Goal: Task Accomplishment & Management: Manage account settings

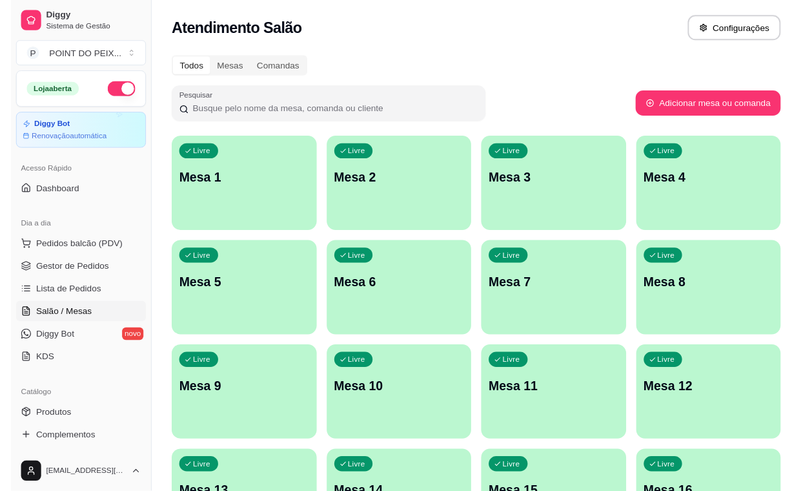
scroll to position [81, 0]
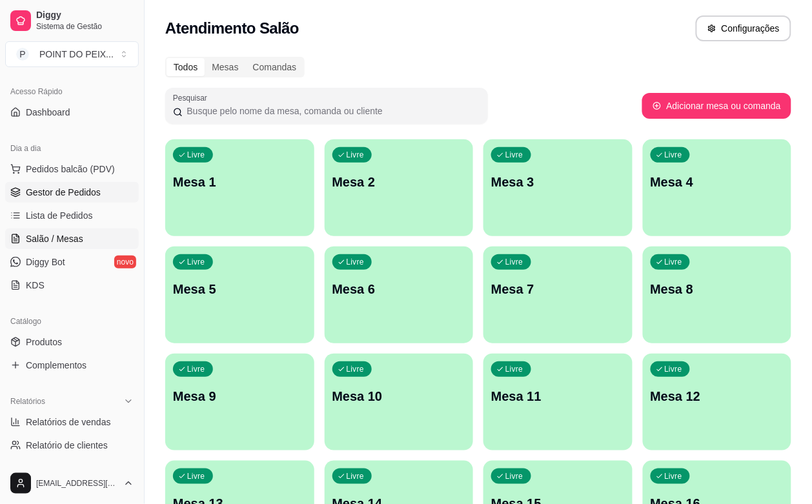
click at [83, 194] on span "Gestor de Pedidos" at bounding box center [63, 192] width 75 height 13
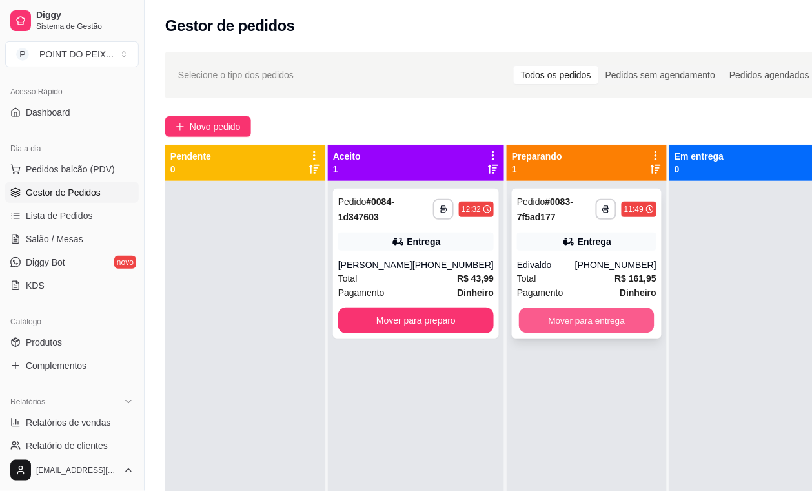
click at [541, 324] on button "Mover para entrega" at bounding box center [587, 320] width 136 height 25
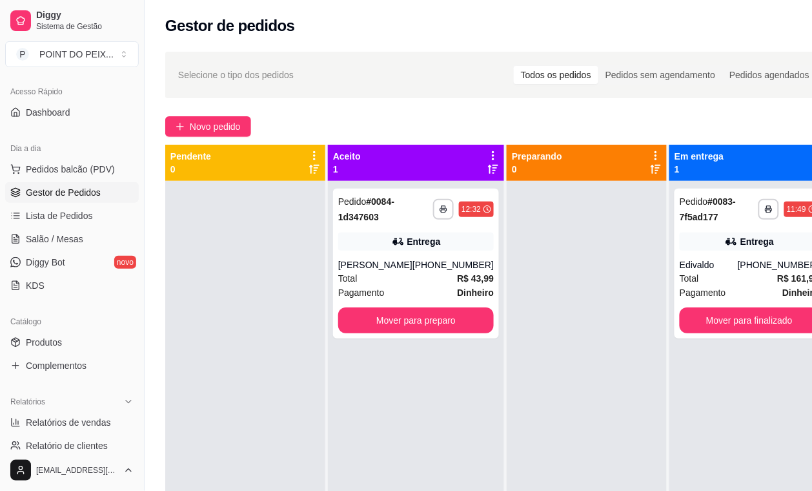
drag, startPoint x: 586, startPoint y: 365, endPoint x: 555, endPoint y: 469, distance: 107.7
click at [555, 469] on div at bounding box center [587, 426] width 160 height 491
click at [76, 234] on span "Salão / Mesas" at bounding box center [54, 238] width 57 height 13
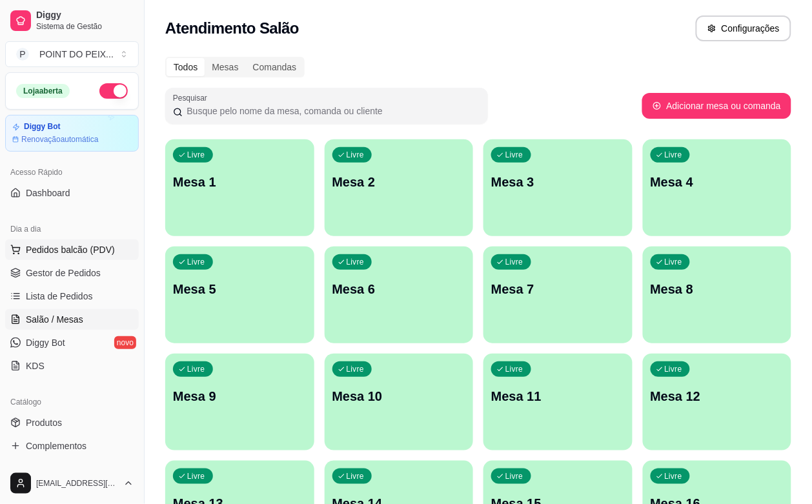
click at [94, 254] on span "Pedidos balcão (PDV)" at bounding box center [70, 249] width 89 height 13
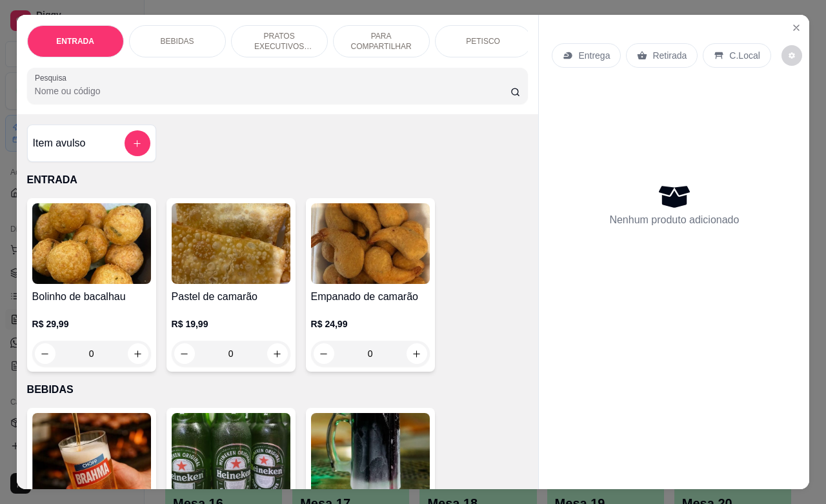
click at [657, 49] on p "Retirada" at bounding box center [670, 55] width 34 height 13
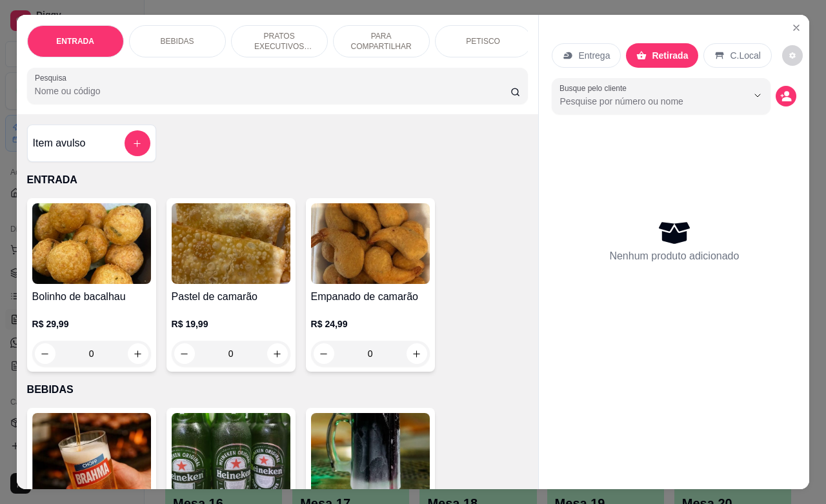
click at [485, 39] on p "PETISCO" at bounding box center [483, 41] width 34 height 10
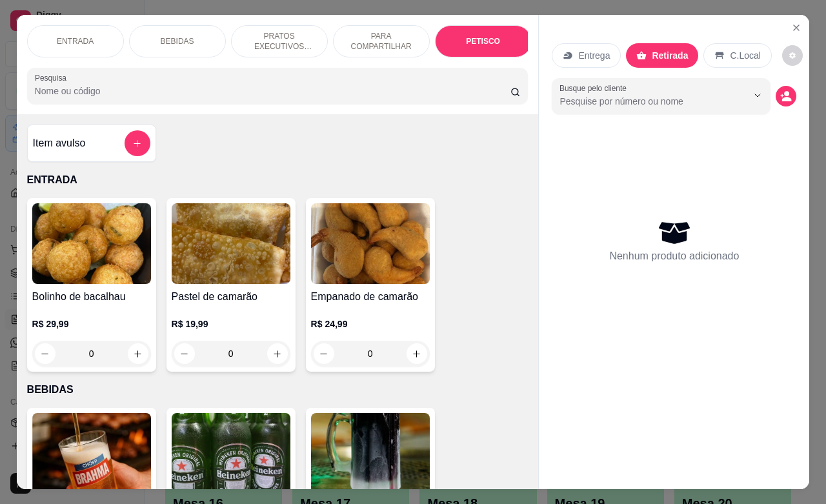
scroll to position [2830, 0]
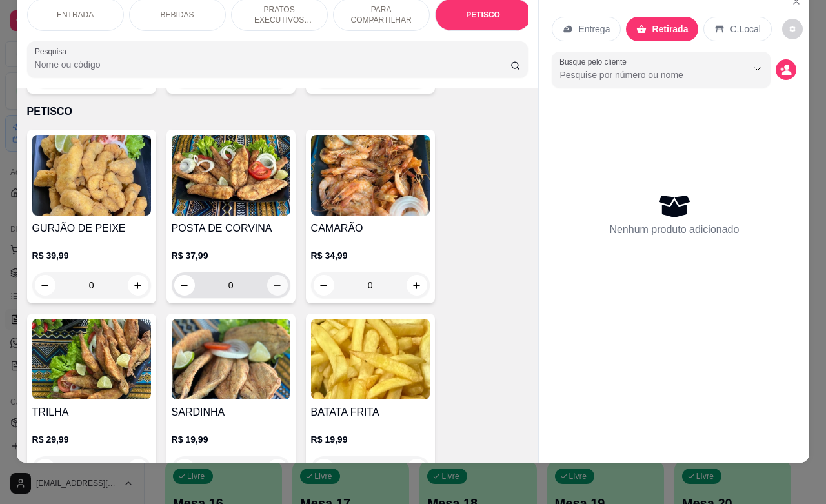
click at [272, 281] on icon "increase-product-quantity" at bounding box center [277, 286] width 10 height 10
type input "1"
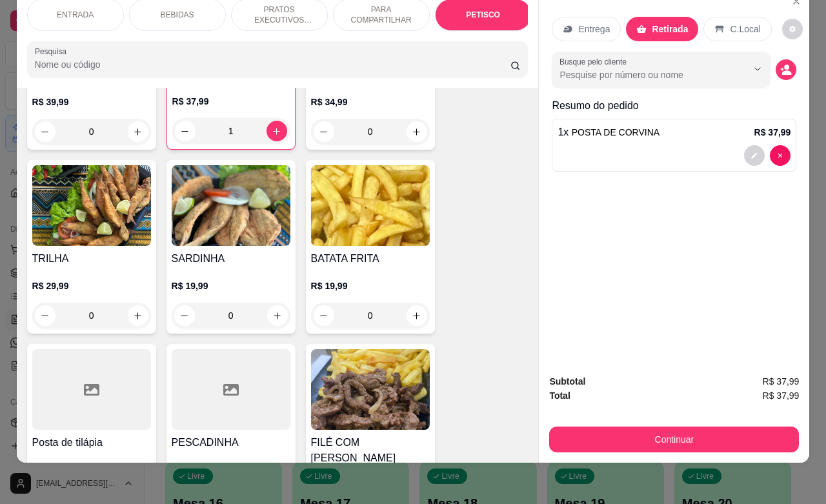
scroll to position [2992, 0]
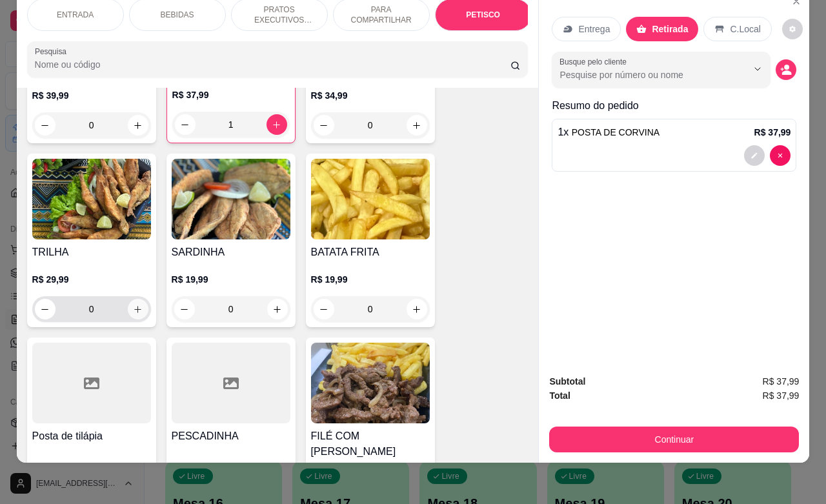
click at [133, 305] on icon "increase-product-quantity" at bounding box center [138, 310] width 10 height 10
type input "1"
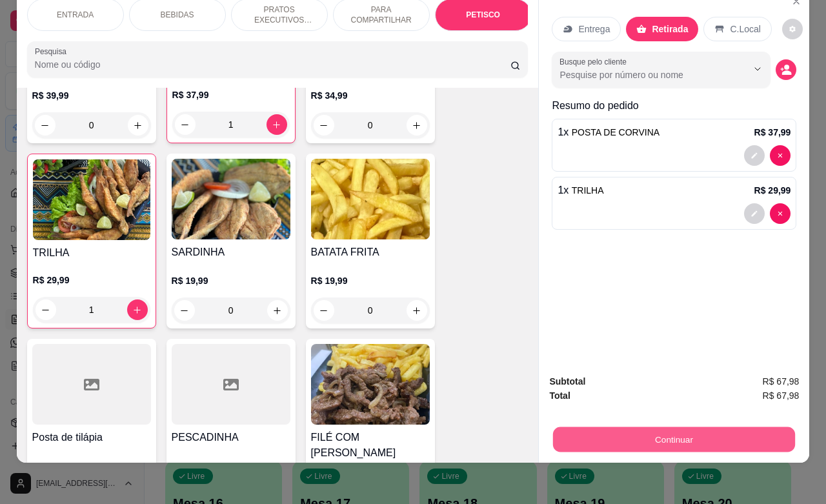
click at [665, 427] on button "Continuar" at bounding box center [674, 439] width 242 height 25
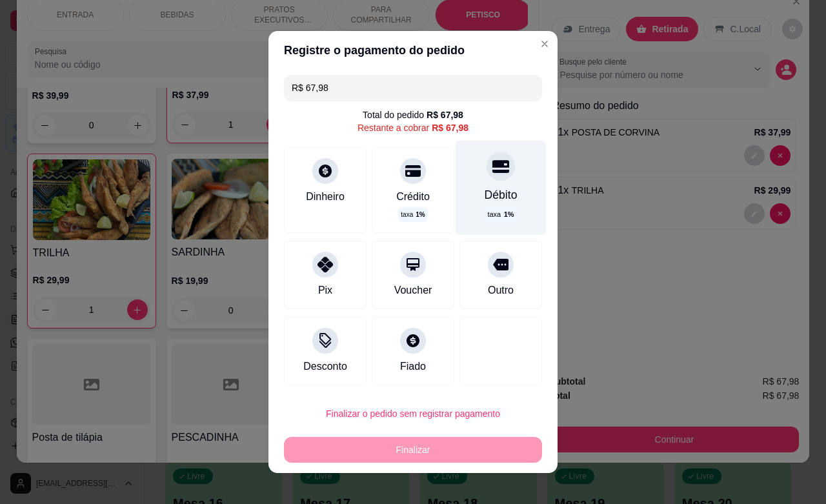
click at [481, 181] on div "Débito taxa 1 %" at bounding box center [501, 187] width 91 height 94
type input "R$ 0,00"
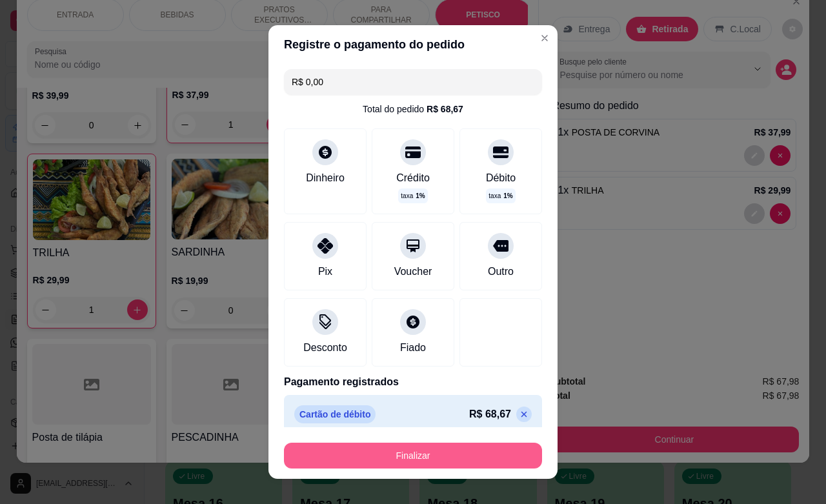
click at [418, 460] on button "Finalizar" at bounding box center [413, 456] width 258 height 26
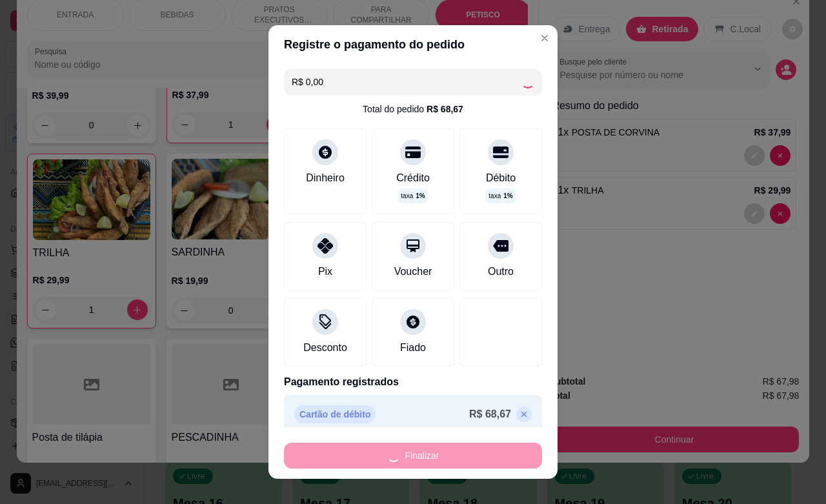
type input "0"
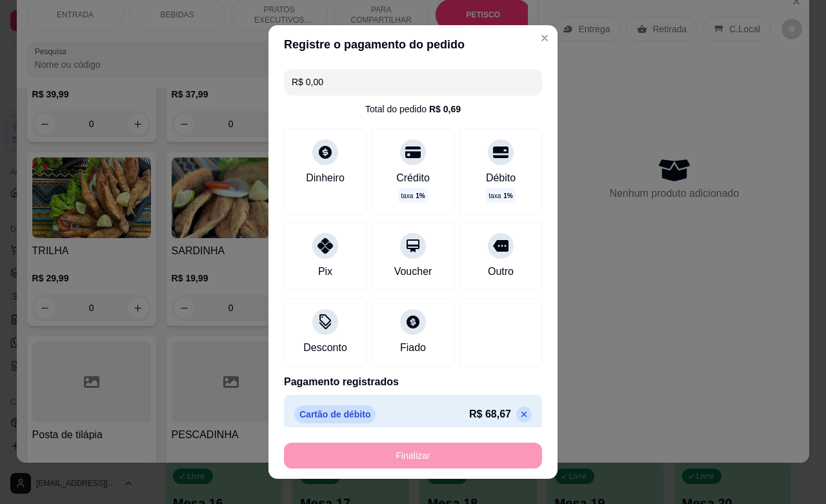
type input "-R$ 67,98"
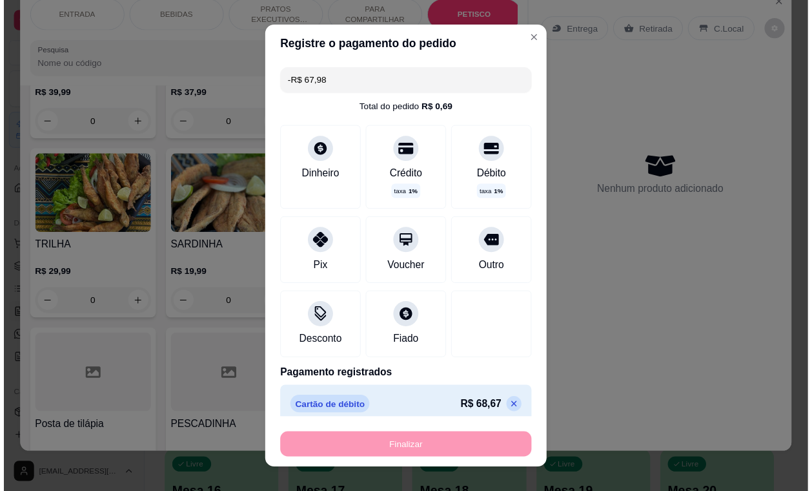
scroll to position [2990, 0]
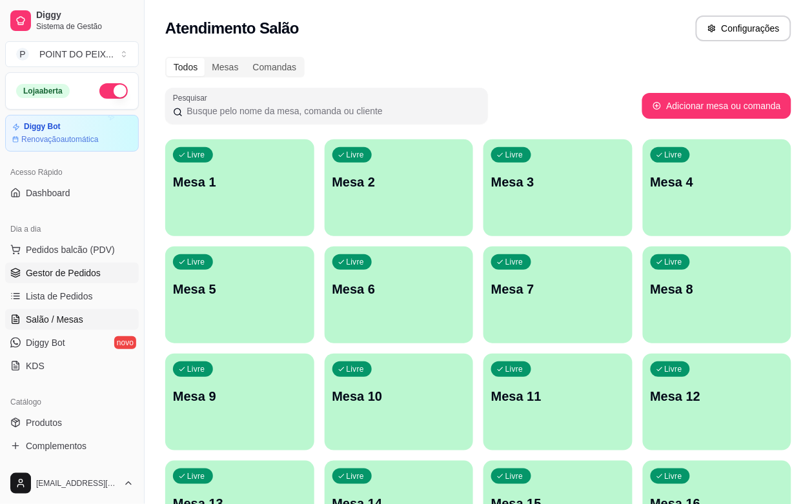
click at [68, 281] on link "Gestor de Pedidos" at bounding box center [72, 273] width 134 height 21
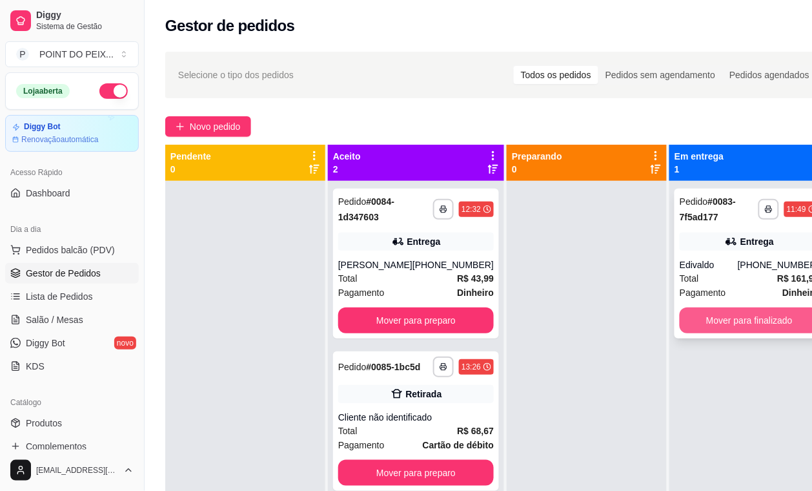
click at [709, 323] on button "Mover para finalizado" at bounding box center [749, 320] width 139 height 26
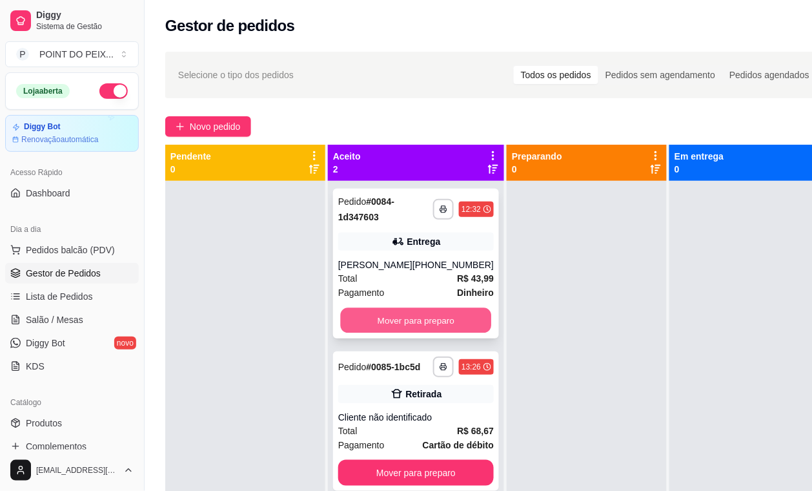
click at [407, 318] on button "Mover para preparo" at bounding box center [416, 320] width 151 height 25
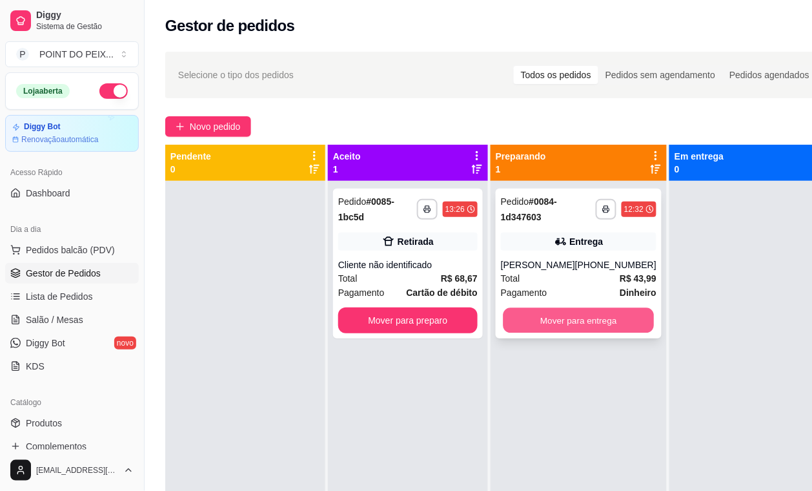
click at [550, 321] on button "Mover para entrega" at bounding box center [579, 320] width 151 height 25
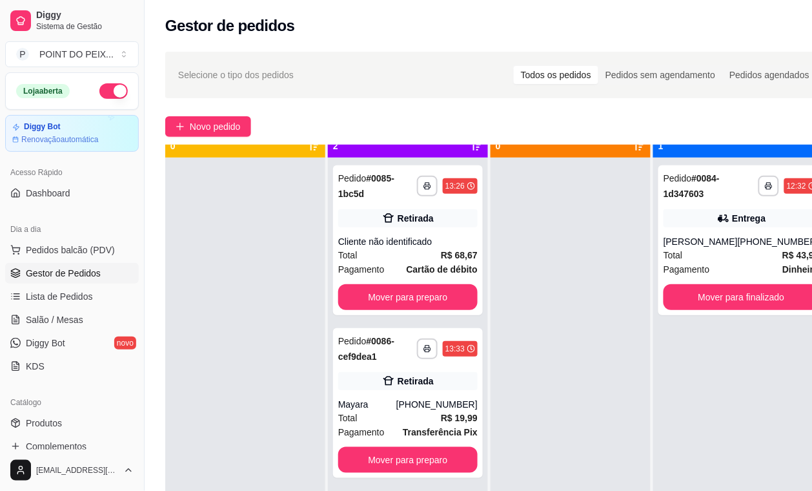
scroll to position [36, 0]
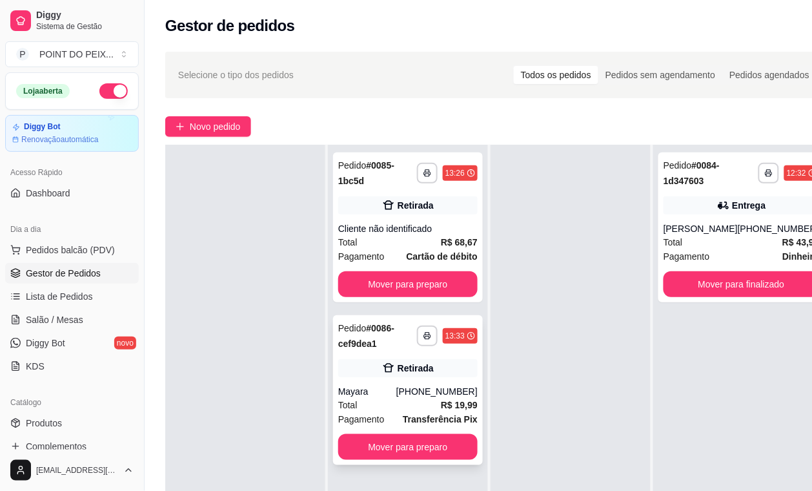
click at [430, 414] on strong "Transferência Pix" at bounding box center [440, 419] width 75 height 10
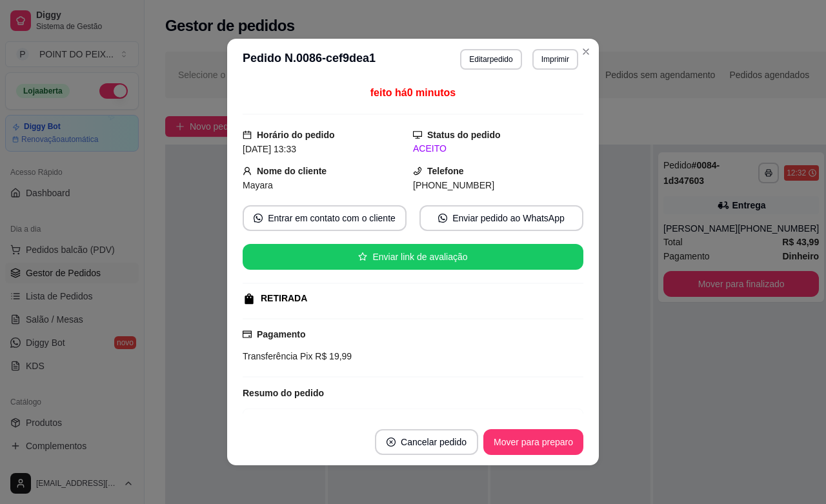
click at [460, 160] on div "feito há 0 minutos Horário do pedido [DATE] 13:33 Status do pedido ACEITO Nome …" at bounding box center [413, 249] width 341 height 329
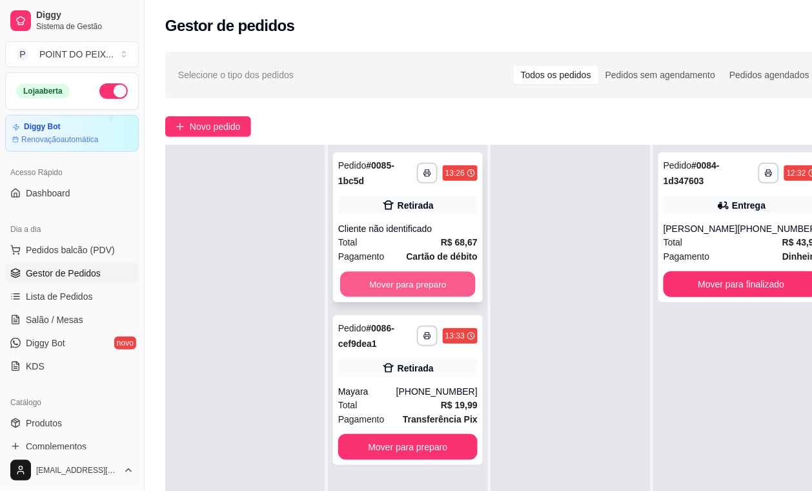
click at [436, 288] on button "Mover para preparo" at bounding box center [408, 284] width 136 height 25
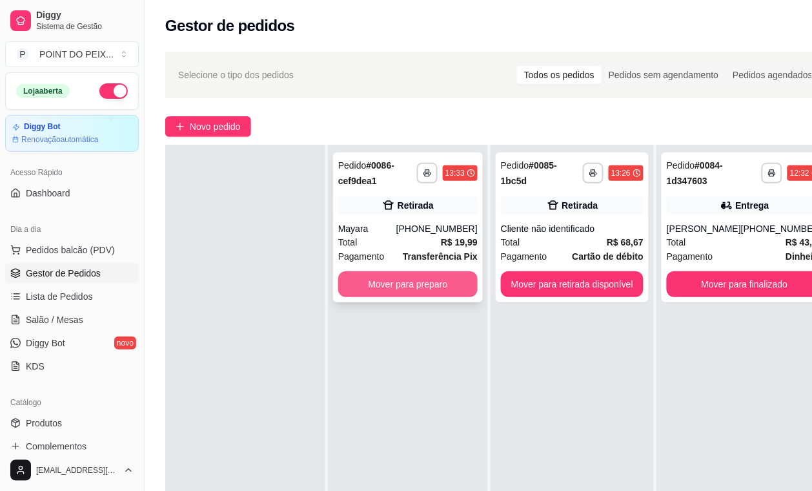
click at [433, 286] on button "Mover para preparo" at bounding box center [407, 284] width 139 height 26
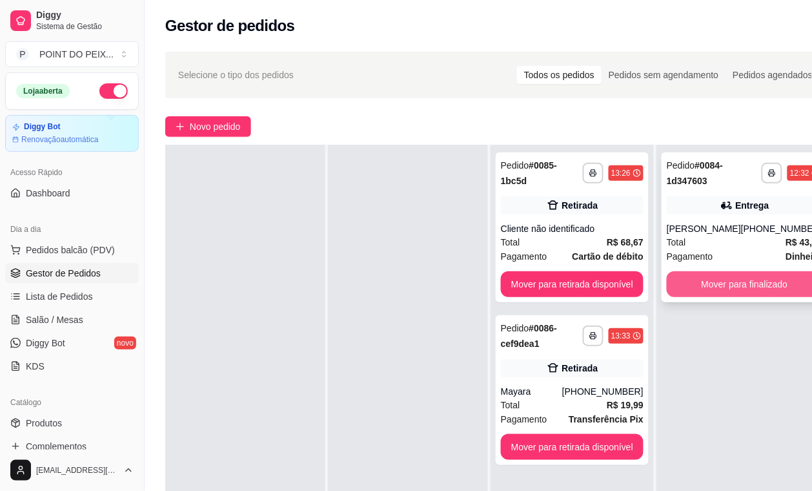
click at [726, 285] on button "Mover para finalizado" at bounding box center [745, 284] width 156 height 26
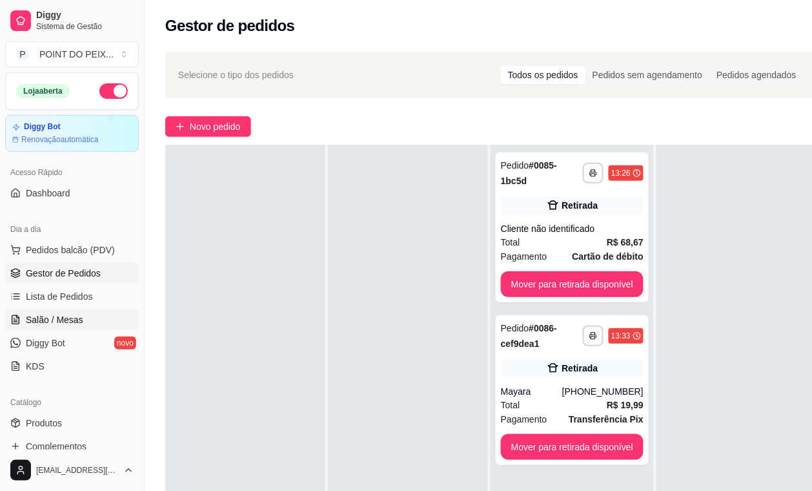
click at [79, 324] on span "Salão / Mesas" at bounding box center [54, 319] width 57 height 13
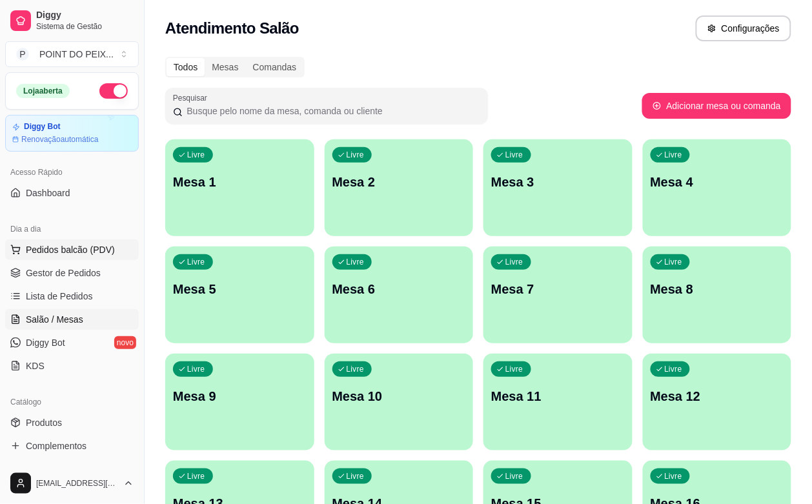
click at [92, 252] on span "Pedidos balcão (PDV)" at bounding box center [70, 249] width 89 height 13
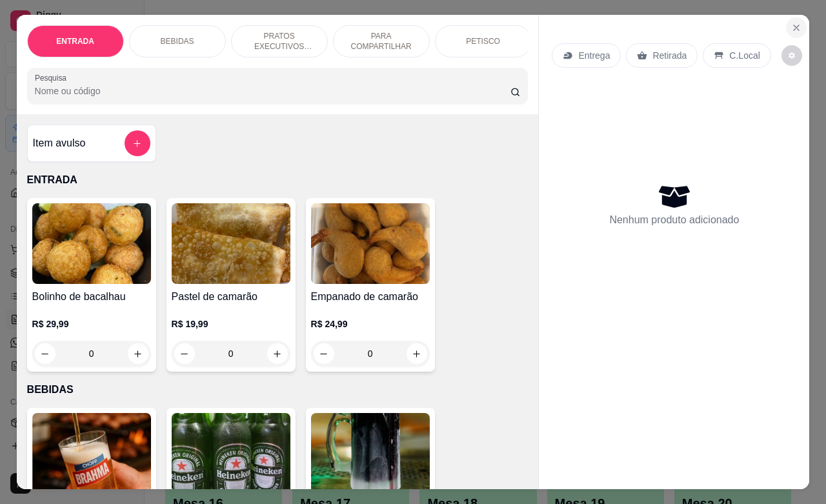
click at [795, 23] on icon "Close" at bounding box center [797, 28] width 10 height 10
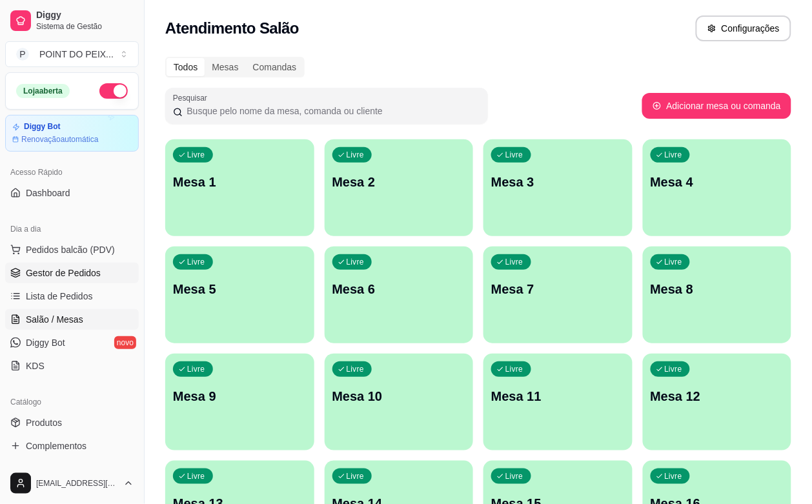
click at [85, 268] on span "Gestor de Pedidos" at bounding box center [63, 273] width 75 height 13
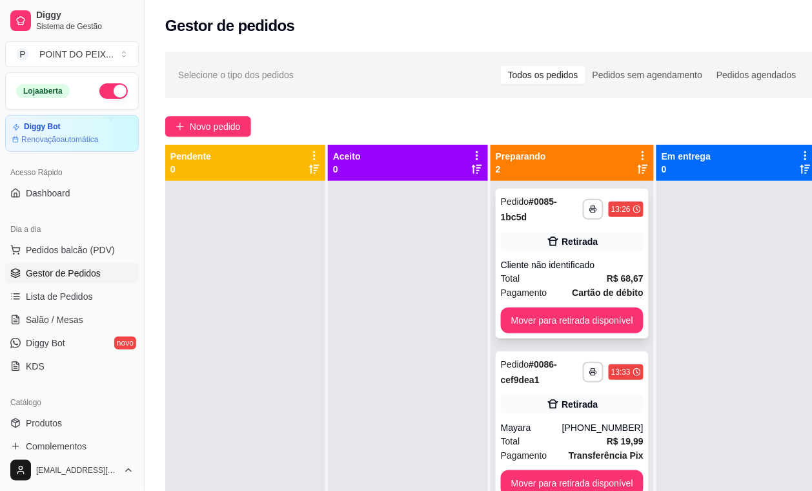
click at [557, 284] on div "Total R$ 68,67" at bounding box center [572, 278] width 143 height 14
click at [607, 423] on div "[PHONE_NUMBER]" at bounding box center [602, 427] width 81 height 13
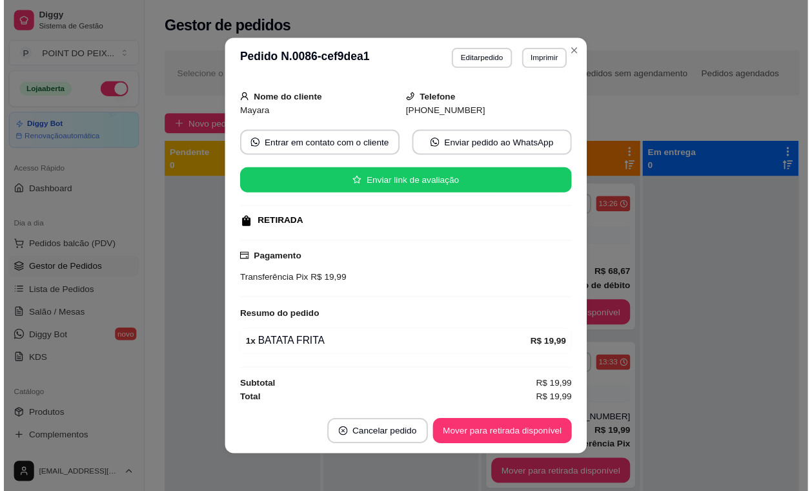
scroll to position [2, 0]
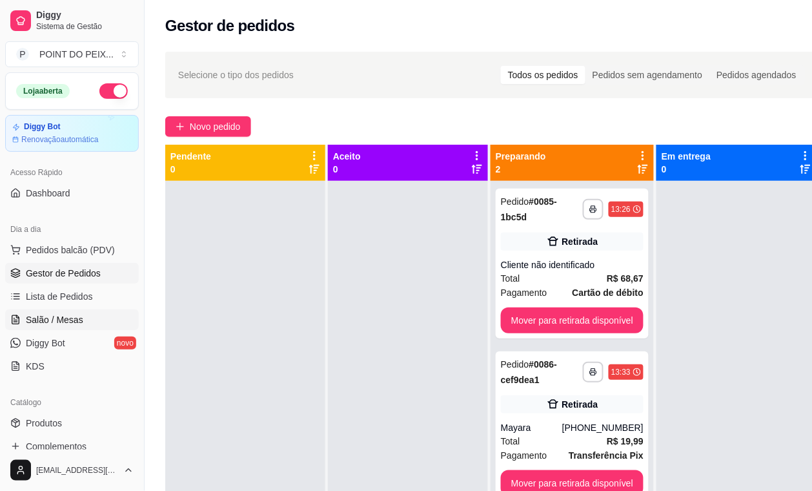
click at [79, 320] on span "Salão / Mesas" at bounding box center [54, 319] width 57 height 13
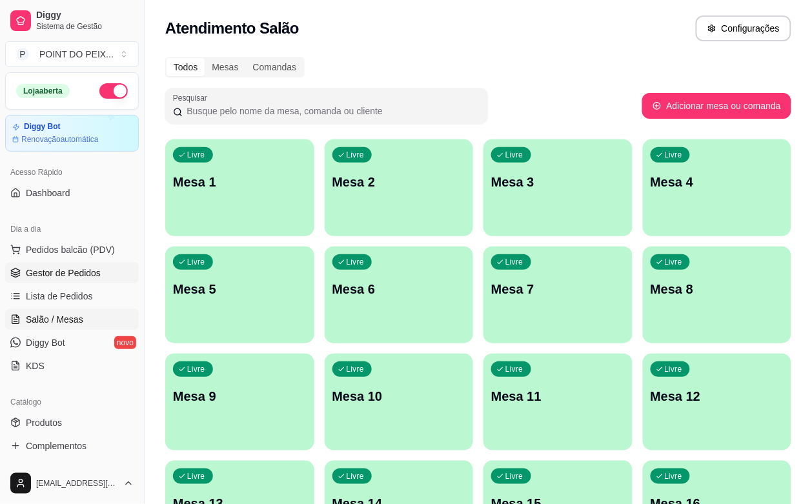
click at [79, 275] on span "Gestor de Pedidos" at bounding box center [63, 273] width 75 height 13
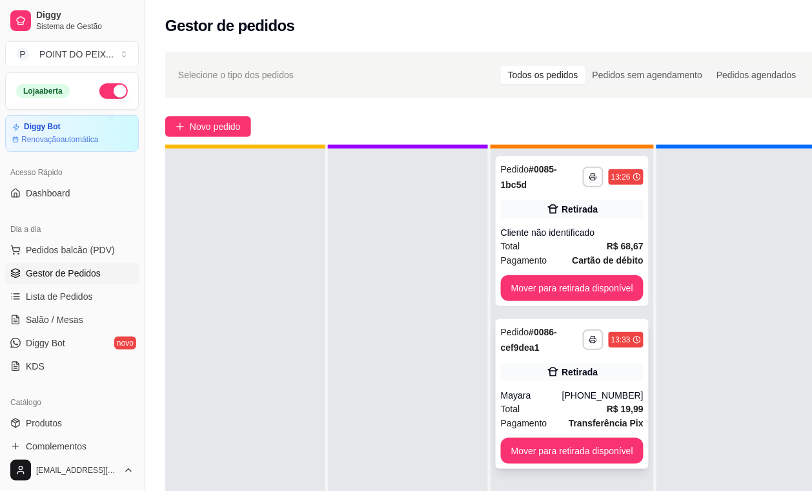
scroll to position [50, 0]
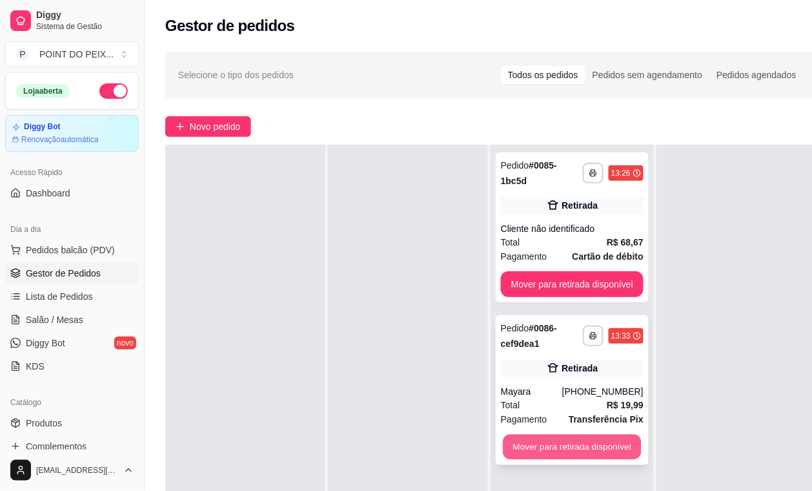
click at [579, 435] on button "Mover para retirada disponível" at bounding box center [572, 447] width 138 height 25
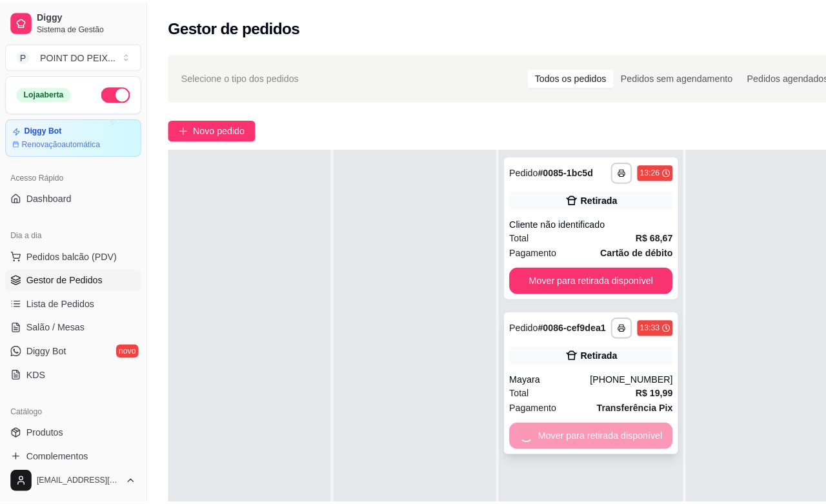
scroll to position [36, 0]
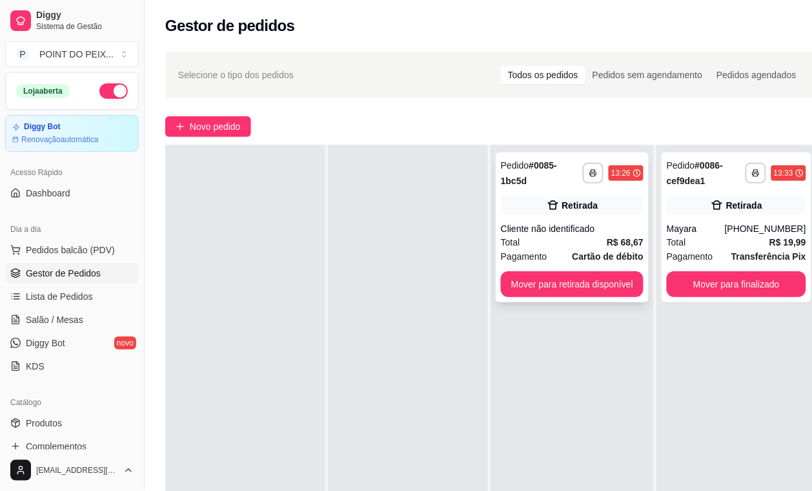
click at [586, 238] on div "Total R$ 68,67" at bounding box center [572, 242] width 143 height 14
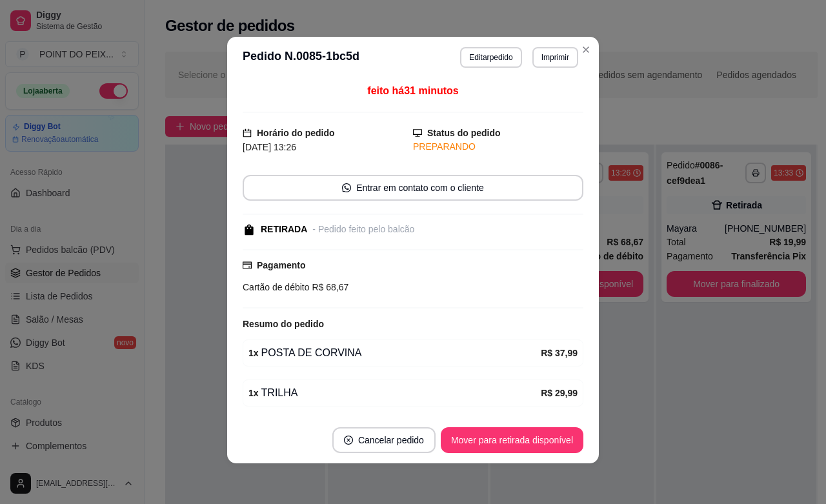
scroll to position [0, 0]
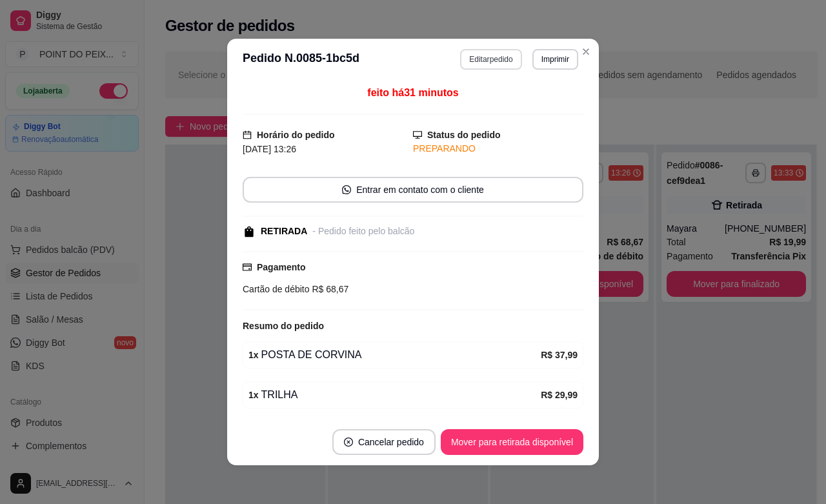
click at [488, 63] on button "Editar pedido" at bounding box center [490, 59] width 61 height 21
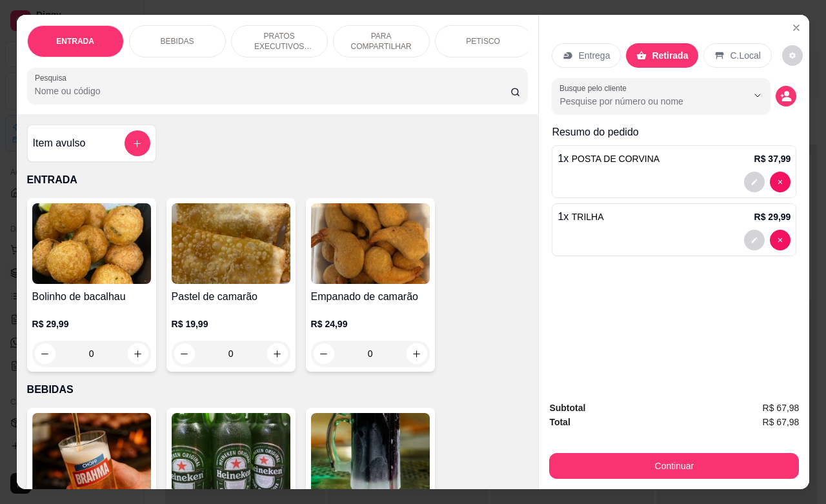
click at [198, 39] on div "BEBIDAS" at bounding box center [177, 41] width 97 height 32
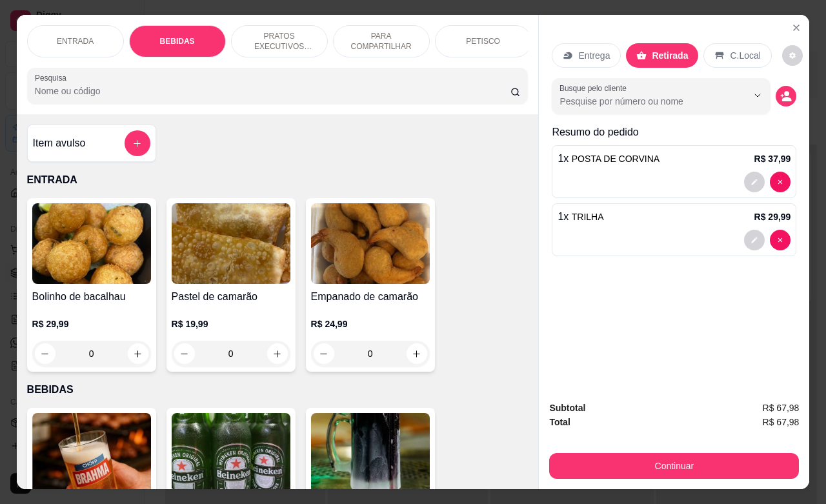
scroll to position [268, 0]
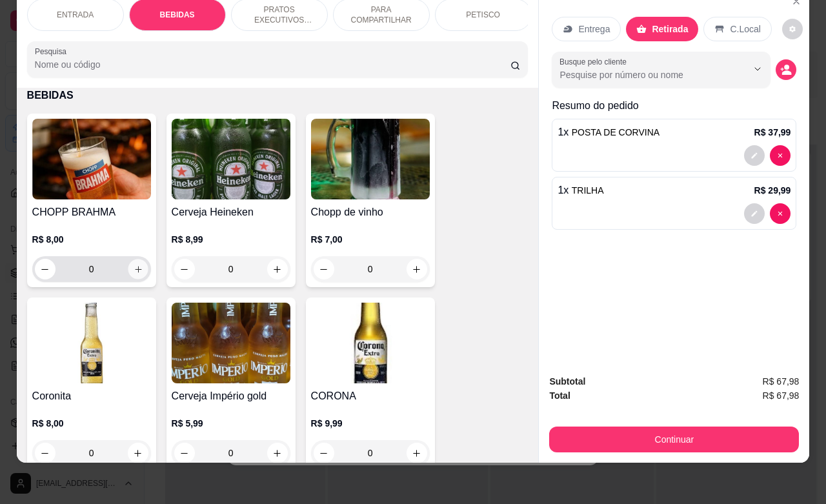
click at [133, 269] on icon "increase-product-quantity" at bounding box center [138, 270] width 10 height 10
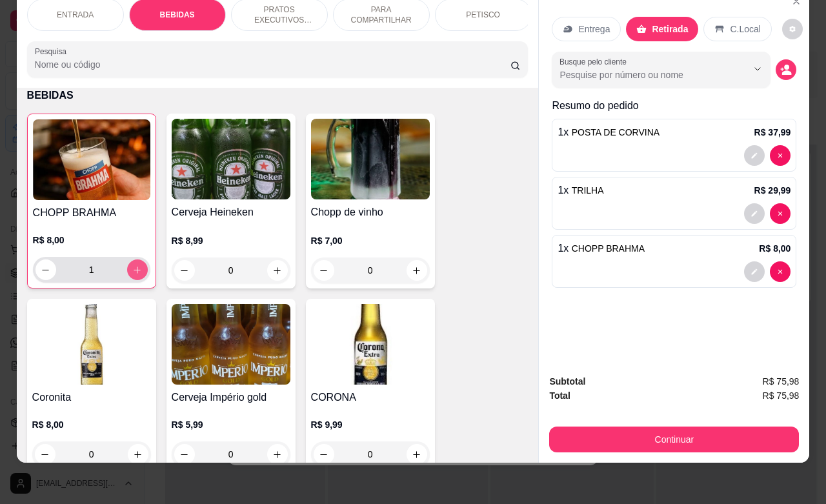
click at [132, 269] on icon "increase-product-quantity" at bounding box center [137, 270] width 10 height 10
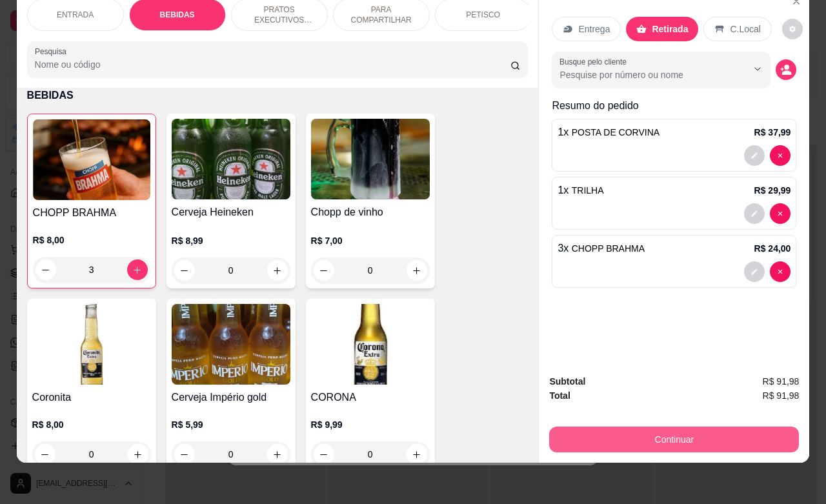
click at [685, 431] on button "Continuar" at bounding box center [674, 440] width 250 height 26
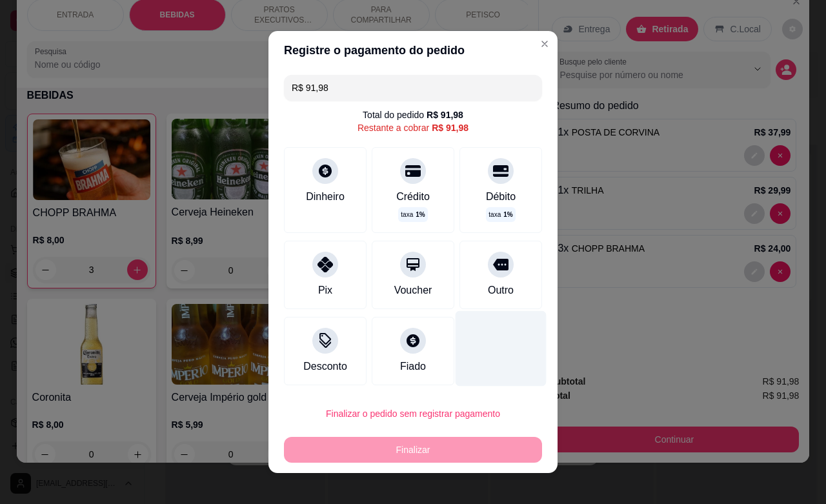
scroll to position [10, 0]
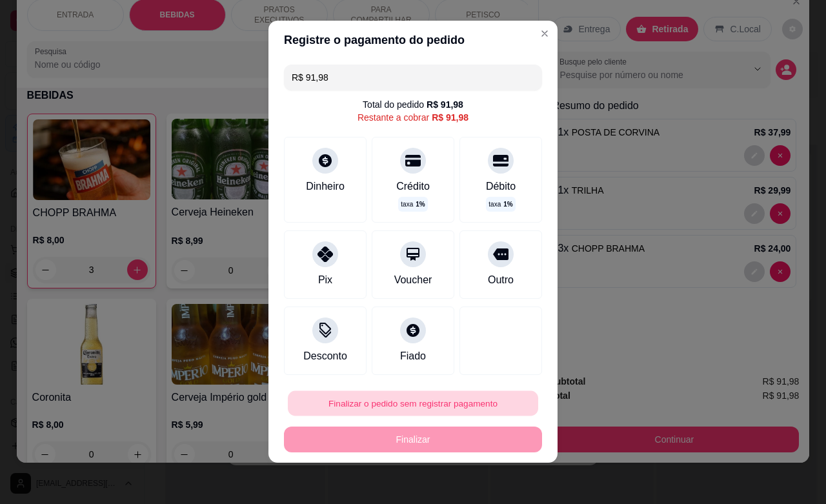
click at [413, 407] on button "Finalizar o pedido sem registrar pagamento" at bounding box center [413, 403] width 251 height 25
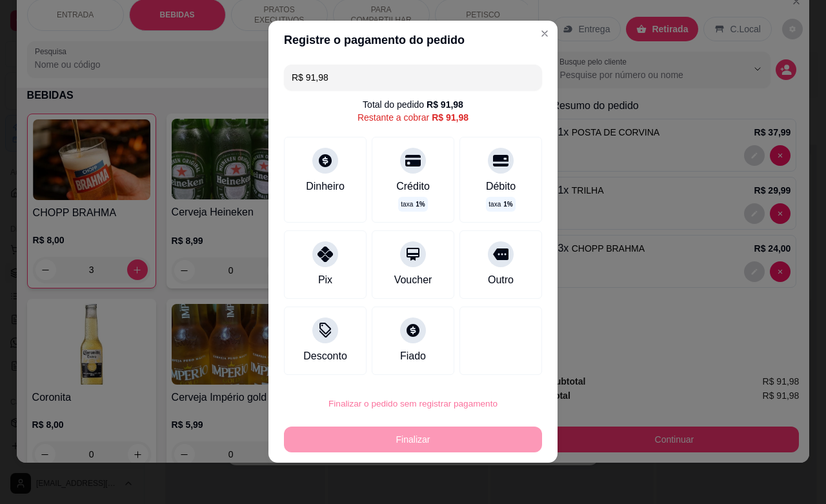
click at [480, 368] on button "Confirmar" at bounding box center [482, 367] width 48 height 20
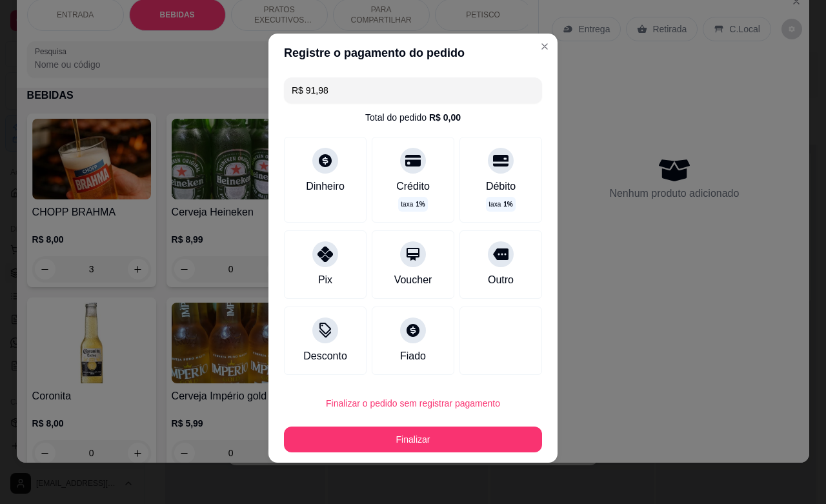
type input "0"
type input "R$ 0,00"
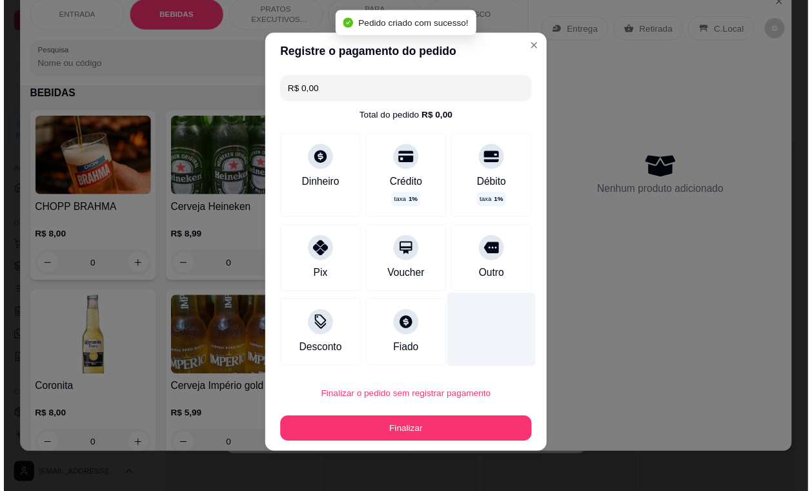
scroll to position [4, 0]
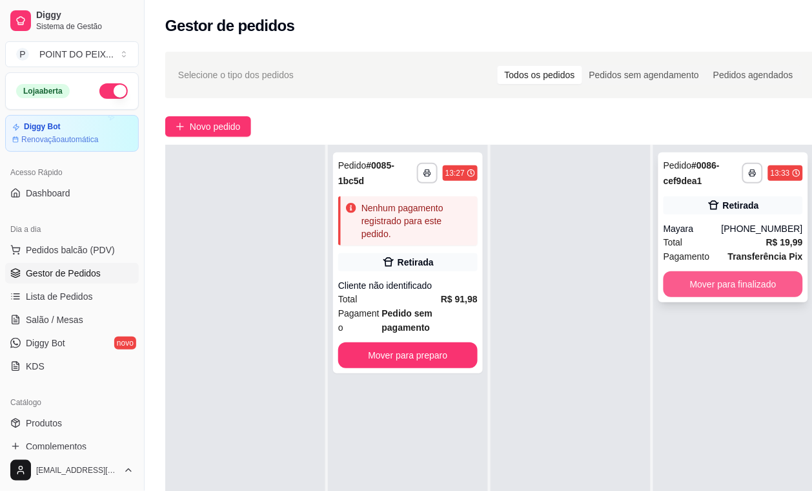
click at [715, 285] on button "Mover para finalizado" at bounding box center [733, 284] width 139 height 26
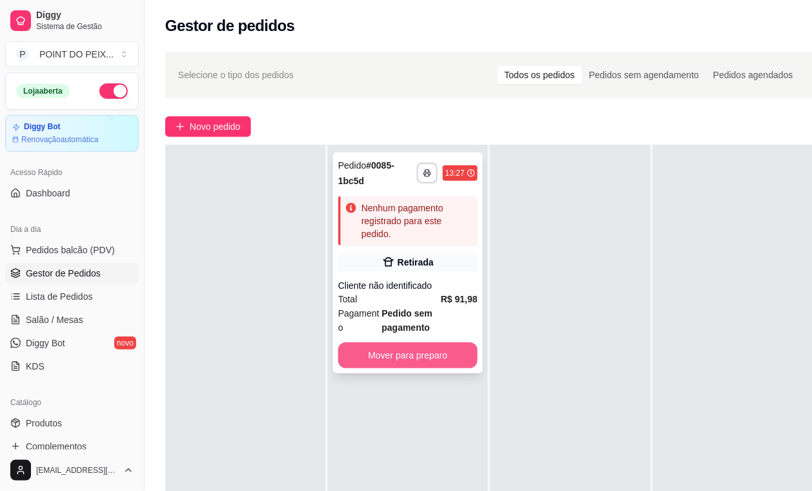
click at [444, 354] on button "Mover para preparo" at bounding box center [407, 355] width 139 height 26
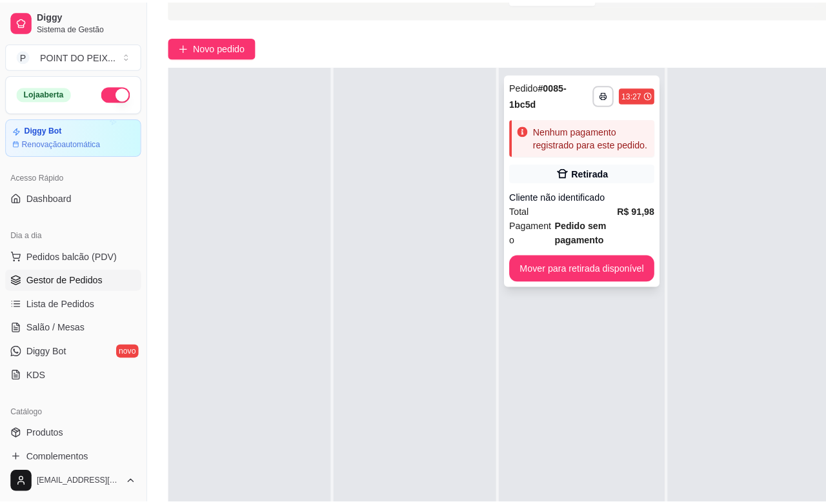
scroll to position [0, 0]
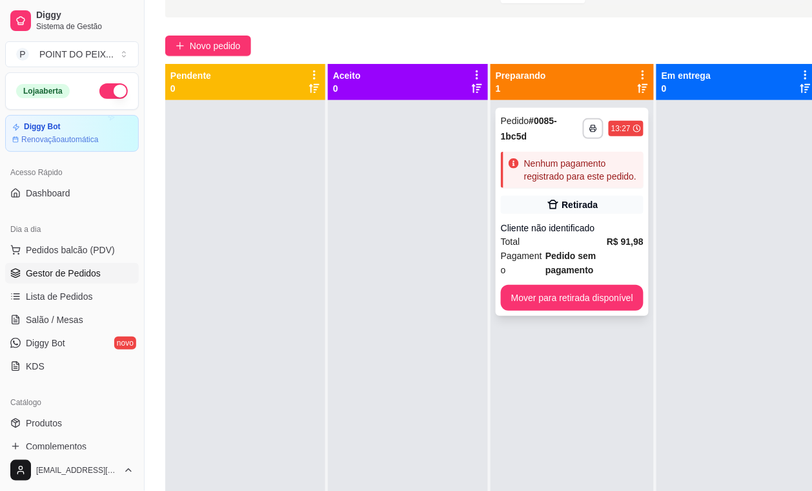
click at [595, 237] on div "Total R$ 91,98" at bounding box center [572, 241] width 143 height 14
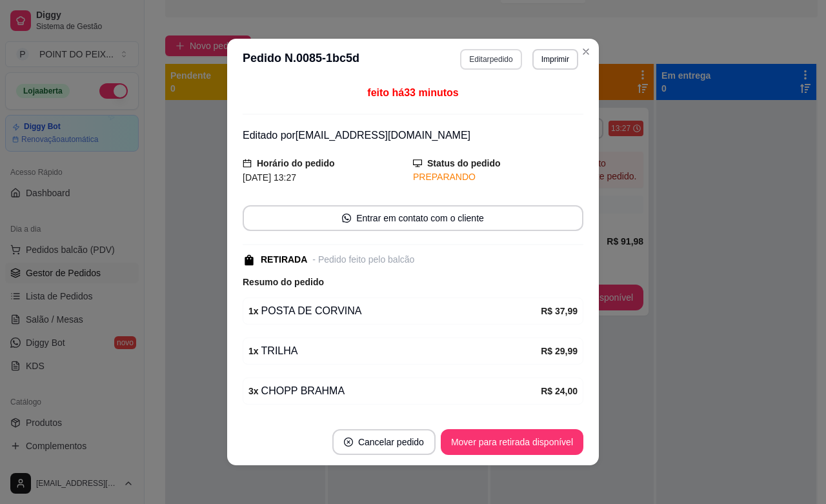
click at [491, 61] on button "Editar pedido" at bounding box center [490, 59] width 61 height 21
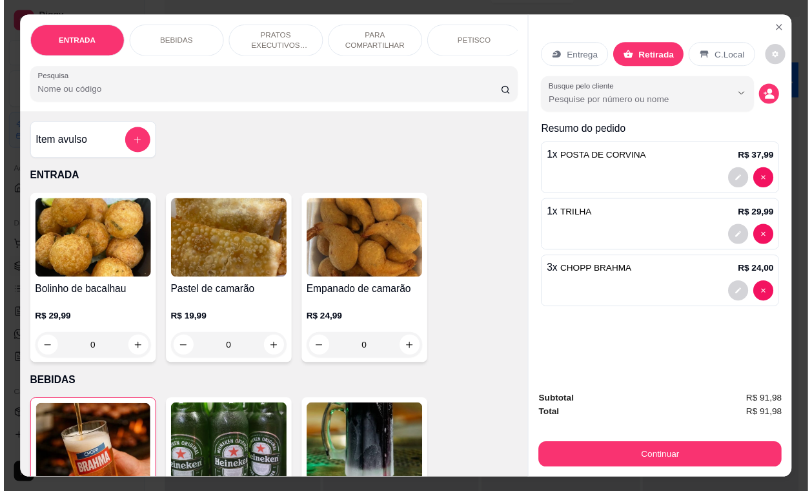
scroll to position [33, 0]
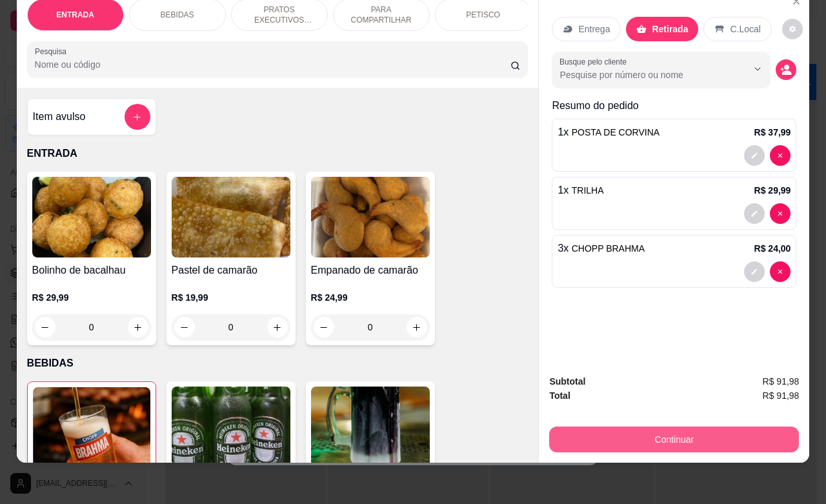
click at [659, 429] on button "Continuar" at bounding box center [674, 440] width 250 height 26
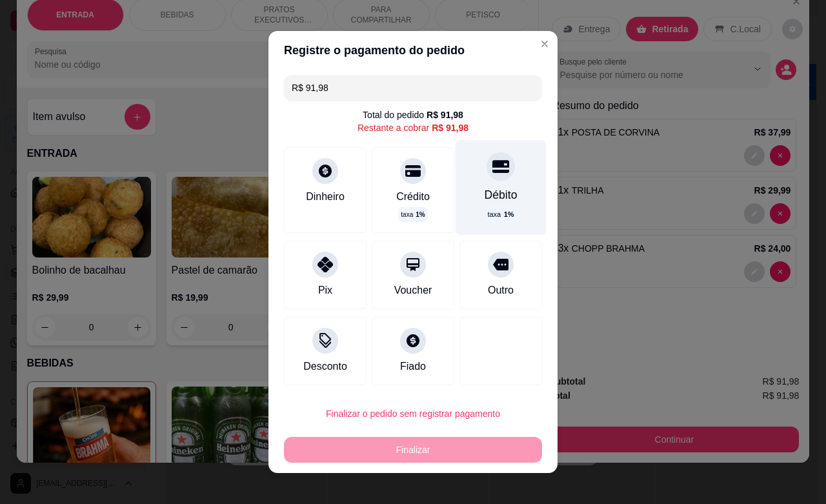
click at [487, 175] on div at bounding box center [501, 166] width 28 height 28
type input "R$ 0,00"
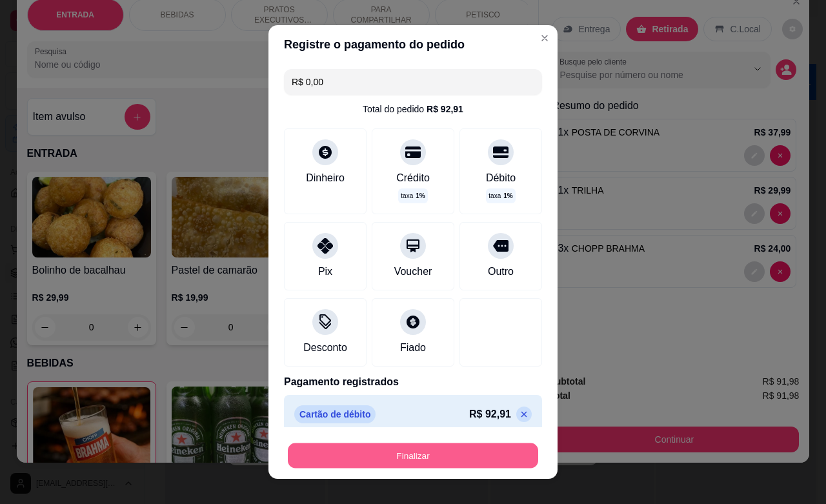
click at [417, 457] on button "Finalizar" at bounding box center [413, 456] width 251 height 25
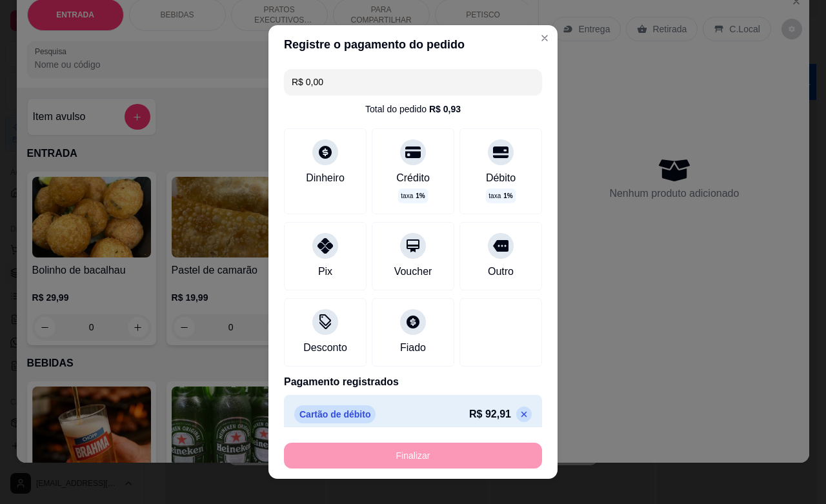
type input "0"
type input "-R$ 91,98"
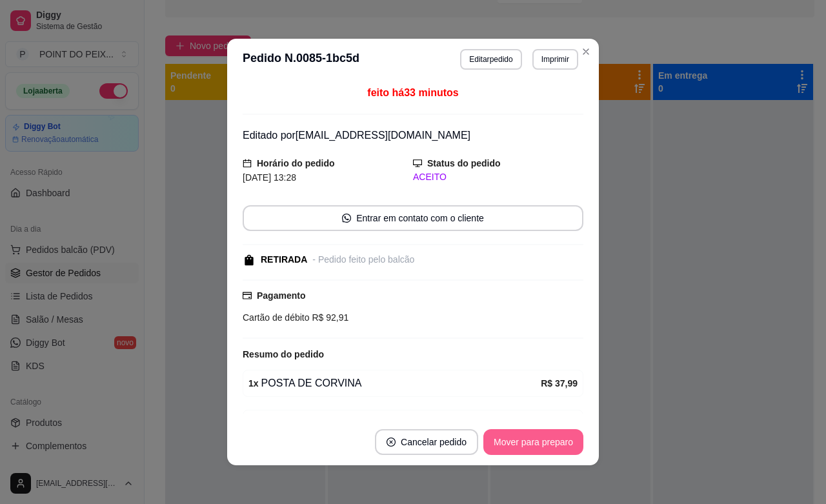
click at [531, 444] on button "Mover para preparo" at bounding box center [534, 442] width 100 height 26
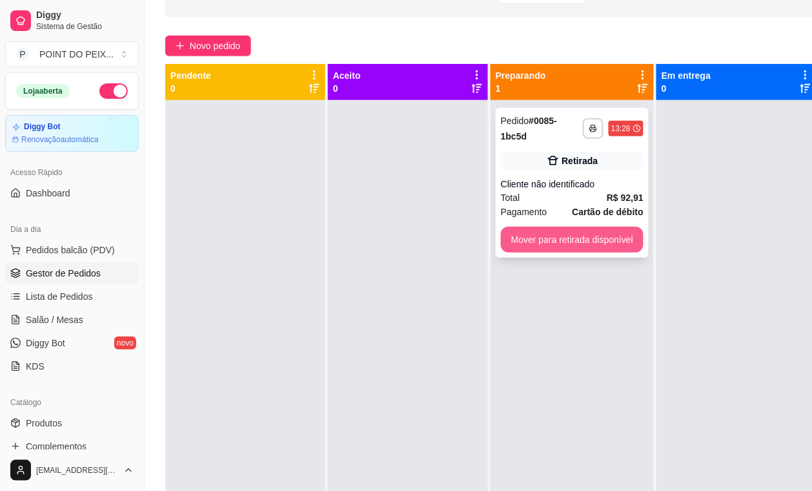
click at [611, 242] on button "Mover para retirada disponível" at bounding box center [572, 240] width 143 height 26
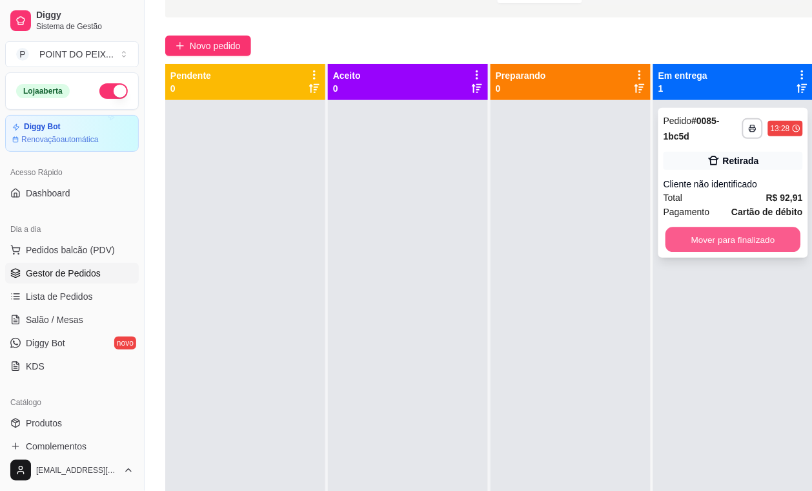
click at [733, 240] on button "Mover para finalizado" at bounding box center [734, 239] width 136 height 25
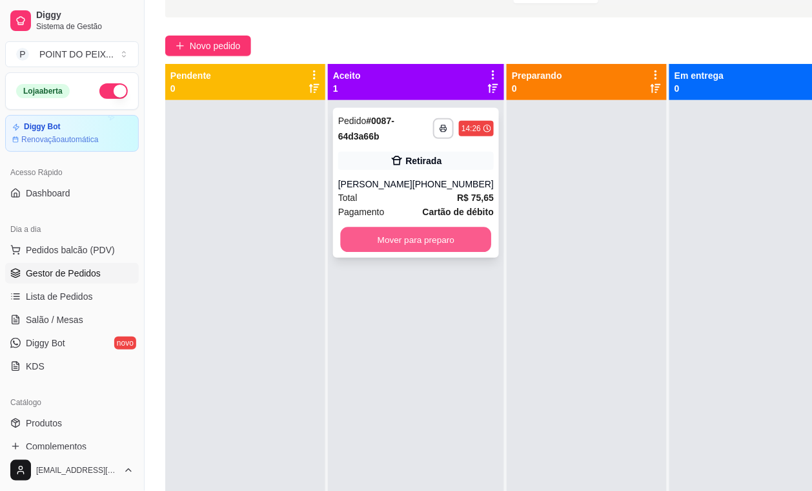
click at [436, 244] on button "Mover para preparo" at bounding box center [416, 239] width 151 height 25
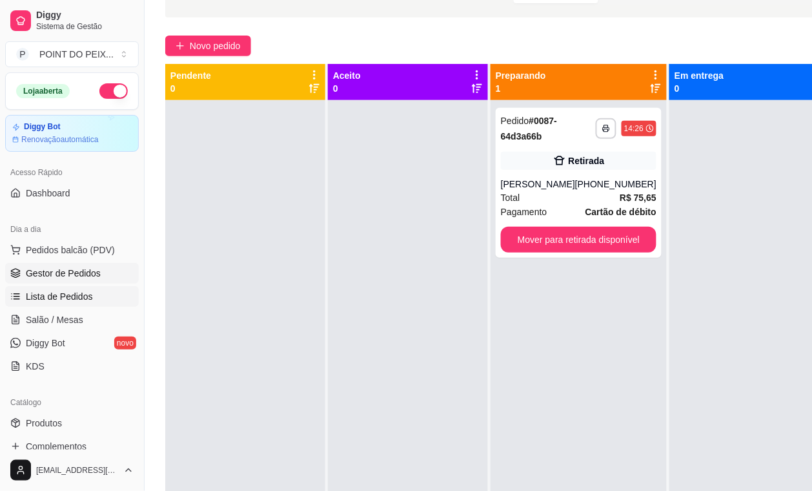
click at [85, 299] on span "Lista de Pedidos" at bounding box center [59, 296] width 67 height 13
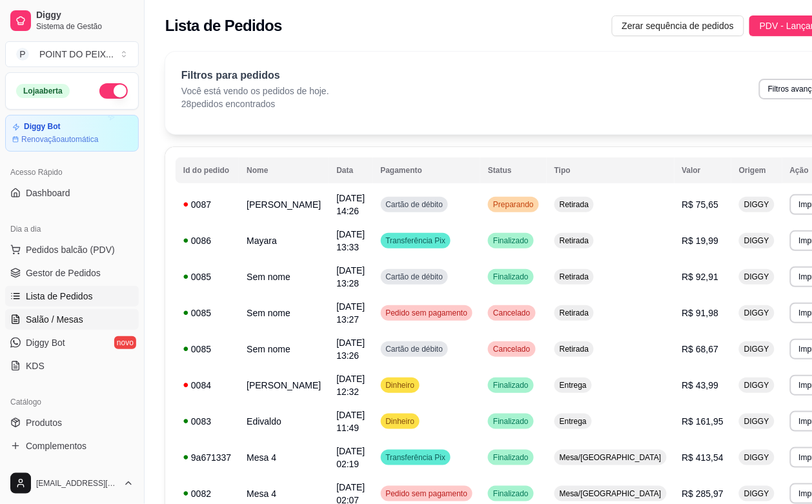
click at [73, 320] on span "Salão / Mesas" at bounding box center [54, 319] width 57 height 13
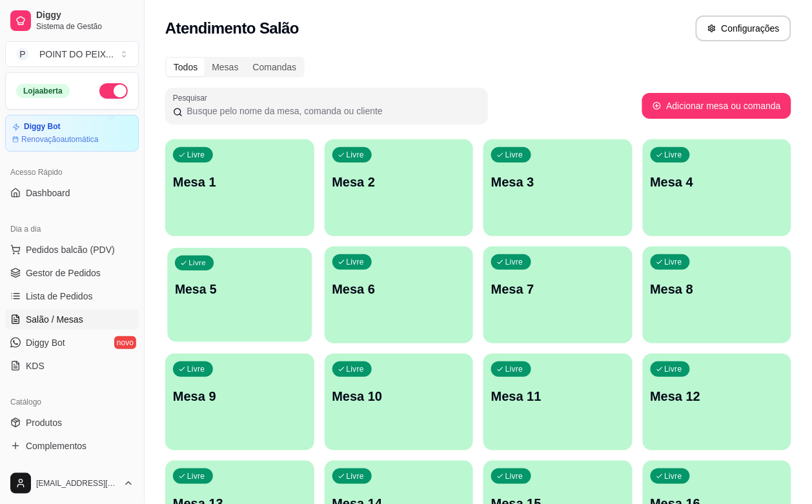
click at [304, 281] on p "Mesa 5" at bounding box center [239, 289] width 129 height 17
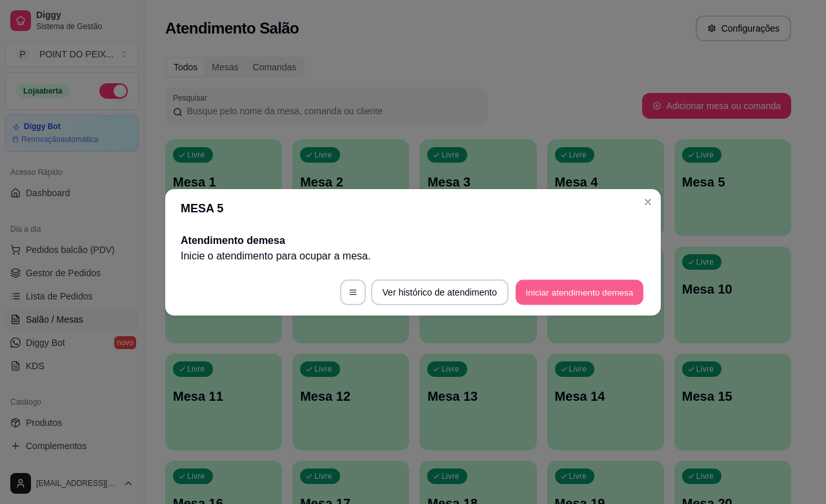
click at [569, 289] on button "Iniciar atendimento de mesa" at bounding box center [580, 292] width 128 height 25
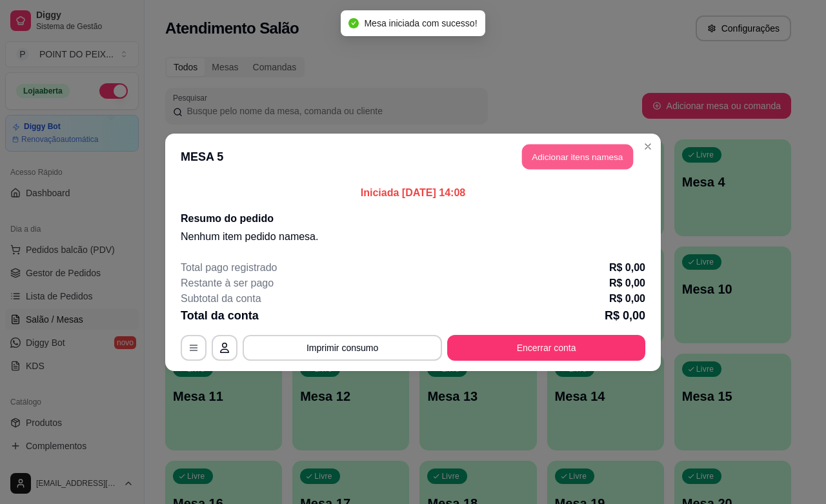
click at [570, 156] on button "Adicionar itens na mesa" at bounding box center [577, 156] width 111 height 25
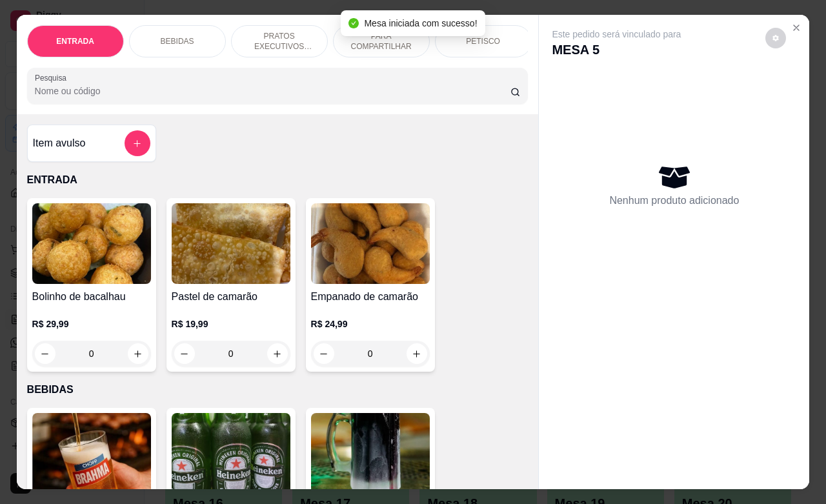
click at [272, 33] on p "PRATOS EXECUTIVOS (INDIVIDUAIS)" at bounding box center [279, 41] width 75 height 21
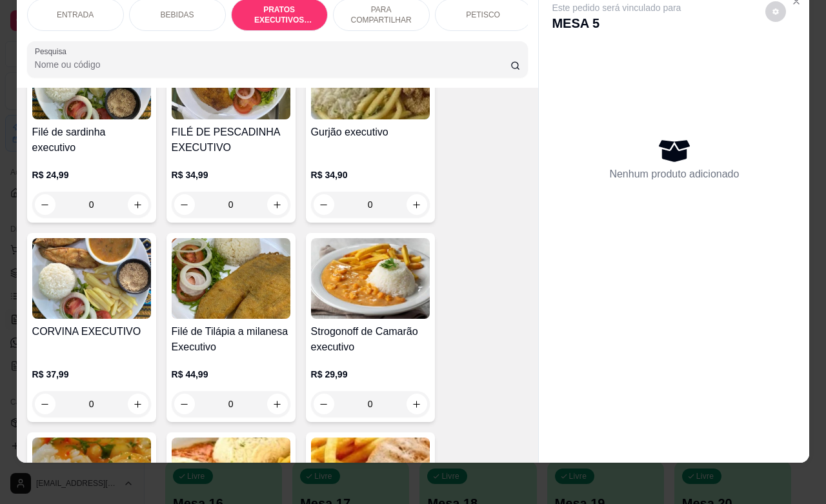
scroll to position [1758, 0]
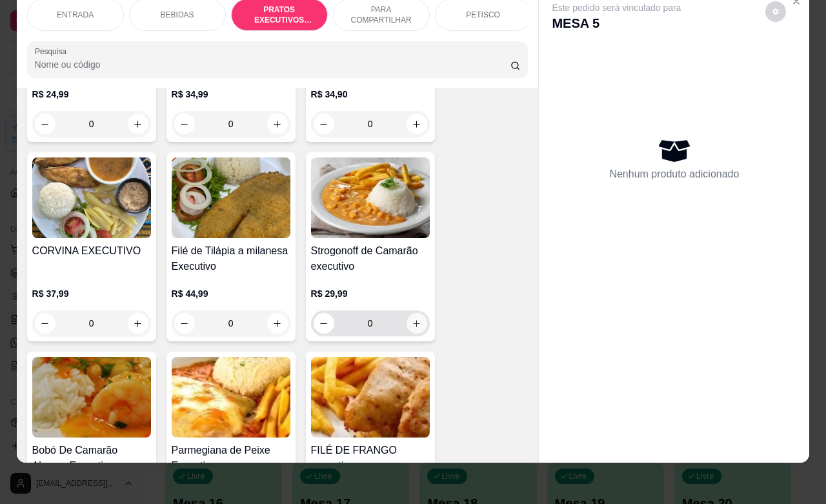
click at [412, 327] on icon "increase-product-quantity" at bounding box center [417, 324] width 10 height 10
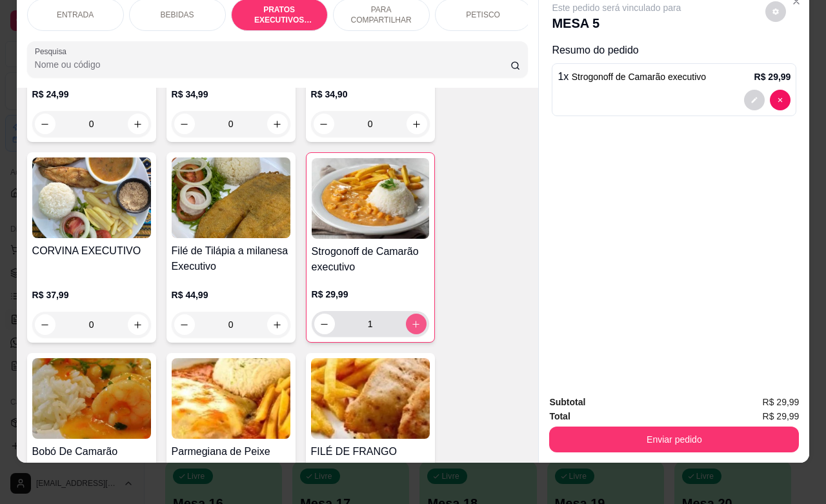
click at [411, 326] on icon "increase-product-quantity" at bounding box center [416, 325] width 10 height 10
type input "2"
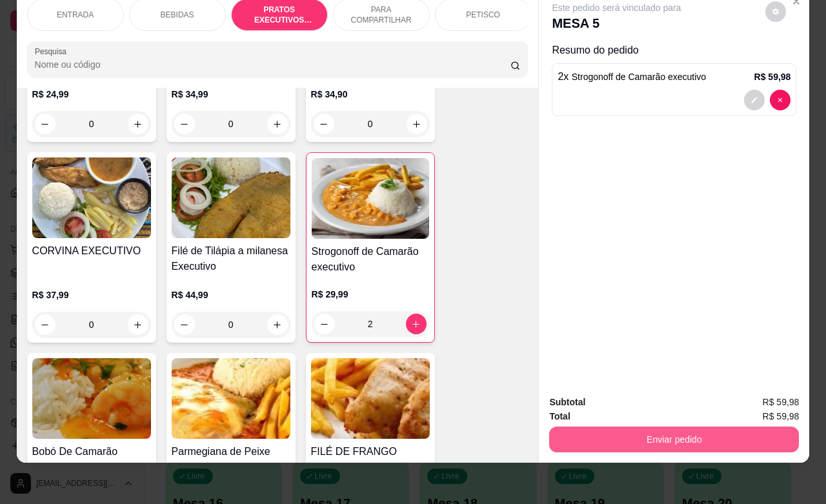
click at [652, 427] on button "Enviar pedido" at bounding box center [674, 440] width 250 height 26
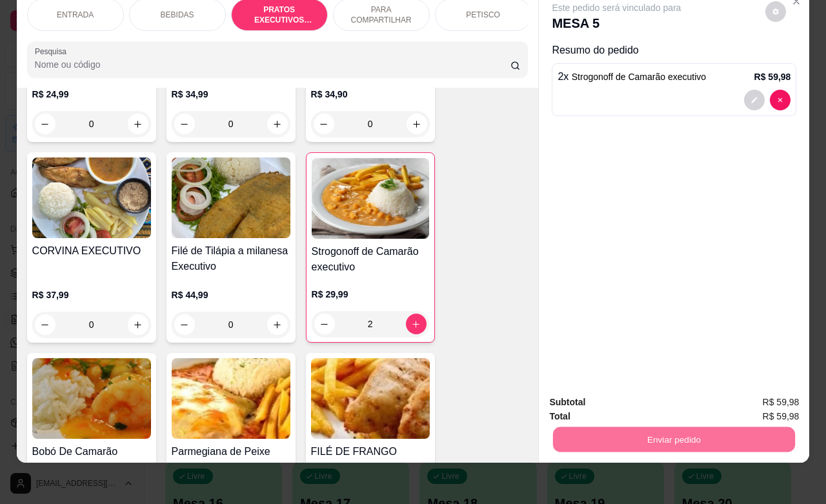
click at [636, 388] on button "Não registrar e enviar pedido" at bounding box center [630, 394] width 130 height 24
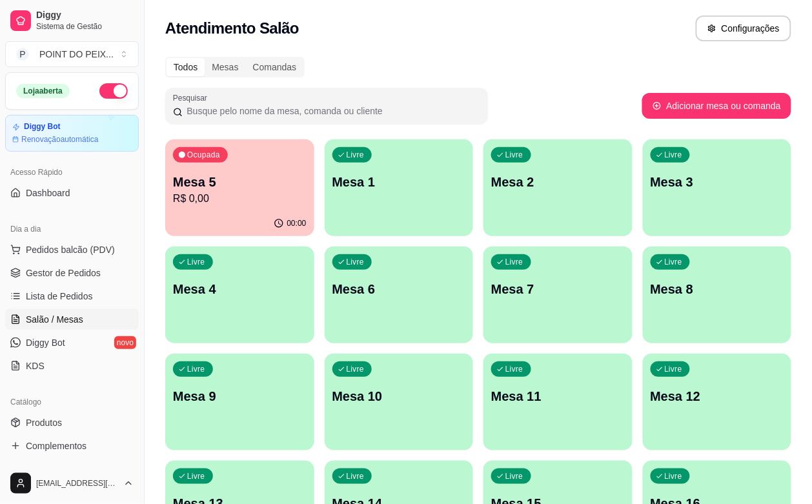
click at [314, 247] on div "Livre Mesa 4" at bounding box center [239, 287] width 149 height 81
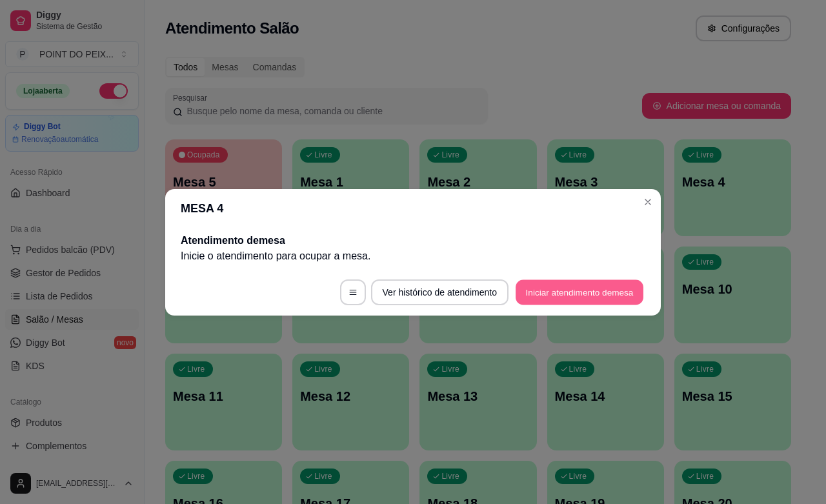
click at [534, 295] on button "Iniciar atendimento de mesa" at bounding box center [580, 292] width 128 height 25
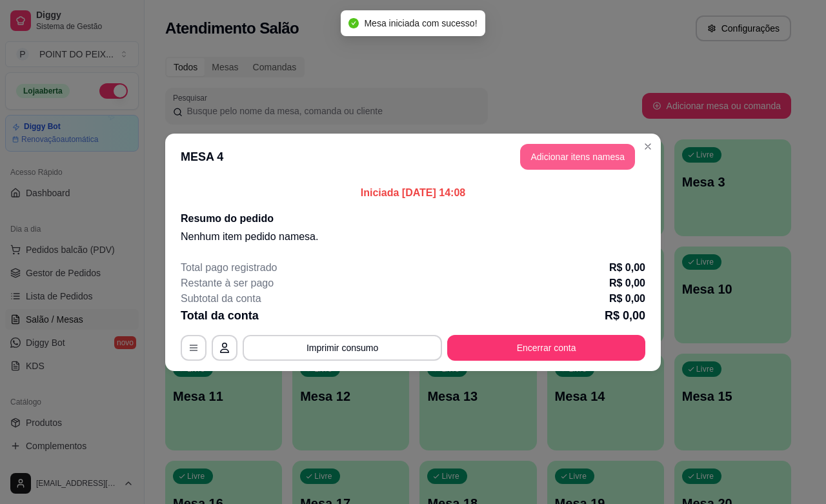
click at [610, 156] on button "Adicionar itens na mesa" at bounding box center [577, 157] width 115 height 26
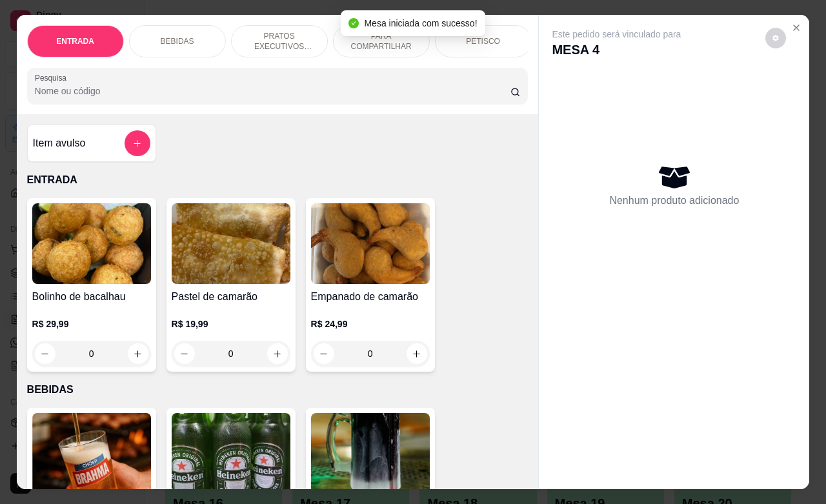
click at [275, 34] on p "PRATOS EXECUTIVOS (INDIVIDUAIS)" at bounding box center [279, 41] width 75 height 21
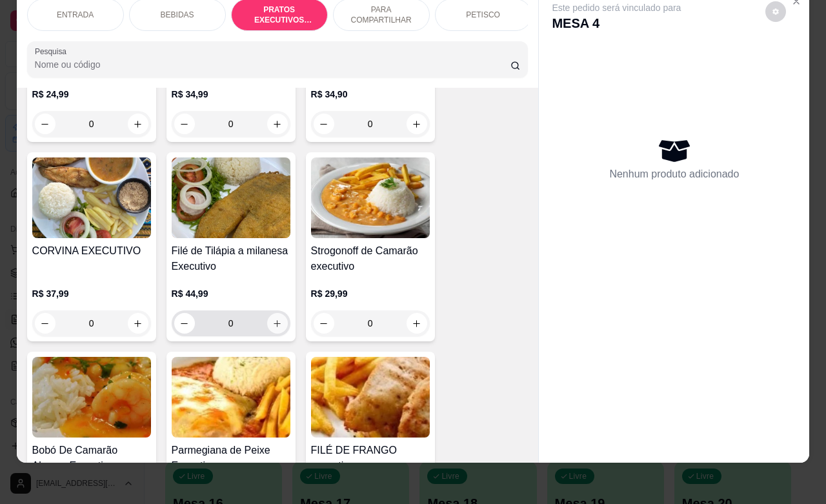
click at [272, 326] on icon "increase-product-quantity" at bounding box center [277, 324] width 10 height 10
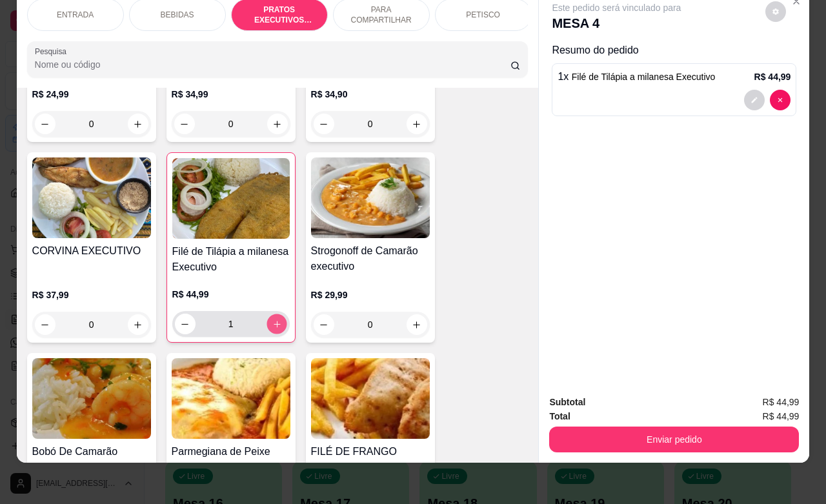
click at [272, 326] on icon "increase-product-quantity" at bounding box center [277, 325] width 10 height 10
type input "2"
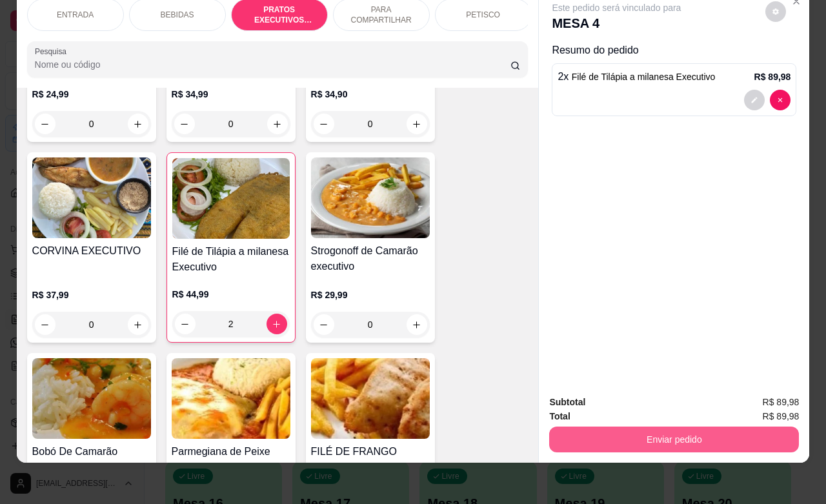
click at [597, 428] on button "Enviar pedido" at bounding box center [674, 440] width 250 height 26
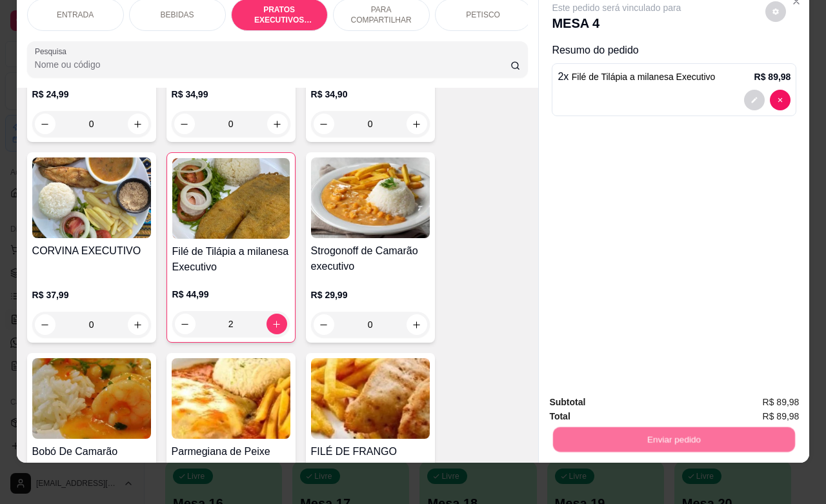
click at [617, 391] on button "Não registrar e enviar pedido" at bounding box center [630, 394] width 130 height 24
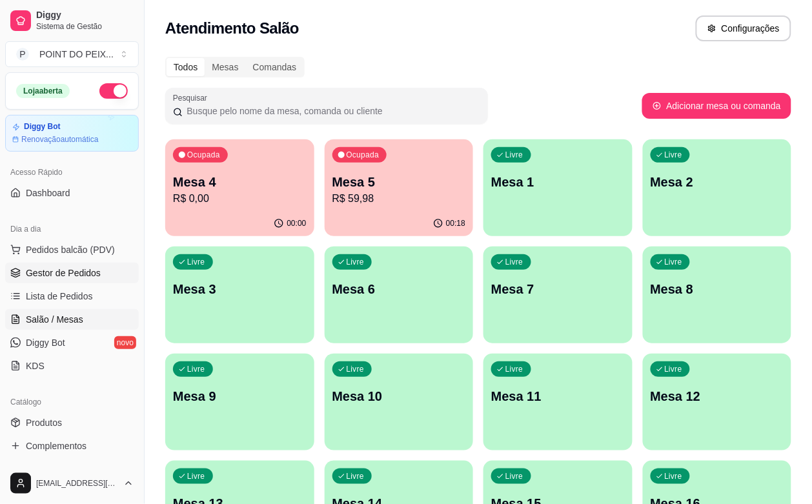
click at [81, 267] on span "Gestor de Pedidos" at bounding box center [63, 273] width 75 height 13
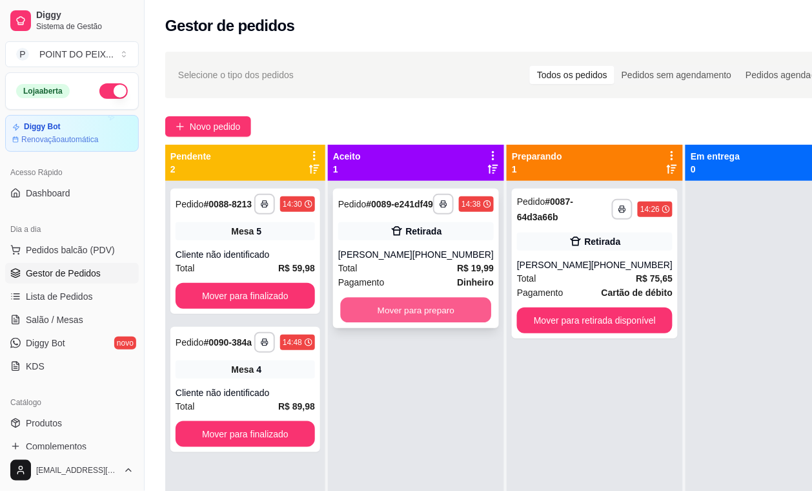
click at [437, 323] on button "Mover para preparo" at bounding box center [416, 310] width 151 height 25
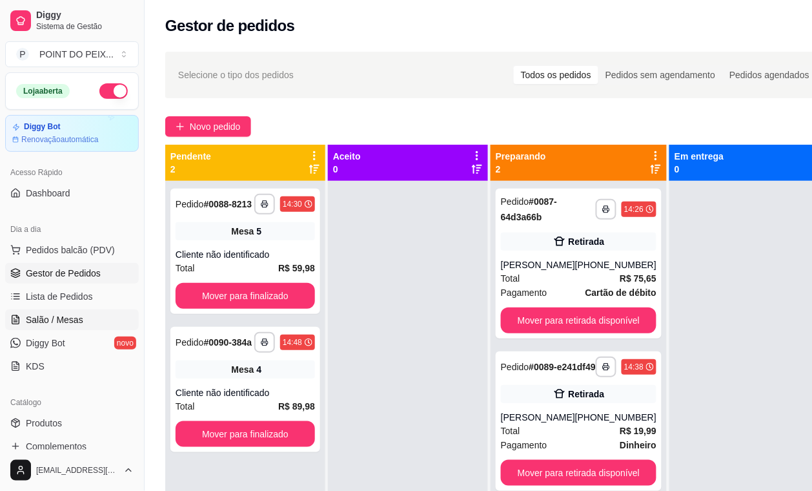
click at [56, 318] on span "Salão / Mesas" at bounding box center [54, 319] width 57 height 13
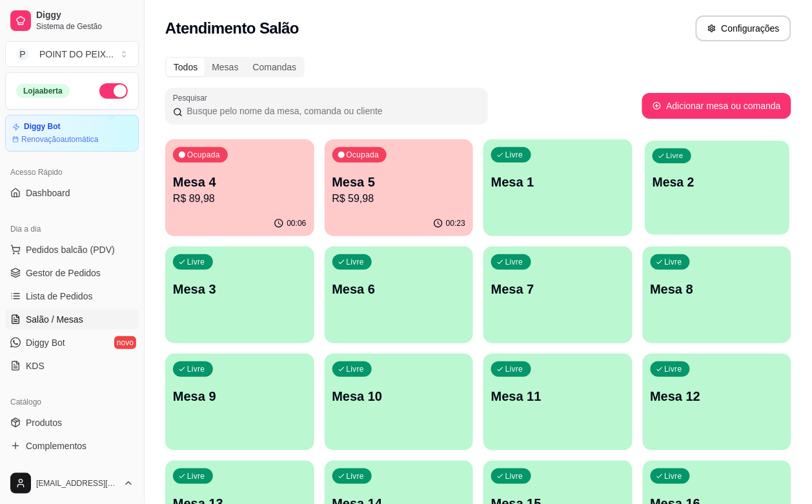
click at [645, 199] on div "Livre Mesa 2" at bounding box center [717, 180] width 145 height 79
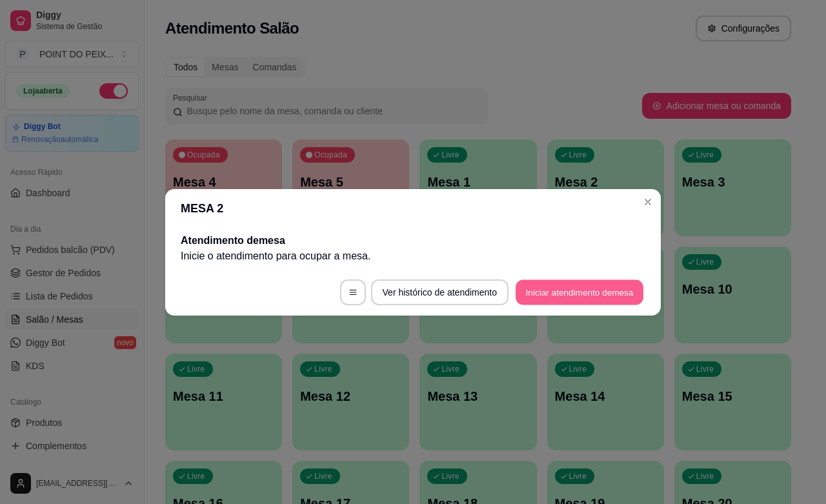
click at [536, 294] on button "Iniciar atendimento de mesa" at bounding box center [580, 292] width 128 height 25
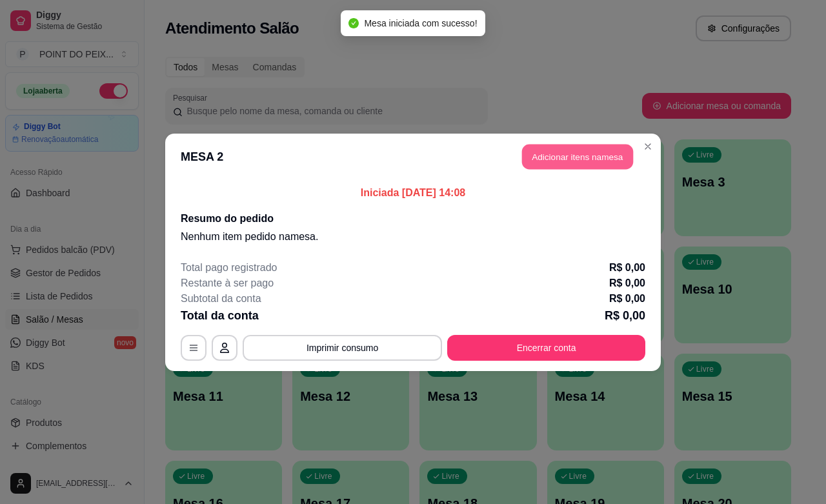
click at [586, 162] on button "Adicionar itens na mesa" at bounding box center [577, 156] width 111 height 25
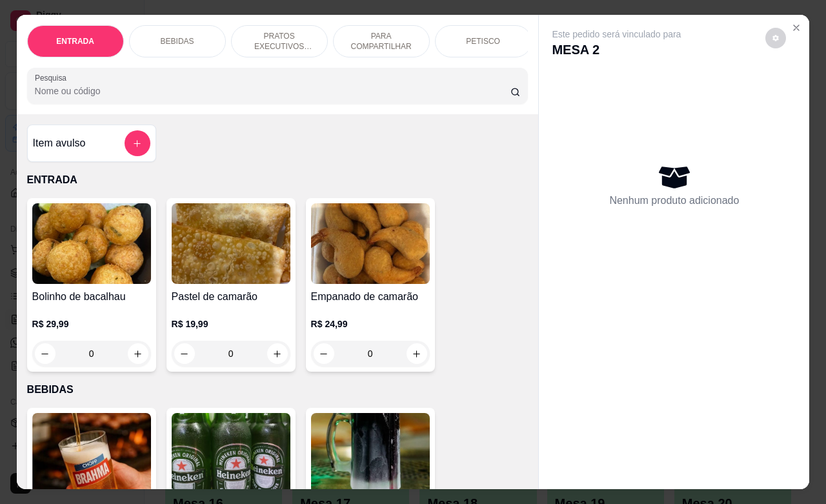
scroll to position [81, 0]
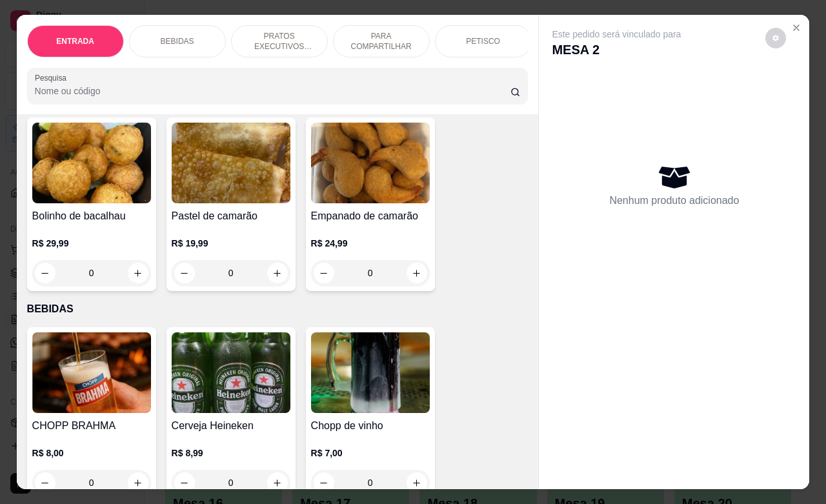
click at [478, 36] on p "PETISCO" at bounding box center [483, 41] width 34 height 10
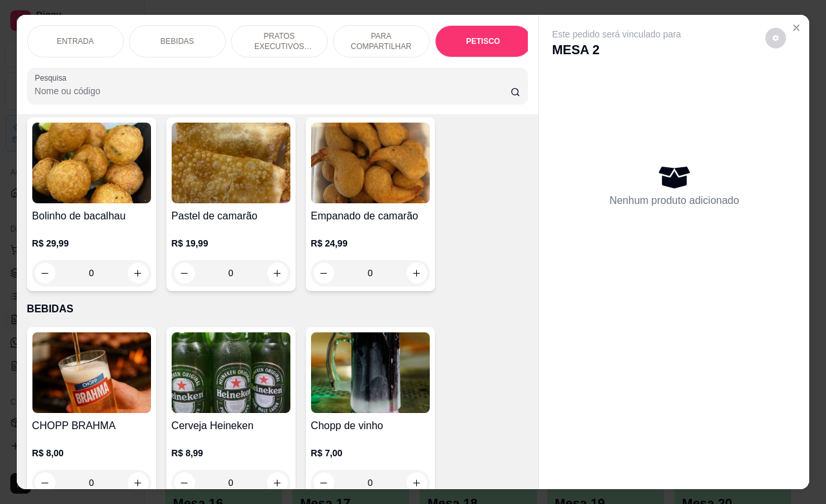
scroll to position [2830, 0]
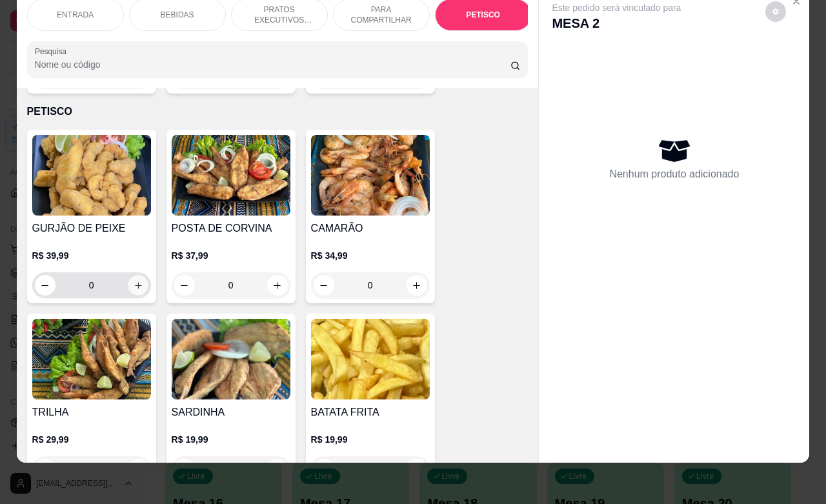
click at [133, 281] on icon "increase-product-quantity" at bounding box center [138, 286] width 10 height 10
type input "1"
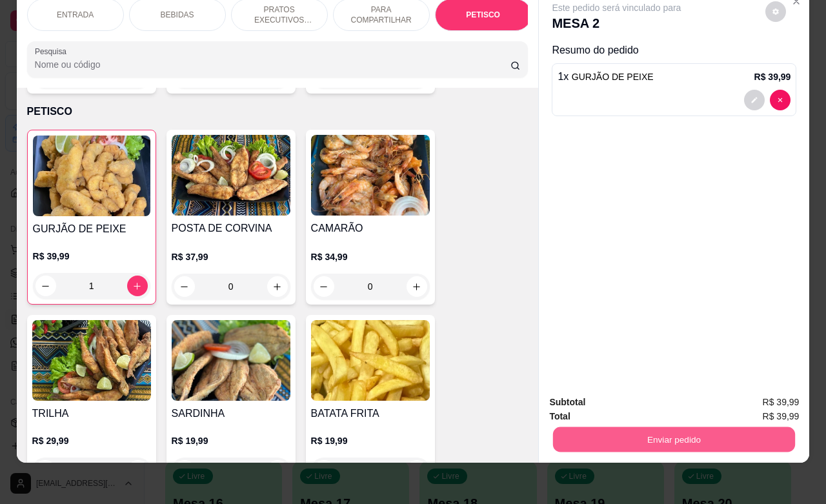
click at [649, 427] on button "Enviar pedido" at bounding box center [674, 439] width 242 height 25
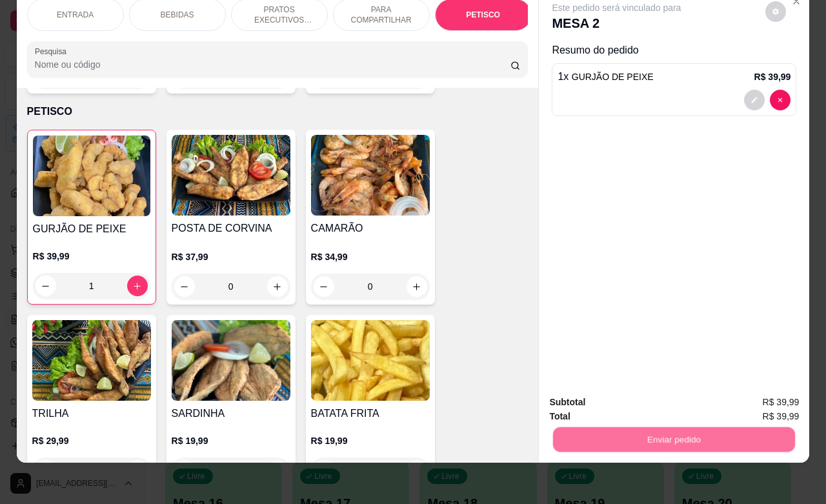
click at [652, 394] on button "Não registrar e enviar pedido" at bounding box center [630, 394] width 130 height 24
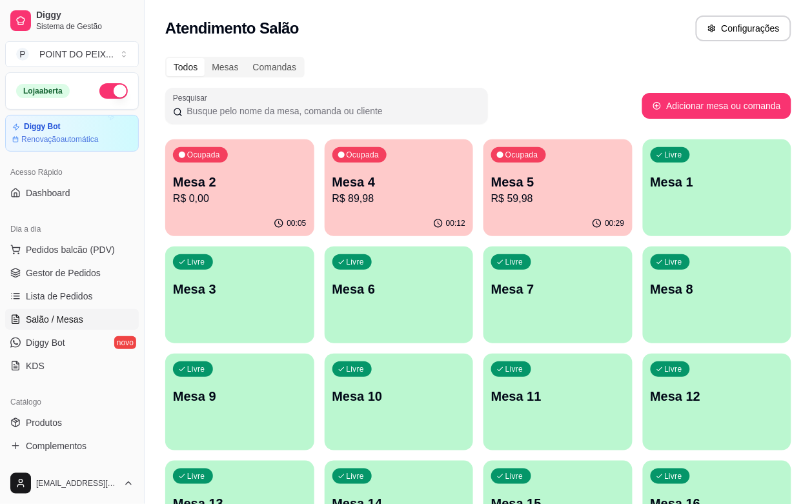
click at [325, 299] on div "Livre Mesa 6" at bounding box center [399, 287] width 149 height 81
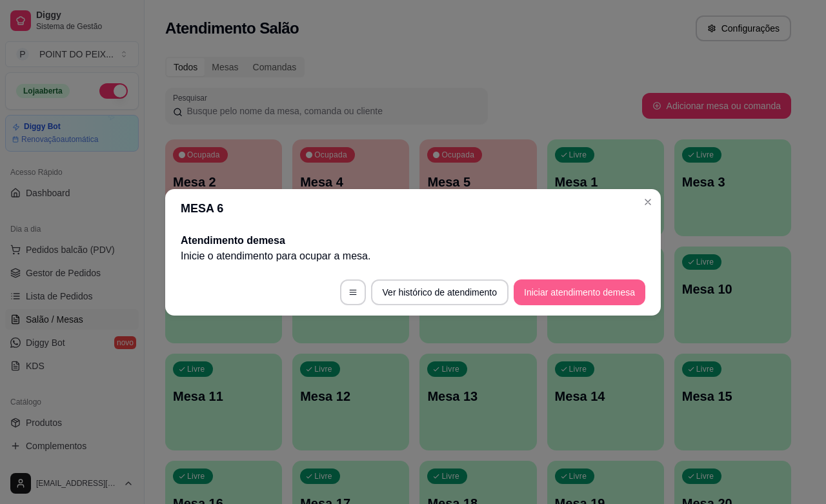
click at [566, 298] on button "Iniciar atendimento de mesa" at bounding box center [580, 293] width 132 height 26
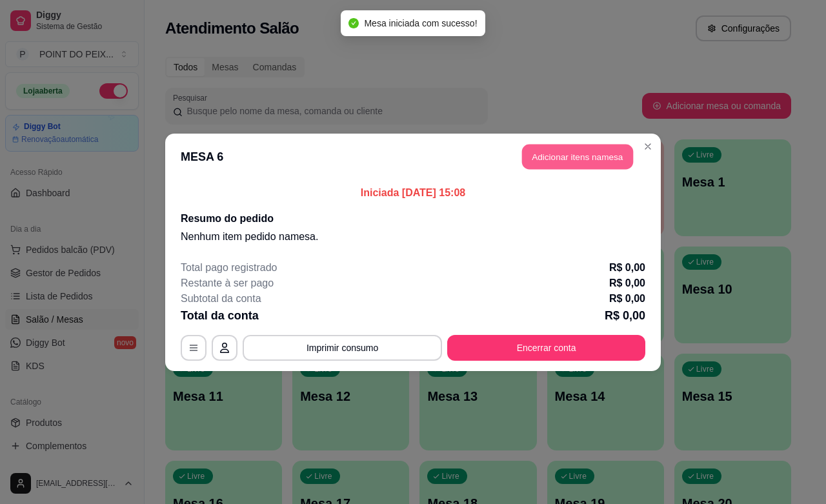
click at [582, 159] on button "Adicionar itens na mesa" at bounding box center [577, 156] width 111 height 25
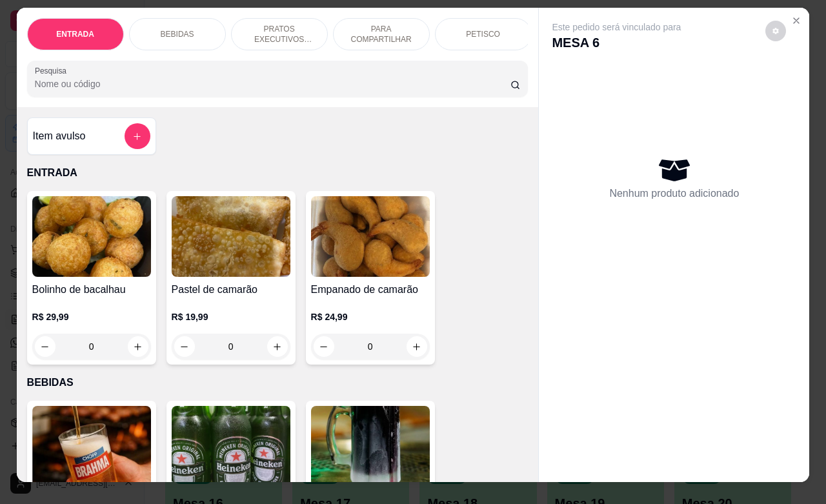
scroll to position [0, 0]
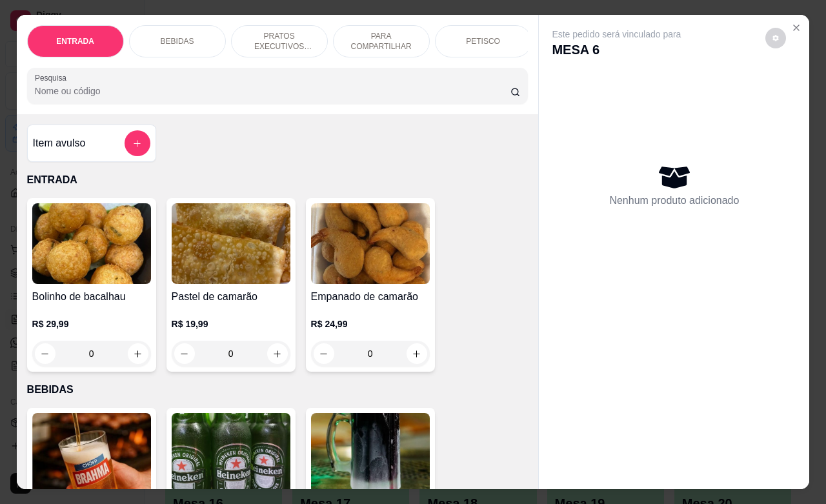
click at [284, 32] on p "PRATOS EXECUTIVOS (INDIVIDUAIS)" at bounding box center [279, 41] width 75 height 21
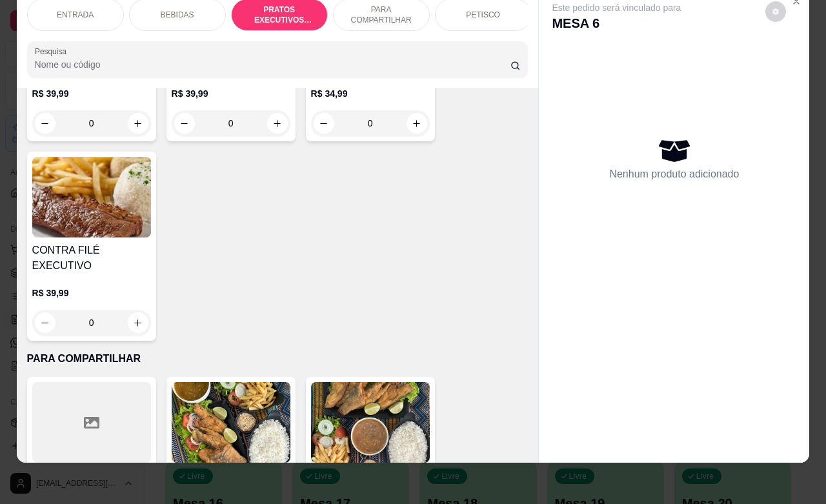
scroll to position [2162, 0]
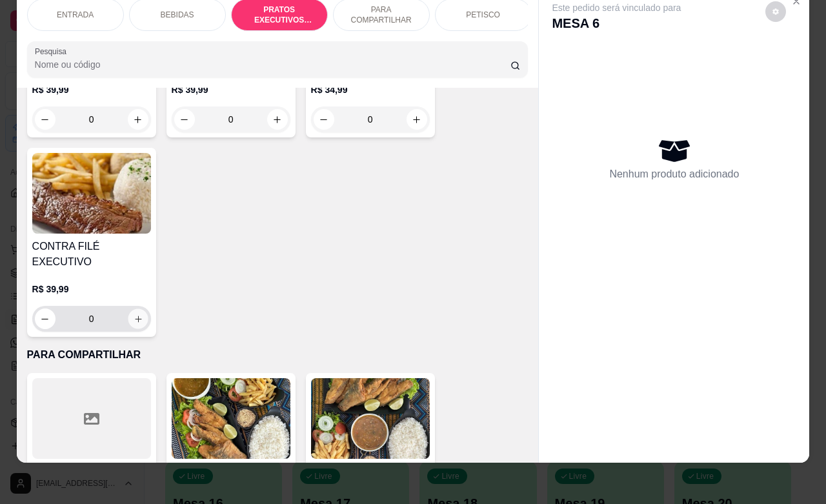
click at [134, 314] on icon "increase-product-quantity" at bounding box center [138, 319] width 10 height 10
type input "1"
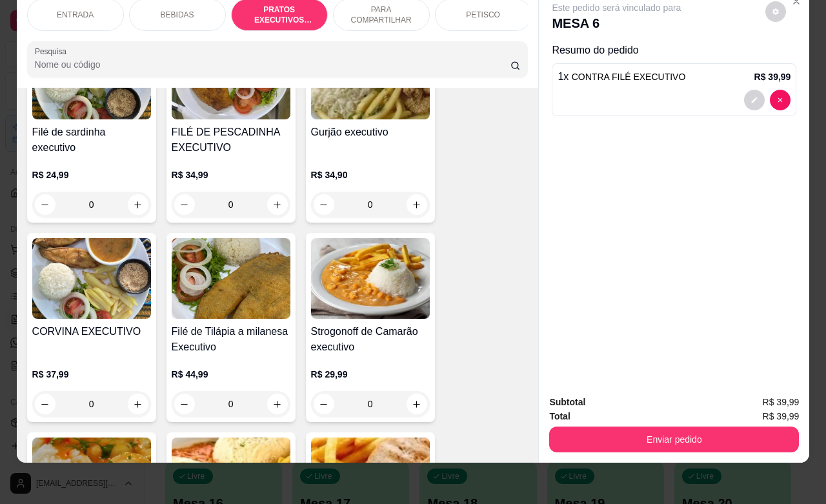
scroll to position [1758, 0]
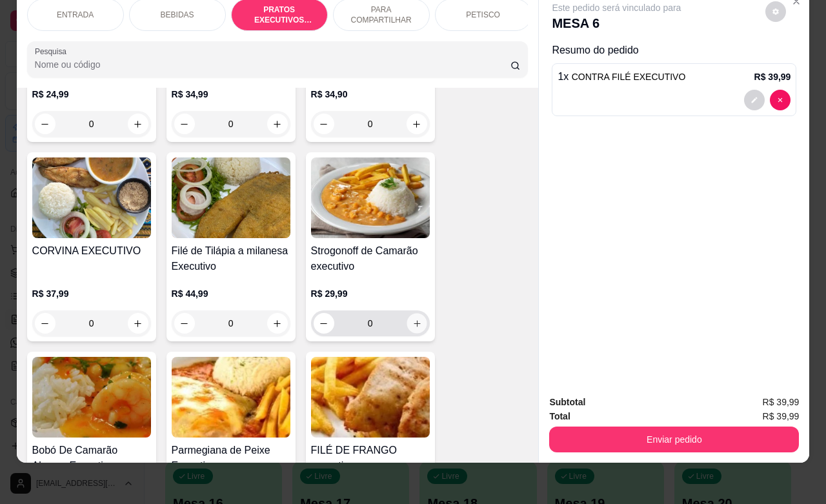
click at [412, 321] on icon "increase-product-quantity" at bounding box center [417, 324] width 10 height 10
type input "1"
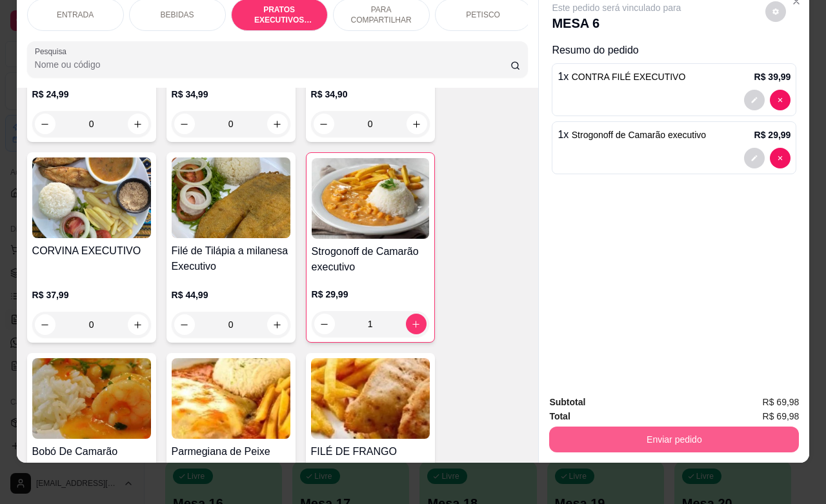
click at [659, 427] on button "Enviar pedido" at bounding box center [674, 440] width 250 height 26
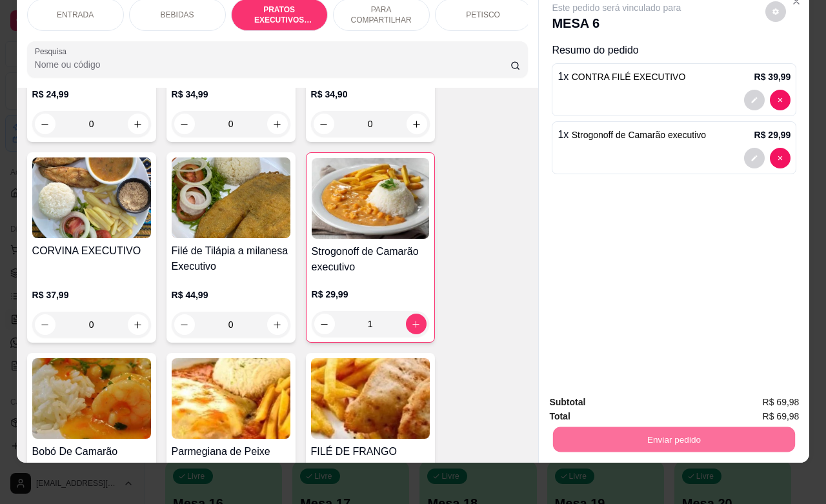
click at [617, 393] on button "Não registrar e enviar pedido" at bounding box center [630, 394] width 134 height 25
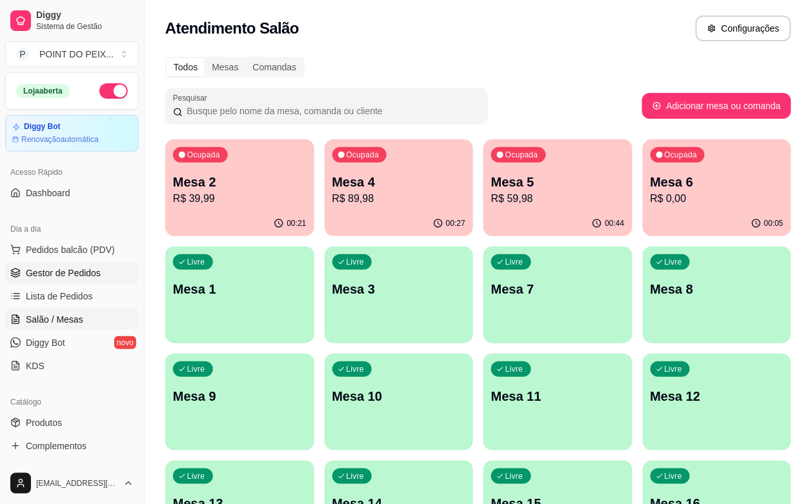
click at [73, 267] on span "Gestor de Pedidos" at bounding box center [63, 273] width 75 height 13
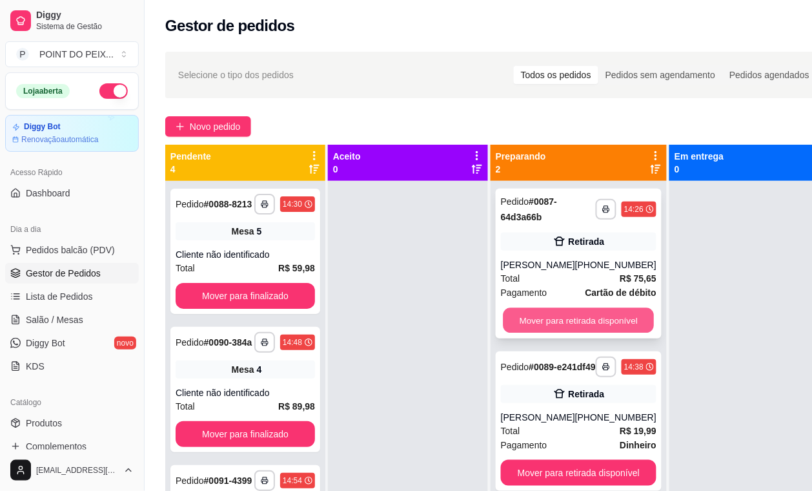
click at [584, 324] on button "Mover para retirada disponível" at bounding box center [579, 320] width 151 height 25
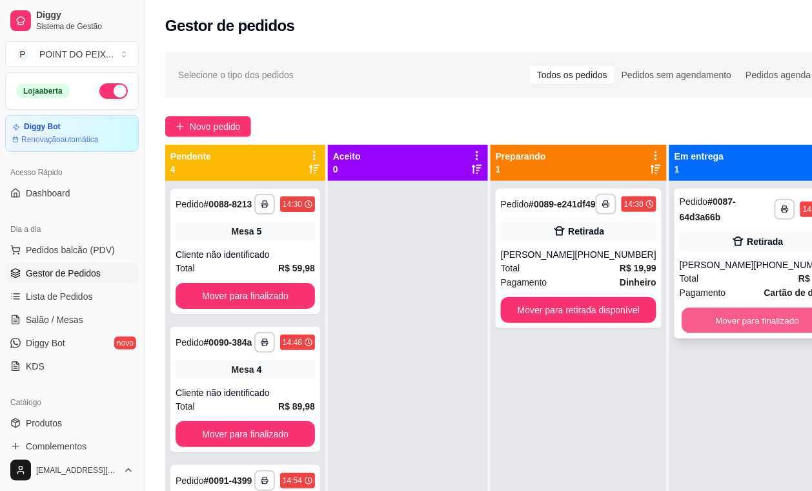
click at [704, 318] on button "Mover para finalizado" at bounding box center [757, 320] width 151 height 25
click at [712, 325] on button "Mover para finalizado" at bounding box center [757, 320] width 151 height 25
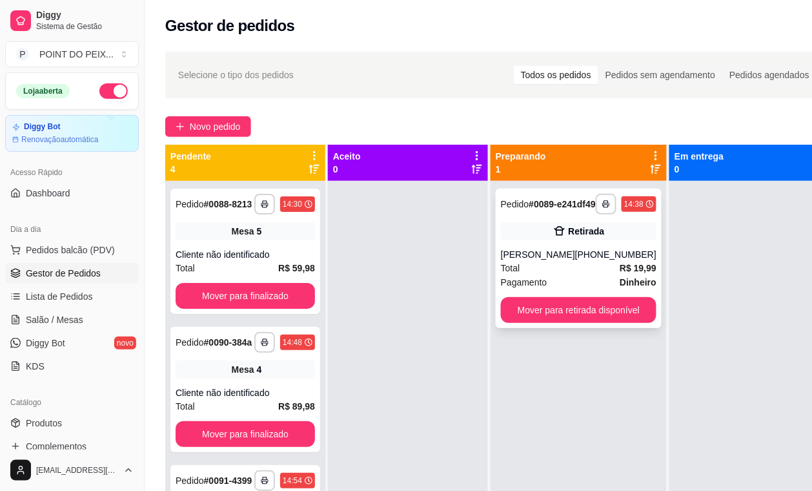
click at [580, 287] on div "Pagamento Dinheiro" at bounding box center [579, 282] width 156 height 14
click at [564, 321] on button "Mover para retirada disponível" at bounding box center [579, 310] width 156 height 26
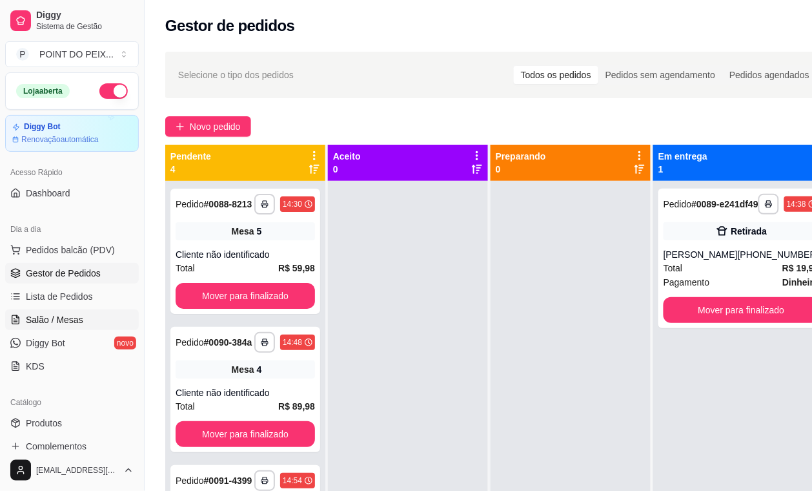
click at [76, 321] on span "Salão / Mesas" at bounding box center [54, 319] width 57 height 13
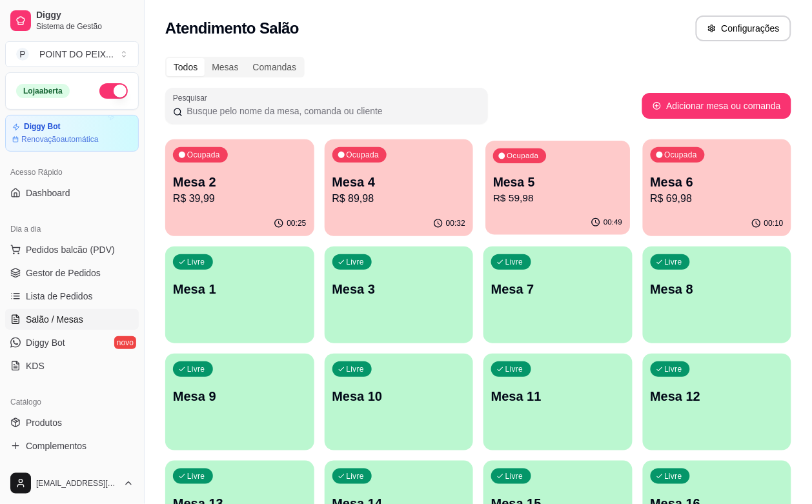
click at [493, 186] on p "Mesa 5" at bounding box center [557, 182] width 129 height 17
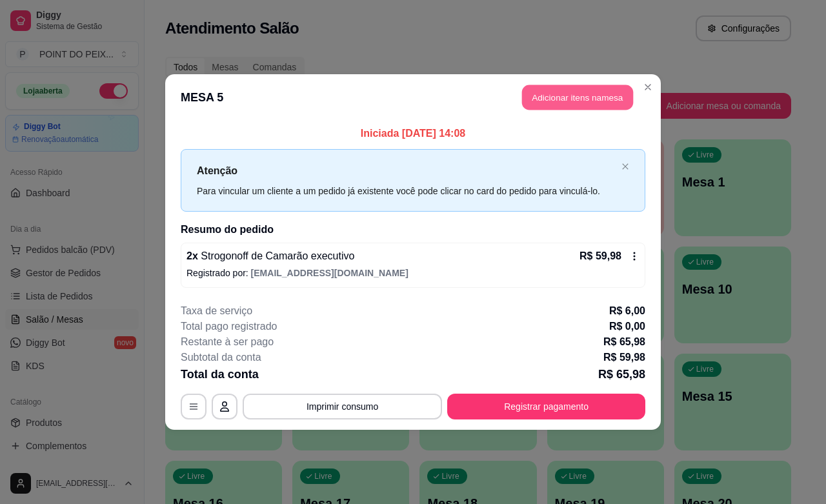
click at [586, 98] on button "Adicionar itens na mesa" at bounding box center [577, 97] width 111 height 25
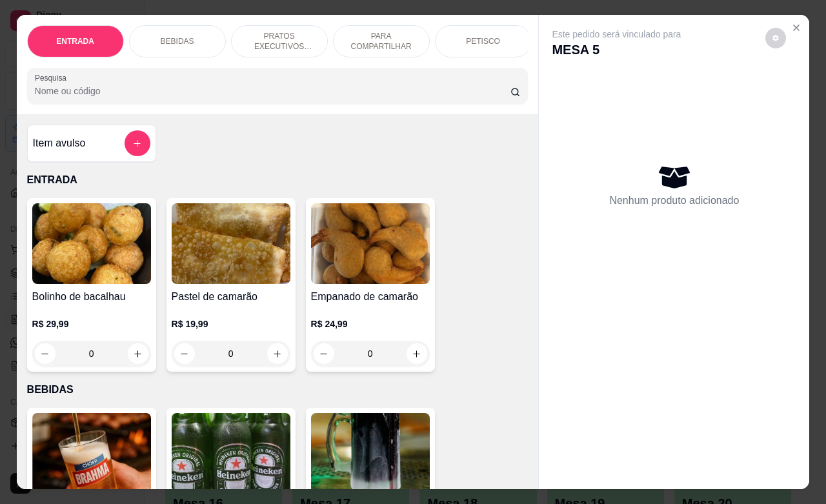
click at [181, 37] on p "BEBIDAS" at bounding box center [178, 41] width 34 height 10
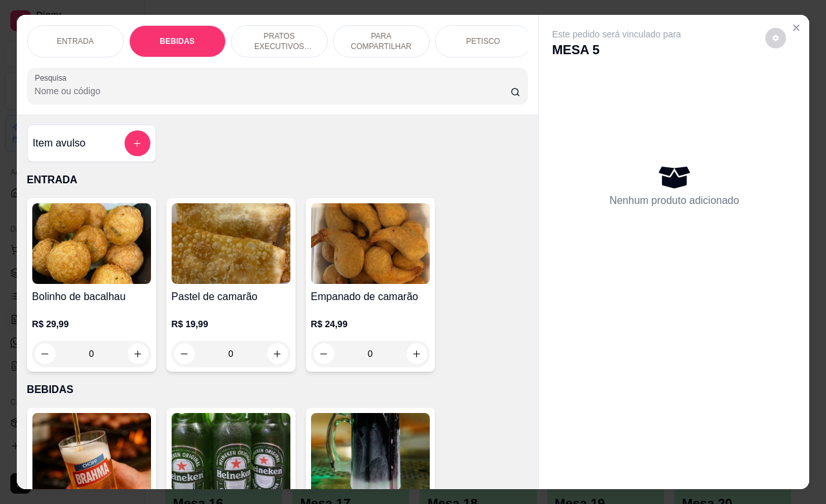
scroll to position [268, 0]
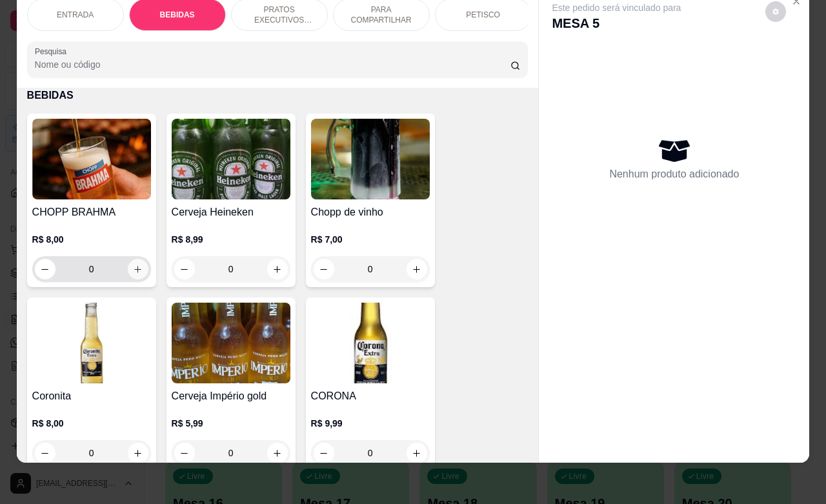
click at [133, 269] on icon "increase-product-quantity" at bounding box center [138, 270] width 10 height 10
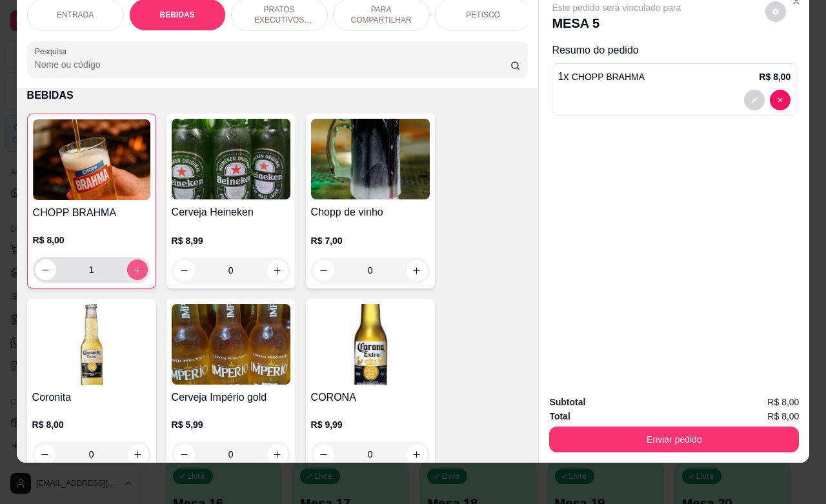
click at [132, 269] on icon "increase-product-quantity" at bounding box center [137, 270] width 10 height 10
type input "3"
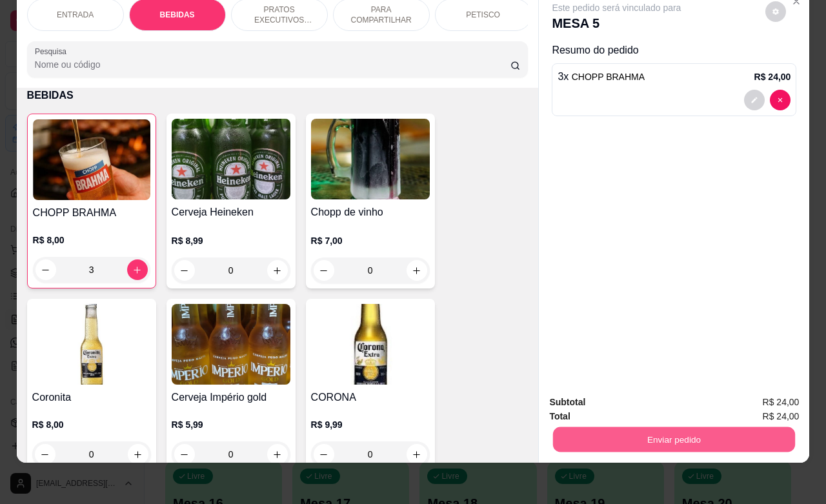
click at [695, 429] on button "Enviar pedido" at bounding box center [674, 439] width 242 height 25
click at [621, 392] on button "Não registrar e enviar pedido" at bounding box center [630, 394] width 130 height 24
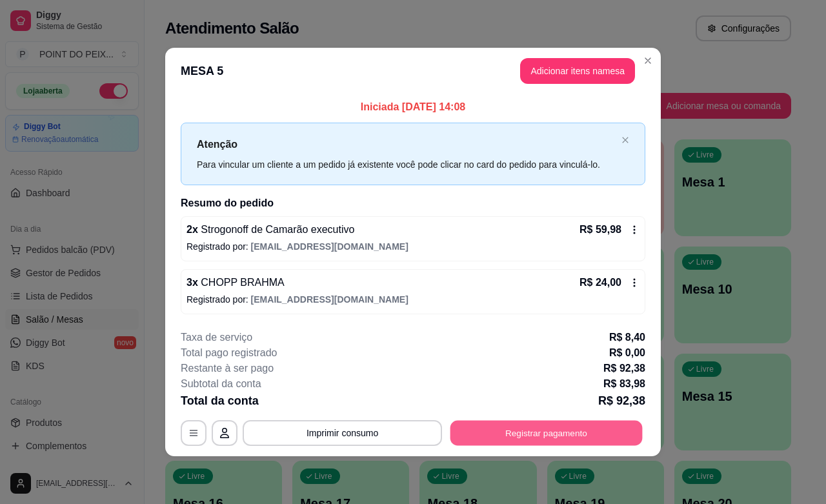
click at [557, 429] on button "Registrar pagamento" at bounding box center [547, 433] width 192 height 25
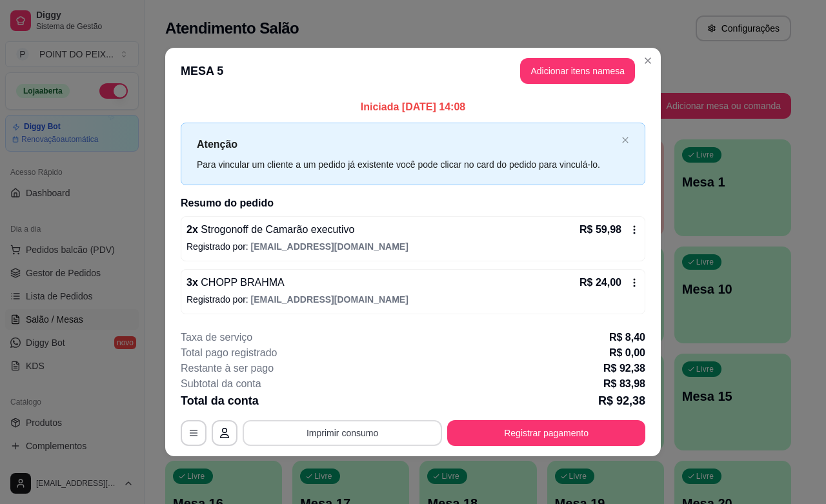
click at [380, 437] on button "Imprimir consumo" at bounding box center [343, 433] width 200 height 26
click at [366, 405] on button "IMPRESSORA" at bounding box center [347, 404] width 94 height 21
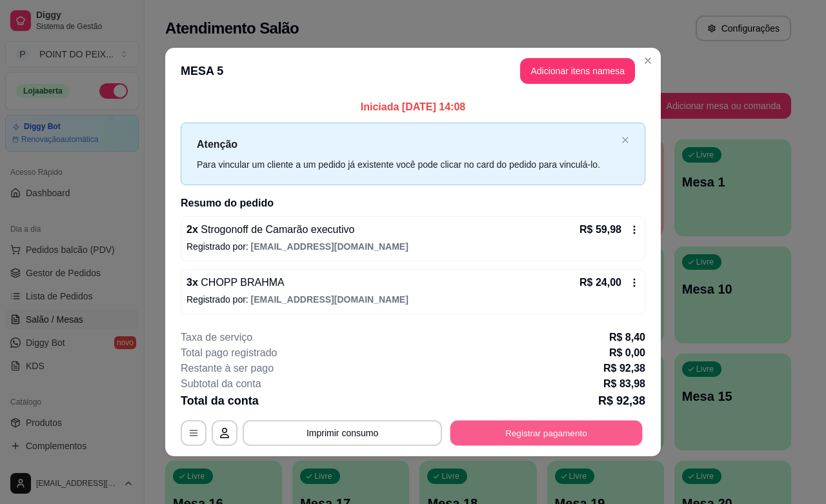
click at [496, 435] on button "Registrar pagamento" at bounding box center [547, 433] width 192 height 25
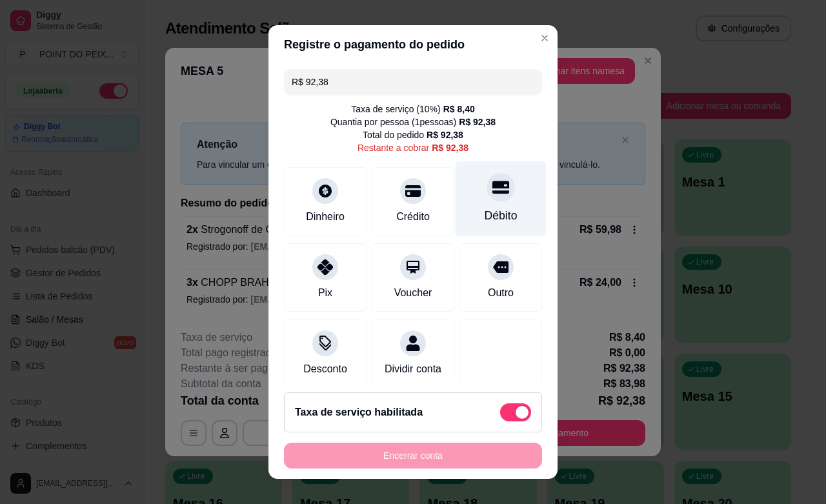
click at [485, 214] on div "Débito" at bounding box center [501, 215] width 33 height 17
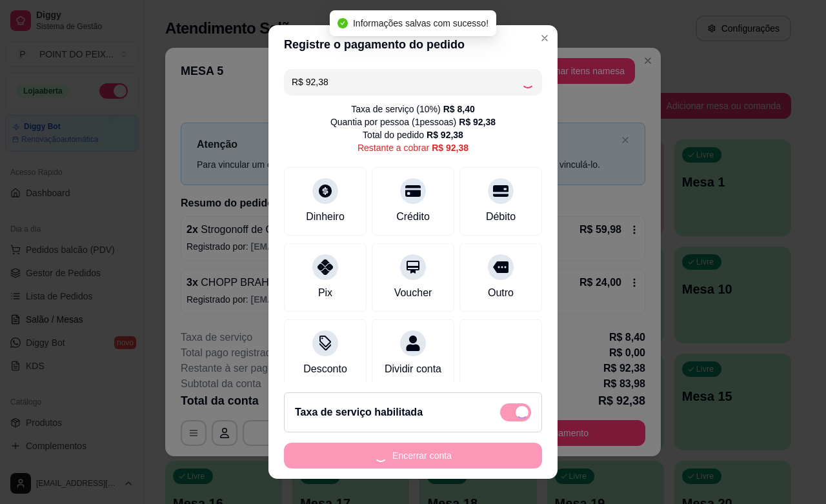
type input "R$ 0,00"
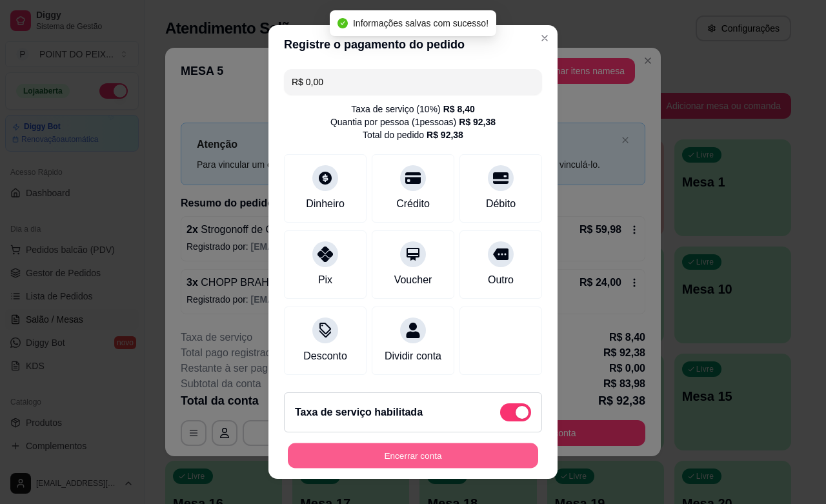
click at [431, 459] on button "Encerrar conta" at bounding box center [413, 456] width 251 height 25
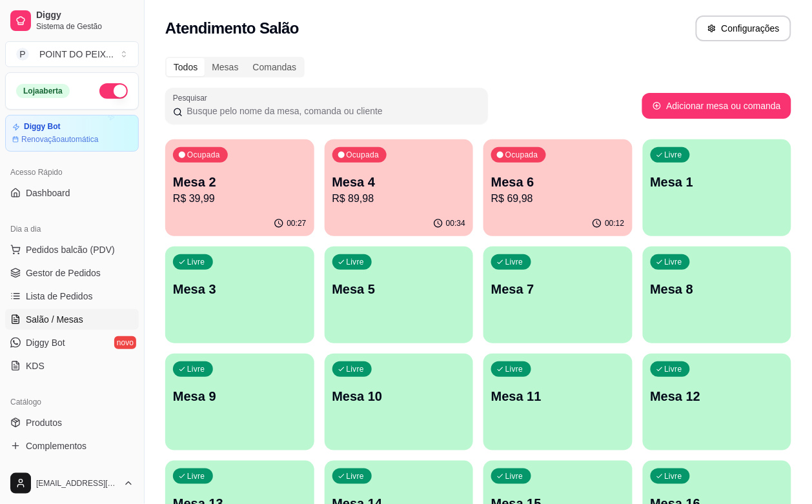
click at [651, 294] on p "Mesa 8" at bounding box center [718, 289] width 134 height 18
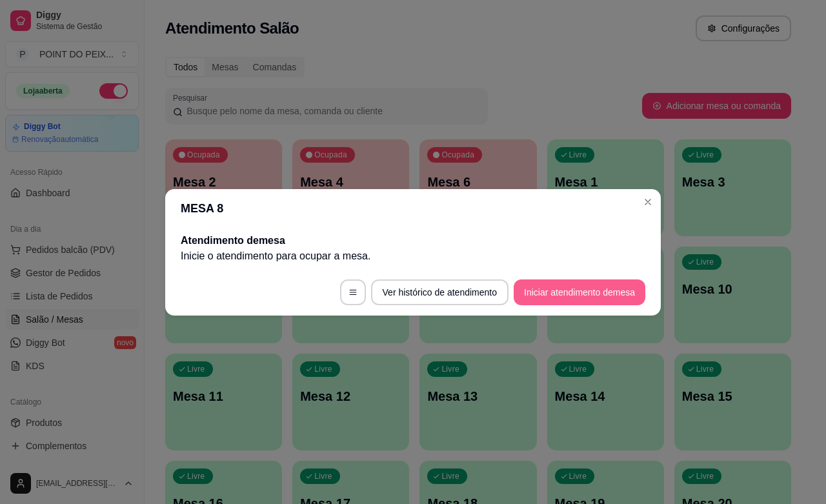
click at [559, 289] on button "Iniciar atendimento de mesa" at bounding box center [580, 293] width 132 height 26
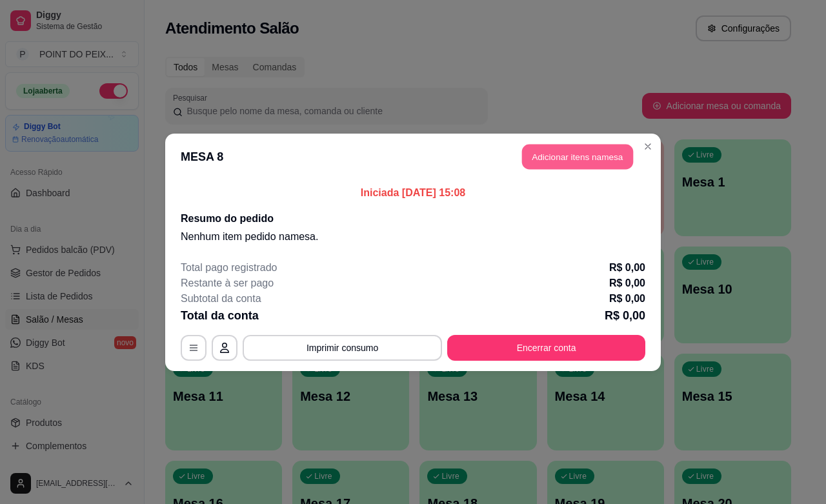
click at [581, 159] on button "Adicionar itens na mesa" at bounding box center [577, 156] width 111 height 25
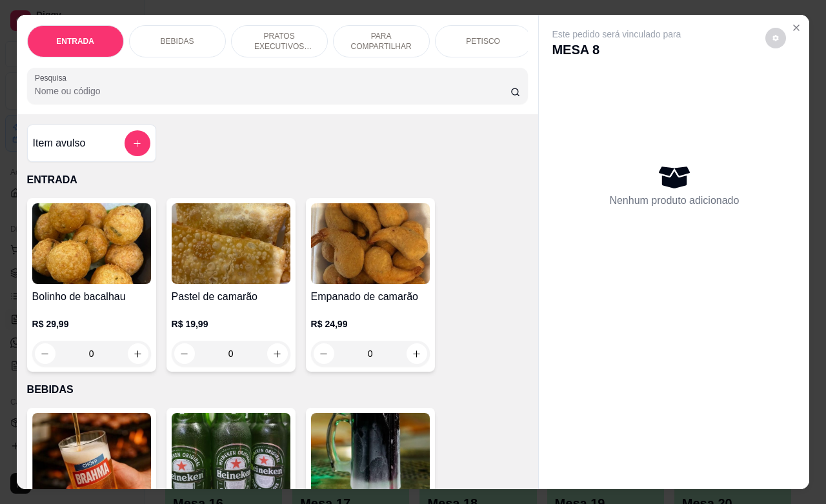
click at [467, 36] on p "PETISCO" at bounding box center [483, 41] width 34 height 10
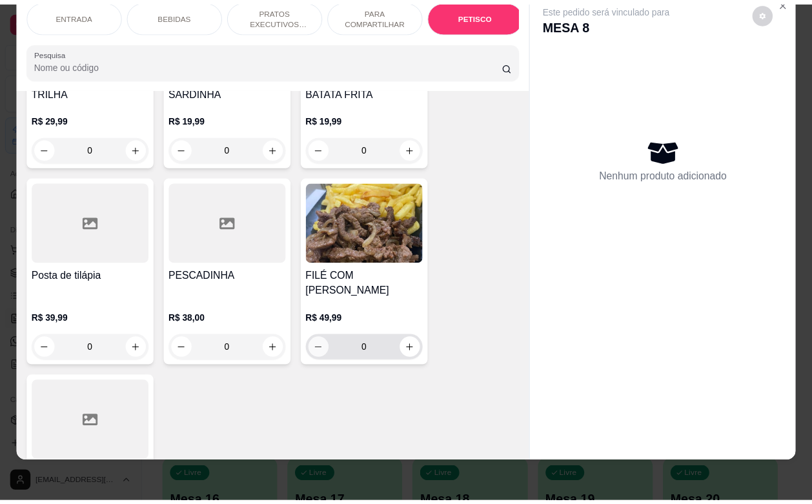
scroll to position [3153, 0]
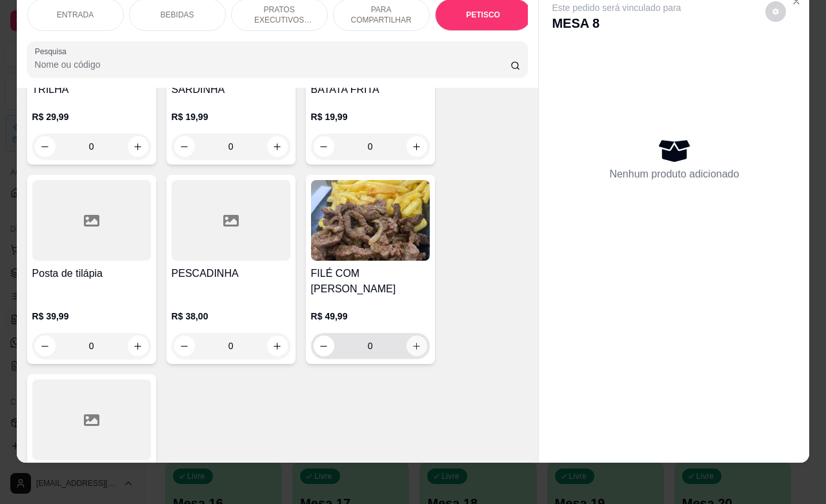
click at [407, 336] on button "increase-product-quantity" at bounding box center [417, 346] width 21 height 21
type input "1"
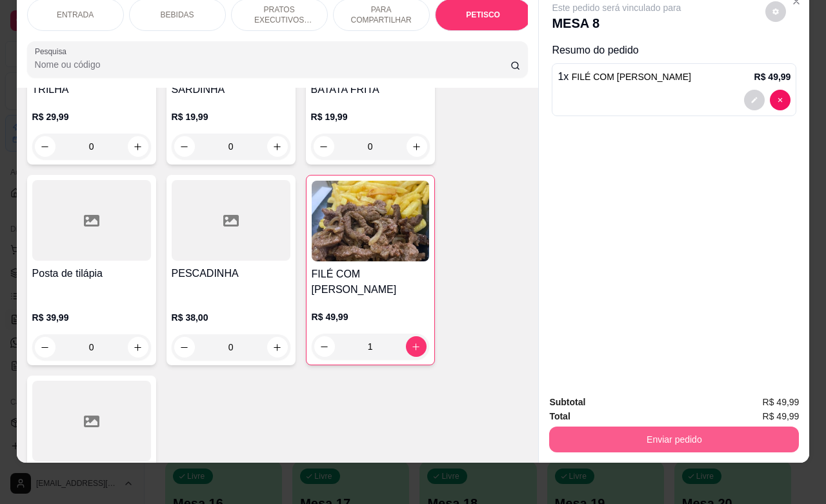
click at [608, 427] on button "Enviar pedido" at bounding box center [674, 440] width 250 height 26
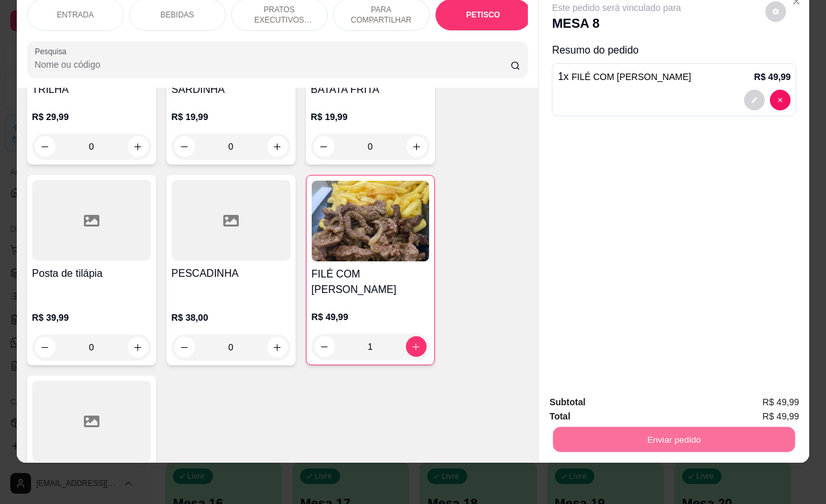
click at [588, 395] on button "Não registrar e enviar pedido" at bounding box center [630, 394] width 134 height 25
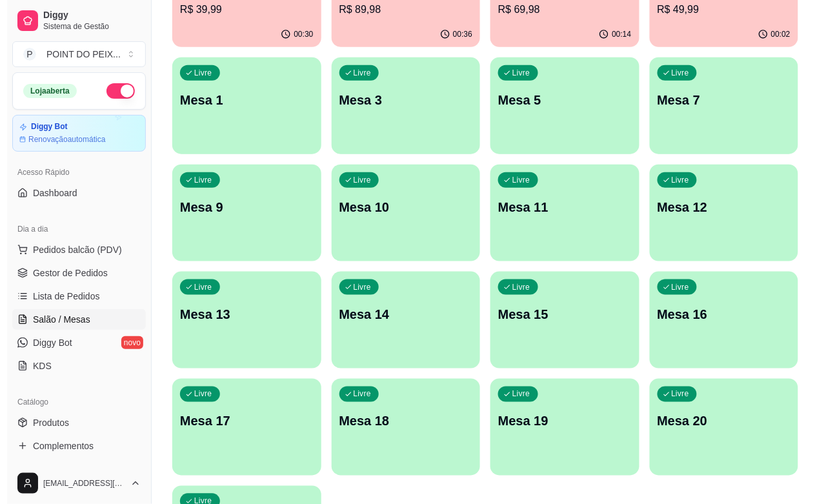
scroll to position [0, 0]
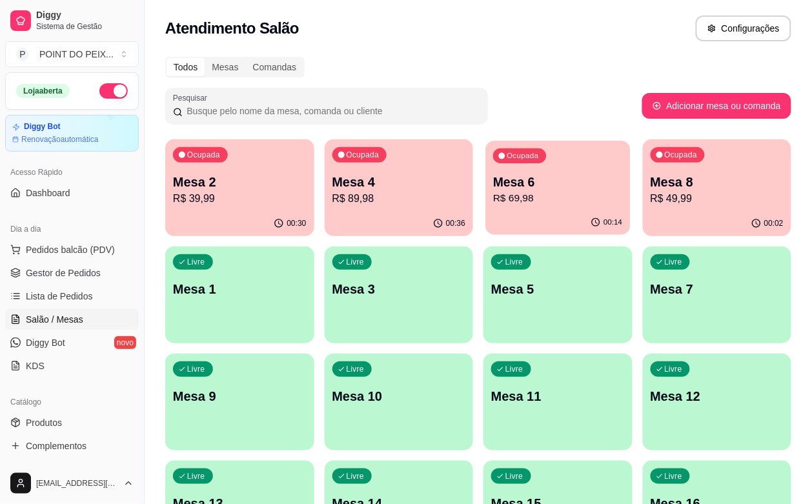
click at [505, 194] on p "R$ 69,98" at bounding box center [557, 198] width 129 height 15
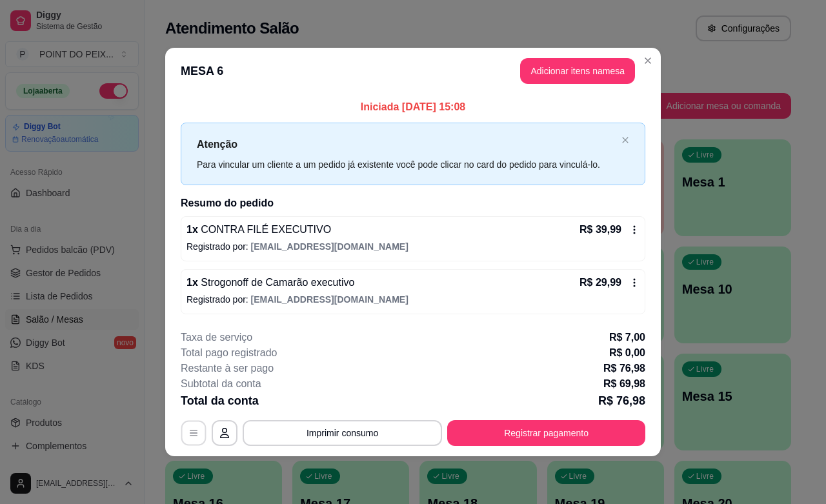
click at [189, 440] on button "button" at bounding box center [193, 433] width 25 height 25
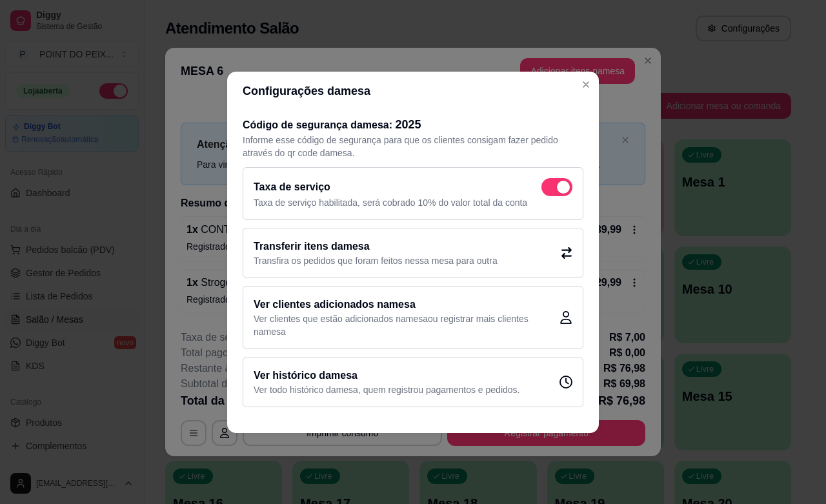
click at [414, 256] on p "Transfira os pedidos que foram feitos nessa mesa para outra" at bounding box center [376, 260] width 244 height 13
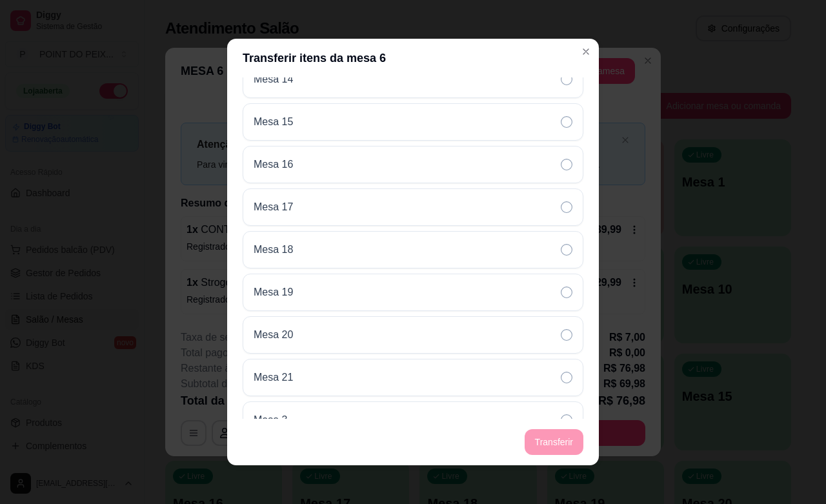
scroll to position [484, 0]
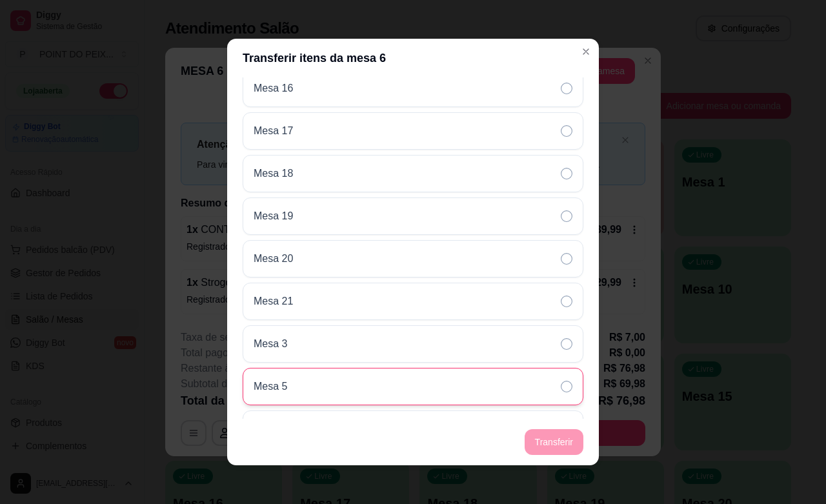
click at [305, 388] on div "Mesa 5" at bounding box center [413, 386] width 341 height 37
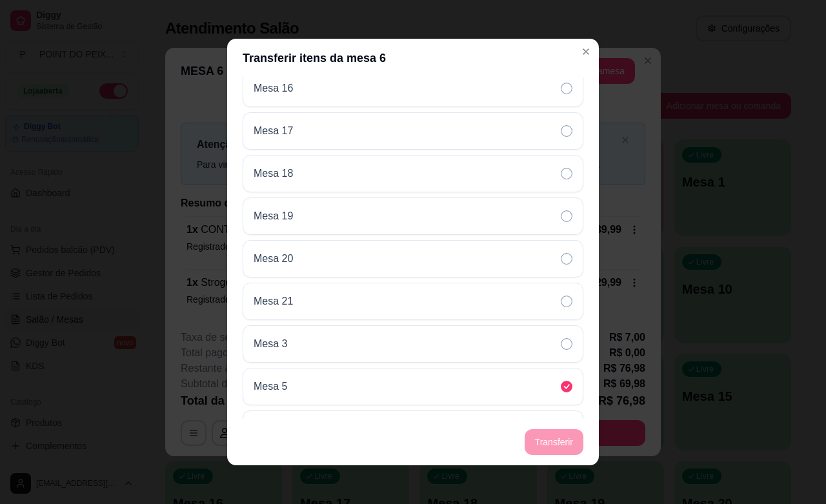
click at [549, 444] on footer "Transferir" at bounding box center [413, 442] width 372 height 46
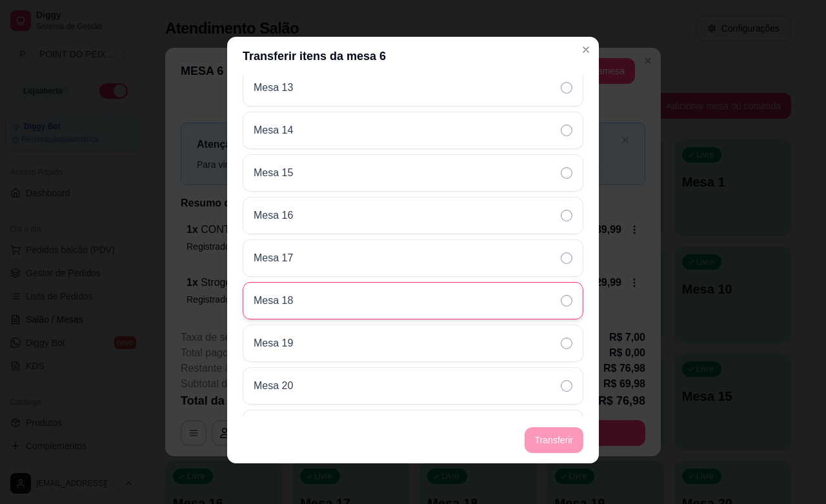
scroll to position [565, 0]
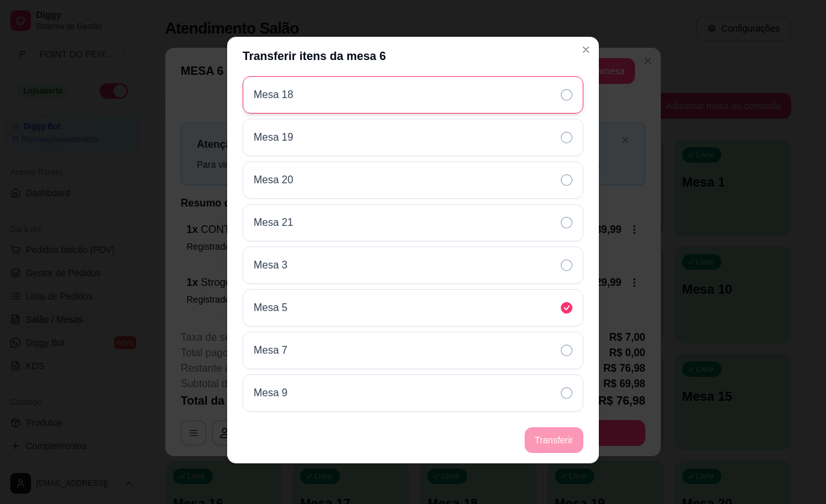
click at [378, 314] on div "Mesa 5" at bounding box center [413, 307] width 341 height 37
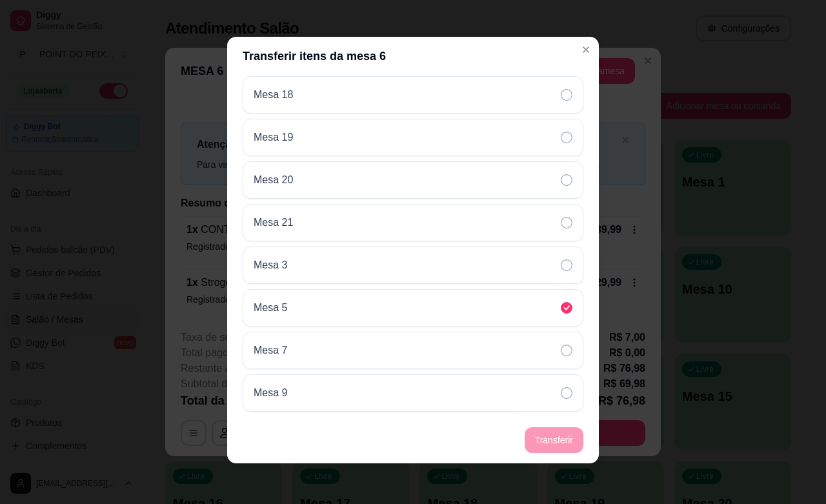
click at [549, 440] on footer "Transferir" at bounding box center [413, 440] width 372 height 46
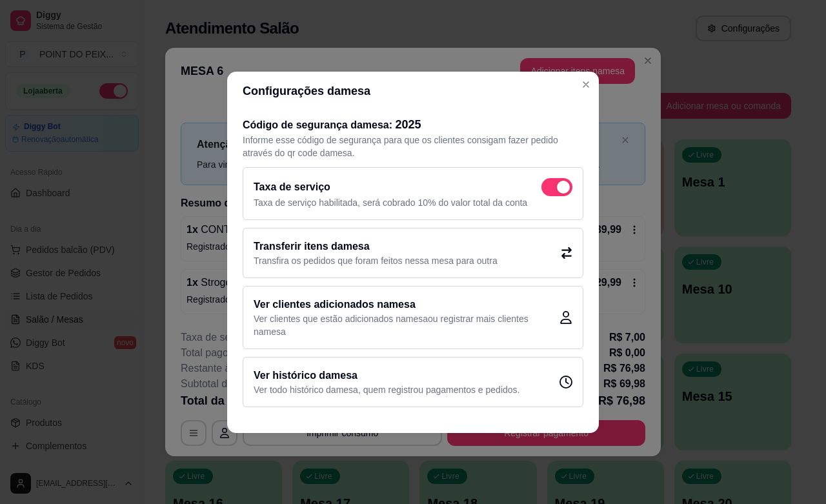
click at [563, 253] on icon at bounding box center [567, 253] width 12 height 12
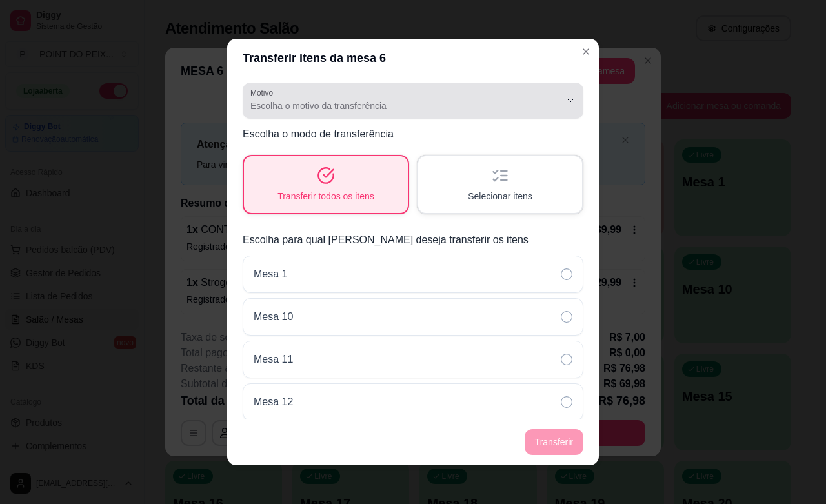
click at [566, 100] on icon "button" at bounding box center [571, 101] width 10 height 10
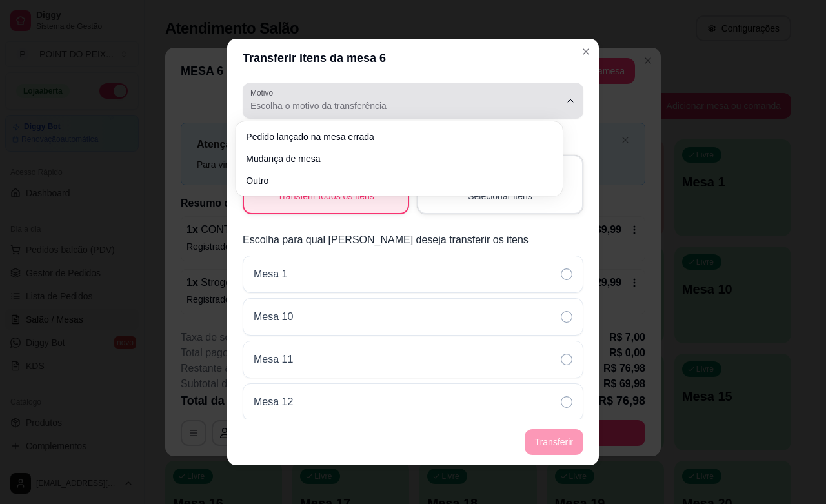
click at [568, 100] on icon "button" at bounding box center [570, 100] width 5 height 3
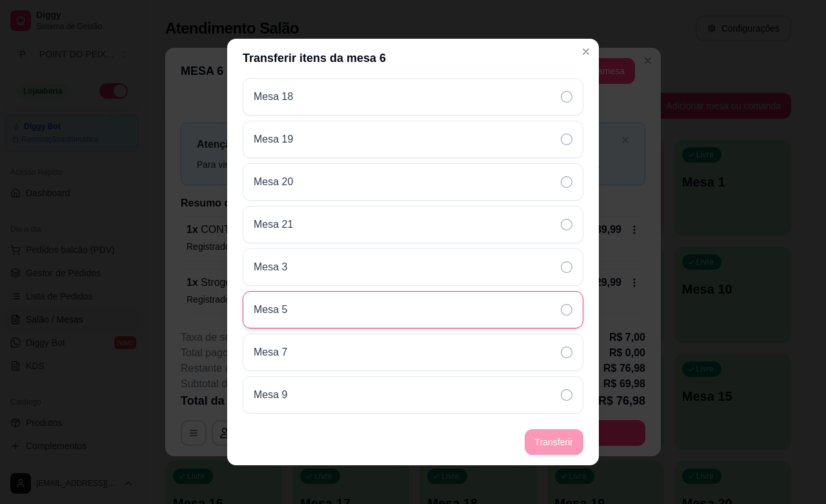
click at [395, 312] on div "Mesa 5" at bounding box center [413, 309] width 341 height 37
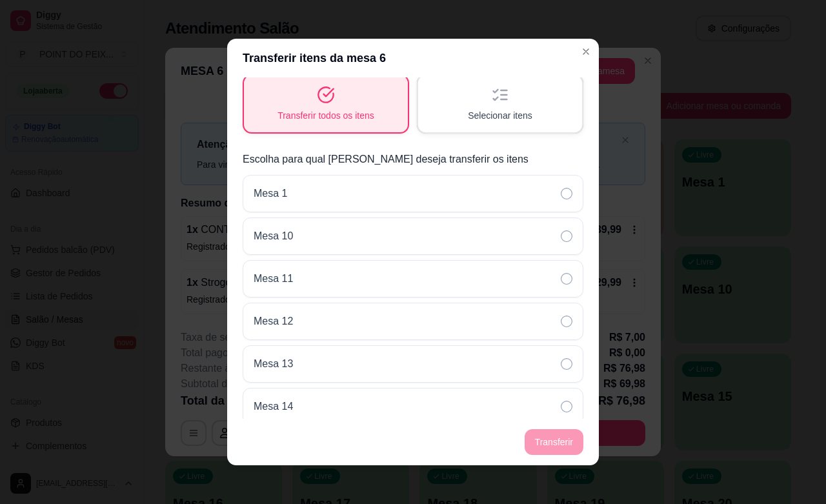
scroll to position [0, 0]
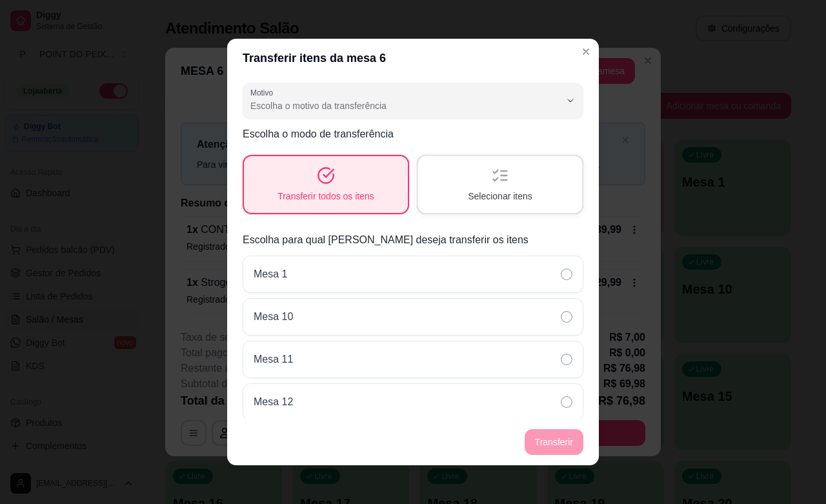
click at [491, 184] on icon "button" at bounding box center [500, 176] width 18 height 18
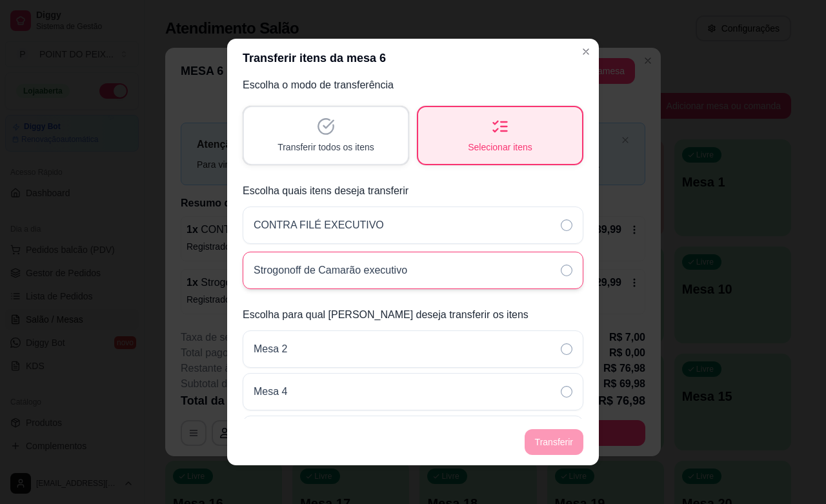
scroll to position [88, 0]
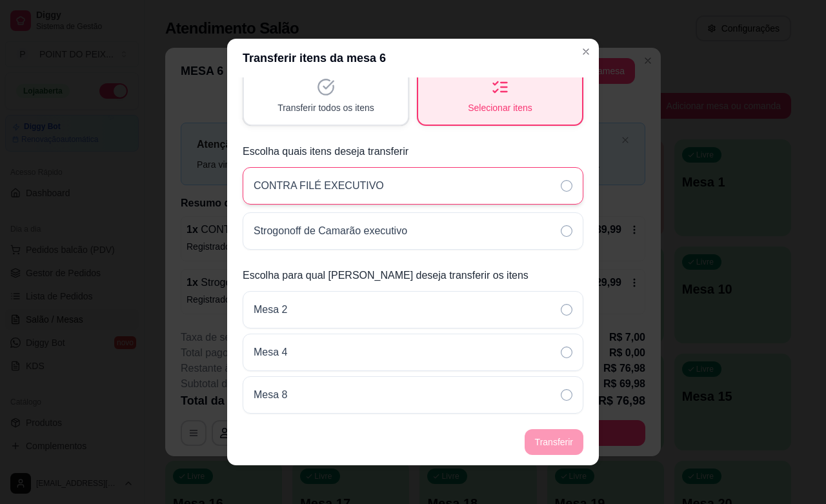
click at [561, 184] on icon at bounding box center [567, 186] width 12 height 12
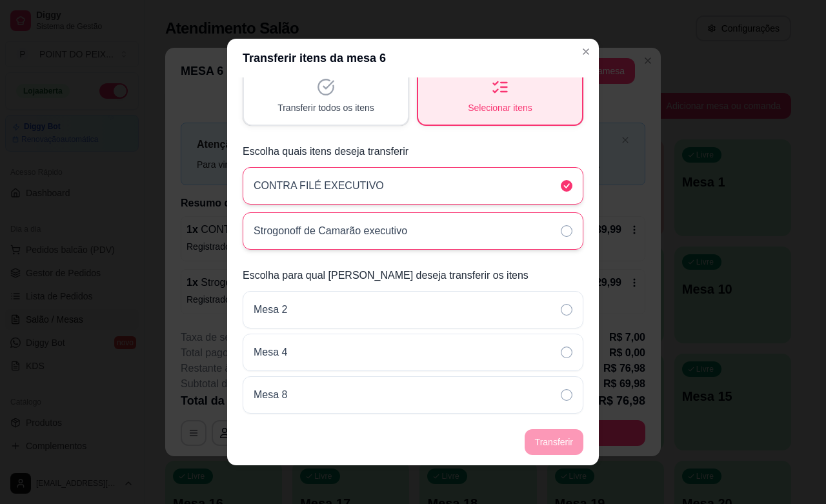
click at [561, 231] on icon at bounding box center [567, 231] width 12 height 12
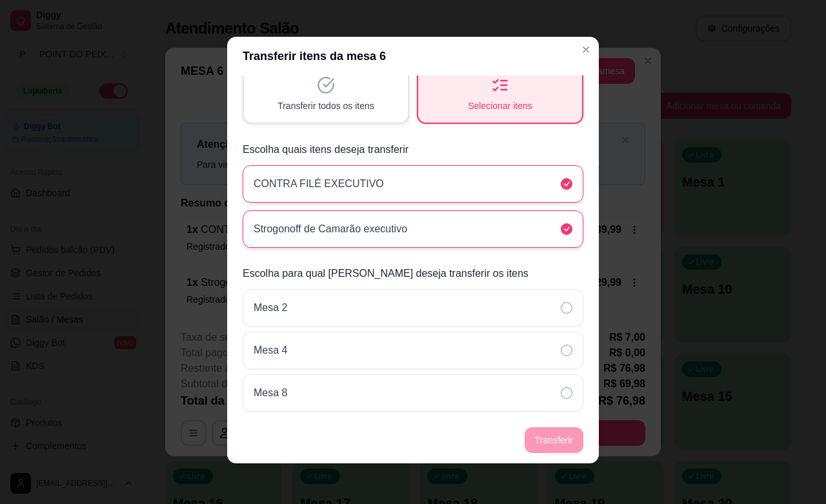
click at [561, 181] on icon at bounding box center [567, 184] width 12 height 12
click at [561, 229] on icon at bounding box center [567, 229] width 12 height 12
click at [328, 81] on div "Transferir todos os itens" at bounding box center [326, 94] width 164 height 57
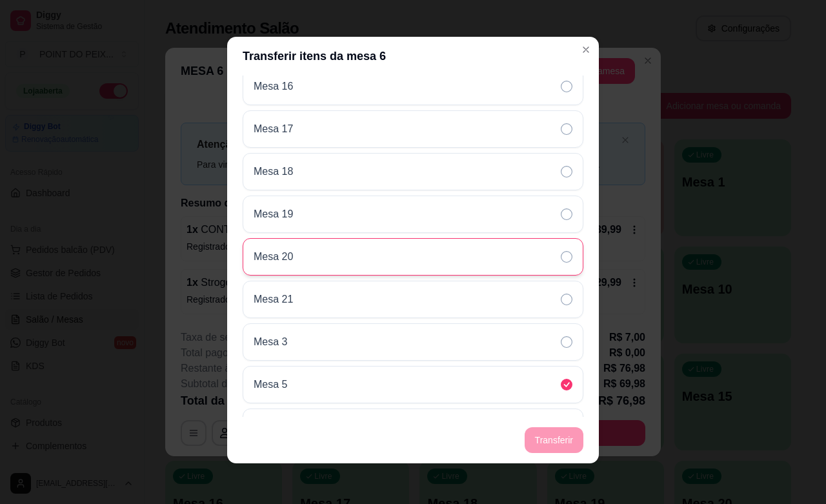
scroll to position [565, 0]
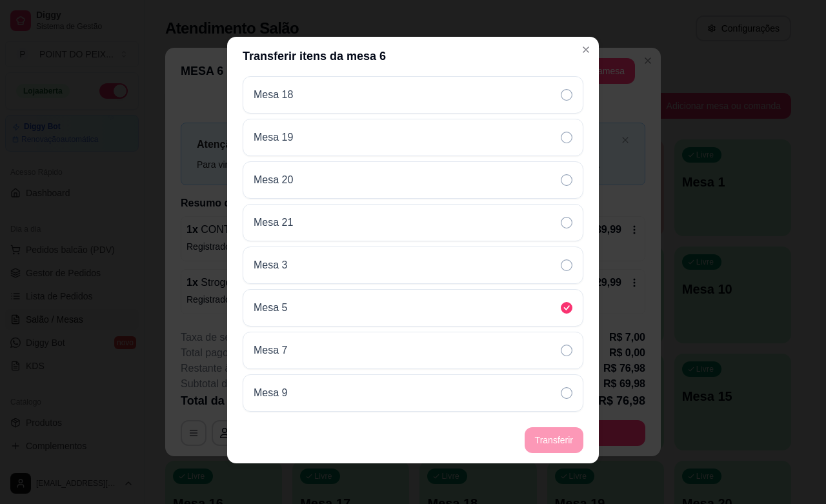
click at [554, 439] on footer "Transferir" at bounding box center [413, 440] width 372 height 46
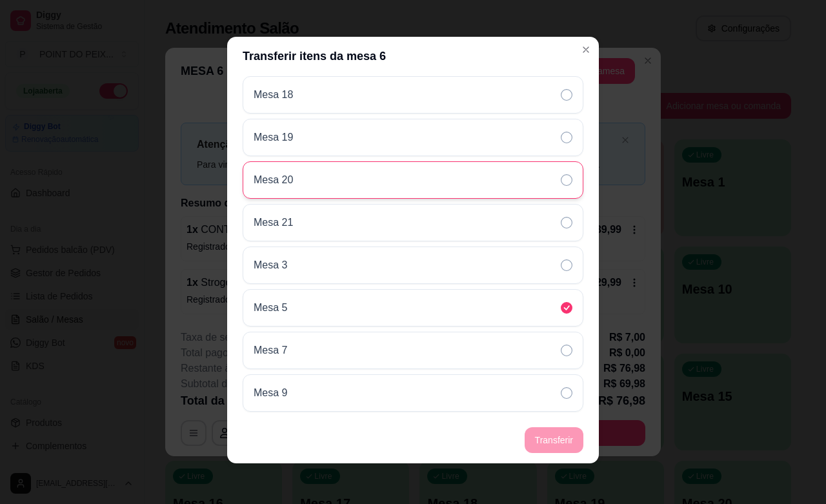
scroll to position [161, 0]
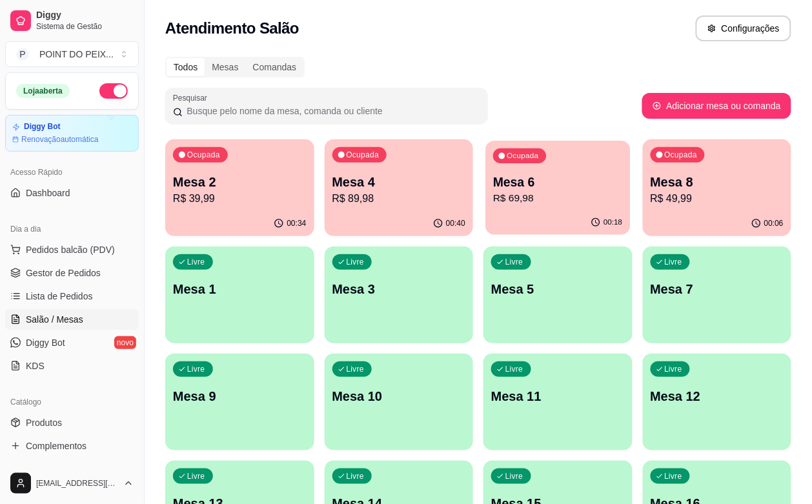
click at [491, 215] on div "00:18" at bounding box center [558, 222] width 145 height 25
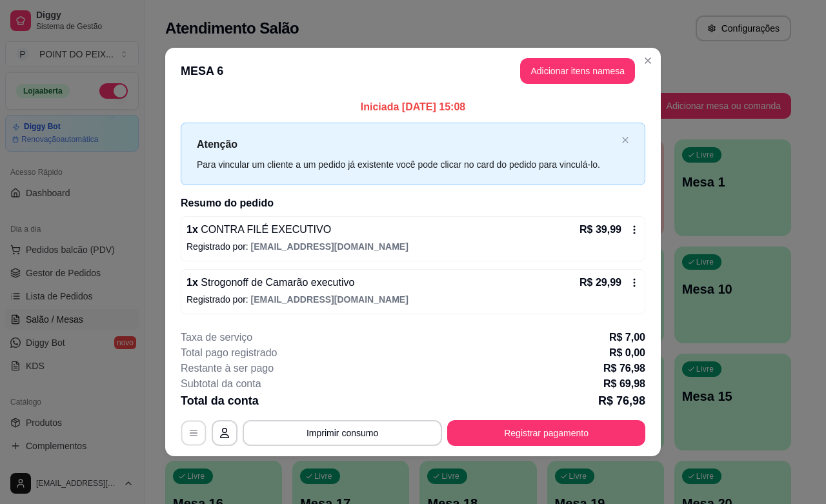
click at [190, 433] on icon "button" at bounding box center [194, 433] width 10 height 10
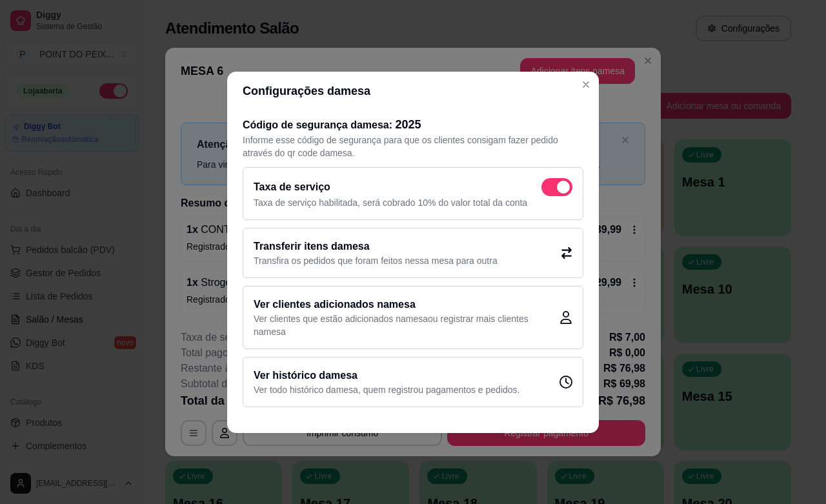
click at [565, 254] on icon at bounding box center [567, 253] width 12 height 12
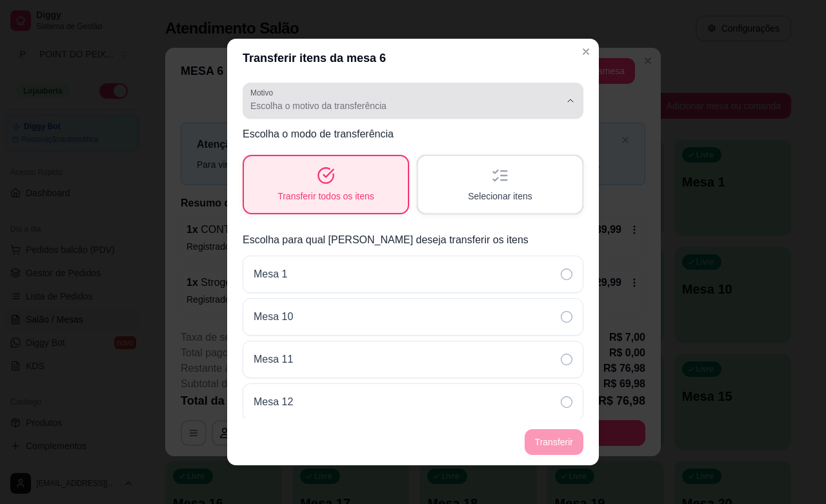
click at [566, 103] on icon "button" at bounding box center [571, 101] width 10 height 10
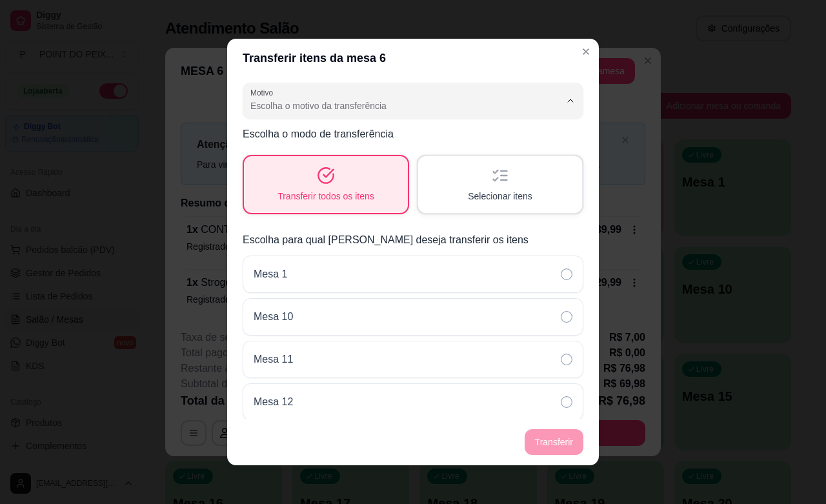
click at [473, 137] on span "Pedido lançado na mesa errada" at bounding box center [393, 136] width 282 height 12
type input "ORDER_PLACED_ON_WRONG_TABLE"
select select "ORDER_PLACED_ON_WRONG_TABLE"
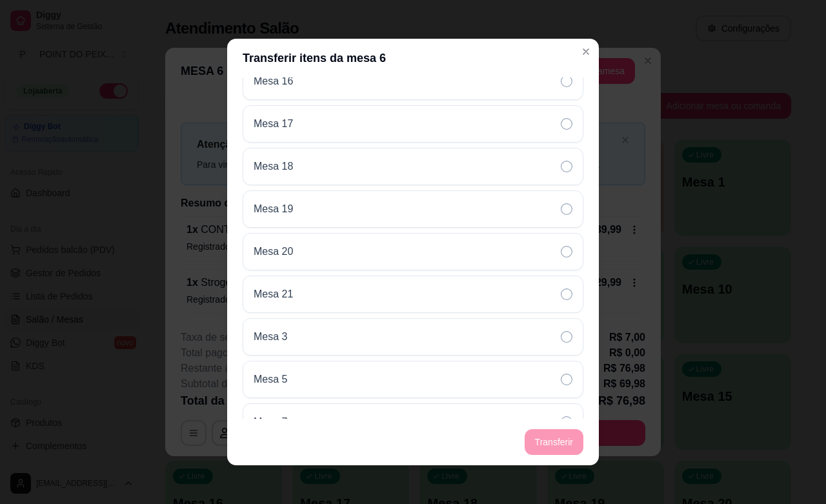
scroll to position [565, 0]
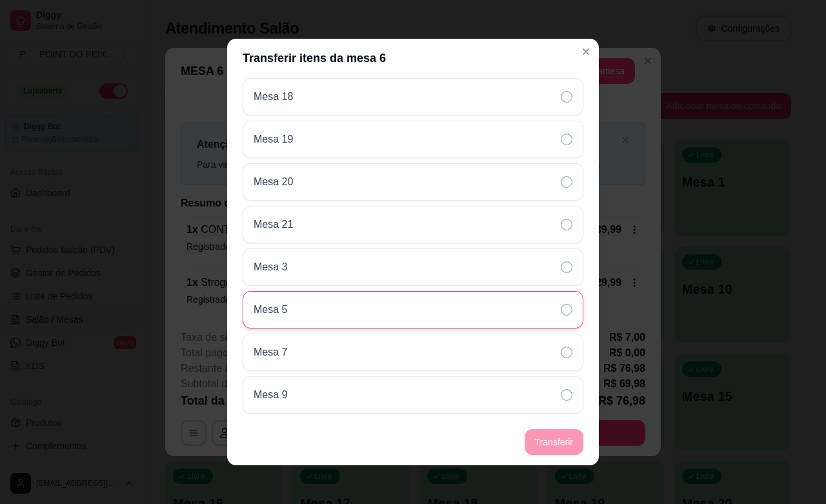
click at [395, 320] on div "Mesa 5" at bounding box center [413, 309] width 341 height 37
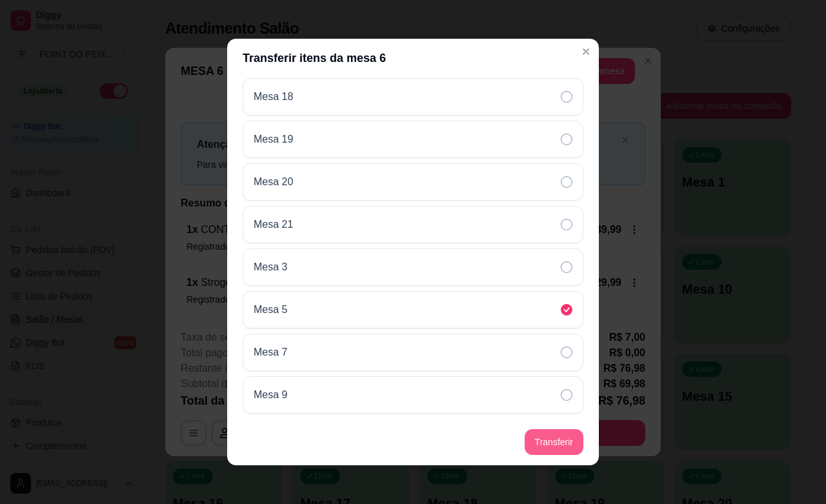
click at [555, 442] on button "Transferir" at bounding box center [554, 442] width 59 height 26
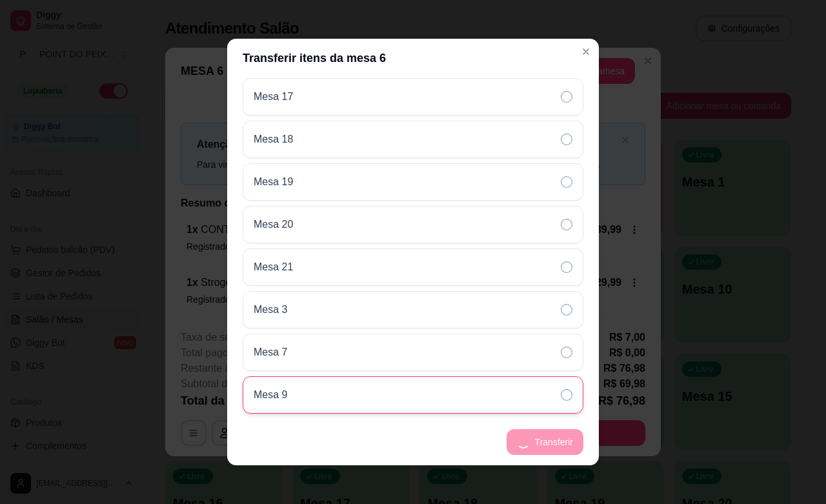
scroll to position [522, 0]
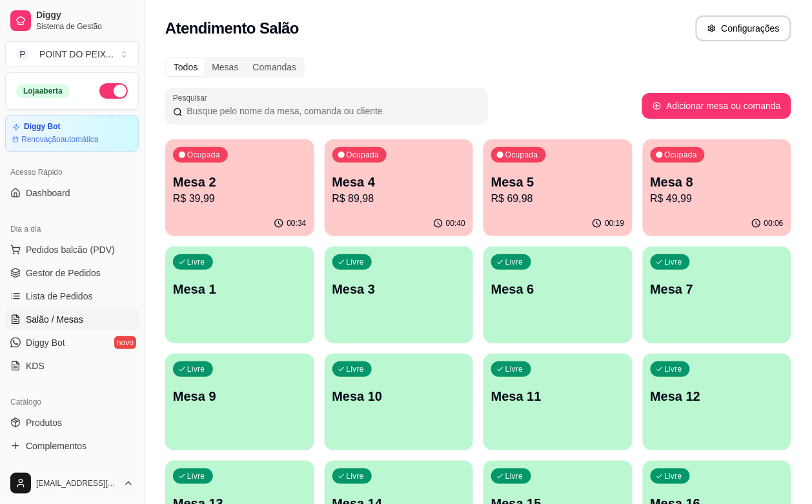
click at [643, 302] on div "Livre Mesa 7" at bounding box center [717, 287] width 149 height 81
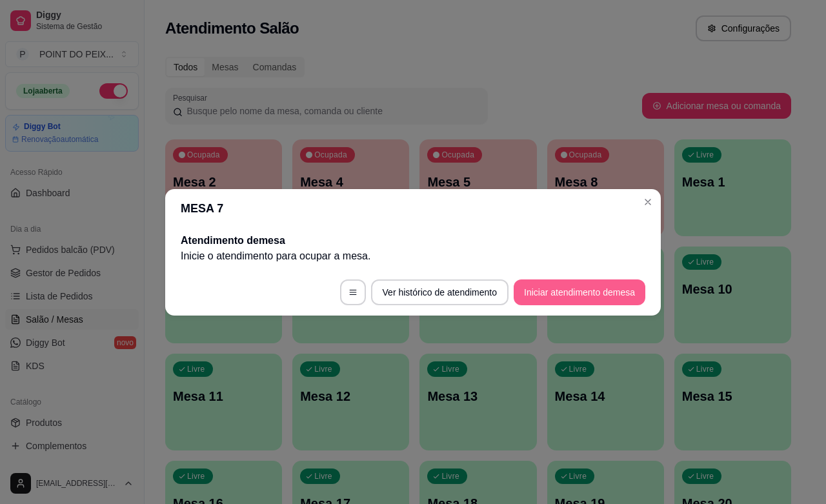
click at [568, 296] on button "Iniciar atendimento de mesa" at bounding box center [580, 293] width 132 height 26
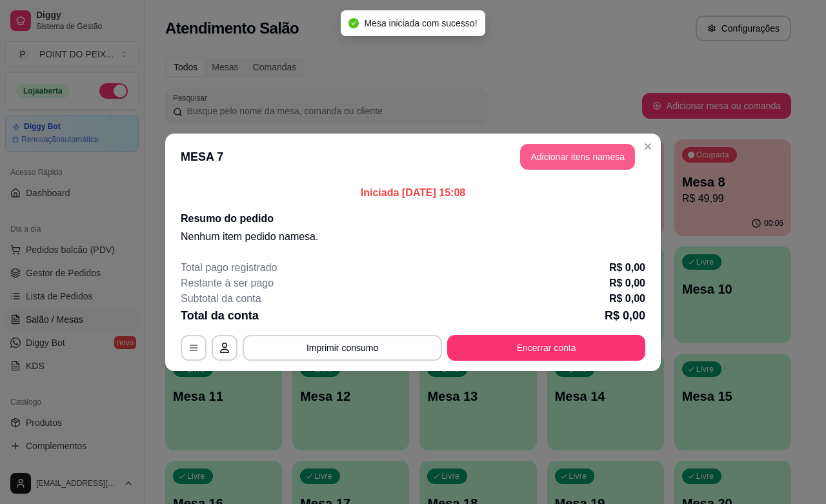
click at [584, 158] on button "Adicionar itens na mesa" at bounding box center [577, 157] width 115 height 26
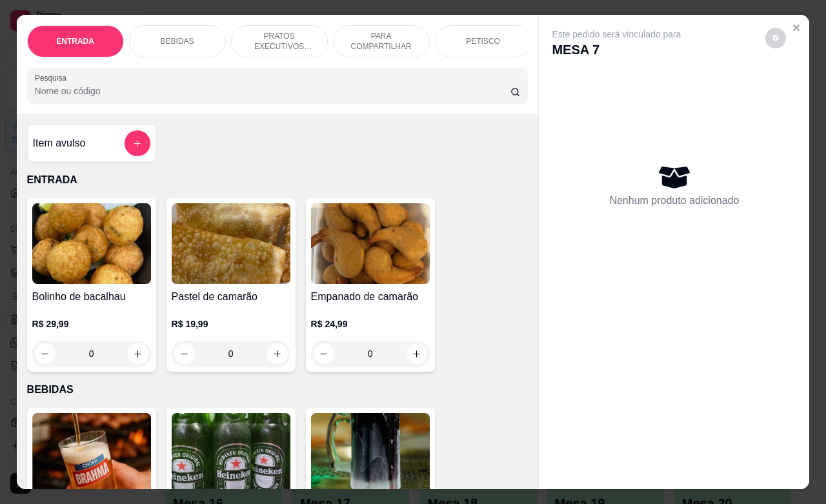
click at [480, 40] on div "PETISCO" at bounding box center [483, 41] width 97 height 32
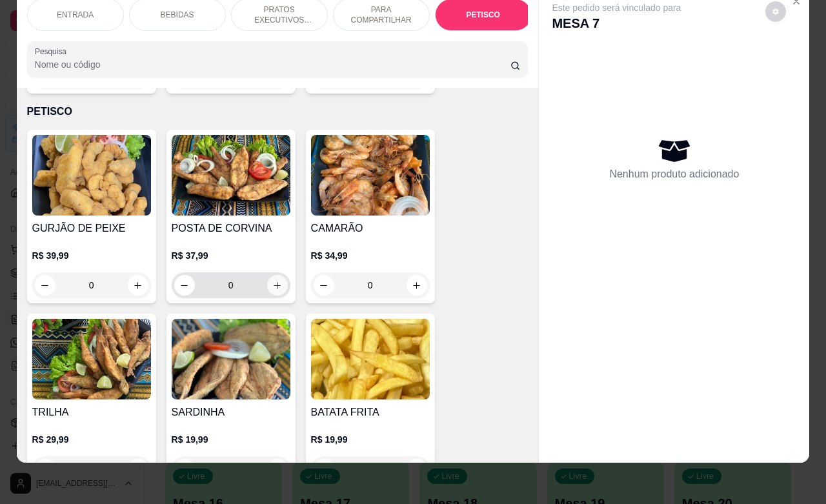
scroll to position [2911, 0]
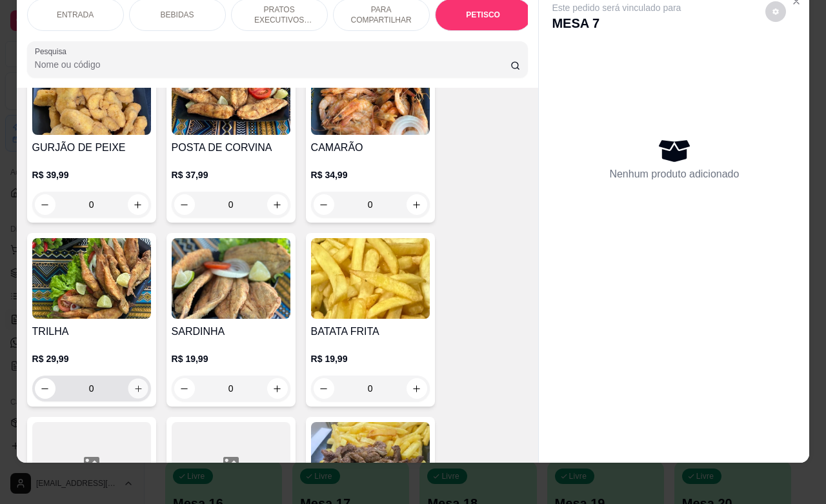
click at [133, 384] on icon "increase-product-quantity" at bounding box center [138, 389] width 10 height 10
type input "1"
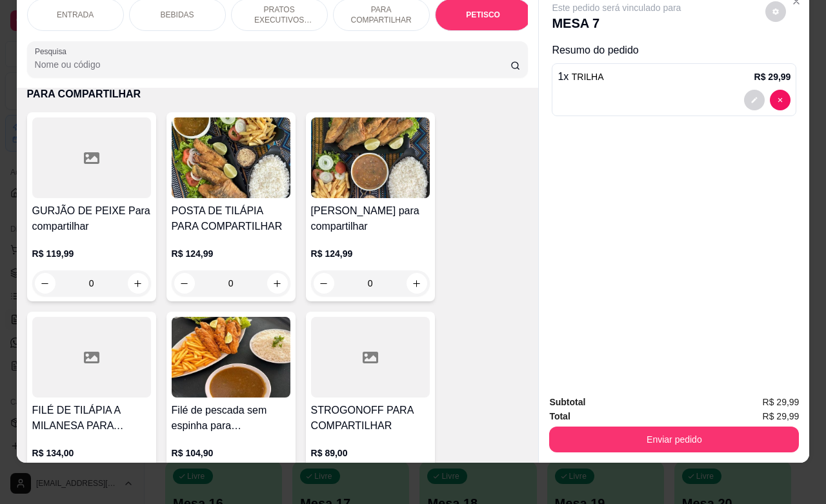
scroll to position [2427, 0]
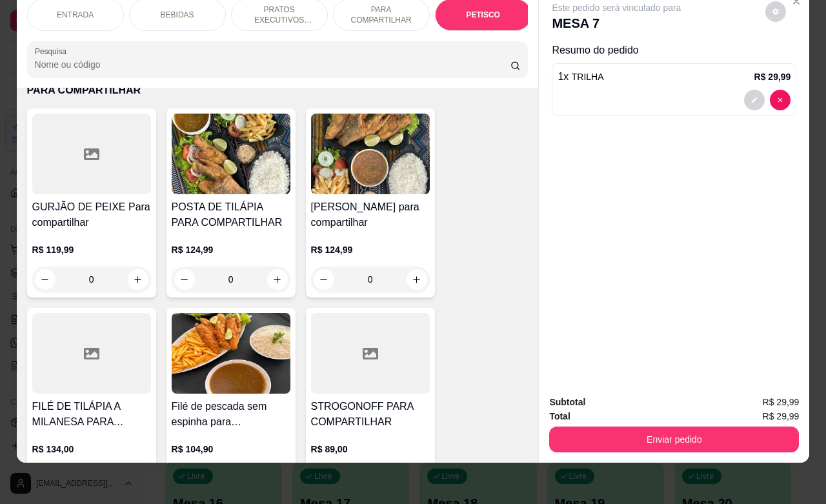
click at [175, 8] on div "BEBIDAS" at bounding box center [177, 15] width 97 height 32
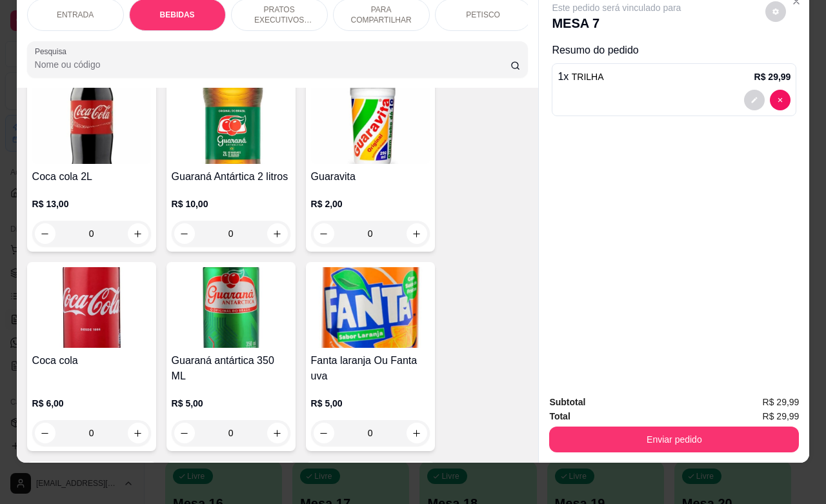
scroll to position [752, 0]
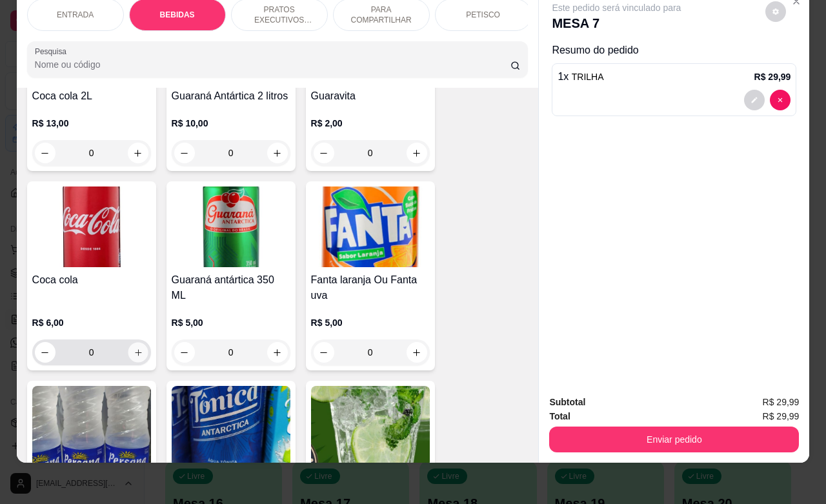
click at [133, 349] on icon "increase-product-quantity" at bounding box center [138, 353] width 10 height 10
type input "1"
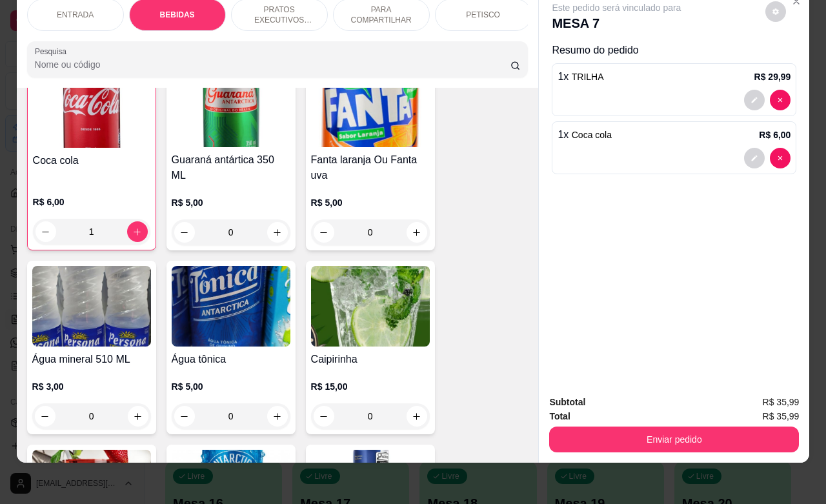
scroll to position [914, 0]
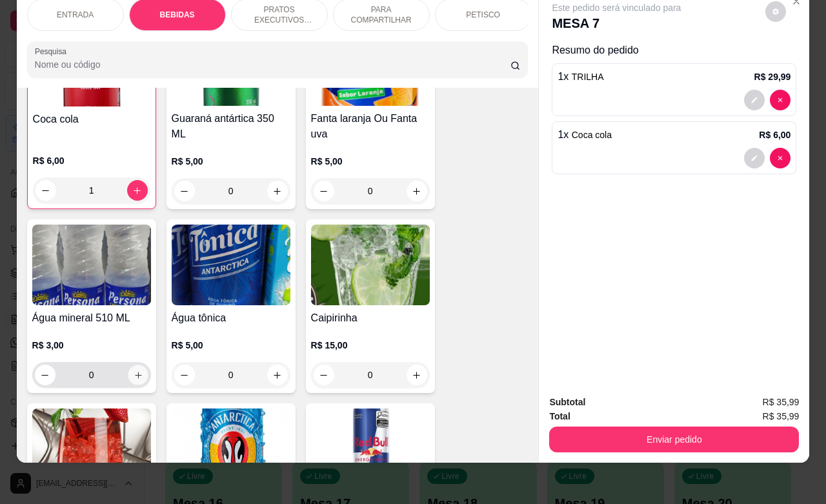
click at [133, 373] on icon "increase-product-quantity" at bounding box center [138, 376] width 10 height 10
type input "1"
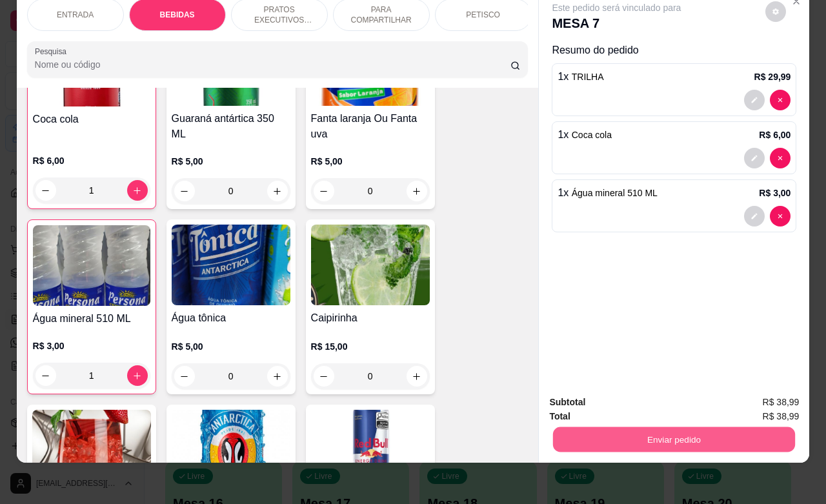
click at [638, 427] on button "Enviar pedido" at bounding box center [674, 439] width 242 height 25
click at [605, 400] on button "Não registrar e enviar pedido" at bounding box center [630, 394] width 134 height 25
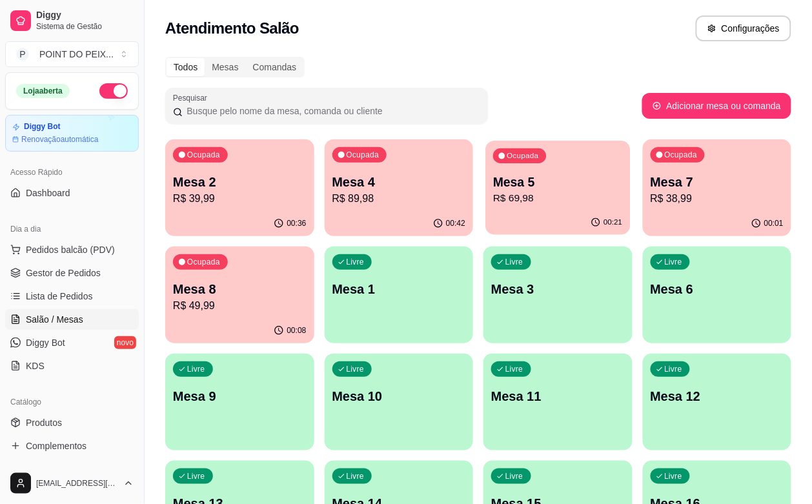
click at [491, 212] on div "00:21" at bounding box center [558, 222] width 145 height 25
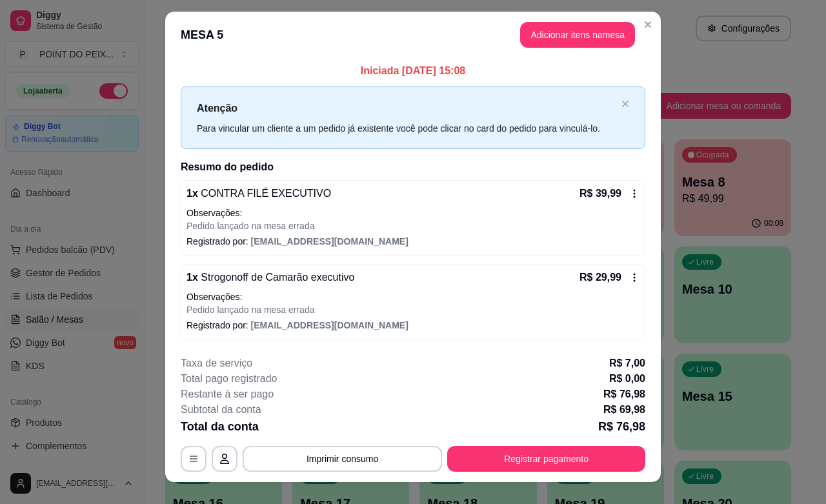
scroll to position [0, 0]
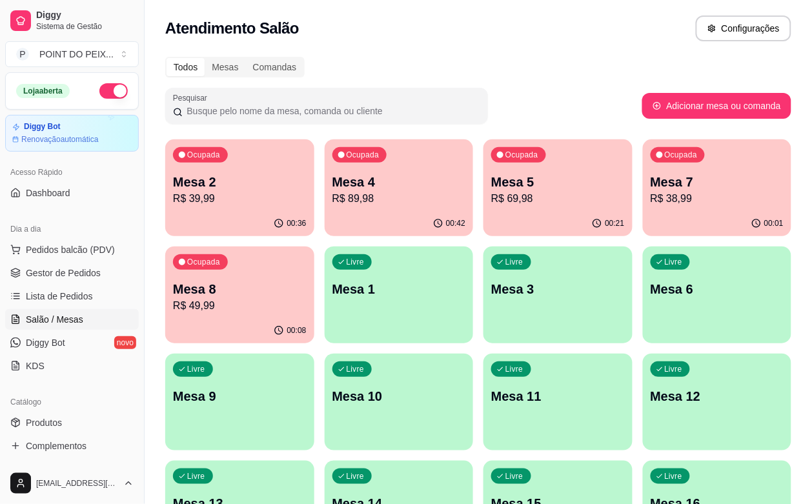
click at [354, 200] on p "R$ 89,98" at bounding box center [400, 198] width 134 height 15
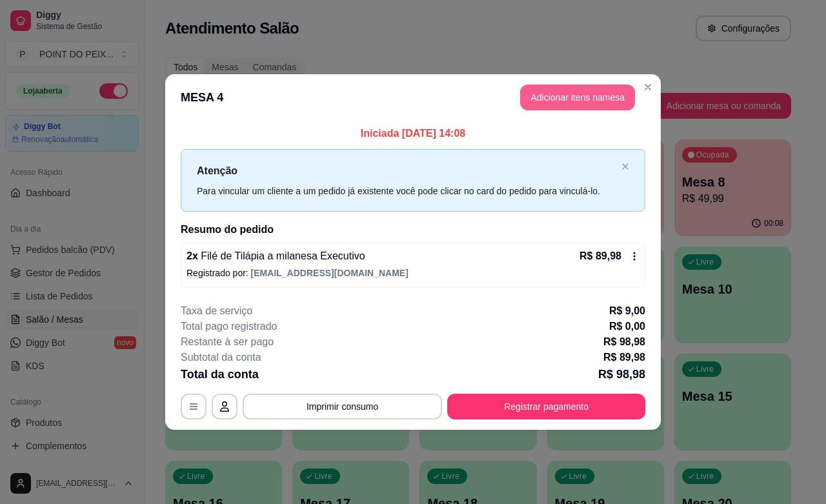
click at [581, 94] on button "Adicionar itens na mesa" at bounding box center [577, 98] width 115 height 26
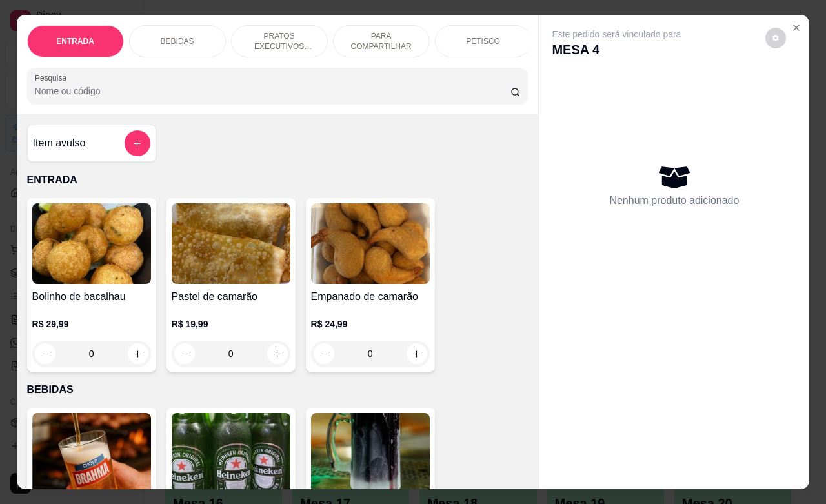
click at [178, 36] on p "BEBIDAS" at bounding box center [178, 41] width 34 height 10
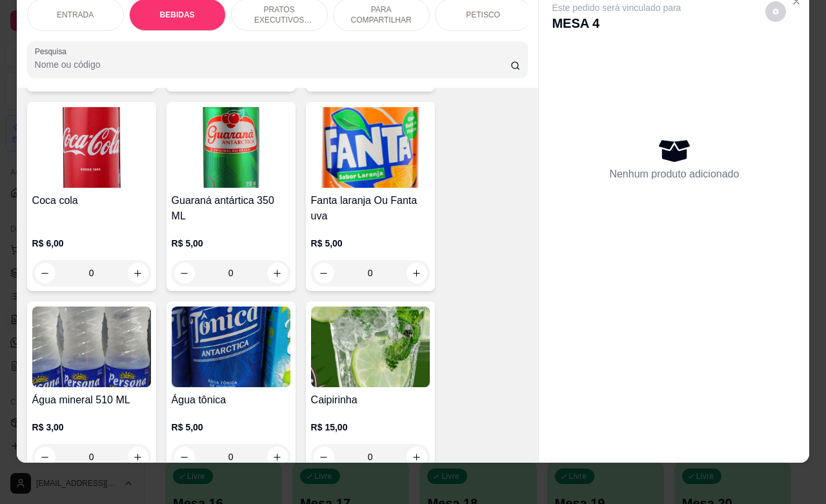
scroll to position [833, 0]
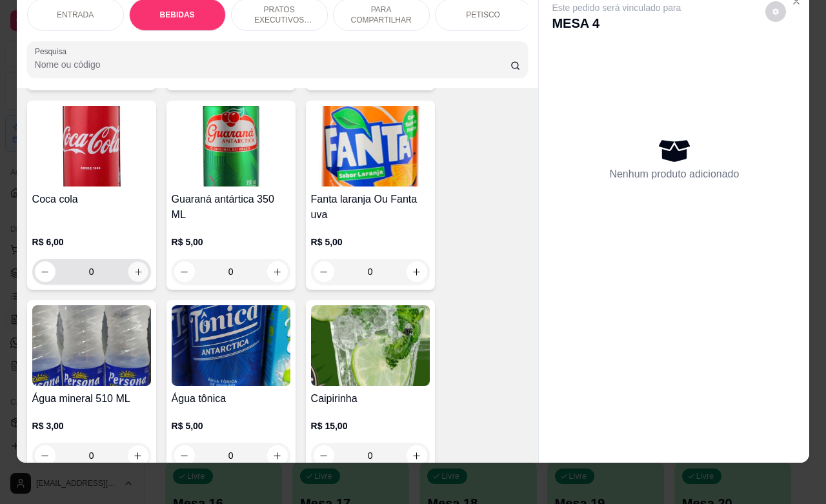
click at [134, 275] on icon "increase-product-quantity" at bounding box center [138, 272] width 10 height 10
type input "1"
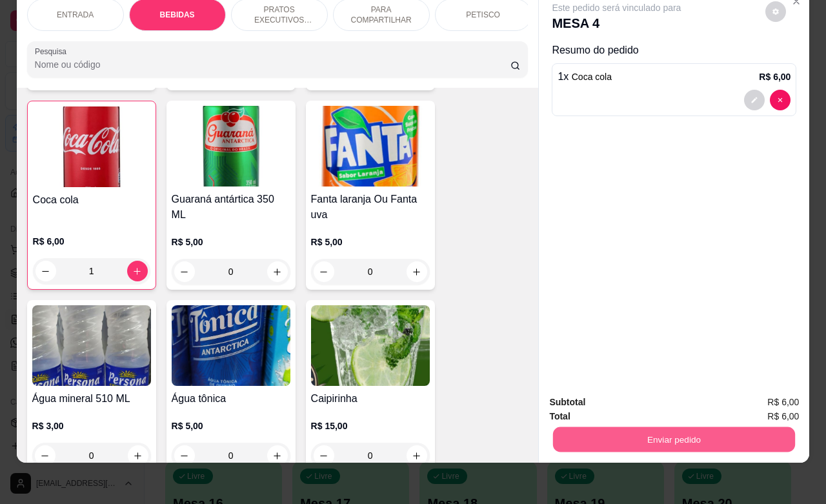
click at [631, 427] on button "Enviar pedido" at bounding box center [674, 439] width 242 height 25
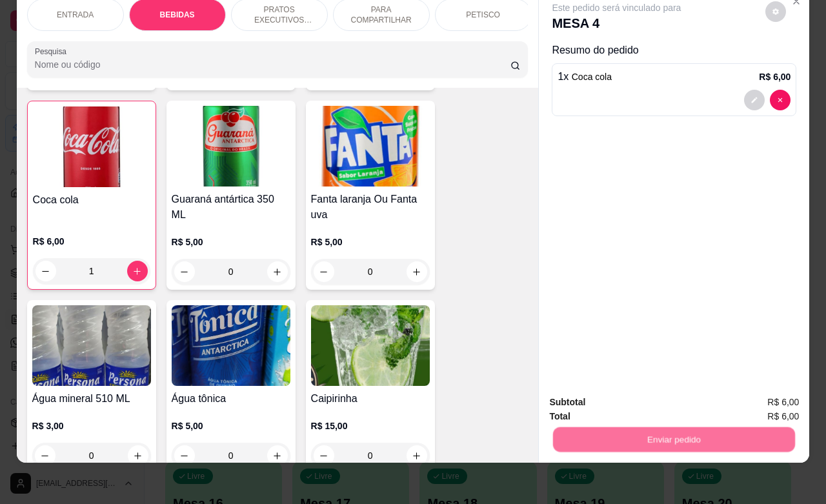
click at [593, 387] on button "Não registrar e enviar pedido" at bounding box center [630, 394] width 134 height 25
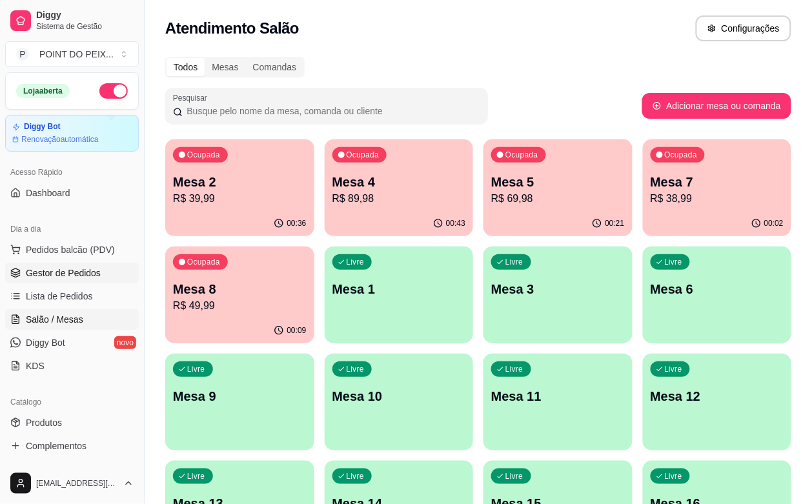
click at [82, 273] on span "Gestor de Pedidos" at bounding box center [63, 273] width 75 height 13
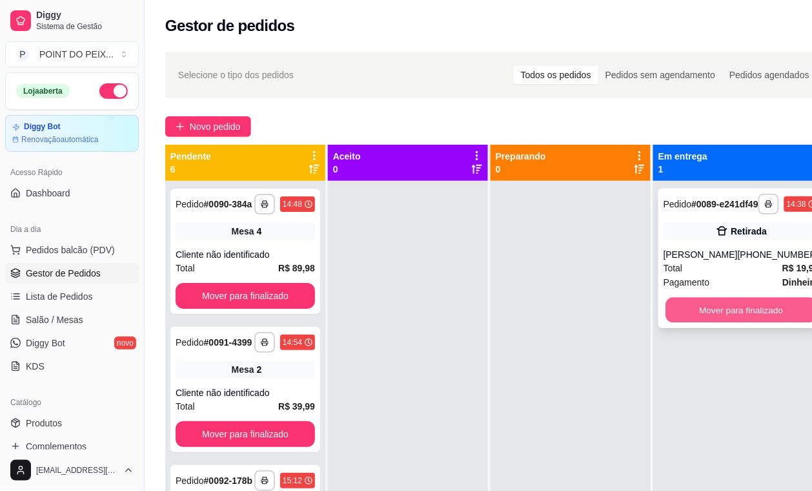
click at [744, 323] on button "Mover para finalizado" at bounding box center [741, 310] width 151 height 25
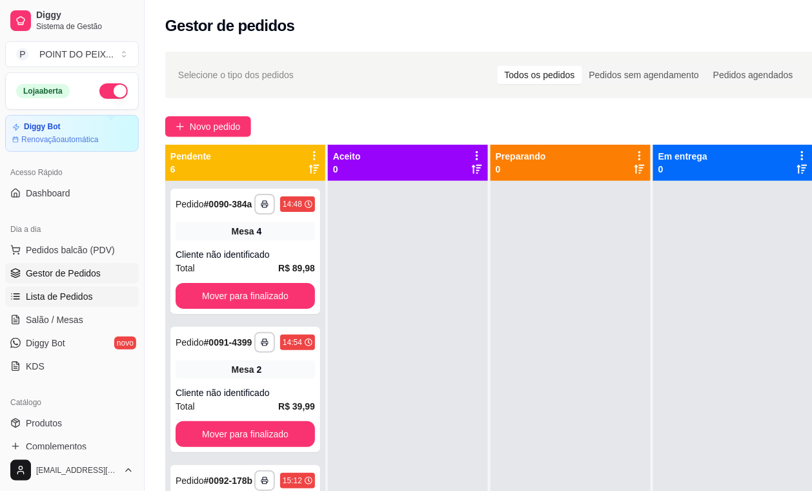
click at [59, 302] on span "Lista de Pedidos" at bounding box center [59, 296] width 67 height 13
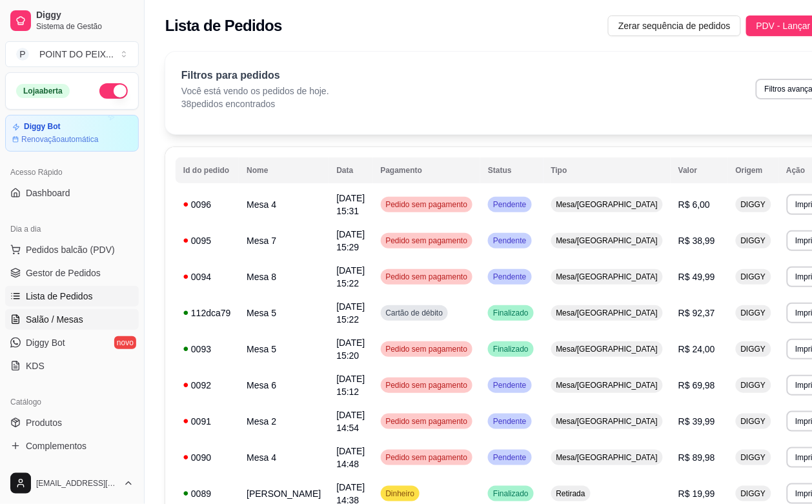
click at [71, 321] on span "Salão / Mesas" at bounding box center [54, 319] width 57 height 13
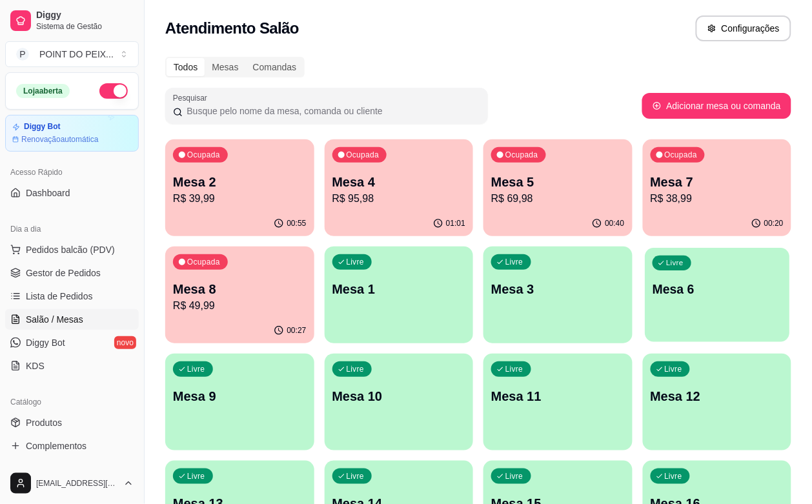
click at [645, 304] on div "Livre Mesa 6" at bounding box center [717, 287] width 145 height 79
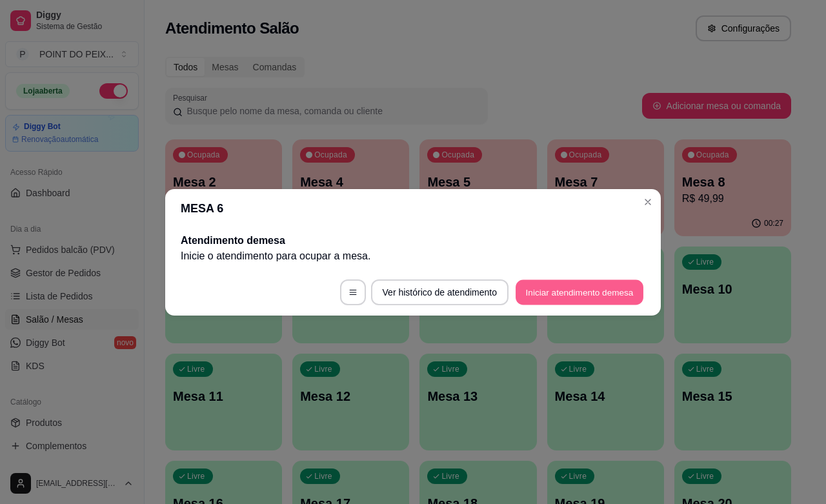
click at [539, 289] on button "Iniciar atendimento de mesa" at bounding box center [580, 292] width 128 height 25
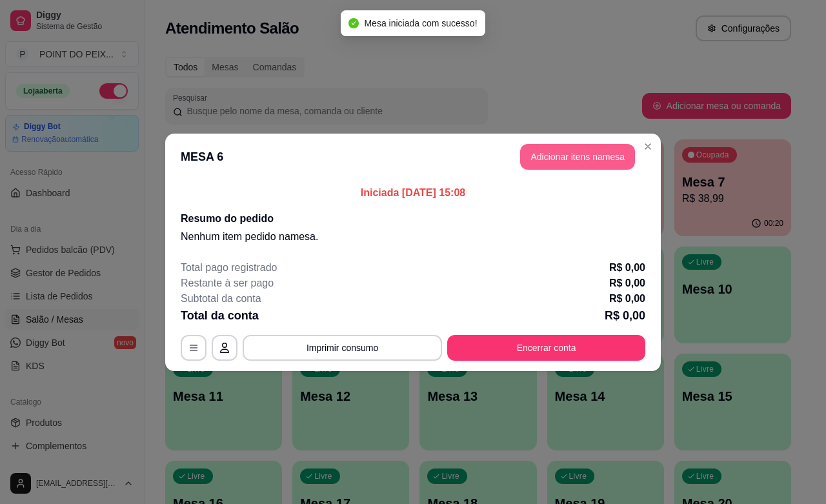
click at [589, 145] on button "Adicionar itens na mesa" at bounding box center [577, 157] width 115 height 26
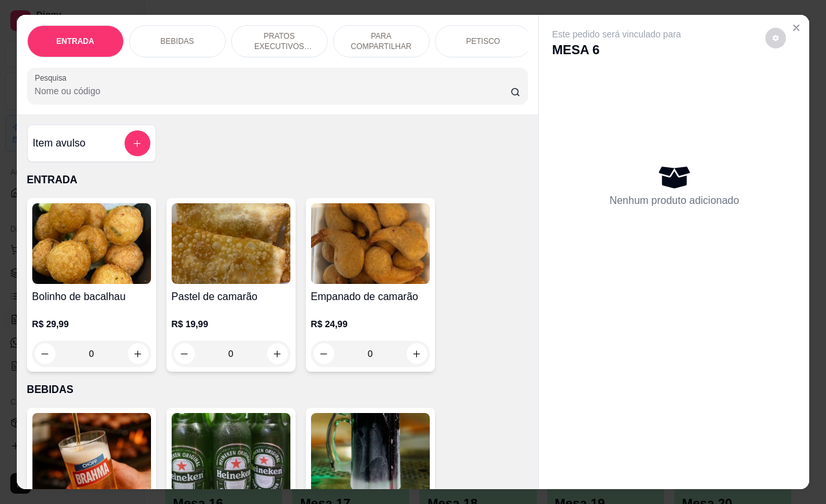
click at [498, 39] on div "PETISCO" at bounding box center [483, 41] width 97 height 32
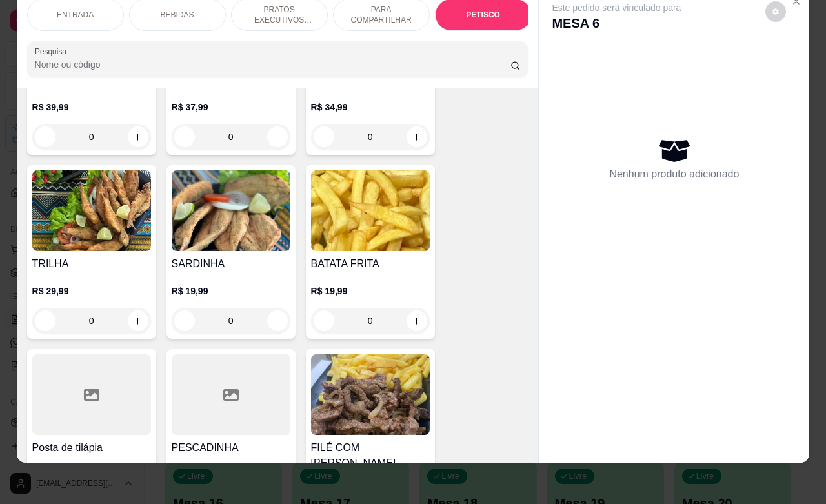
scroll to position [2992, 0]
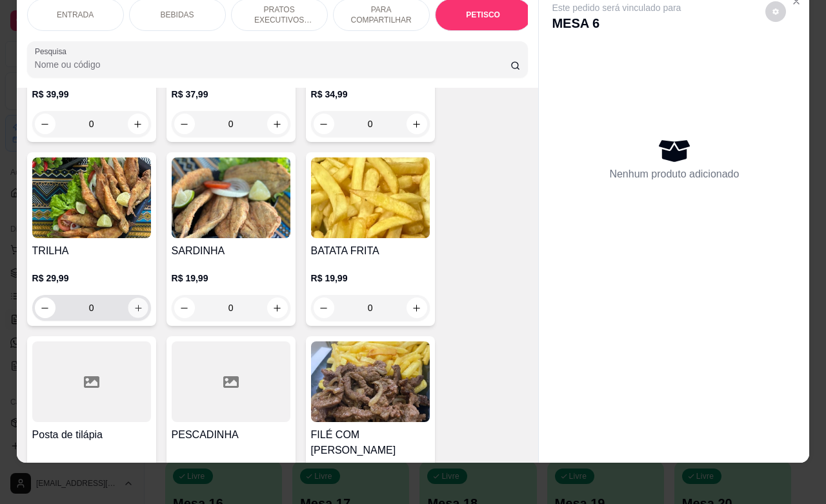
click at [133, 303] on icon "increase-product-quantity" at bounding box center [138, 308] width 10 height 10
type input "1"
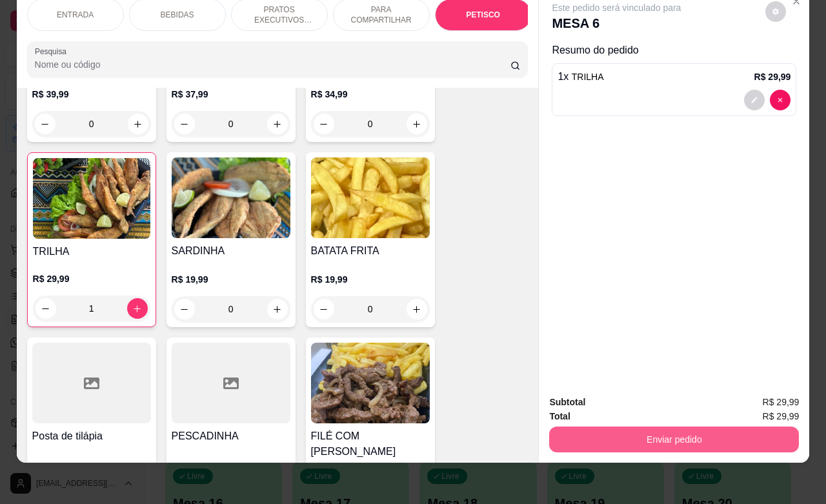
click at [599, 427] on button "Enviar pedido" at bounding box center [674, 440] width 250 height 26
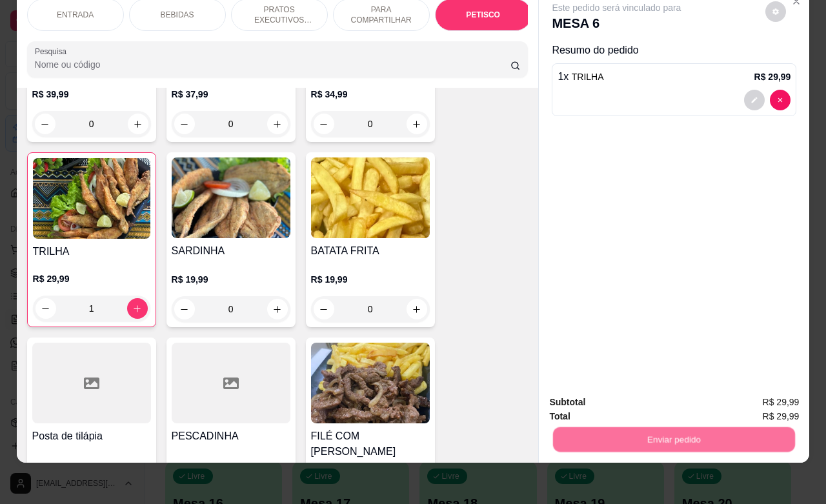
click at [607, 391] on button "Não registrar e enviar pedido" at bounding box center [630, 394] width 134 height 25
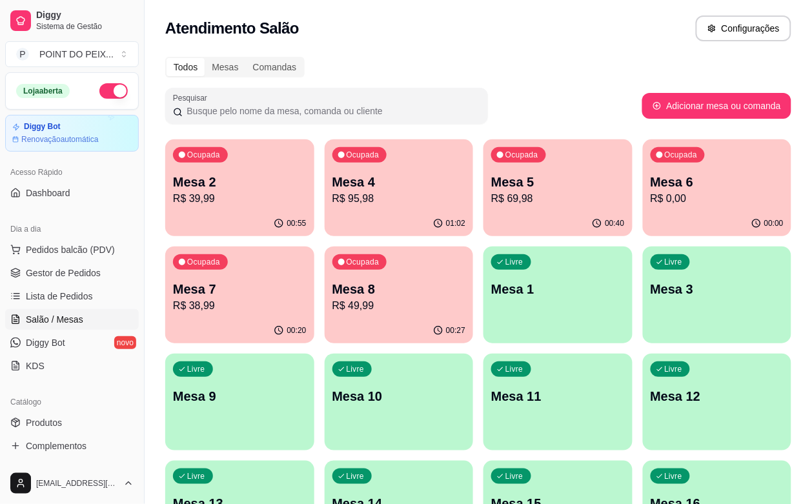
click at [352, 183] on p "Mesa 4" at bounding box center [400, 182] width 134 height 18
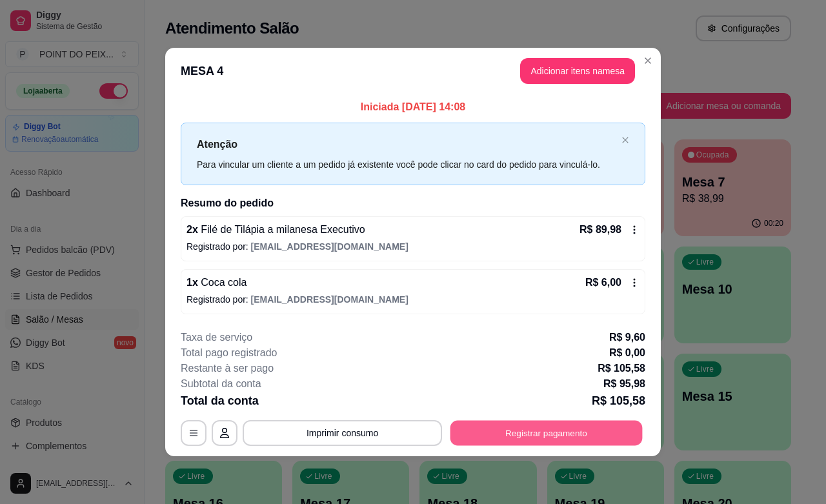
click at [517, 431] on button "Registrar pagamento" at bounding box center [547, 433] width 192 height 25
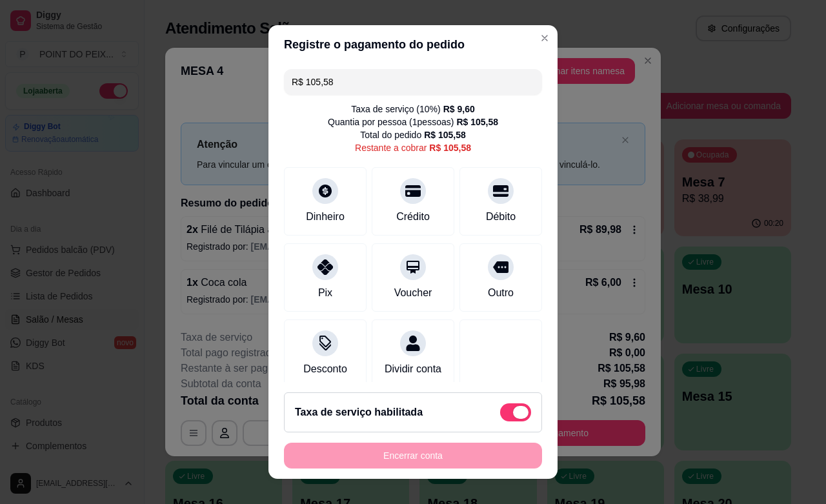
click at [513, 415] on span at bounding box center [520, 412] width 15 height 13
click at [500, 415] on input "checkbox" at bounding box center [504, 419] width 8 height 8
checkbox input "true"
type input "R$ 95,98"
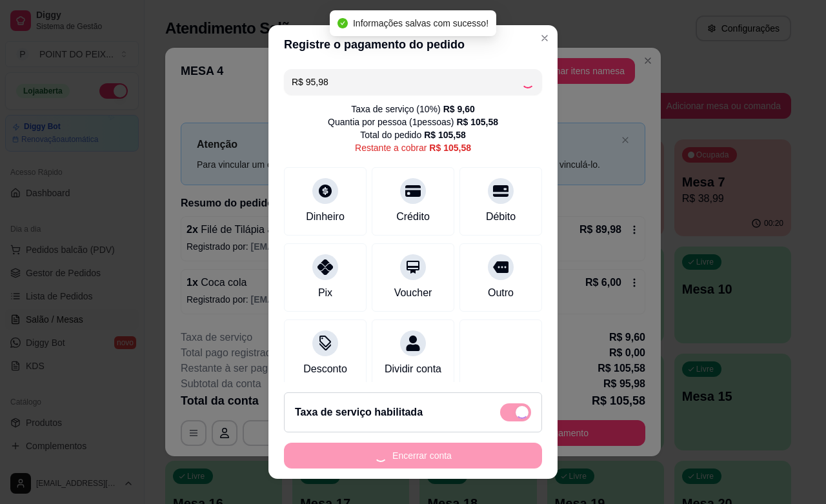
checkbox input "false"
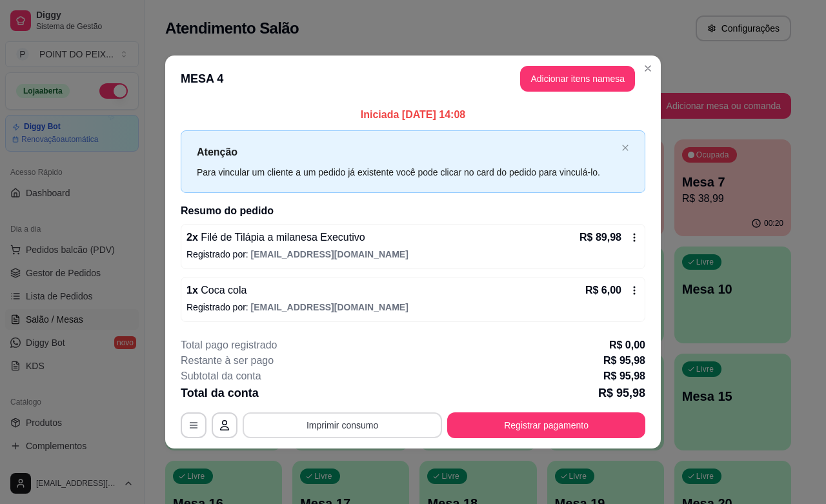
click at [373, 430] on button "Imprimir consumo" at bounding box center [343, 426] width 200 height 26
click at [359, 397] on button "IMPRESSORA" at bounding box center [347, 396] width 94 height 21
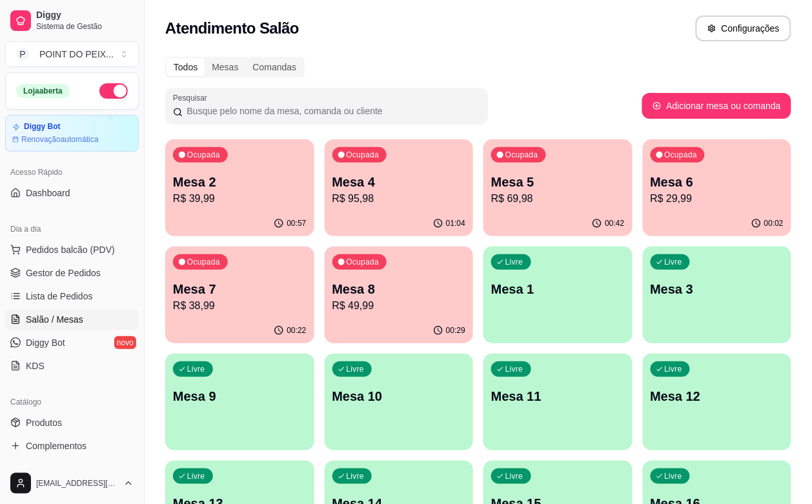
click at [336, 223] on div "01:04" at bounding box center [399, 223] width 149 height 25
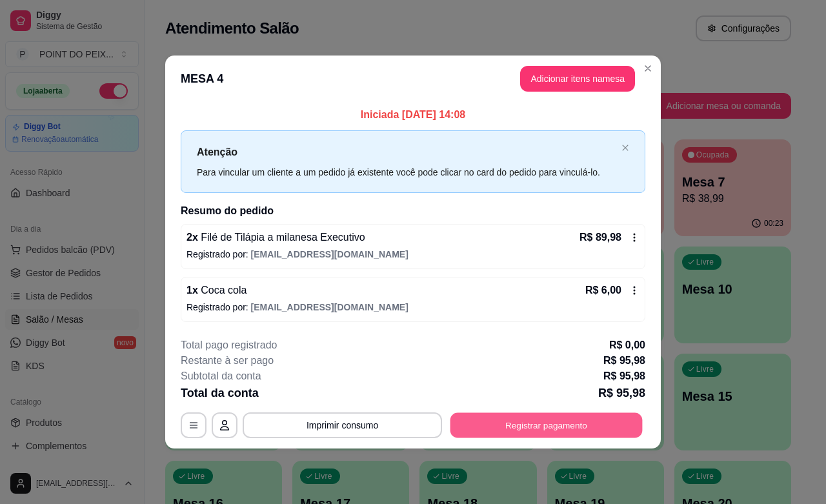
click at [540, 418] on button "Registrar pagamento" at bounding box center [547, 425] width 192 height 25
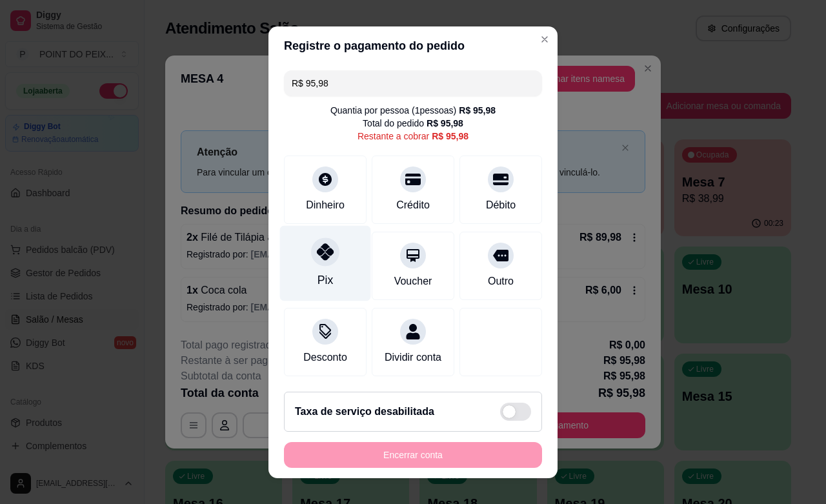
click at [299, 272] on div "Pix" at bounding box center [325, 263] width 91 height 76
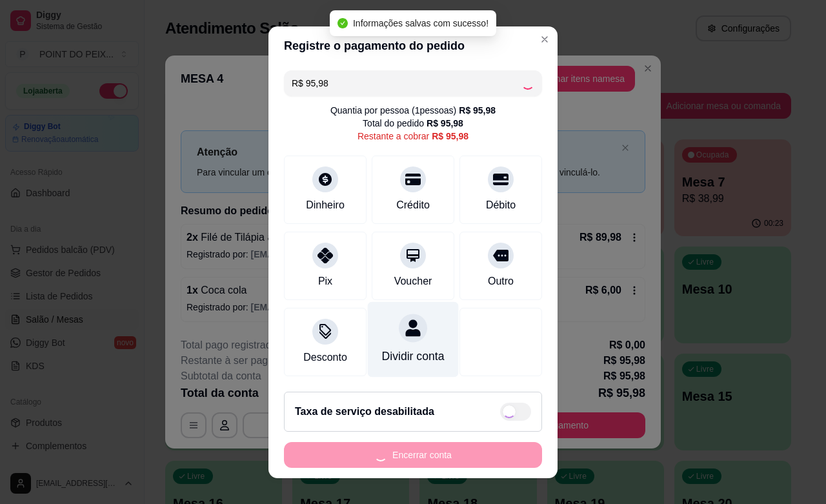
type input "R$ 0,00"
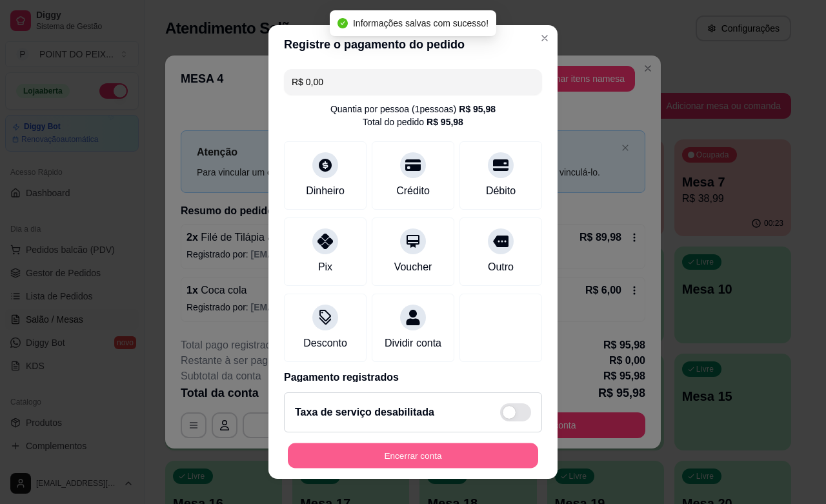
click at [420, 460] on button "Encerrar conta" at bounding box center [413, 456] width 251 height 25
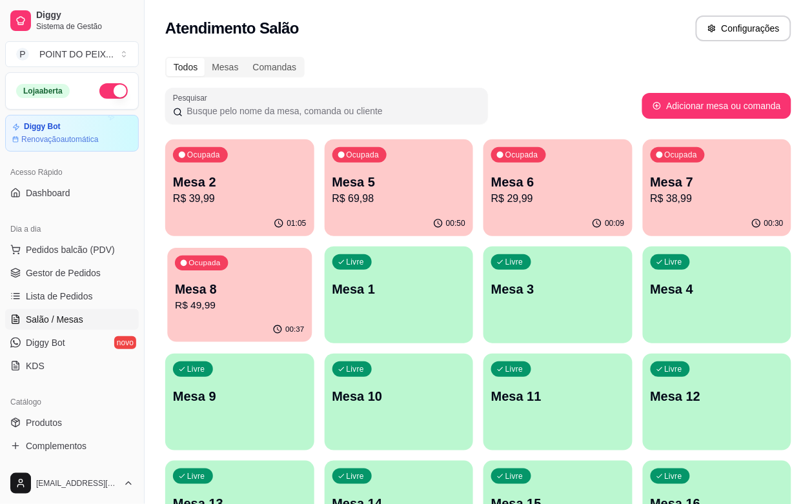
click at [304, 298] on p "R$ 49,99" at bounding box center [239, 305] width 129 height 15
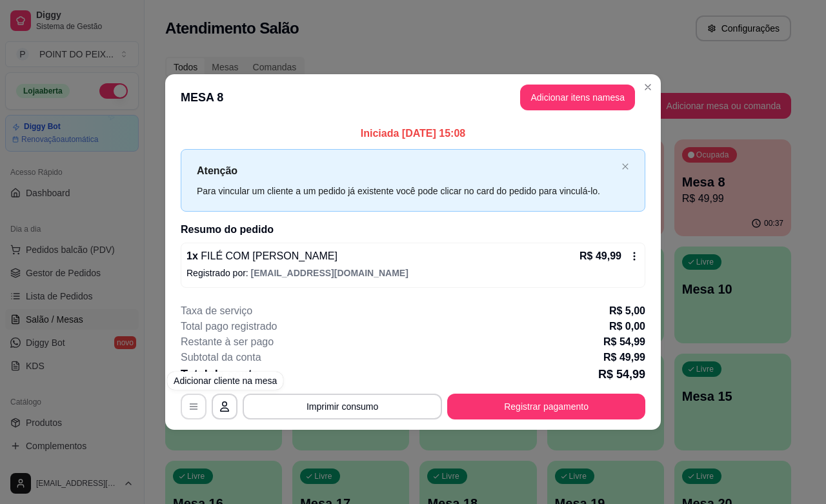
click at [186, 410] on button "button" at bounding box center [194, 407] width 26 height 26
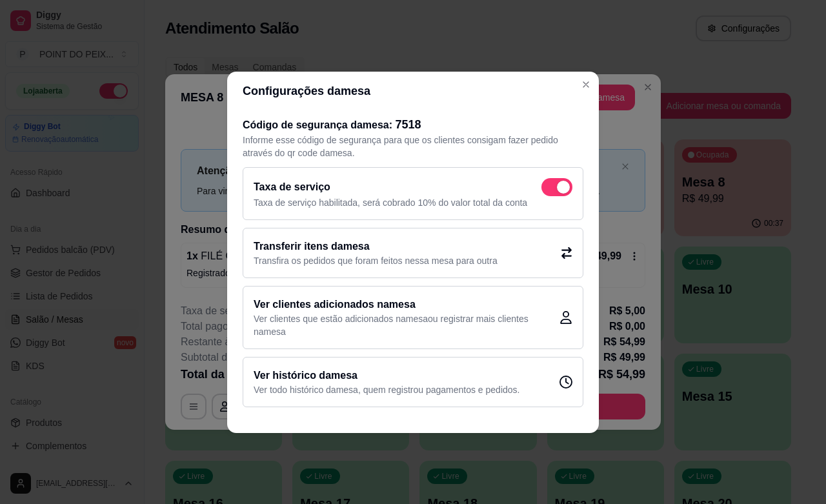
click at [575, 252] on div "Transferir itens da mesa Transfira os pedidos que foram feitos nessa mesa para …" at bounding box center [413, 253] width 341 height 50
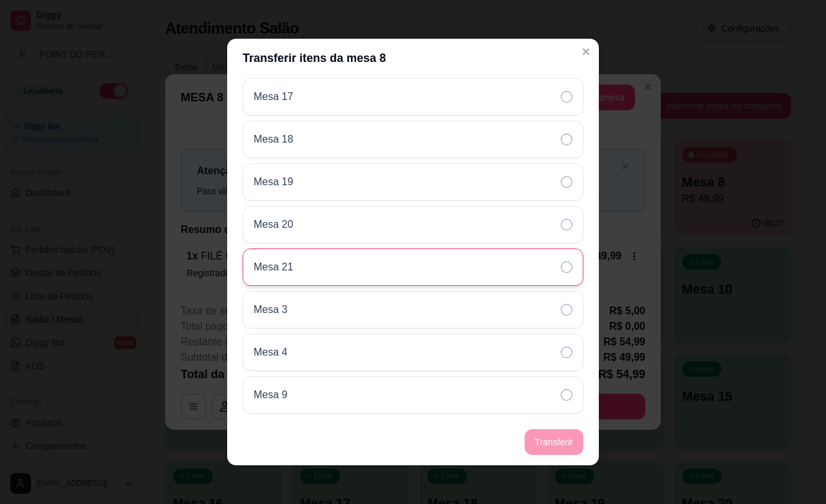
scroll to position [2, 0]
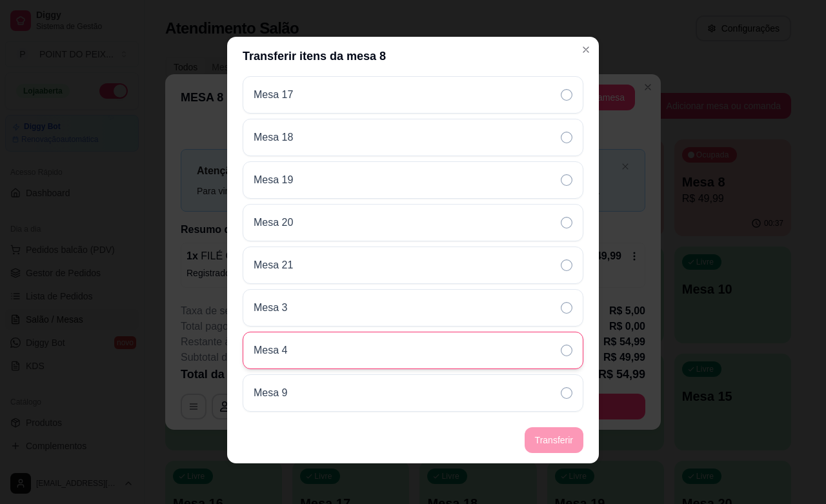
click at [356, 350] on div "Mesa 4" at bounding box center [413, 350] width 341 height 37
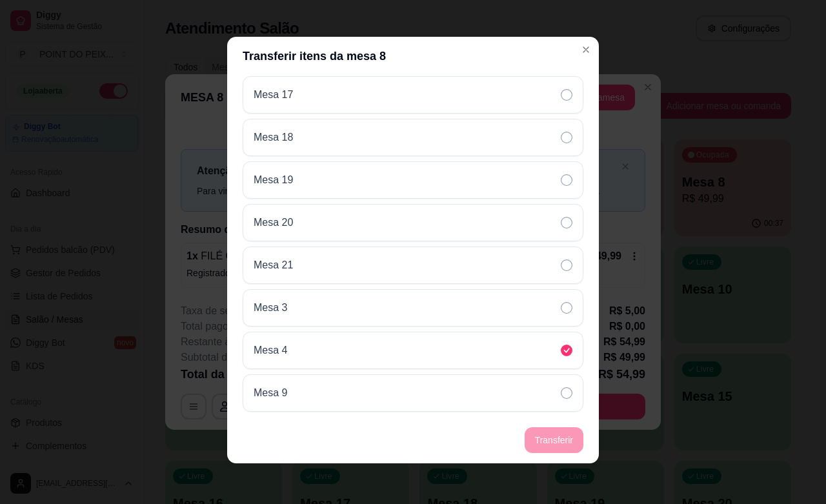
scroll to position [0, 0]
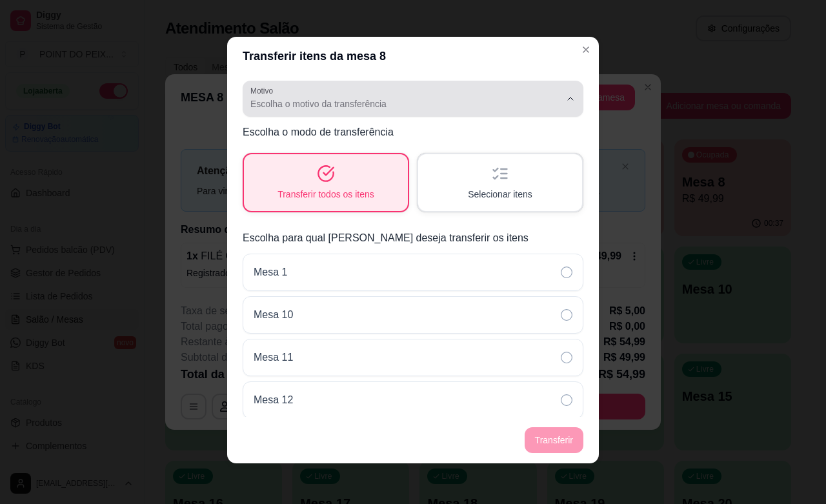
click at [566, 94] on icon "button" at bounding box center [571, 99] width 10 height 10
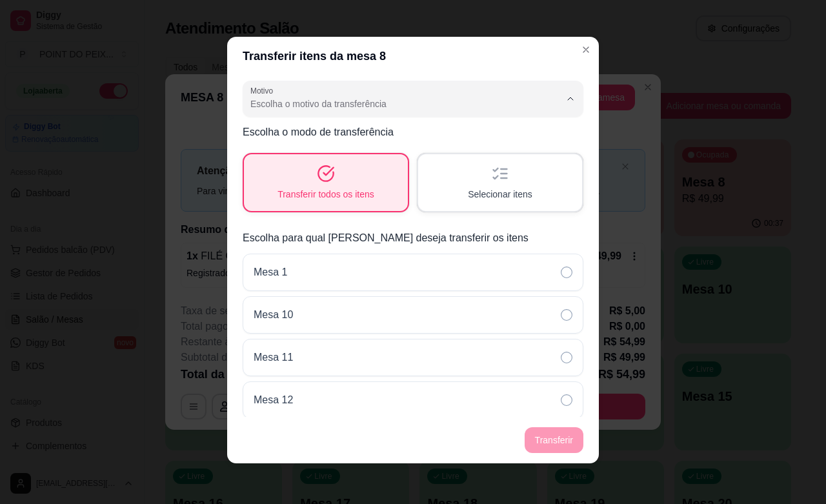
click at [341, 157] on span "Mudança de mesa" at bounding box center [393, 155] width 282 height 12
type input "TABLE_TRANSFER"
select select "TABLE_TRANSFER"
click at [540, 439] on button "Transferir" at bounding box center [554, 440] width 57 height 25
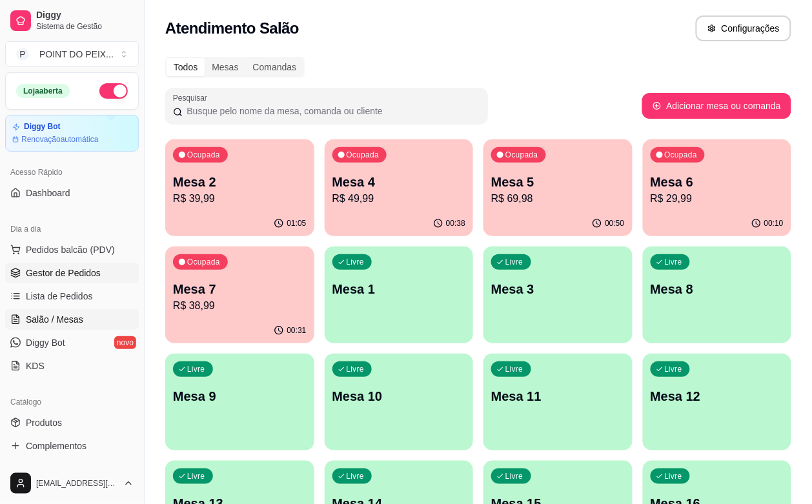
click at [79, 271] on span "Gestor de Pedidos" at bounding box center [63, 273] width 75 height 13
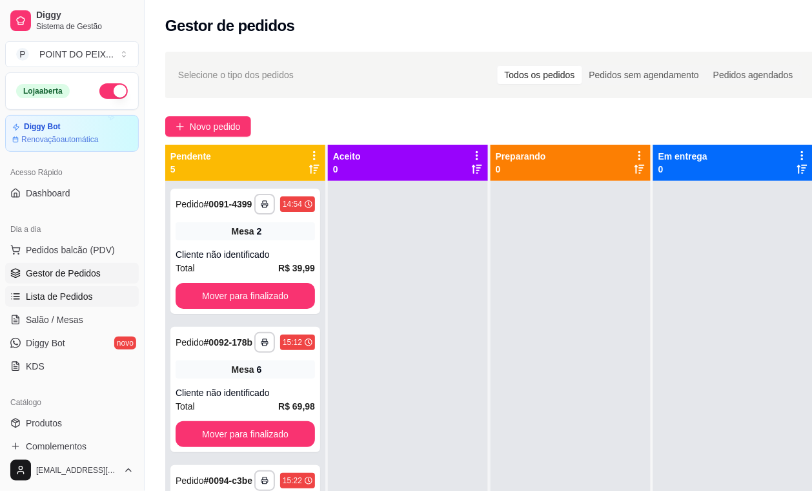
click at [69, 292] on span "Lista de Pedidos" at bounding box center [59, 296] width 67 height 13
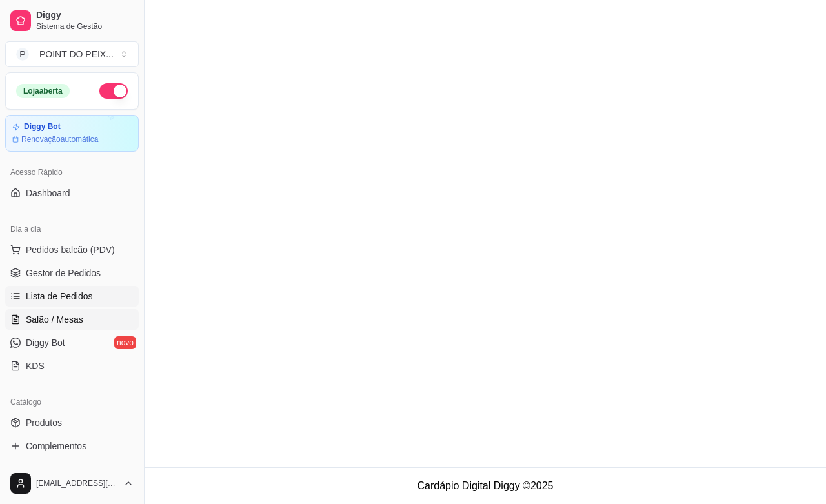
click at [66, 316] on span "Salão / Mesas" at bounding box center [54, 319] width 57 height 13
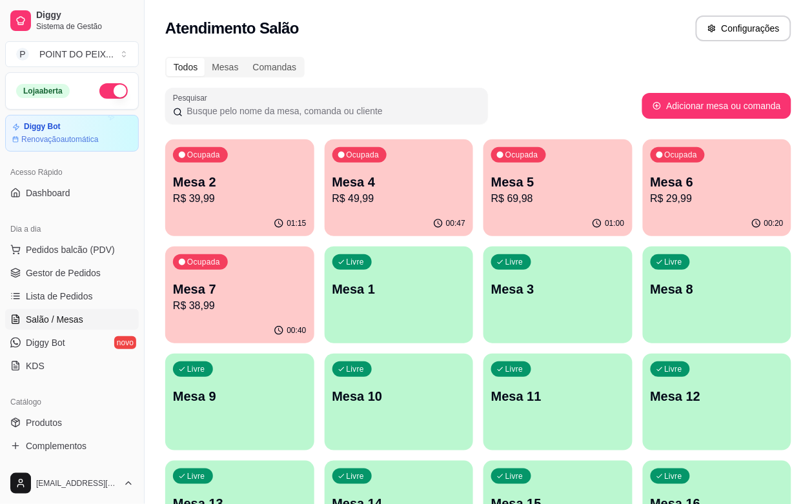
click at [307, 298] on p "R$ 38,99" at bounding box center [240, 305] width 134 height 15
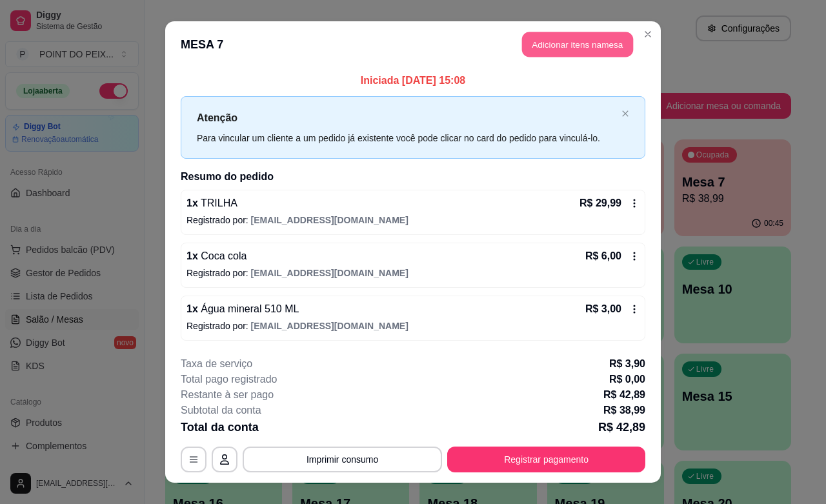
click at [580, 50] on button "Adicionar itens na mesa" at bounding box center [577, 44] width 111 height 25
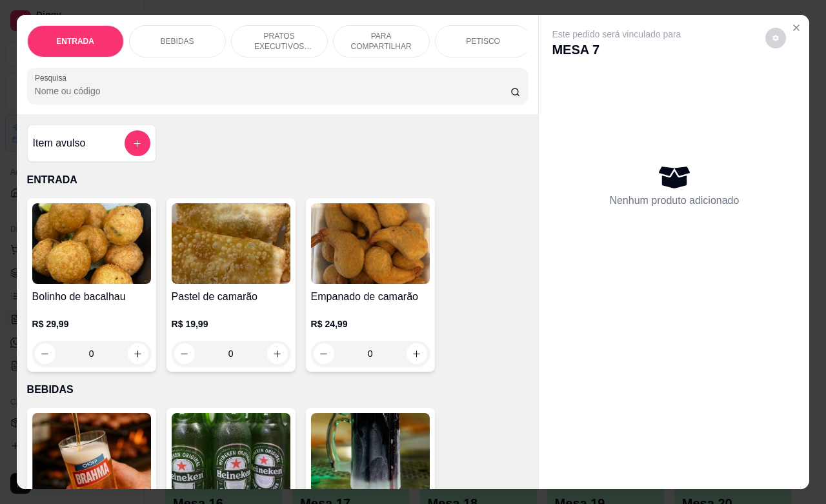
click at [479, 36] on p "PETISCO" at bounding box center [483, 41] width 34 height 10
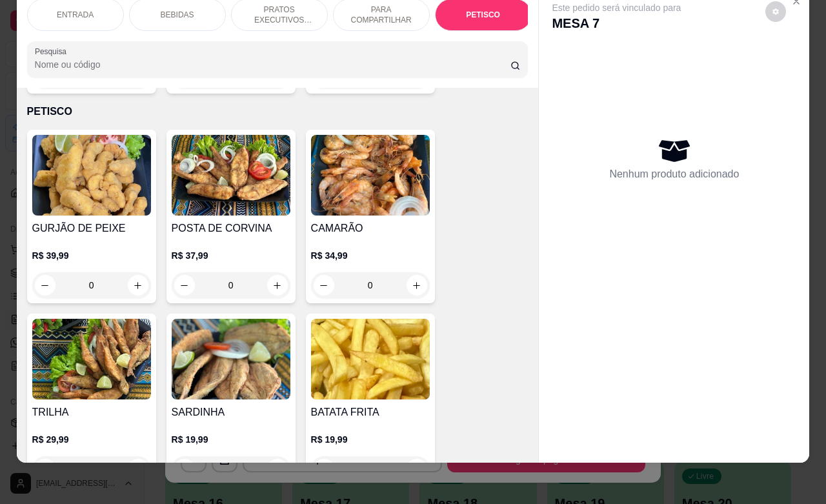
scroll to position [2992, 0]
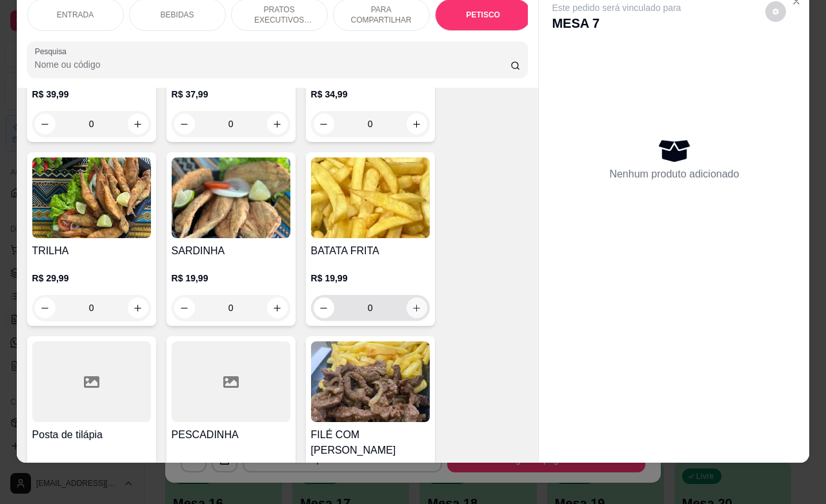
click at [416, 298] on button "increase-product-quantity" at bounding box center [417, 308] width 21 height 21
type input "1"
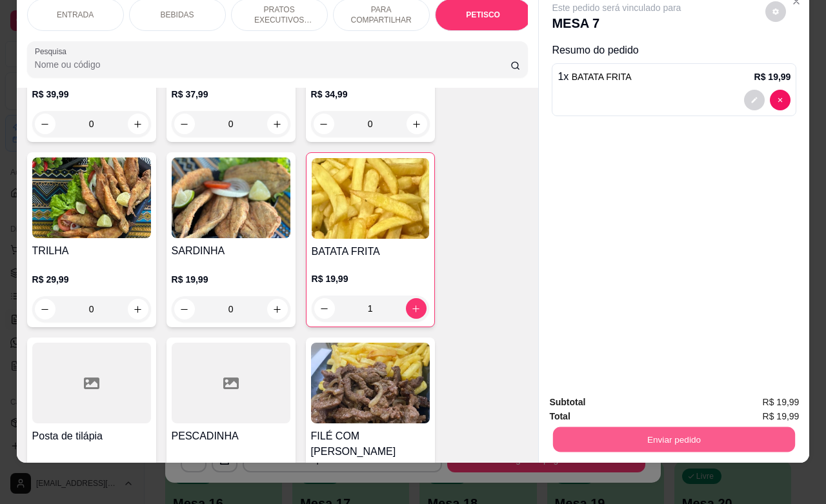
click at [662, 427] on button "Enviar pedido" at bounding box center [674, 439] width 242 height 25
click at [600, 399] on button "Não registrar e enviar pedido" at bounding box center [630, 394] width 134 height 25
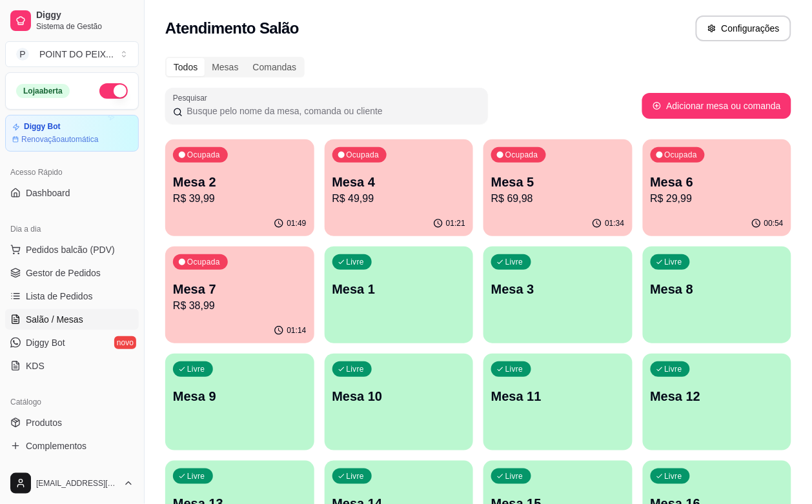
click at [368, 205] on p "R$ 49,99" at bounding box center [400, 198] width 134 height 15
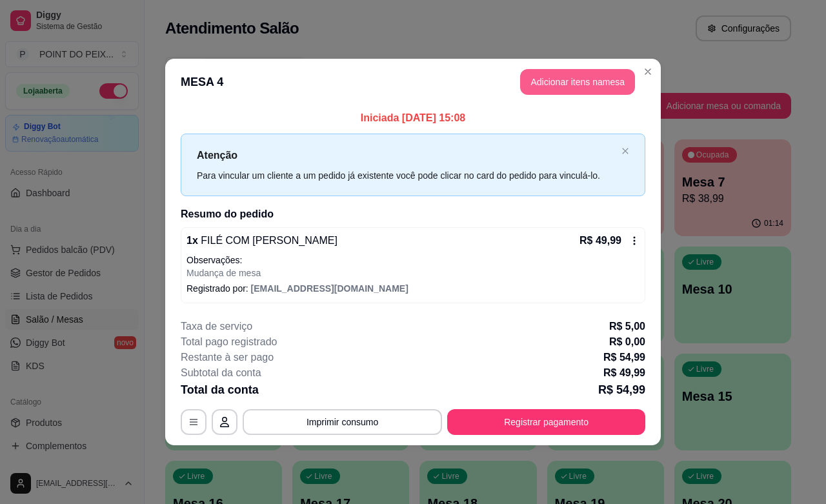
click at [591, 83] on button "Adicionar itens na mesa" at bounding box center [577, 82] width 115 height 26
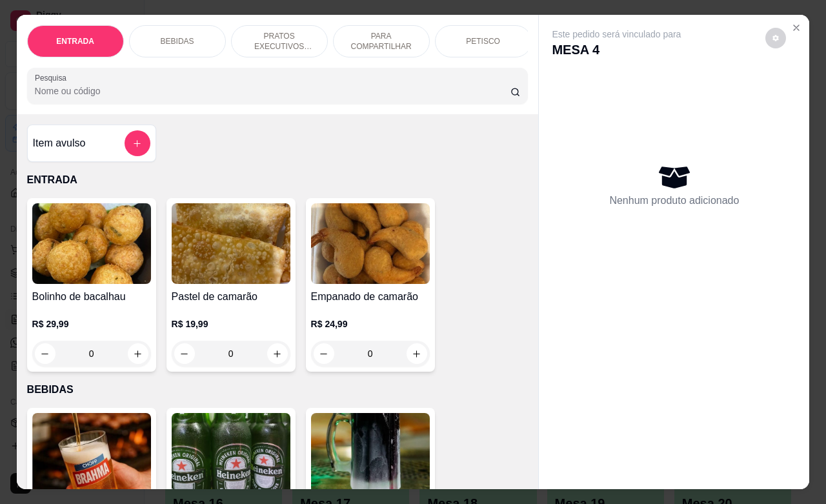
click at [181, 36] on p "BEBIDAS" at bounding box center [178, 41] width 34 height 10
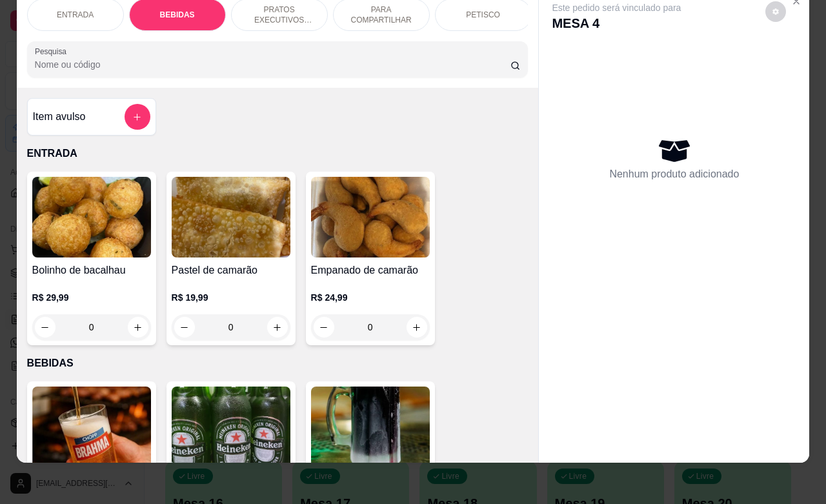
scroll to position [268, 0]
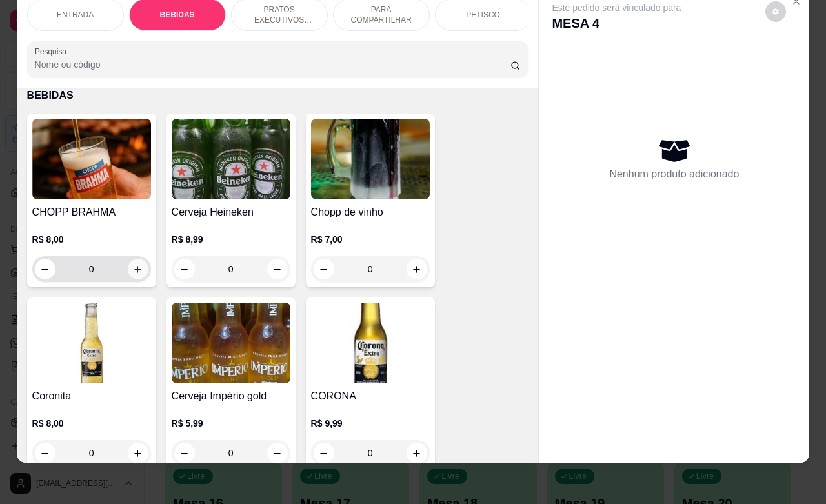
click at [133, 270] on icon "increase-product-quantity" at bounding box center [138, 270] width 10 height 10
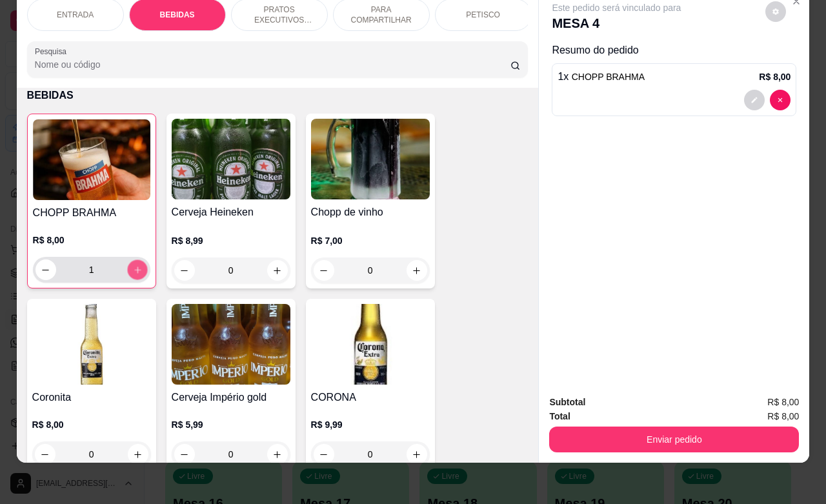
click at [134, 270] on icon "increase-product-quantity" at bounding box center [137, 270] width 10 height 10
type input "4"
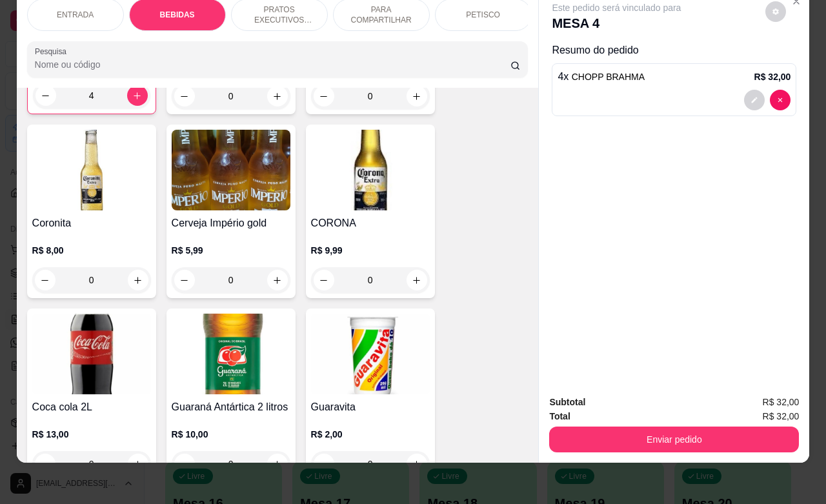
scroll to position [349, 0]
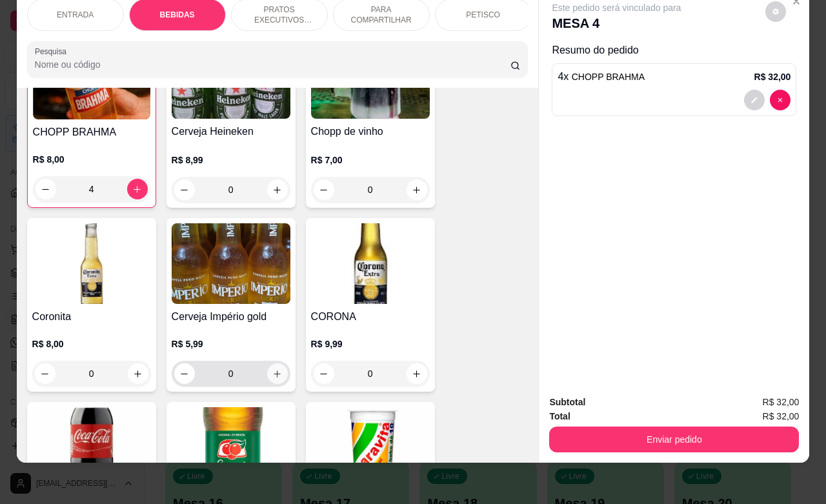
click at [267, 369] on button "increase-product-quantity" at bounding box center [277, 374] width 21 height 21
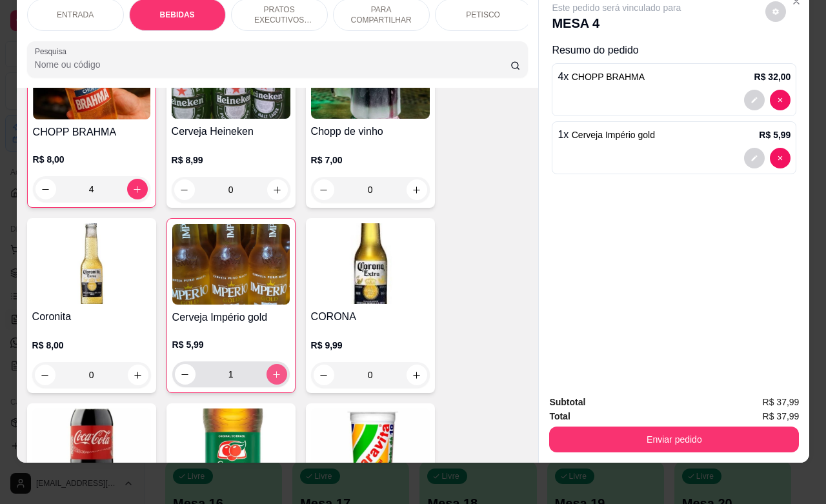
click at [267, 369] on button "increase-product-quantity" at bounding box center [277, 374] width 21 height 21
click at [267, 369] on button "increase-product-quantity" at bounding box center [277, 375] width 20 height 20
type input "4"
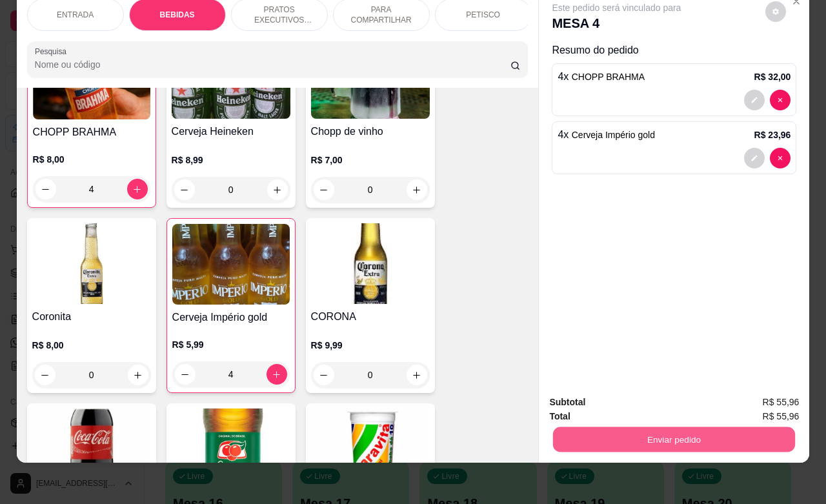
click at [626, 434] on button "Enviar pedido" at bounding box center [674, 439] width 242 height 25
click at [657, 389] on button "Não registrar e enviar pedido" at bounding box center [630, 394] width 130 height 24
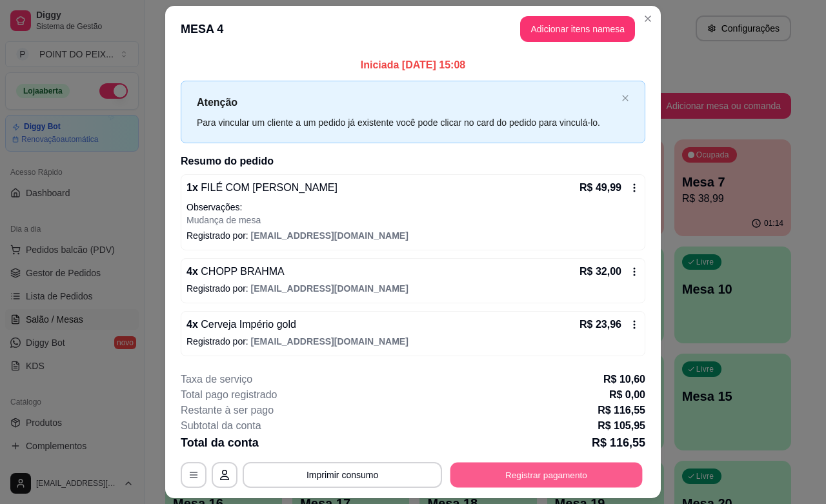
click at [510, 480] on button "Registrar pagamento" at bounding box center [547, 475] width 192 height 25
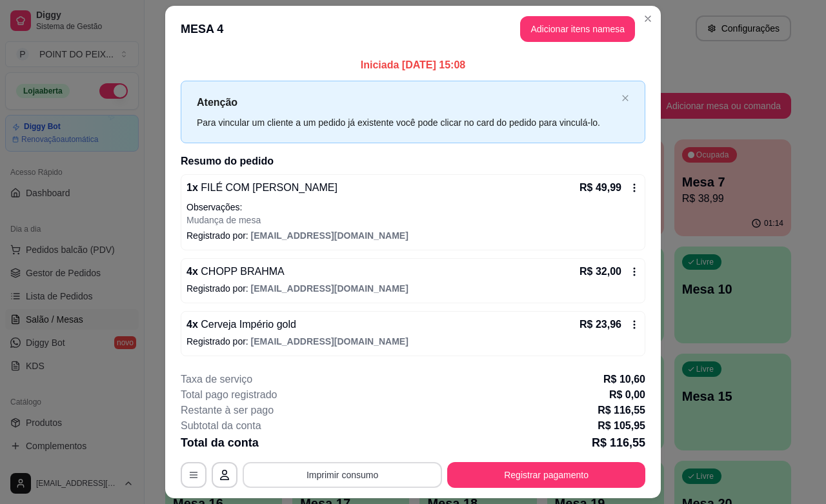
click at [375, 475] on button "Imprimir consumo" at bounding box center [343, 475] width 200 height 26
click at [356, 446] on button "IMPRESSORA" at bounding box center [340, 446] width 94 height 21
click at [485, 476] on button "Registrar pagamento" at bounding box center [546, 475] width 198 height 26
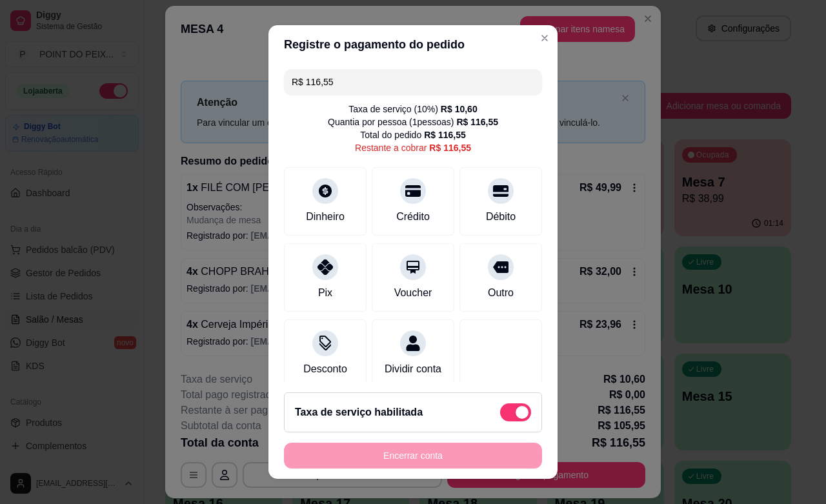
click at [330, 76] on input "R$ 116,55" at bounding box center [413, 82] width 243 height 26
click at [493, 187] on icon at bounding box center [501, 187] width 17 height 13
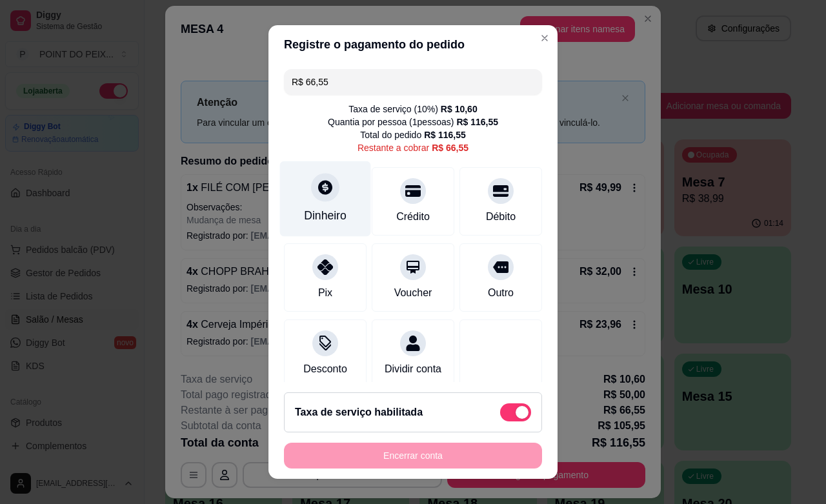
click at [326, 207] on div "Dinheiro" at bounding box center [325, 215] width 43 height 17
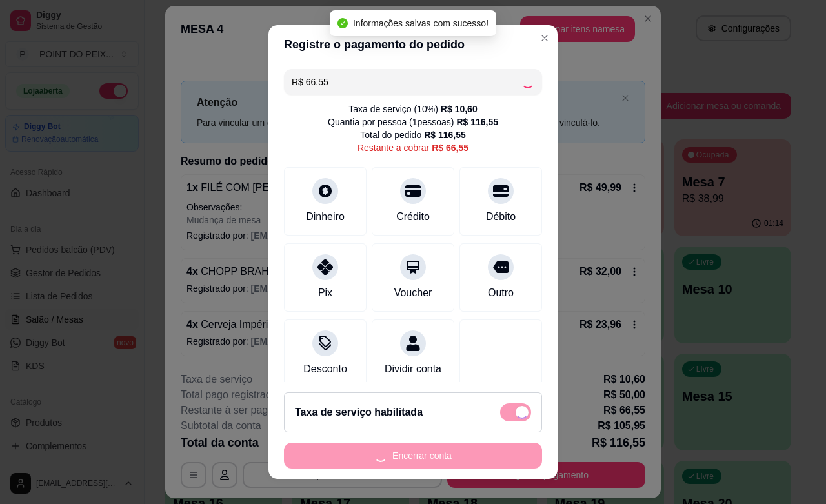
type input "R$ 0,00"
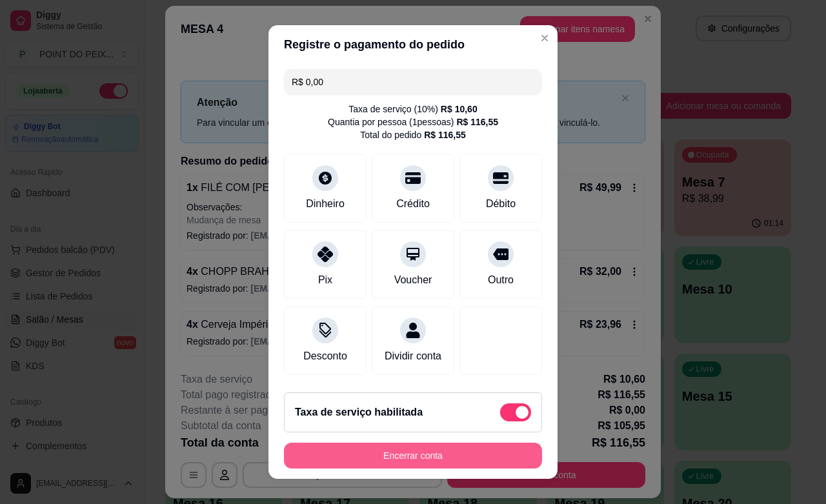
click at [395, 459] on button "Encerrar conta" at bounding box center [413, 456] width 258 height 26
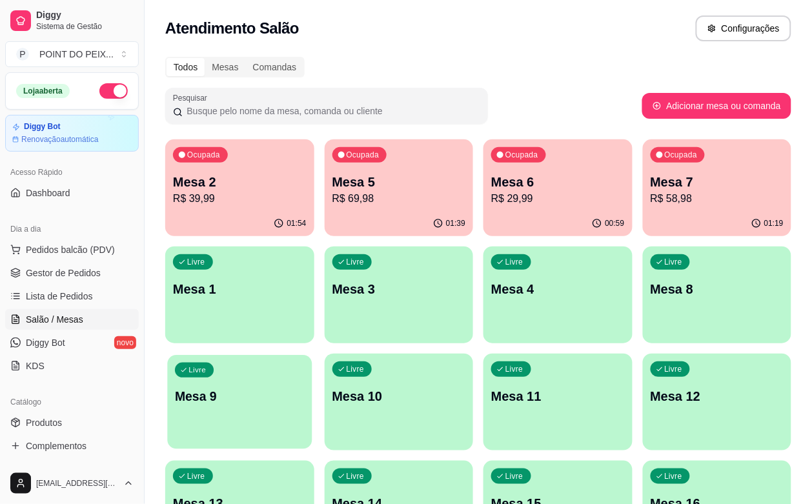
click at [312, 355] on div "Livre Mesa 9" at bounding box center [239, 394] width 145 height 79
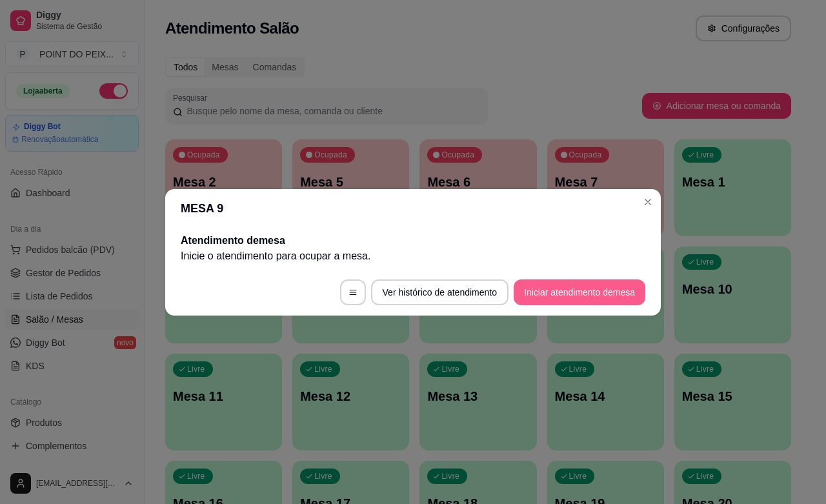
click at [583, 295] on button "Iniciar atendimento de mesa" at bounding box center [580, 293] width 132 height 26
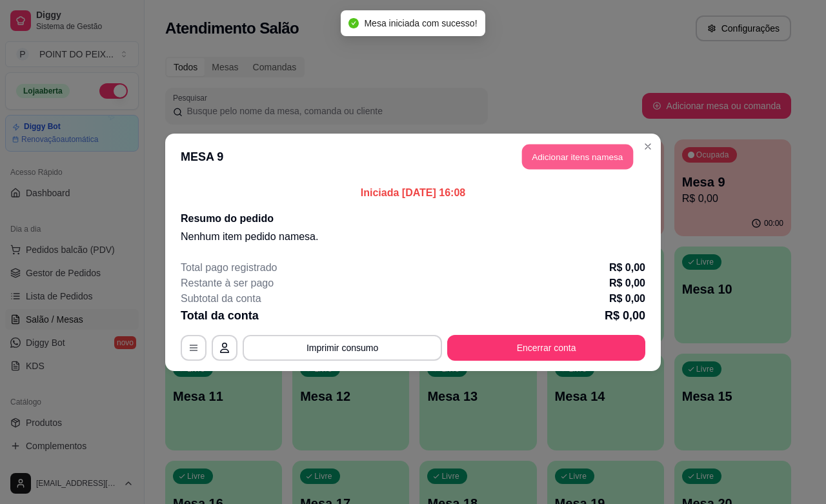
click at [559, 163] on button "Adicionar itens na mesa" at bounding box center [577, 156] width 111 height 25
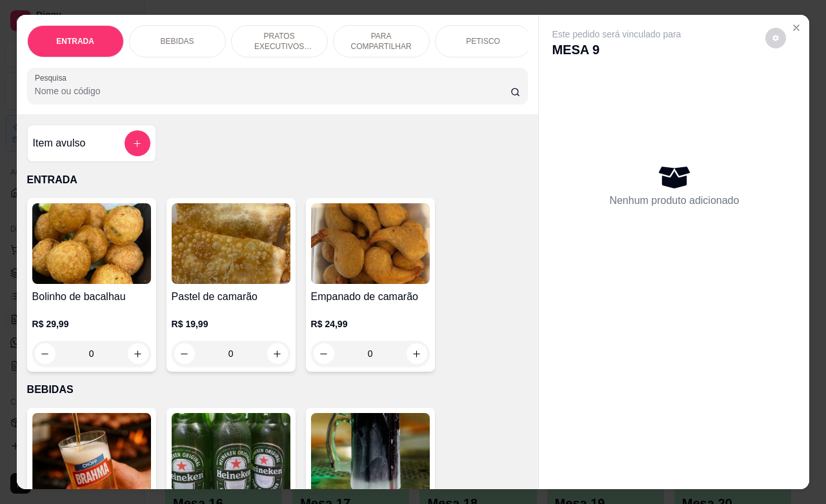
click at [475, 43] on div "PETISCO" at bounding box center [483, 41] width 97 height 32
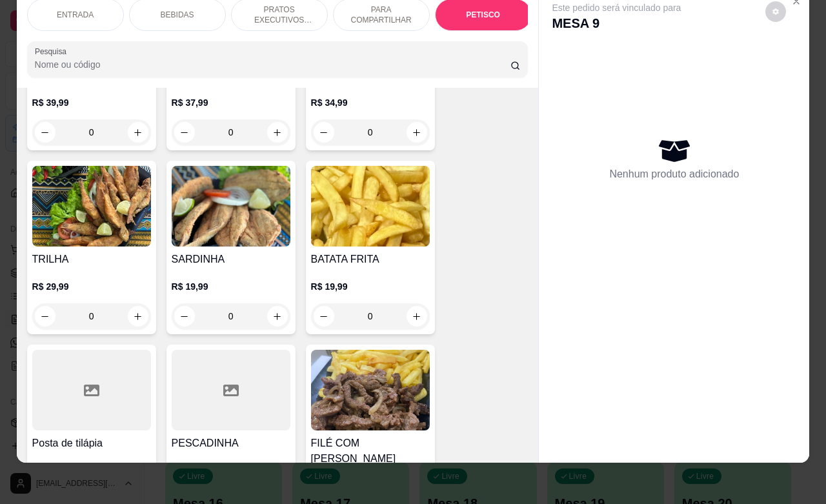
scroll to position [2992, 0]
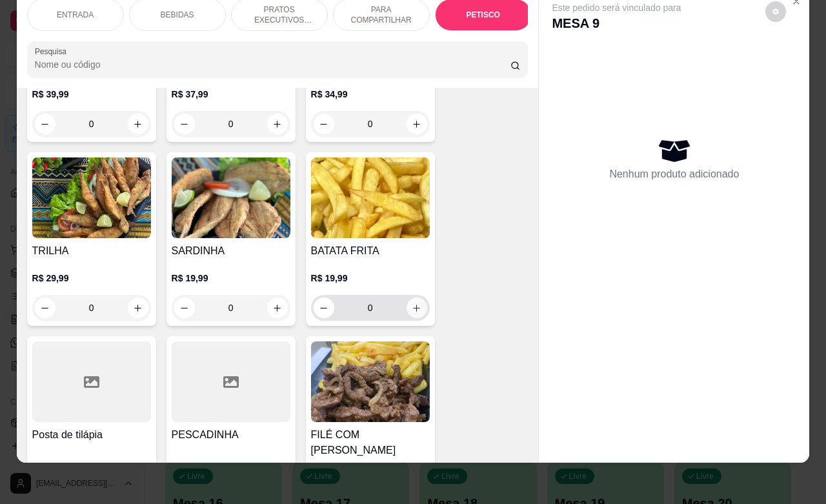
click at [412, 303] on icon "increase-product-quantity" at bounding box center [417, 308] width 10 height 10
type input "1"
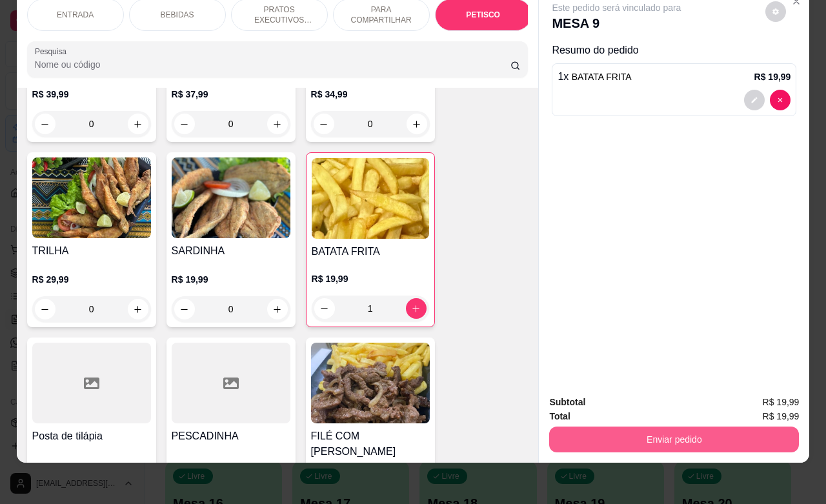
click at [610, 434] on button "Enviar pedido" at bounding box center [674, 440] width 250 height 26
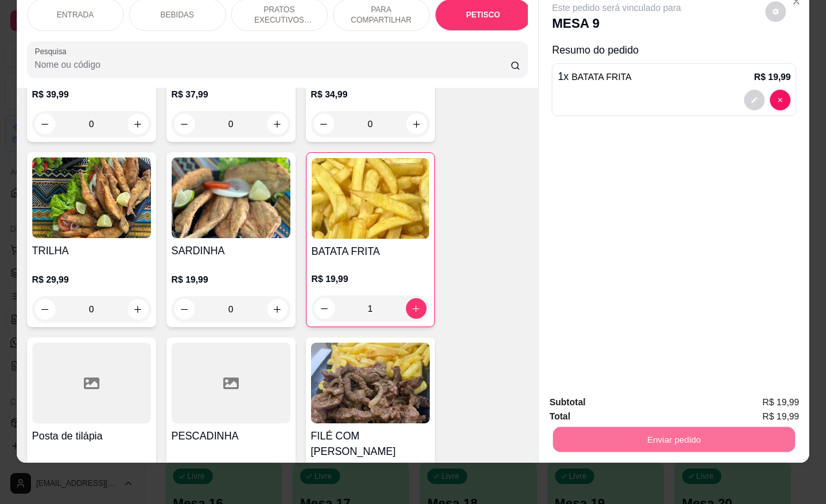
click at [608, 395] on button "Não registrar e enviar pedido" at bounding box center [630, 394] width 134 height 25
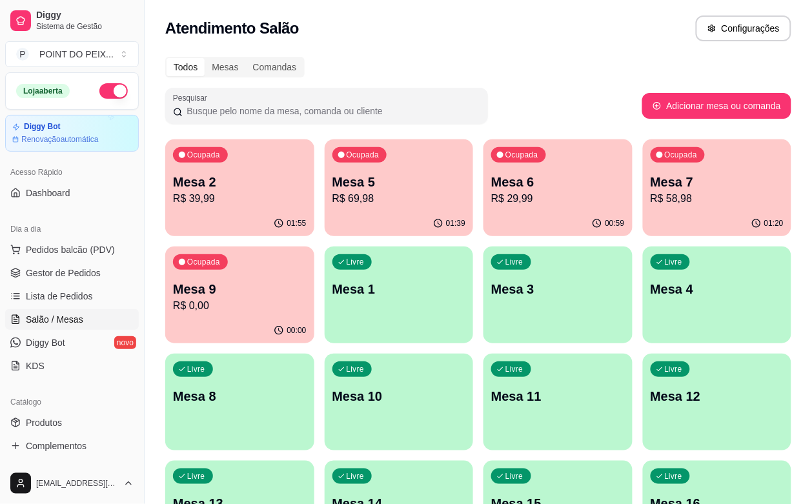
click at [651, 189] on p "Mesa 7" at bounding box center [718, 182] width 134 height 18
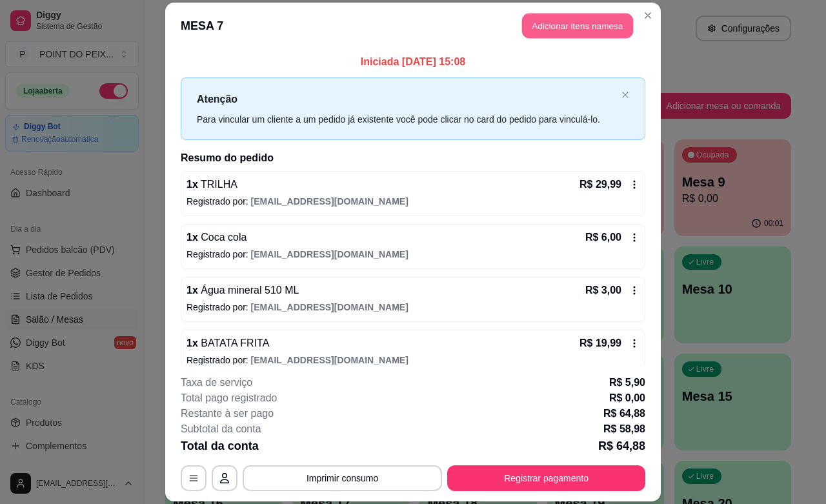
click at [571, 34] on button "Adicionar itens na mesa" at bounding box center [577, 26] width 111 height 25
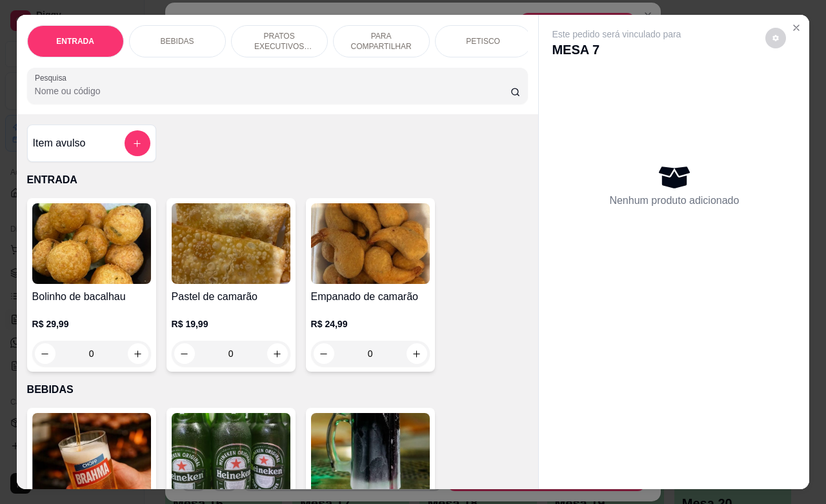
click at [467, 39] on div "PETISCO" at bounding box center [483, 41] width 97 height 32
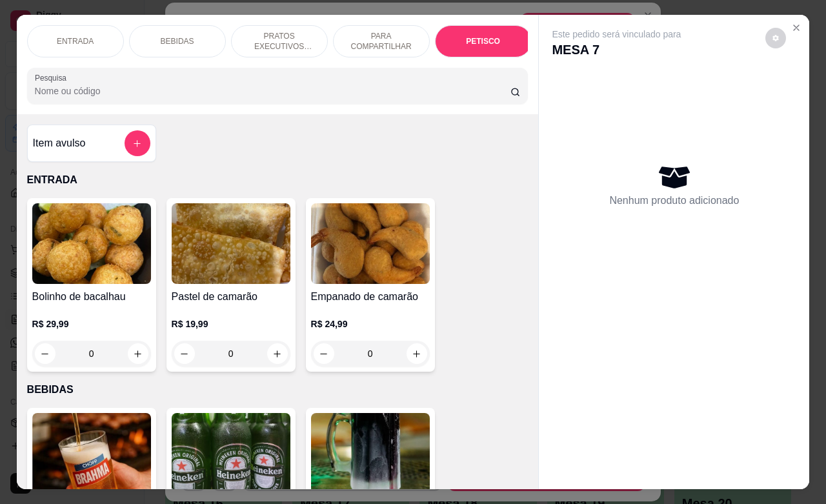
scroll to position [2830, 0]
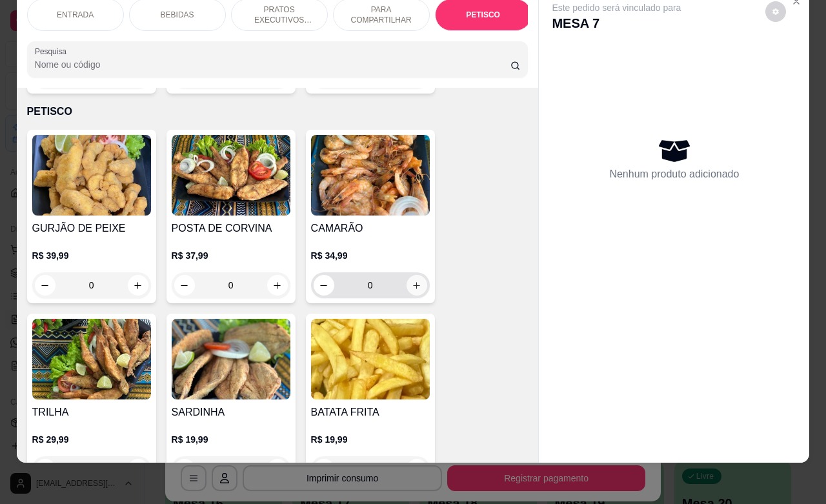
click at [412, 275] on button "increase-product-quantity" at bounding box center [417, 285] width 21 height 21
type input "1"
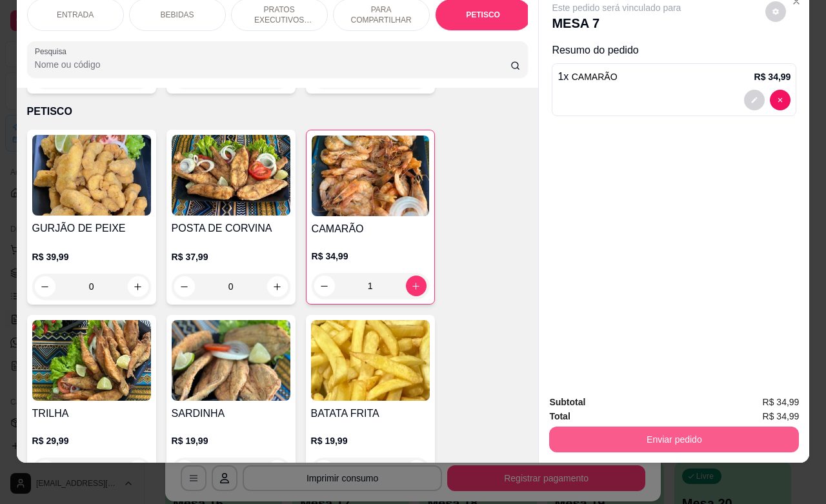
click at [659, 427] on button "Enviar pedido" at bounding box center [674, 440] width 250 height 26
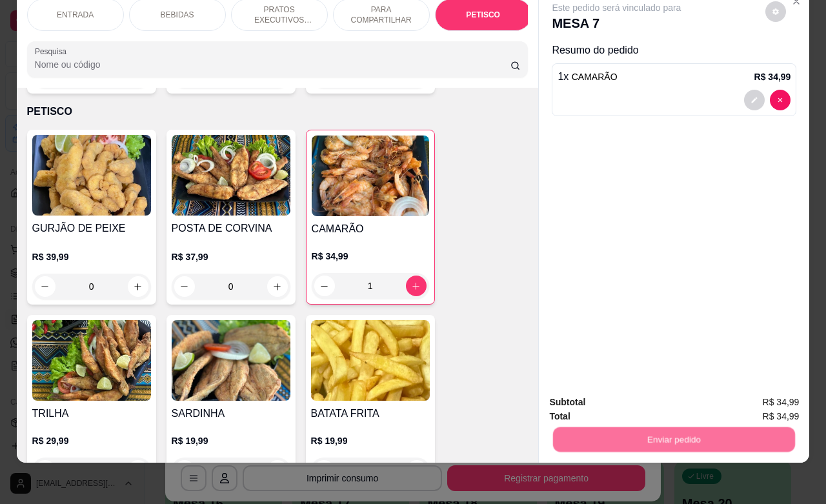
click at [610, 398] on button "Não registrar e enviar pedido" at bounding box center [630, 394] width 134 height 25
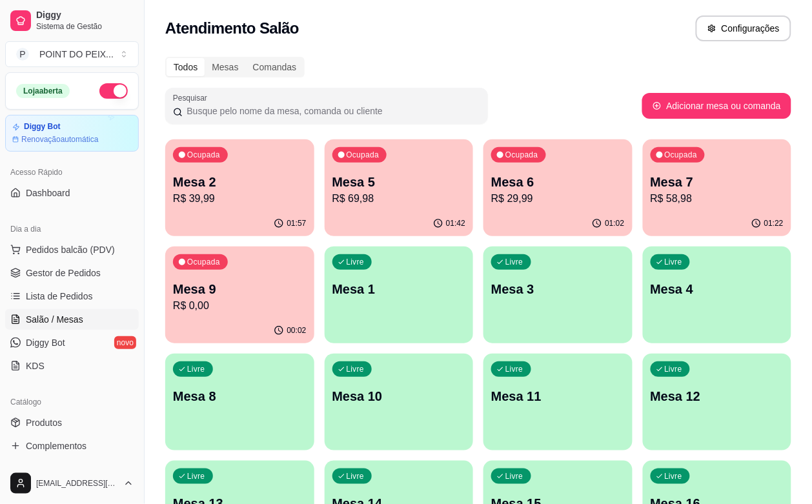
click at [263, 187] on p "Mesa 2" at bounding box center [240, 182] width 134 height 18
click at [493, 285] on p "Mesa 3" at bounding box center [557, 289] width 129 height 17
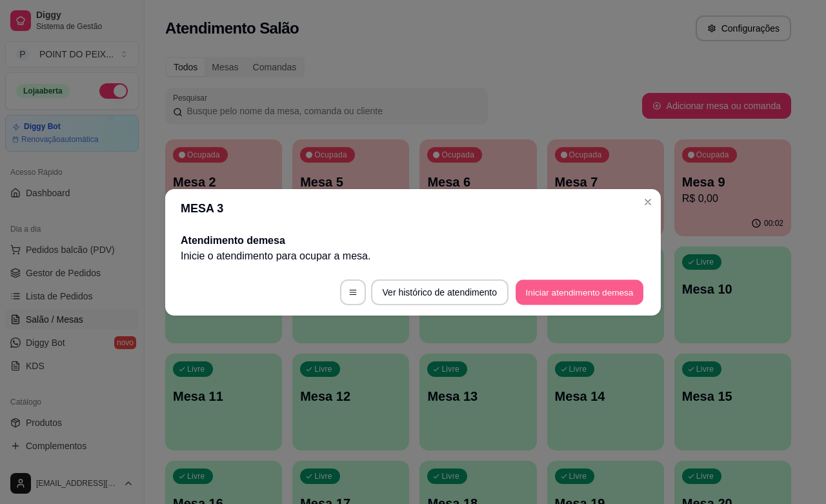
click at [568, 292] on button "Iniciar atendimento de mesa" at bounding box center [580, 292] width 128 height 25
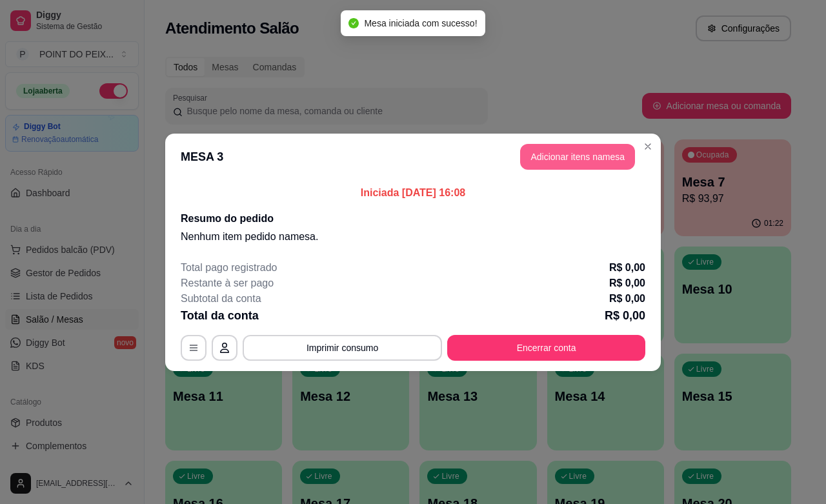
click at [568, 159] on button "Adicionar itens na mesa" at bounding box center [577, 157] width 115 height 26
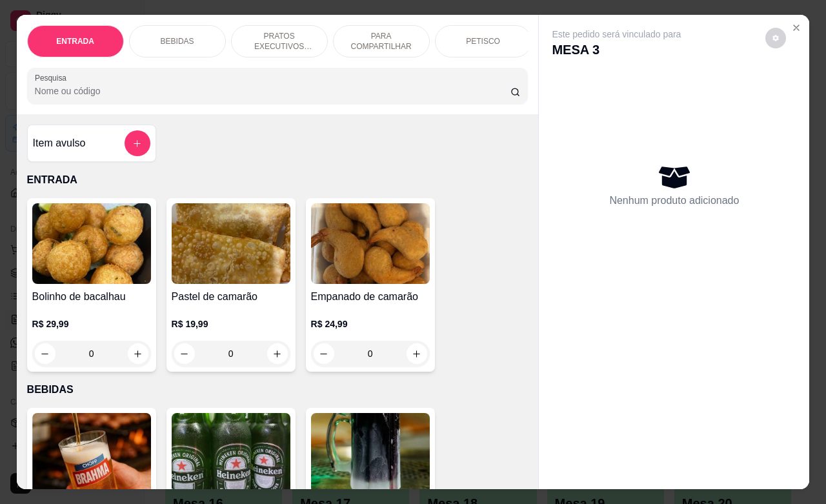
click at [485, 42] on div "PETISCO" at bounding box center [483, 41] width 97 height 32
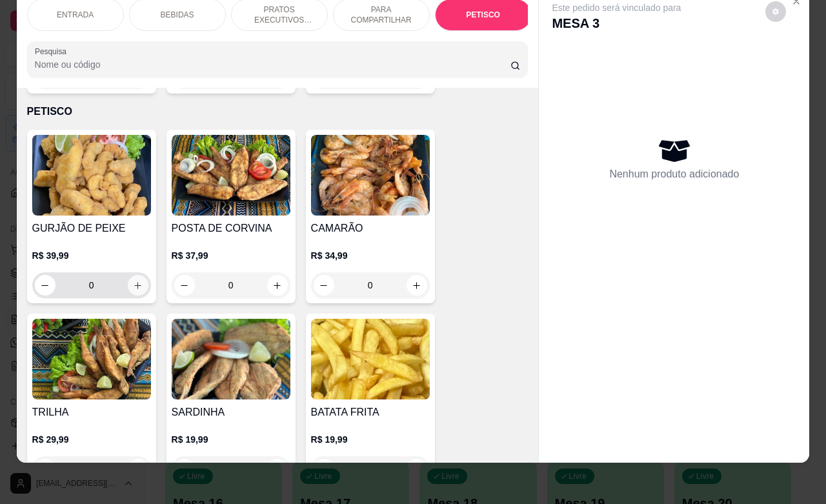
click at [131, 275] on button "increase-product-quantity" at bounding box center [138, 285] width 21 height 21
type input "1"
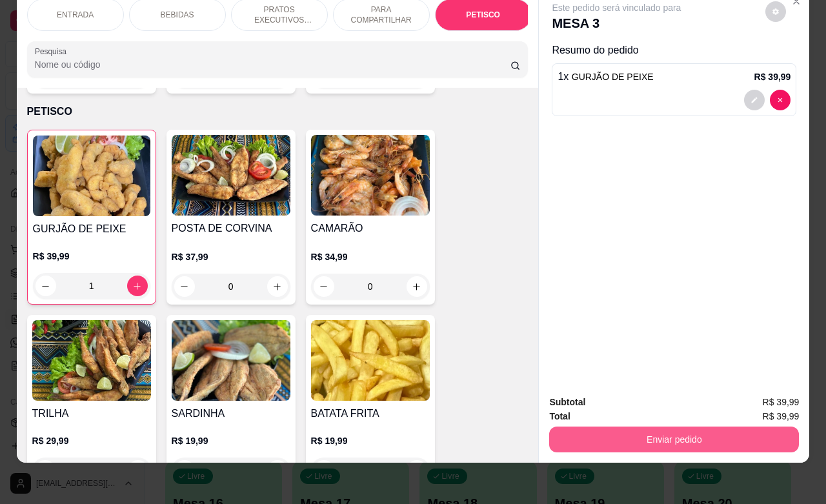
click at [701, 427] on button "Enviar pedido" at bounding box center [674, 440] width 250 height 26
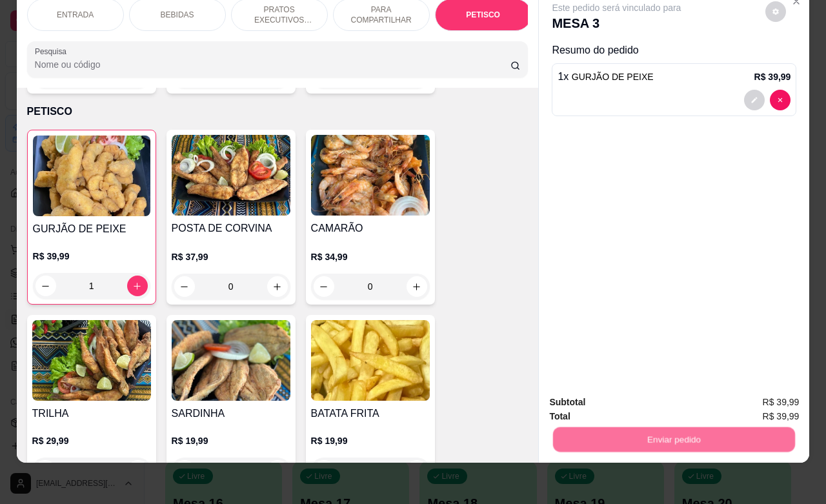
click at [635, 391] on button "Não registrar e enviar pedido" at bounding box center [630, 394] width 130 height 24
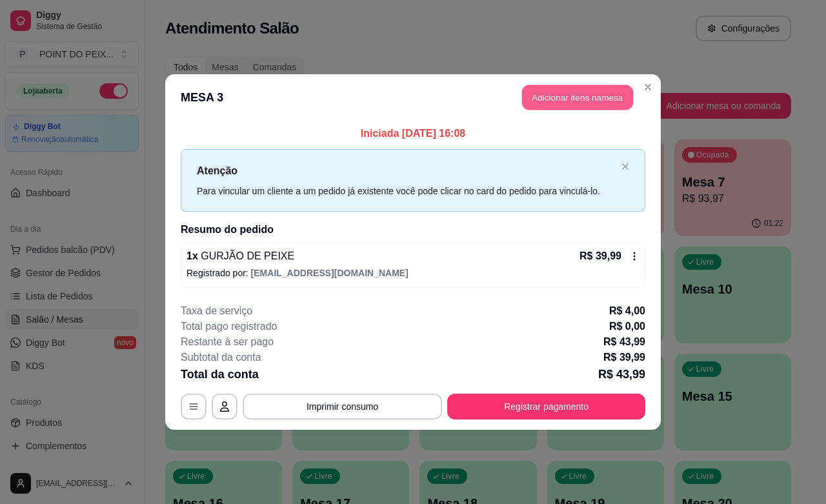
click at [575, 102] on button "Adicionar itens na mesa" at bounding box center [577, 97] width 111 height 25
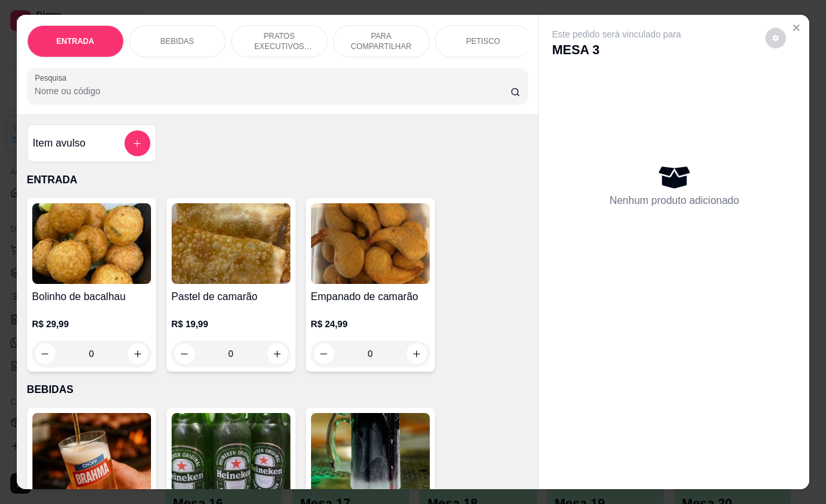
click at [180, 28] on div "BEBIDAS" at bounding box center [177, 41] width 97 height 32
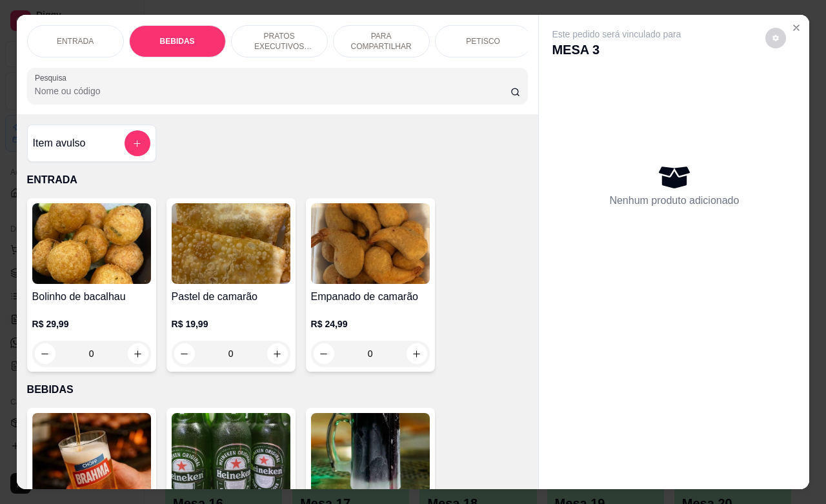
scroll to position [268, 0]
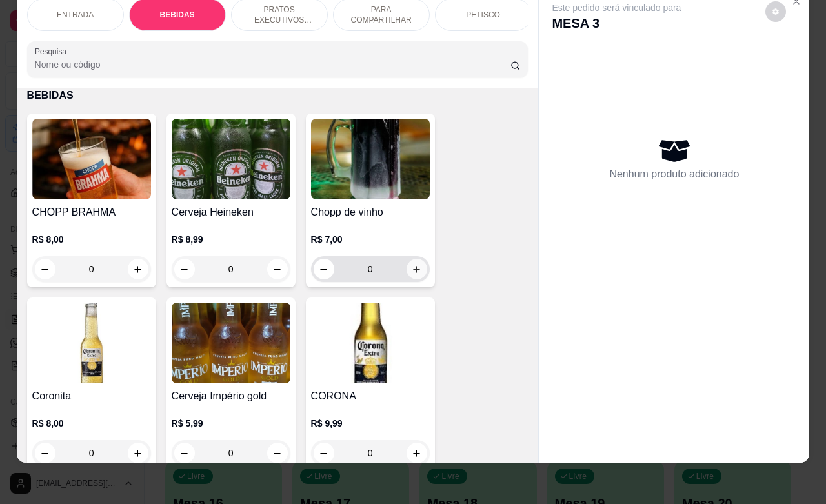
click at [413, 270] on icon "increase-product-quantity" at bounding box center [417, 270] width 10 height 10
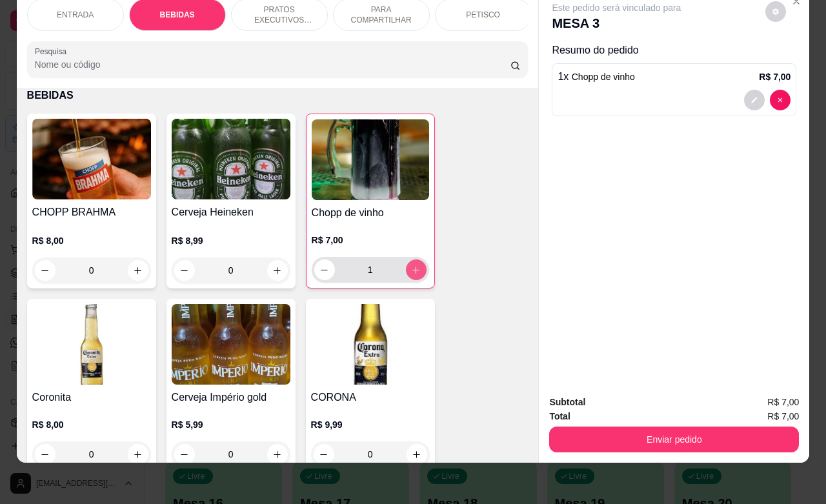
click at [413, 270] on icon "increase-product-quantity" at bounding box center [416, 270] width 10 height 10
click at [412, 269] on icon "increase-product-quantity" at bounding box center [416, 270] width 10 height 10
type input "5"
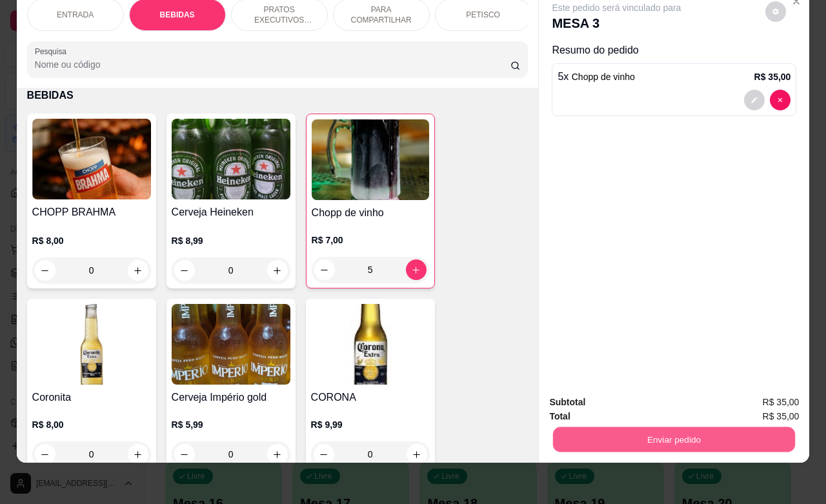
click at [662, 427] on button "Enviar pedido" at bounding box center [674, 439] width 242 height 25
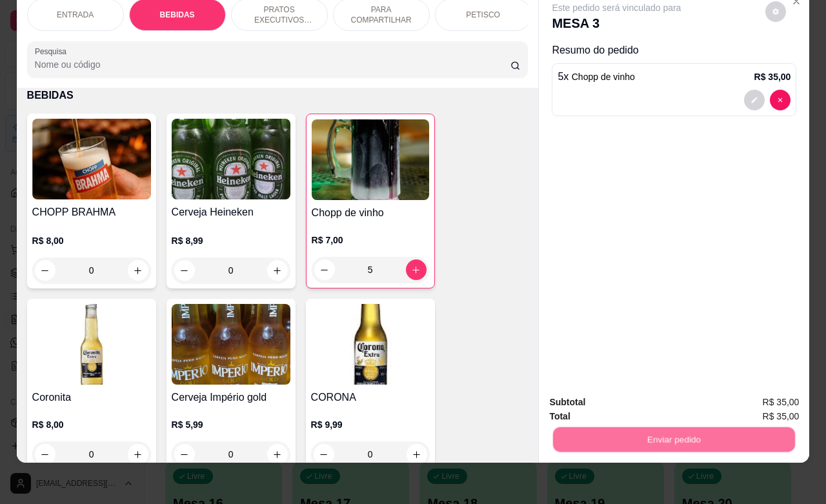
click at [622, 394] on button "Não registrar e enviar pedido" at bounding box center [630, 394] width 130 height 24
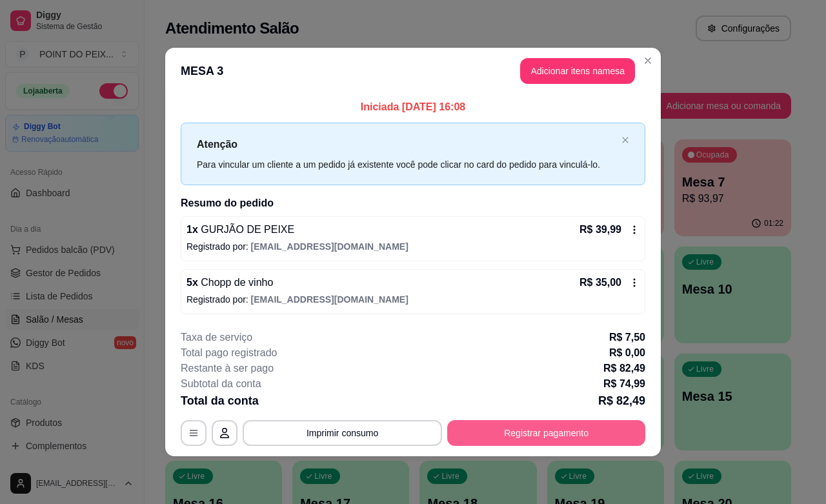
click at [575, 433] on button "Registrar pagamento" at bounding box center [546, 433] width 198 height 26
click at [511, 430] on button "Registrar pagamento" at bounding box center [546, 433] width 198 height 26
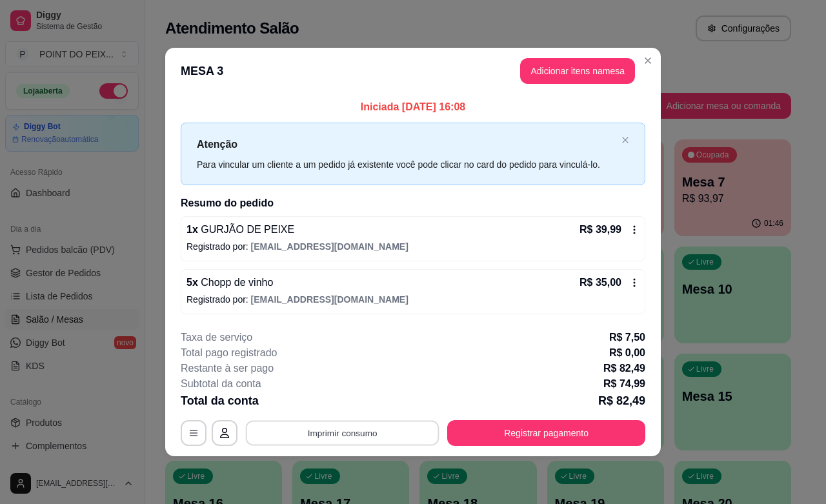
click at [375, 435] on button "Imprimir consumo" at bounding box center [343, 433] width 194 height 25
click at [355, 404] on button "IMPRESSORA" at bounding box center [347, 404] width 94 height 21
click at [635, 283] on icon at bounding box center [635, 283] width 10 height 10
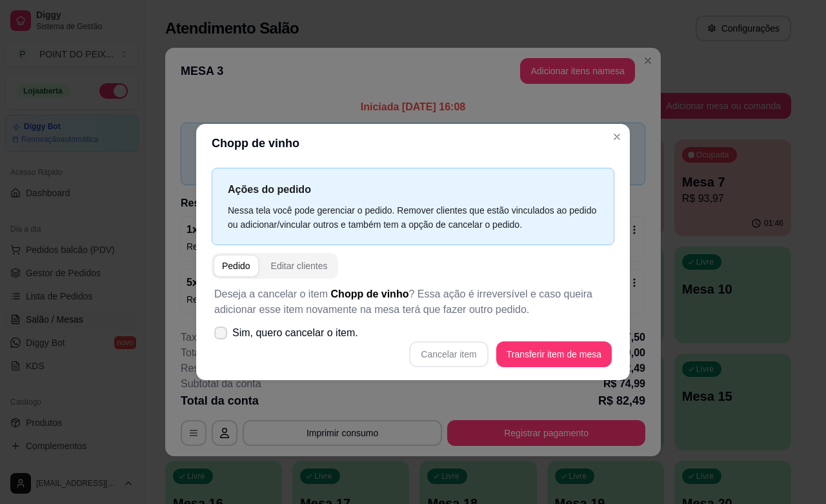
click at [223, 336] on icon at bounding box center [221, 333] width 10 height 8
click at [222, 336] on input "Sim, quero cancelar o item." at bounding box center [218, 339] width 8 height 8
checkbox input "true"
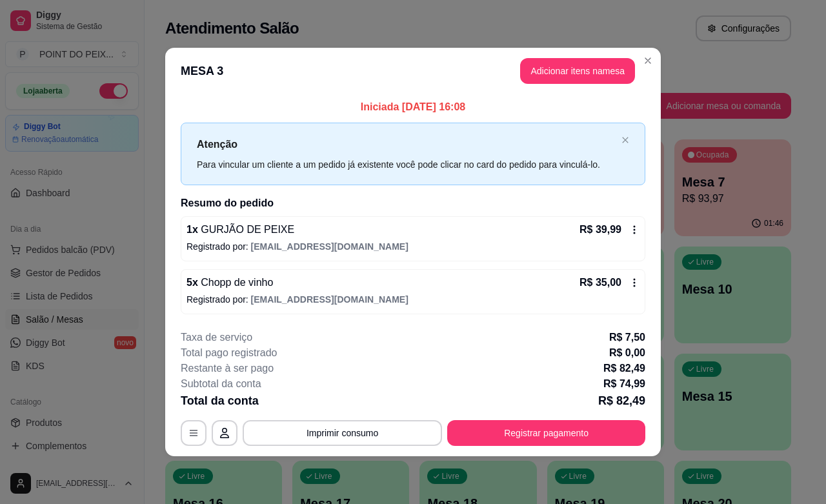
click at [272, 294] on span "[EMAIL_ADDRESS][DOMAIN_NAME]" at bounding box center [330, 299] width 158 height 10
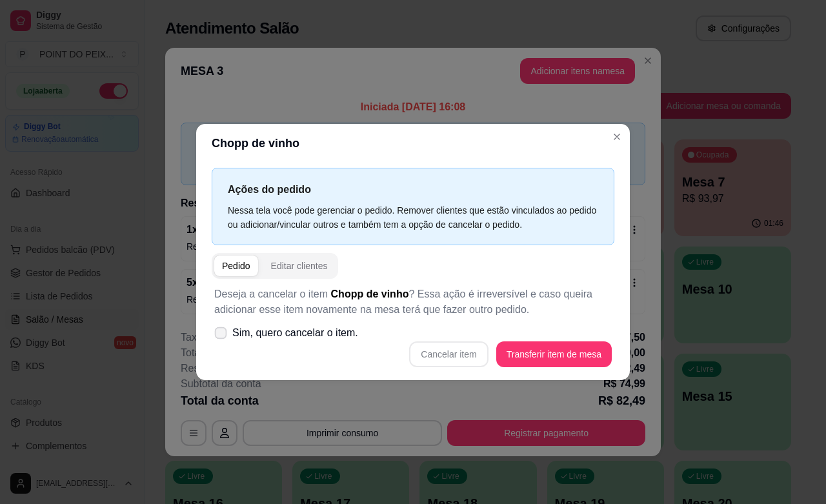
click at [217, 330] on icon at bounding box center [221, 332] width 10 height 7
click at [217, 335] on input "Sim, quero cancelar o item." at bounding box center [218, 339] width 8 height 8
checkbox input "true"
click at [446, 359] on button "Cancelar item" at bounding box center [448, 355] width 79 height 26
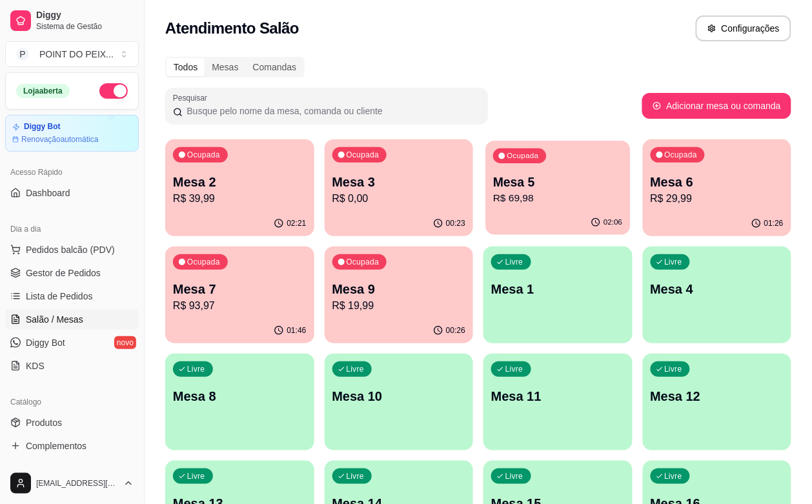
click at [499, 210] on div "Ocupada Mesa 5 R$ 69,98" at bounding box center [558, 176] width 145 height 70
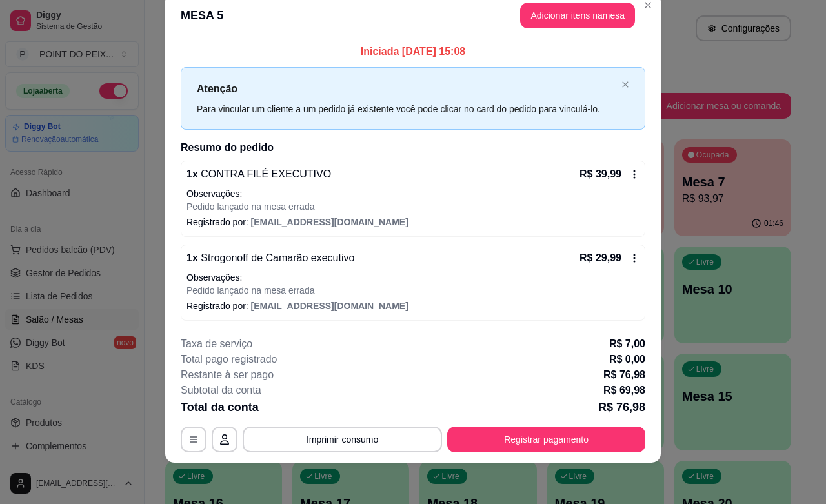
scroll to position [0, 0]
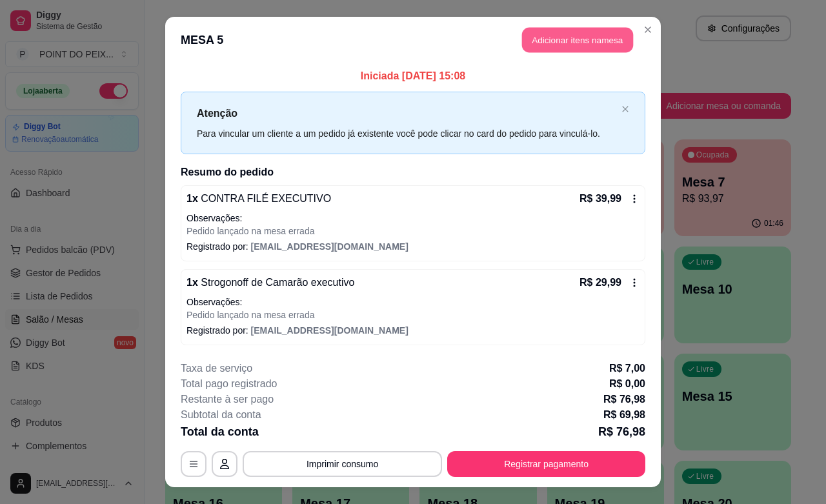
click at [555, 43] on button "Adicionar itens na mesa" at bounding box center [577, 40] width 111 height 25
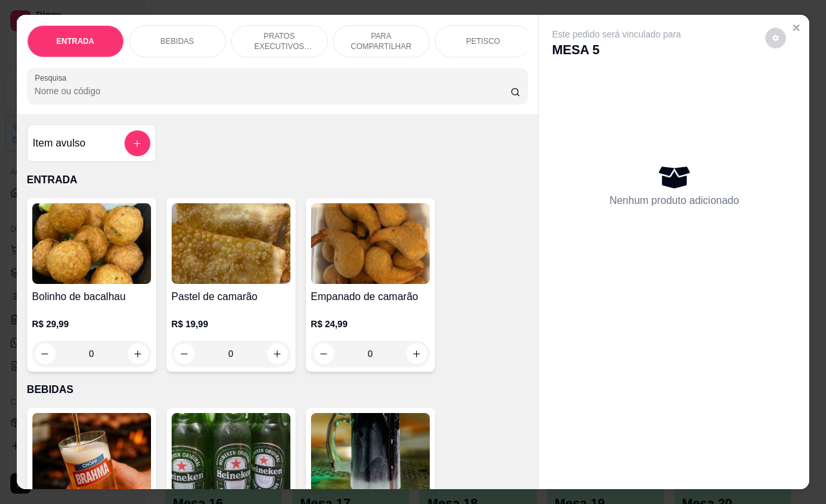
click at [173, 36] on p "BEBIDAS" at bounding box center [178, 41] width 34 height 10
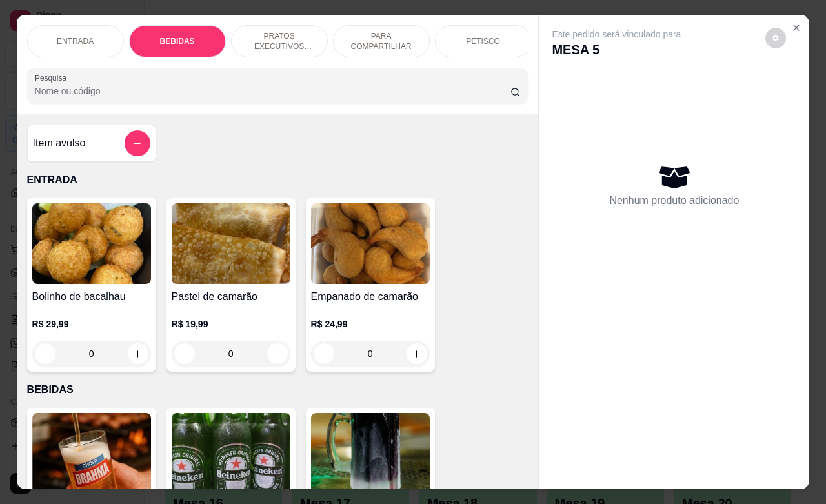
scroll to position [268, 0]
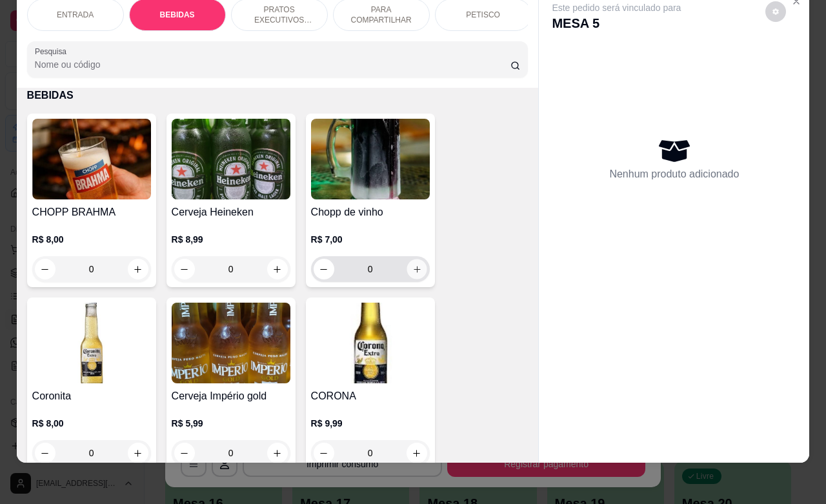
click at [412, 272] on icon "increase-product-quantity" at bounding box center [417, 270] width 10 height 10
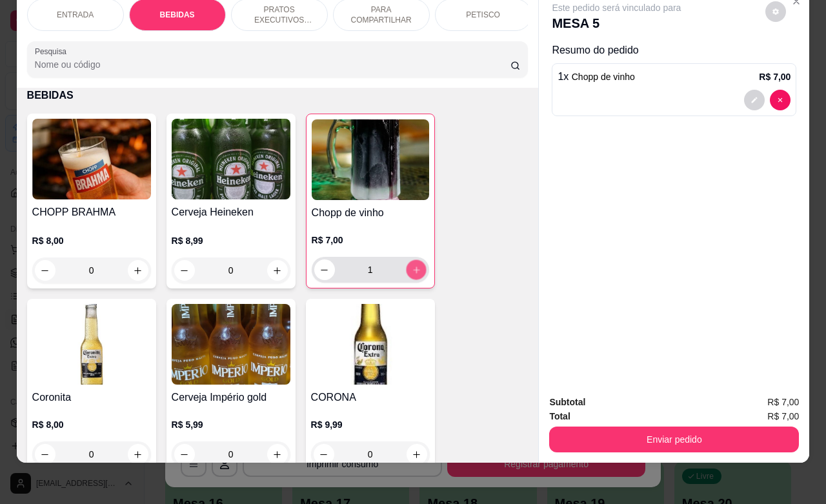
click at [411, 272] on icon "increase-product-quantity" at bounding box center [416, 270] width 10 height 10
type input "5"
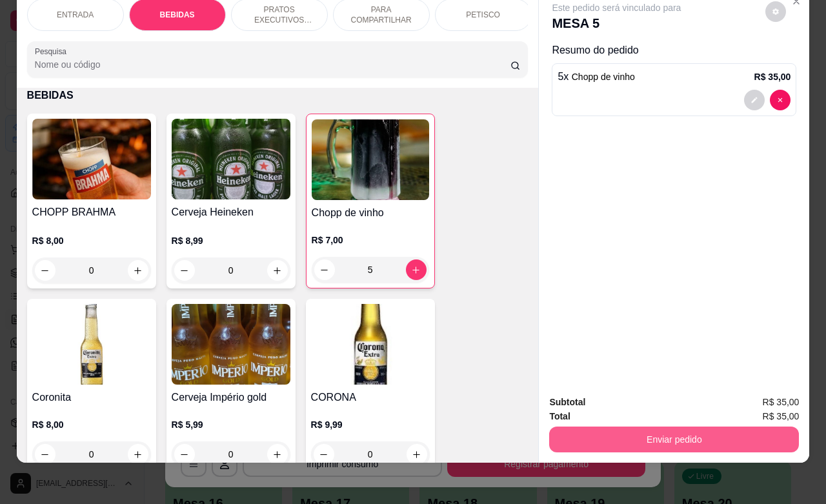
click at [666, 427] on button "Enviar pedido" at bounding box center [674, 440] width 250 height 26
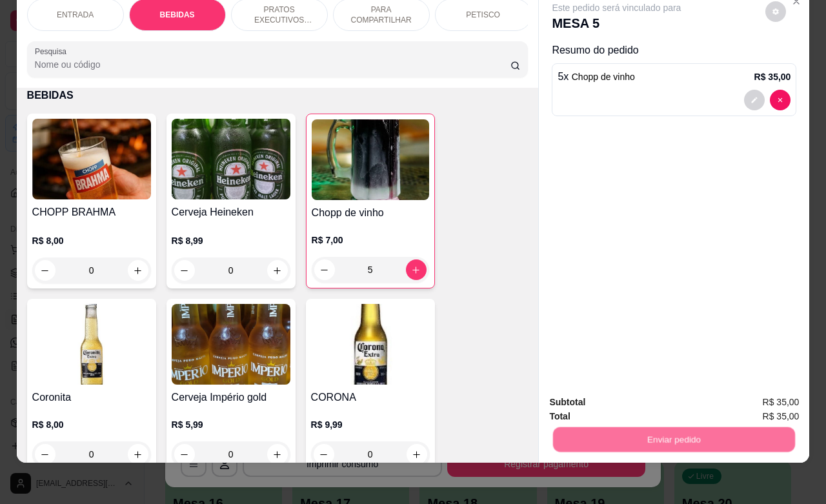
click at [619, 396] on button "Não registrar e enviar pedido" at bounding box center [630, 394] width 130 height 24
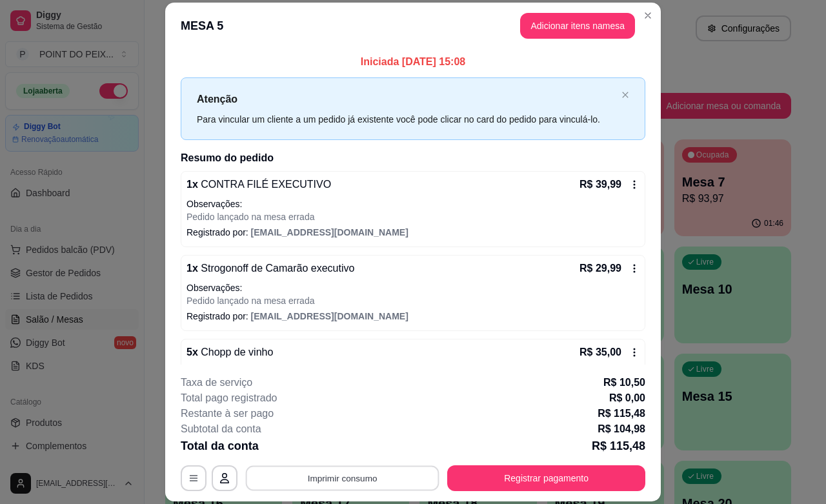
click at [355, 481] on button "Imprimir consumo" at bounding box center [343, 478] width 194 height 25
click at [362, 451] on button "IMPRESSORA" at bounding box center [340, 448] width 94 height 21
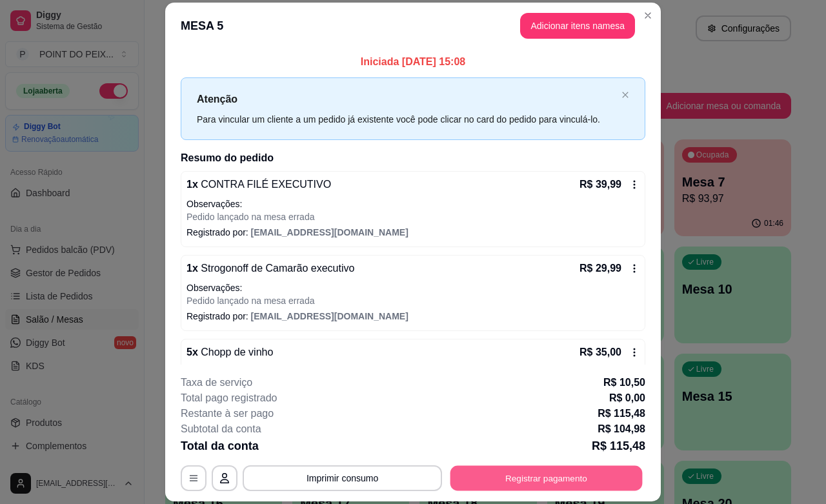
click at [514, 478] on button "Registrar pagamento" at bounding box center [547, 478] width 192 height 25
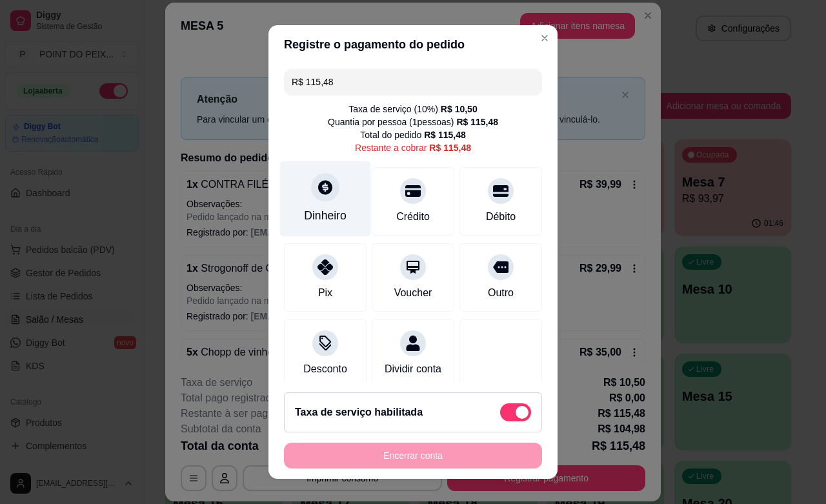
click at [317, 194] on icon at bounding box center [325, 187] width 17 height 17
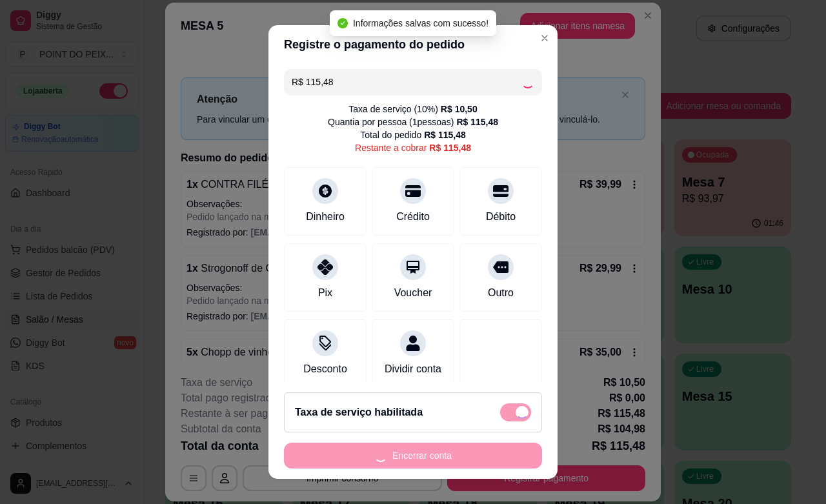
type input "R$ 0,00"
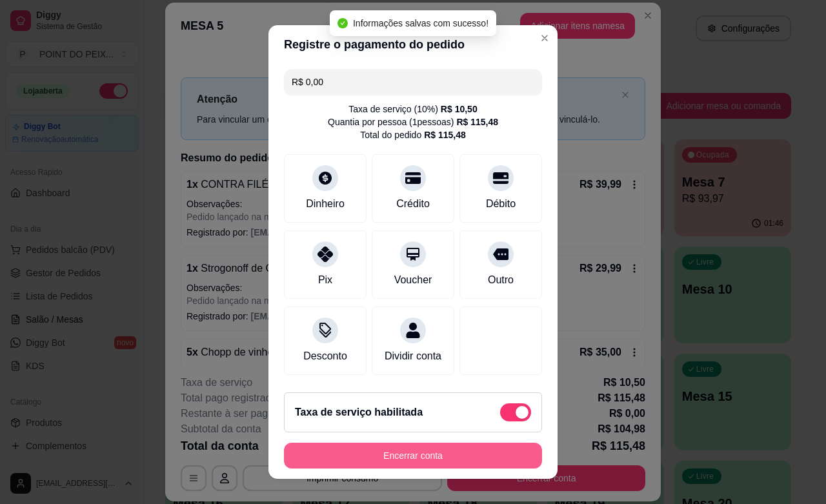
click at [469, 462] on button "Encerrar conta" at bounding box center [413, 456] width 258 height 26
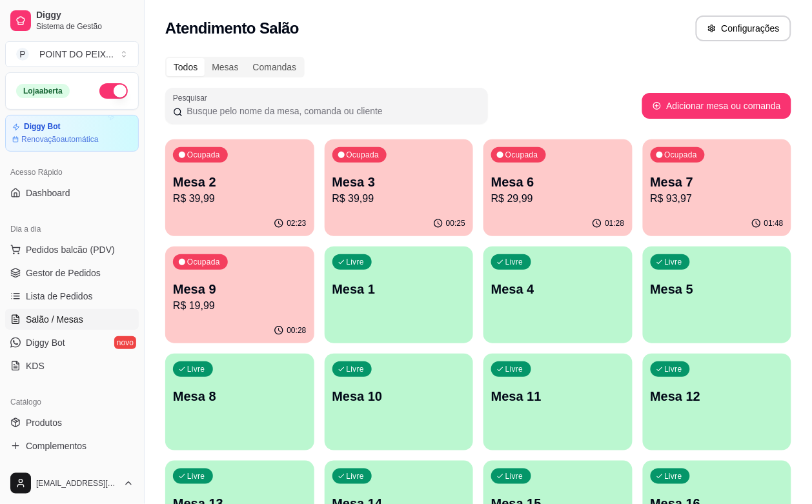
click at [314, 318] on div "00:28" at bounding box center [239, 330] width 149 height 25
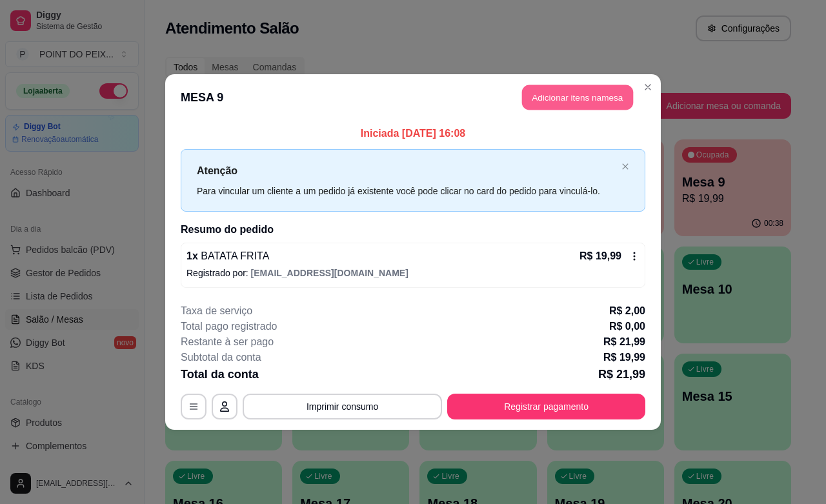
click at [569, 99] on button "Adicionar itens na mesa" at bounding box center [577, 97] width 111 height 25
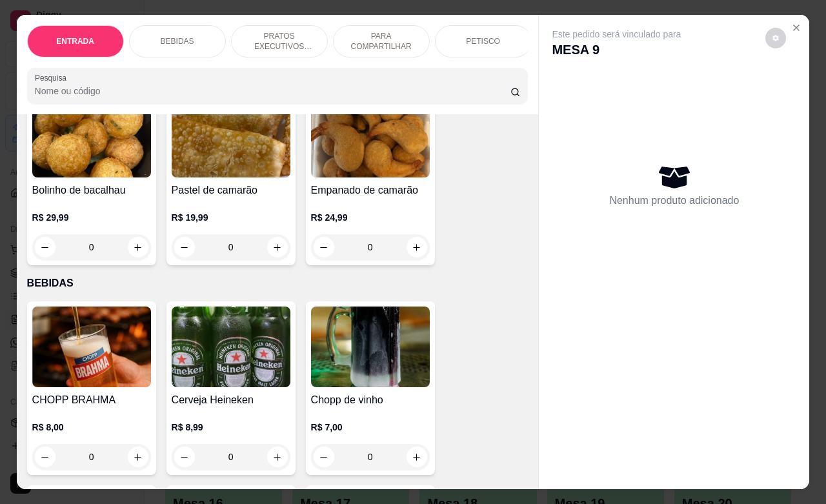
scroll to position [161, 0]
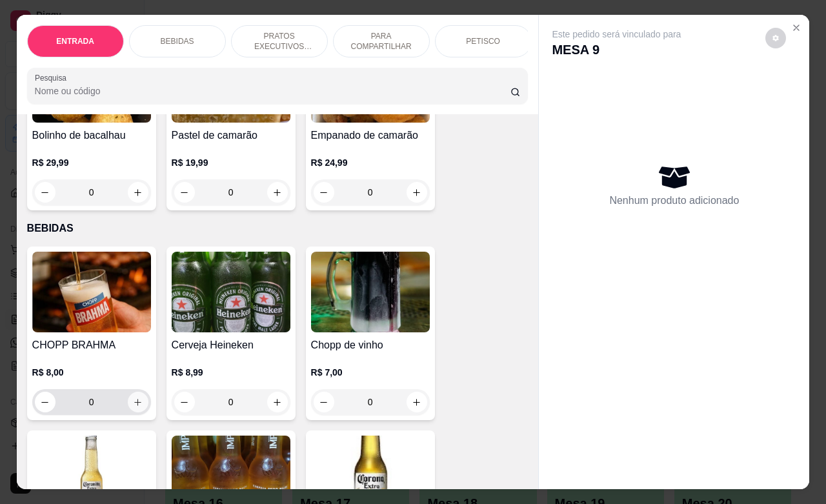
click at [136, 409] on button "increase-product-quantity" at bounding box center [138, 402] width 21 height 21
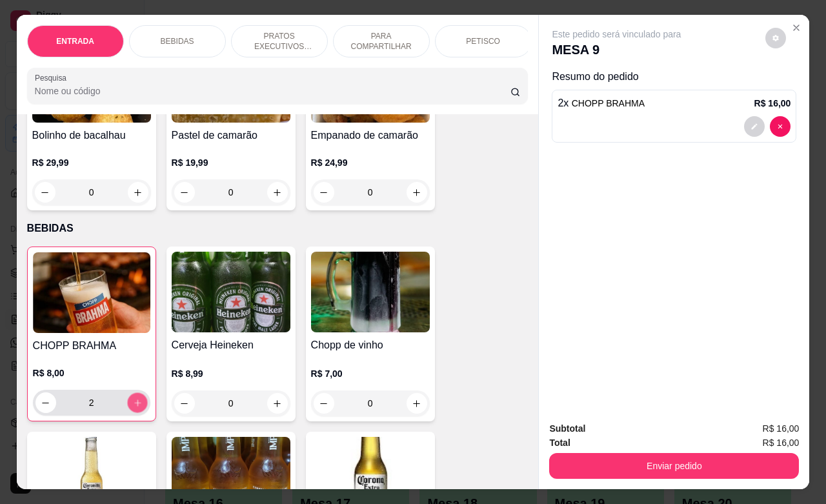
click at [136, 409] on button "increase-product-quantity" at bounding box center [137, 403] width 20 height 20
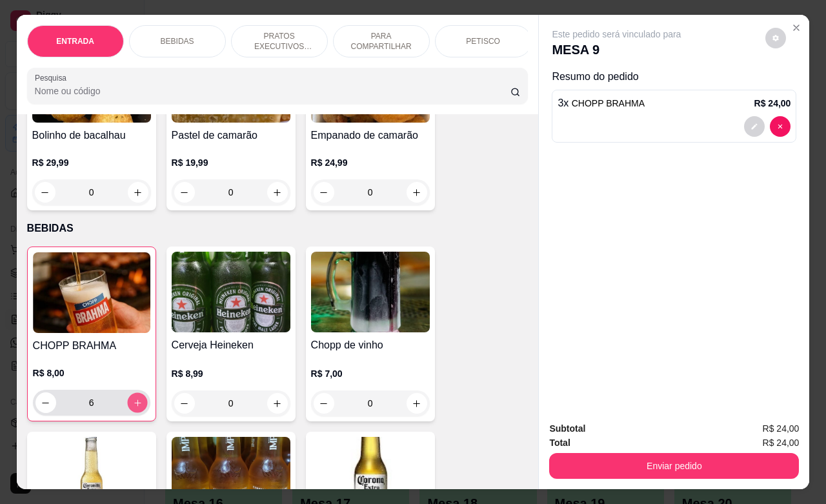
click at [136, 409] on button "increase-product-quantity" at bounding box center [137, 403] width 20 height 20
type input "8"
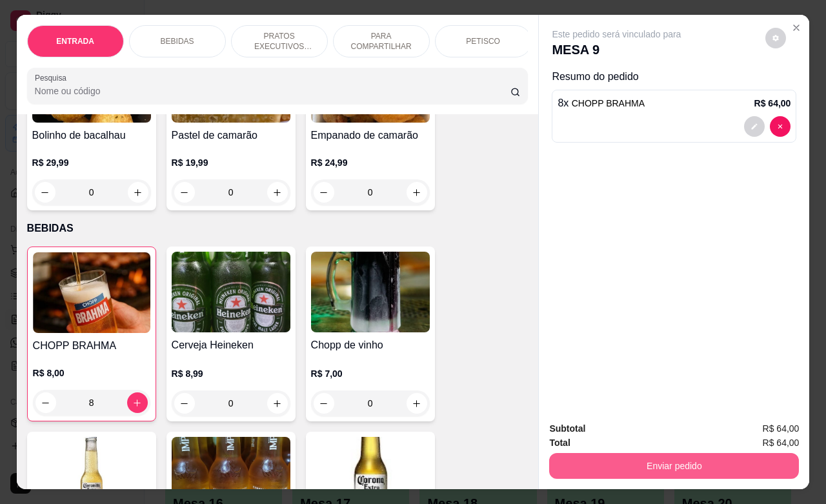
click at [634, 454] on button "Enviar pedido" at bounding box center [674, 466] width 250 height 26
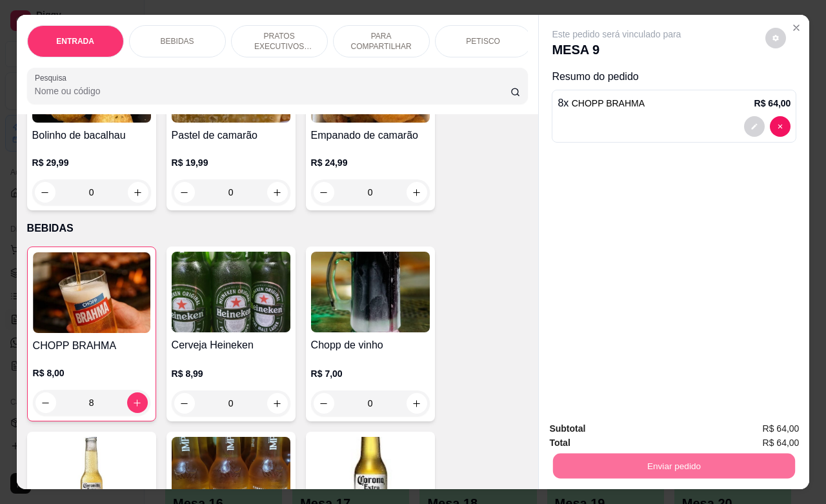
click at [633, 430] on button "Não registrar e enviar pedido" at bounding box center [630, 427] width 134 height 25
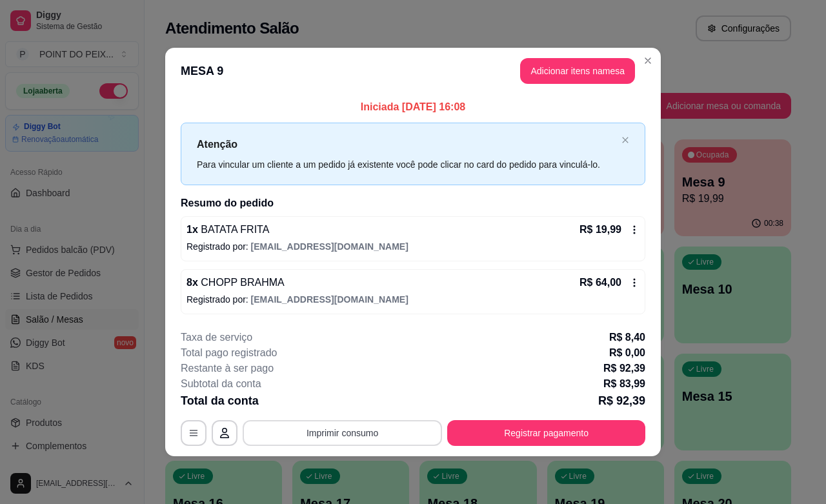
click at [363, 441] on button "Imprimir consumo" at bounding box center [343, 433] width 200 height 26
click at [364, 411] on button "IMPRESSORA" at bounding box center [347, 404] width 94 height 21
click at [358, 438] on button "Imprimir consumo" at bounding box center [343, 433] width 200 height 26
click at [359, 407] on button "IMPRESSORA" at bounding box center [347, 404] width 94 height 21
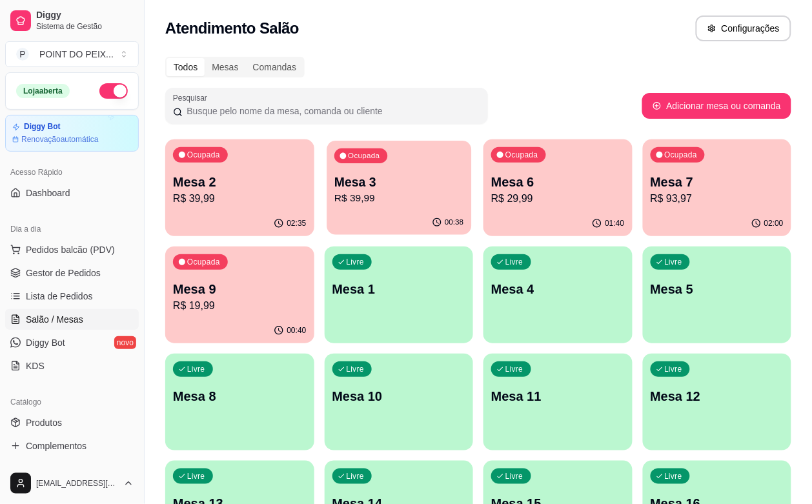
click at [353, 209] on div "Ocupada Mesa 3 R$ 39,99" at bounding box center [399, 176] width 145 height 70
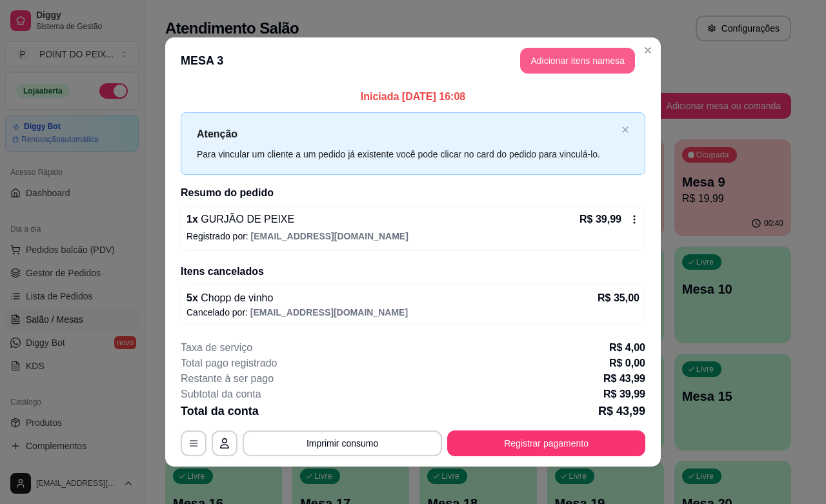
click at [584, 66] on button "Adicionar itens na mesa" at bounding box center [577, 61] width 115 height 26
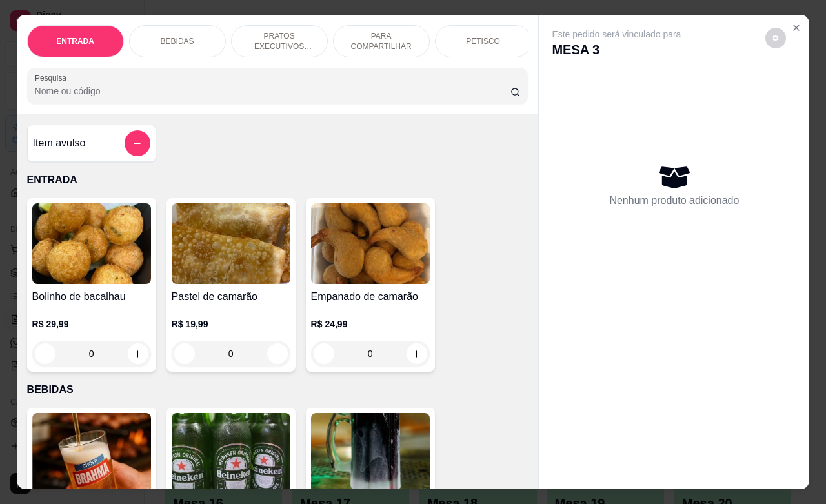
click at [190, 32] on div "BEBIDAS" at bounding box center [177, 41] width 97 height 32
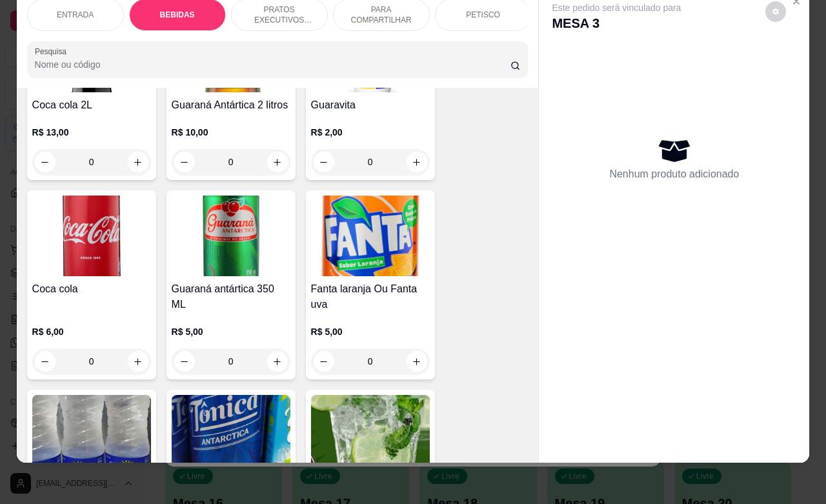
scroll to position [752, 0]
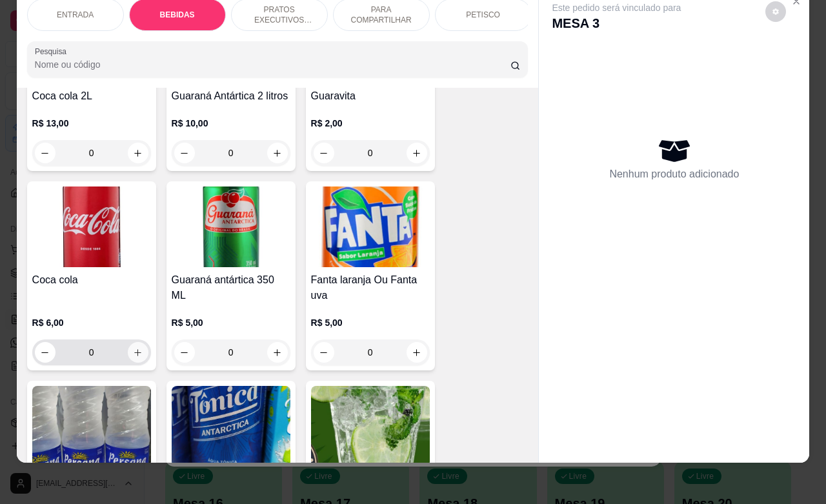
click at [133, 351] on icon "increase-product-quantity" at bounding box center [138, 353] width 10 height 10
type input "1"
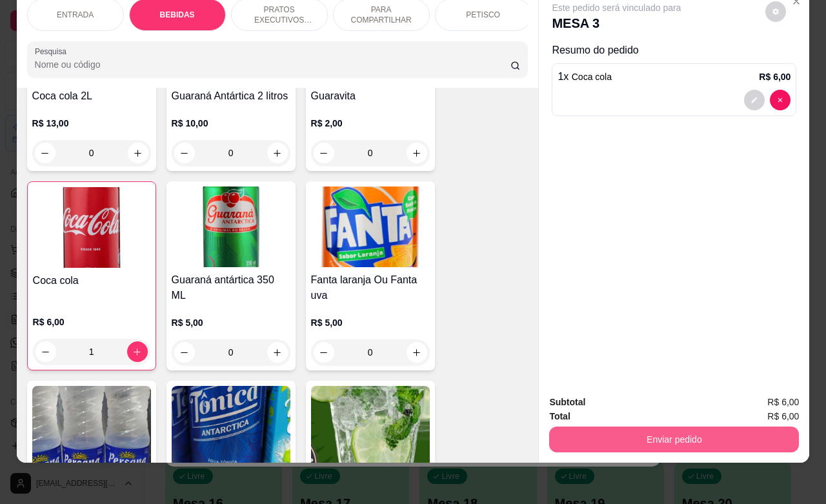
click at [638, 427] on button "Enviar pedido" at bounding box center [674, 440] width 250 height 26
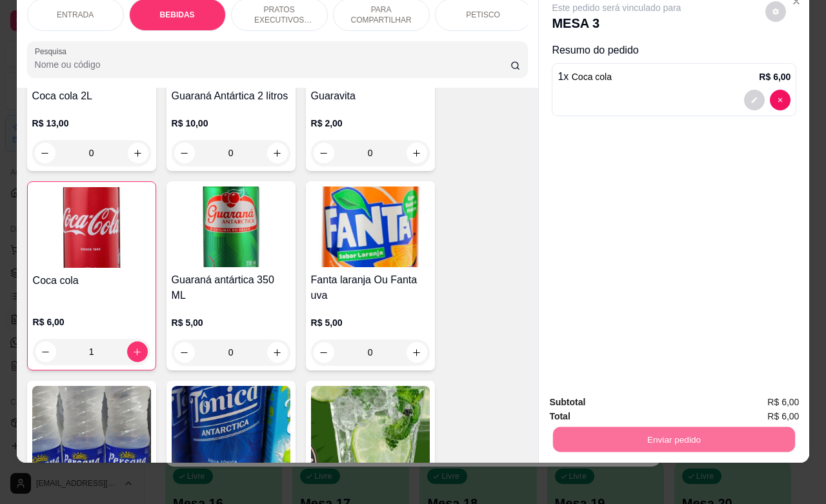
click at [637, 394] on button "Não registrar e enviar pedido" at bounding box center [630, 394] width 134 height 25
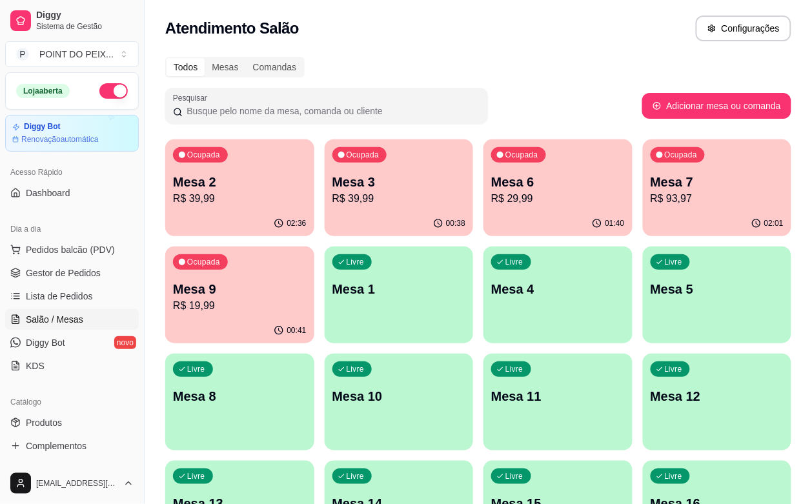
click at [651, 185] on p "Mesa 7" at bounding box center [718, 182] width 134 height 18
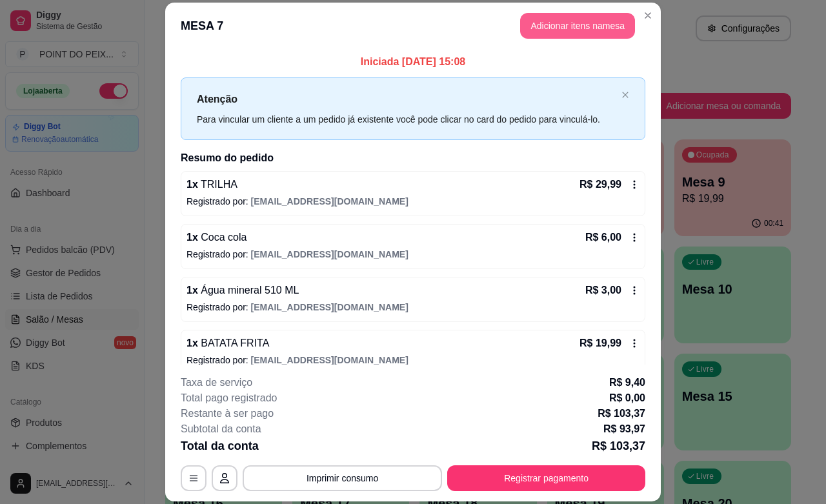
click at [582, 20] on button "Adicionar itens na mesa" at bounding box center [577, 26] width 115 height 26
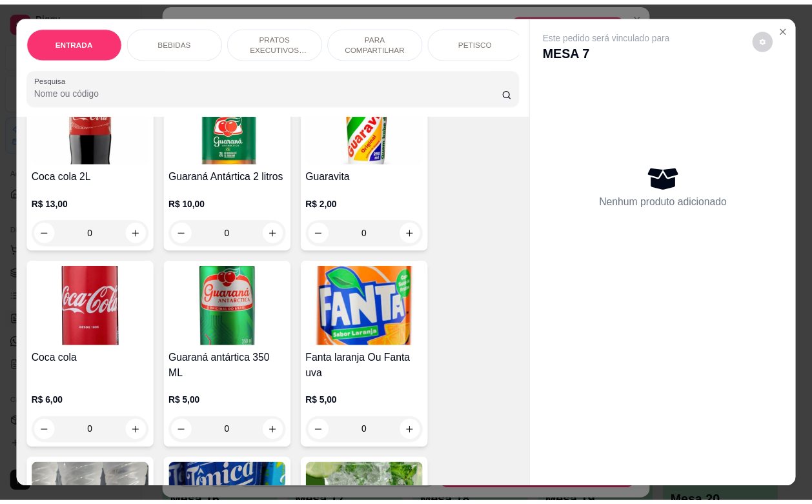
scroll to position [726, 0]
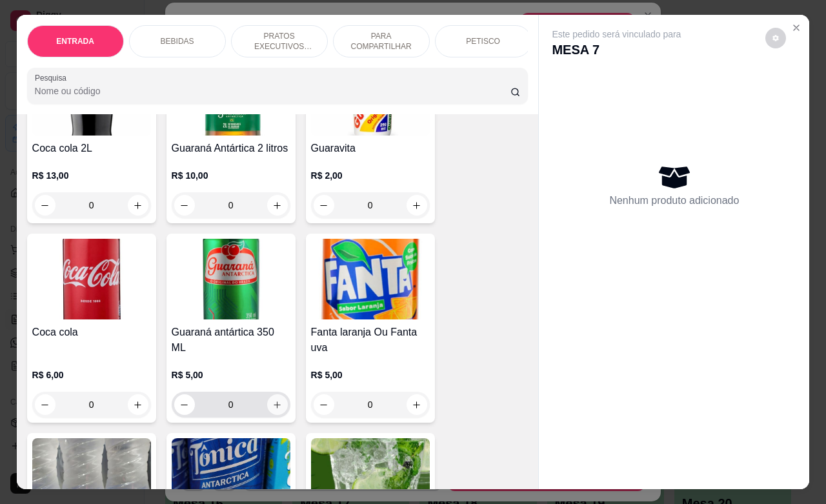
click at [269, 415] on button "increase-product-quantity" at bounding box center [277, 405] width 21 height 21
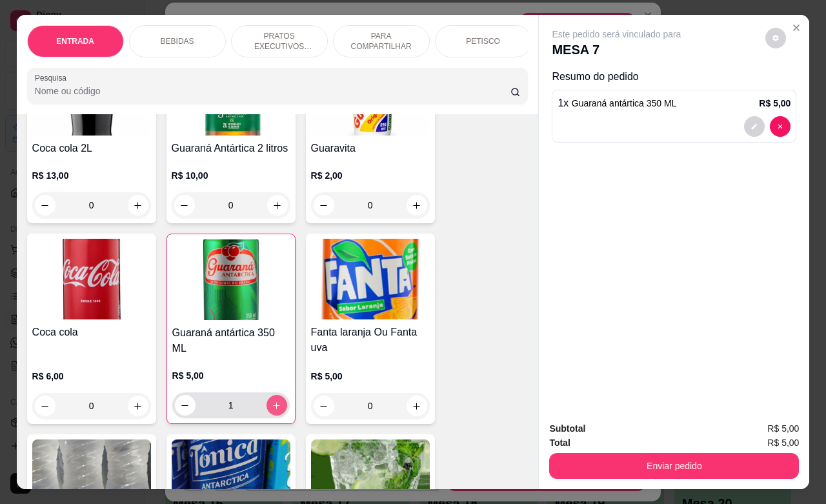
type input "1"
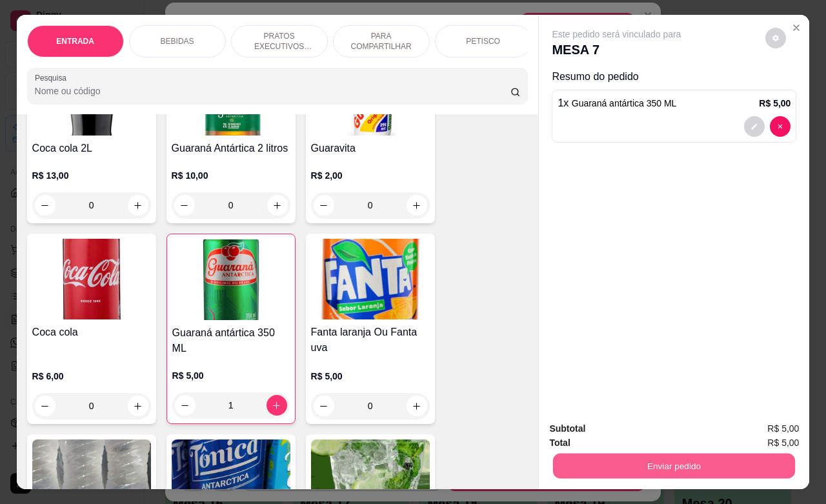
click at [573, 453] on button "Enviar pedido" at bounding box center [674, 465] width 242 height 25
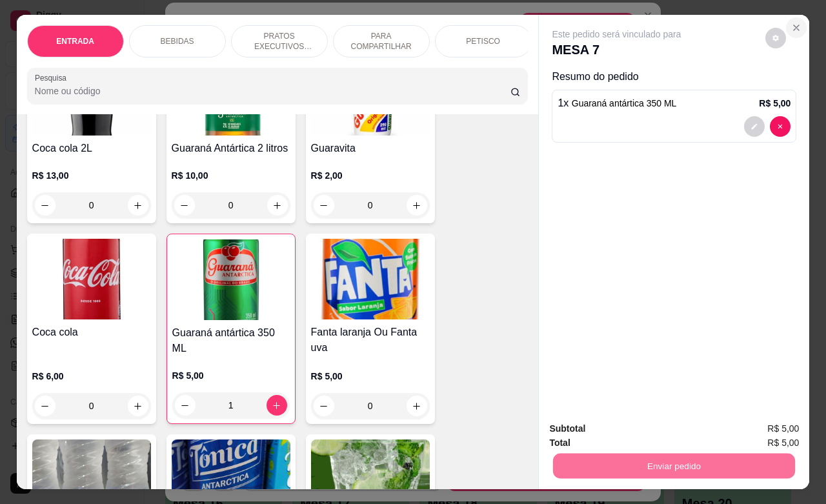
click at [794, 25] on icon "Close" at bounding box center [796, 27] width 5 height 5
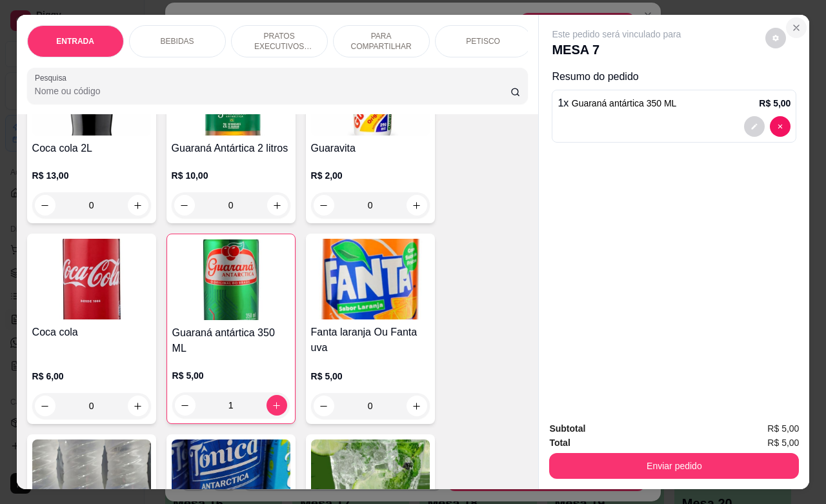
click at [794, 25] on icon "Close" at bounding box center [796, 27] width 5 height 5
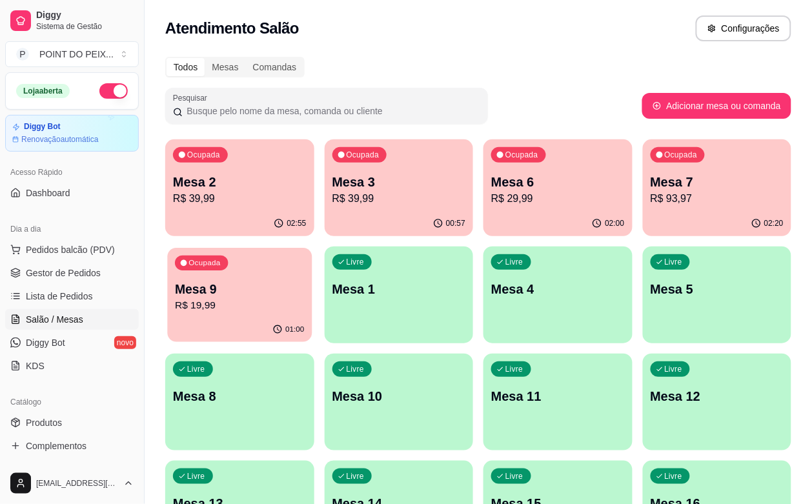
click at [312, 248] on div "Ocupada Mesa 9 R$ 19,99" at bounding box center [239, 283] width 145 height 70
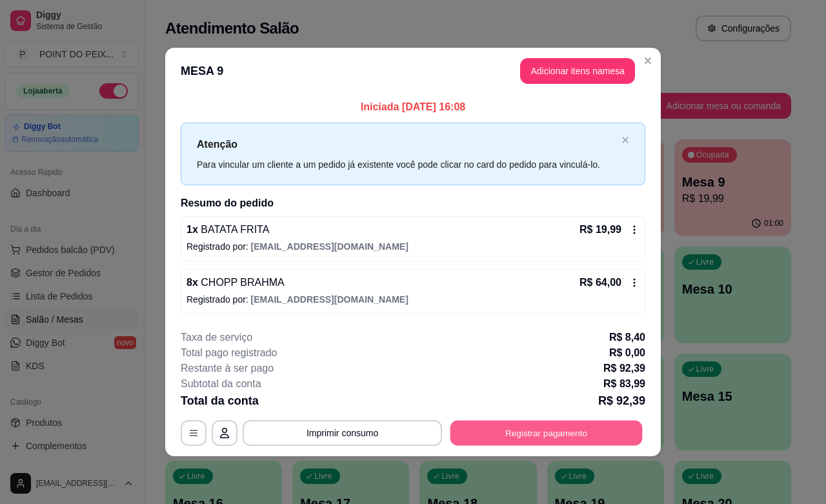
click at [569, 436] on button "Registrar pagamento" at bounding box center [547, 433] width 192 height 25
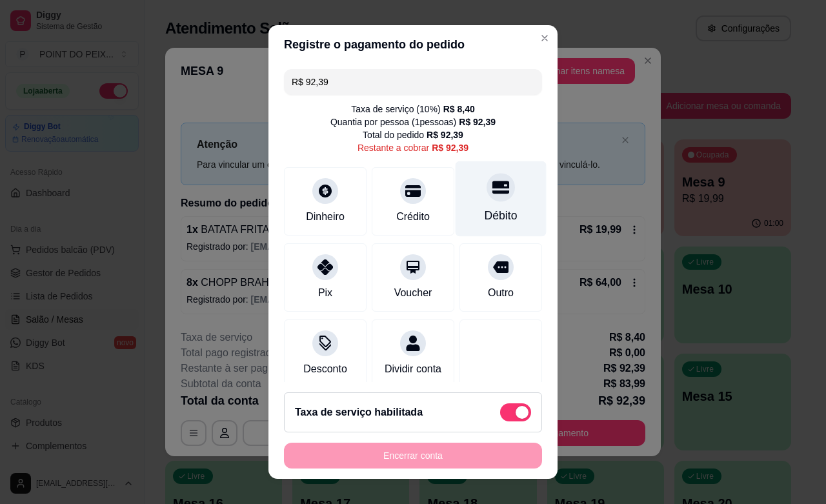
click at [487, 190] on div at bounding box center [501, 187] width 28 height 28
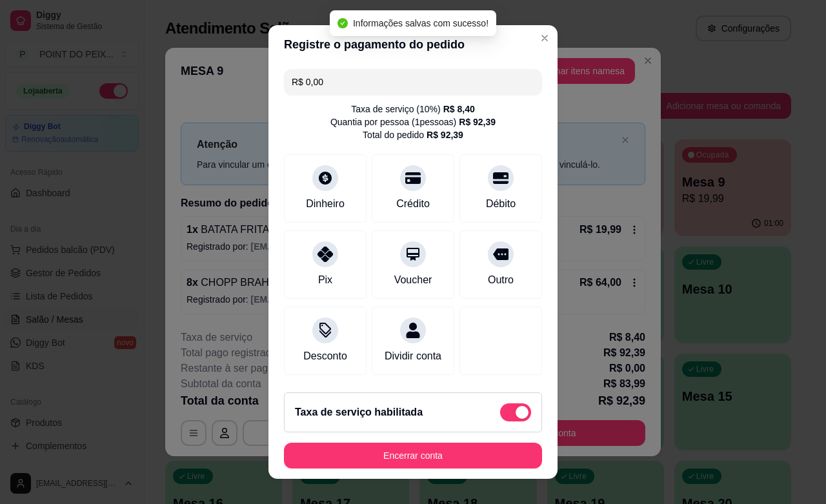
type input "R$ 0,00"
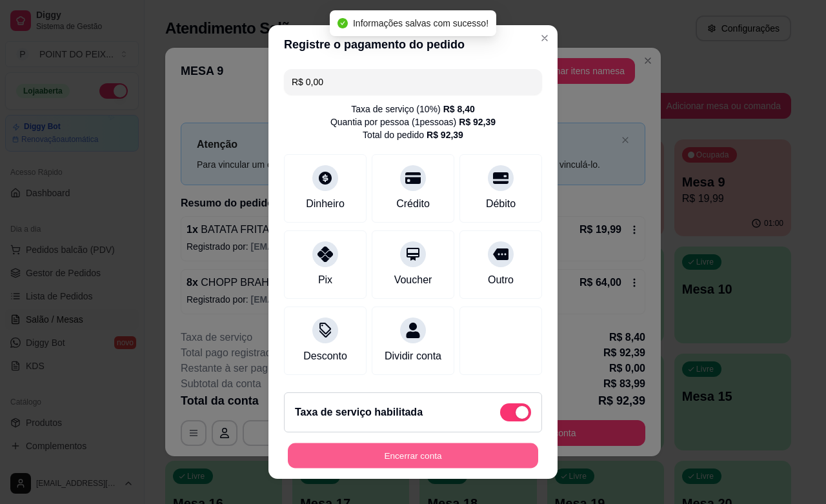
click at [459, 450] on button "Encerrar conta" at bounding box center [413, 456] width 251 height 25
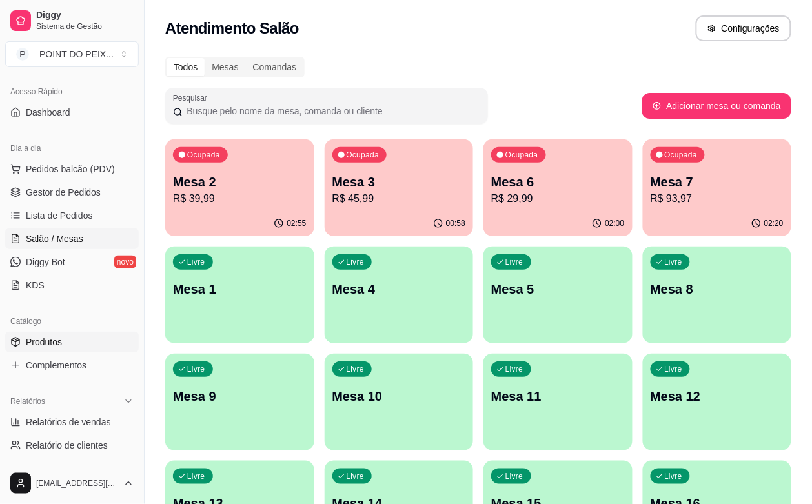
scroll to position [161, 0]
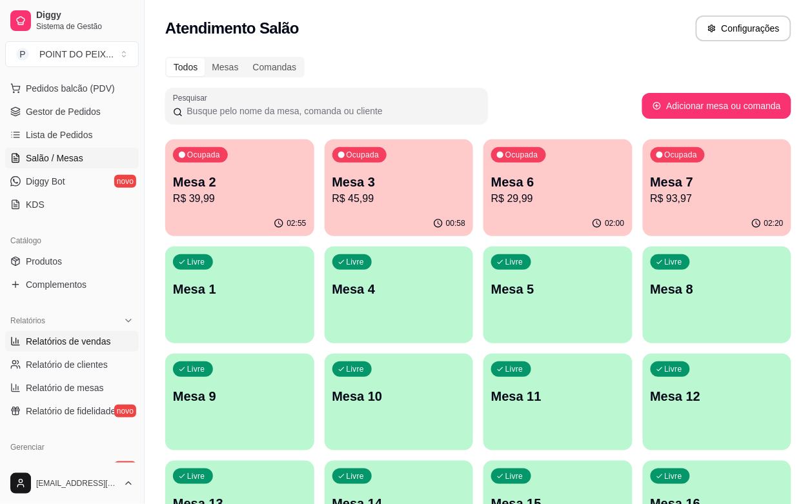
click at [102, 335] on span "Relatórios de vendas" at bounding box center [68, 341] width 85 height 13
select select "ALL"
select select "0"
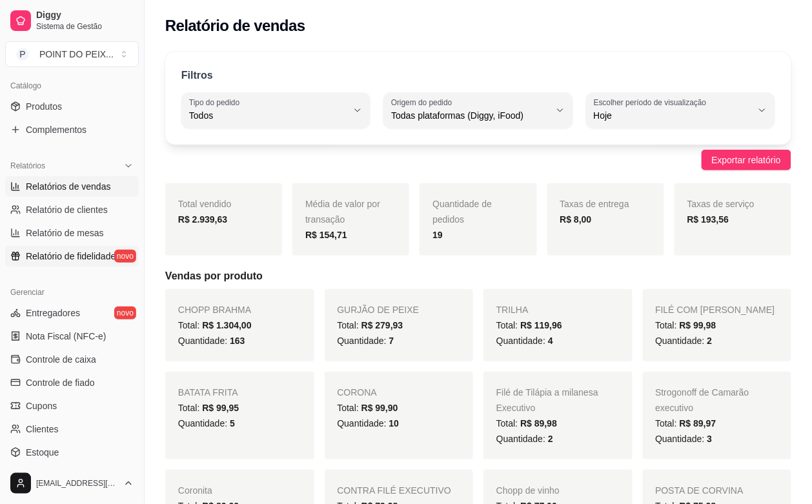
scroll to position [323, 0]
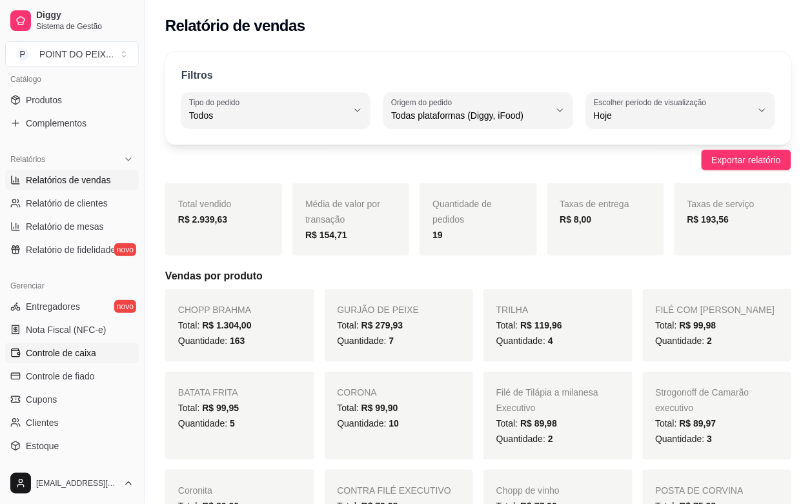
click at [85, 353] on span "Controle de caixa" at bounding box center [61, 353] width 70 height 13
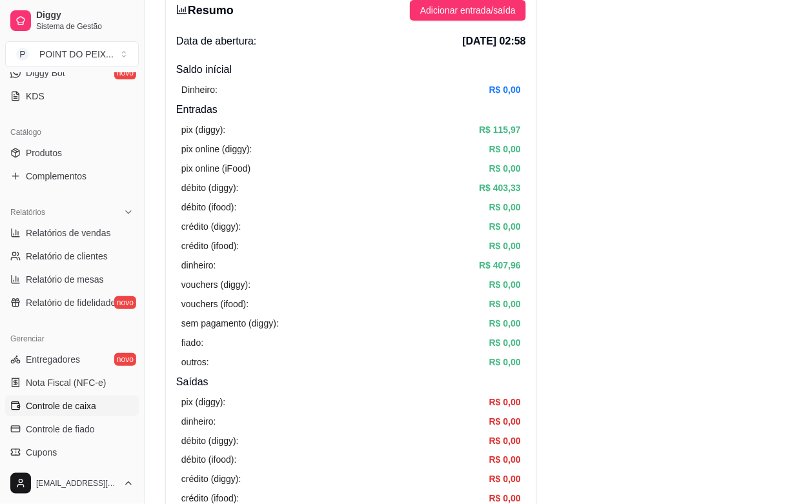
scroll to position [242, 0]
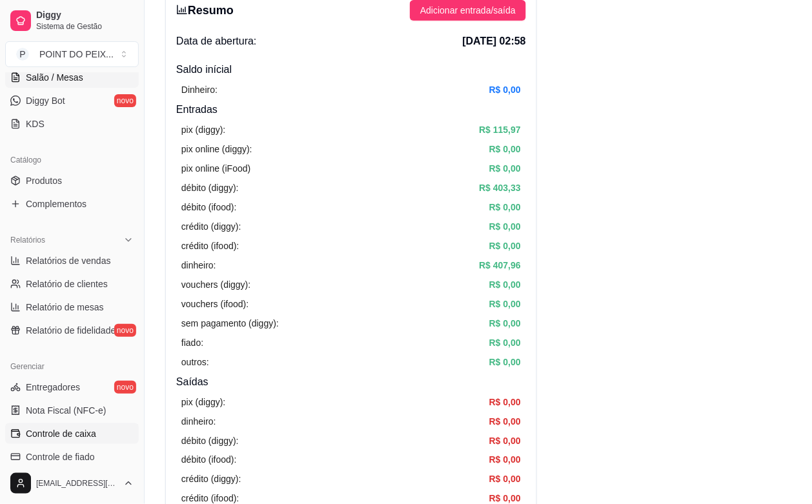
click at [52, 79] on span "Salão / Mesas" at bounding box center [54, 77] width 57 height 13
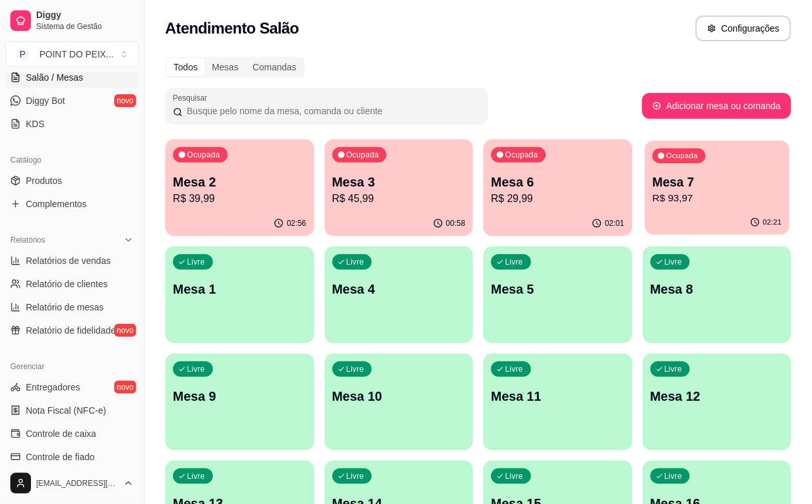
click at [653, 188] on p "Mesa 7" at bounding box center [717, 182] width 129 height 17
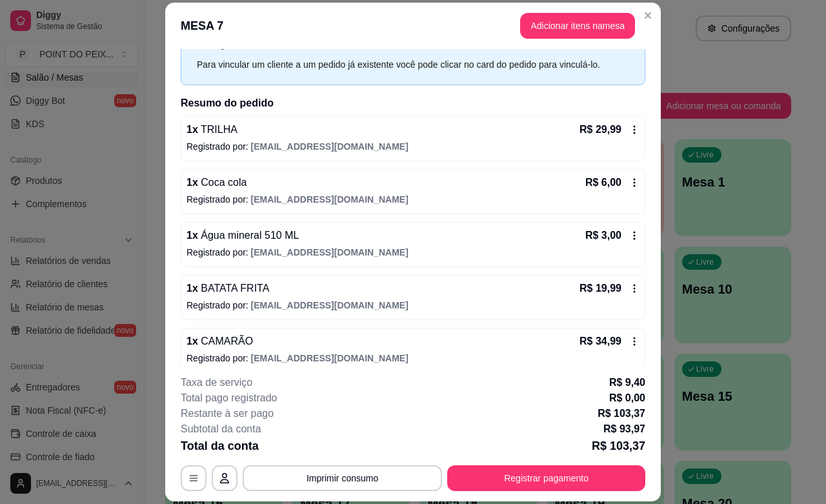
scroll to position [70, 0]
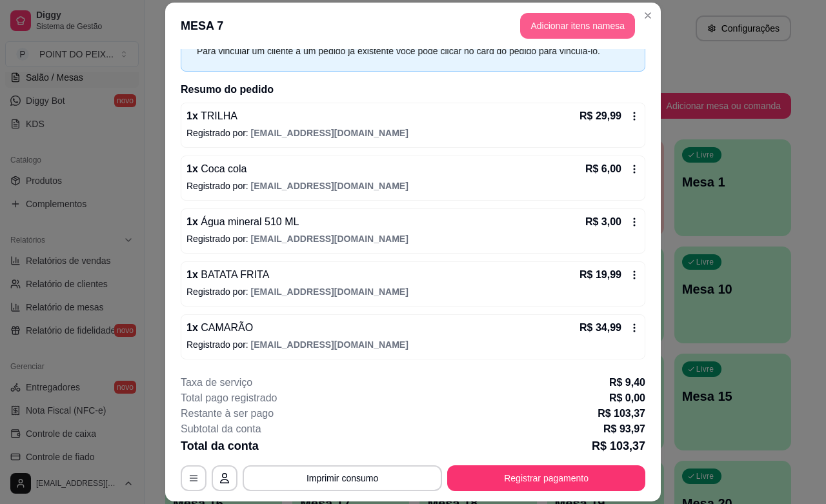
click at [588, 29] on button "Adicionar itens na mesa" at bounding box center [577, 26] width 115 height 26
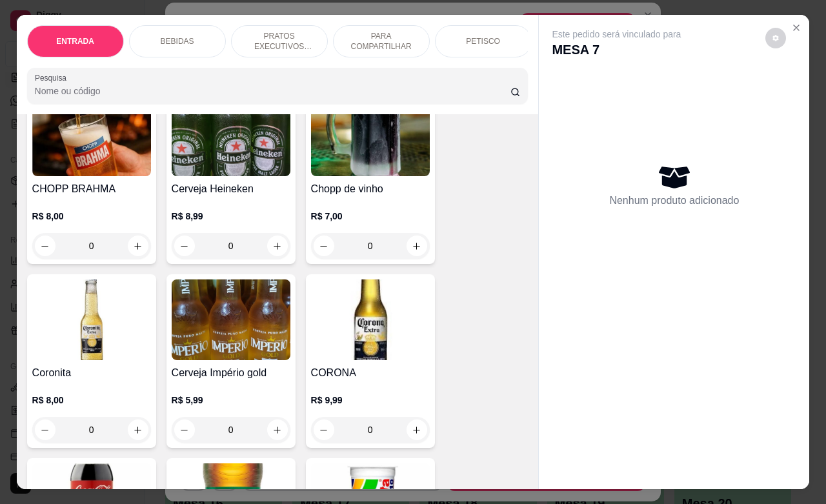
scroll to position [323, 0]
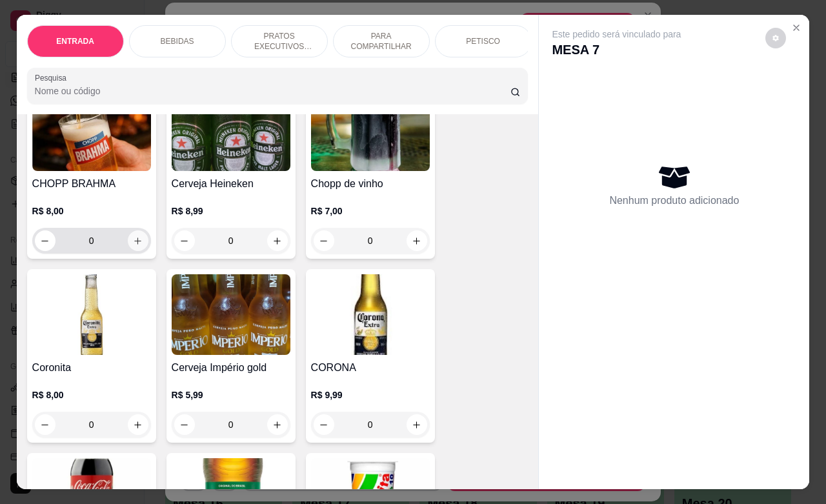
click at [132, 251] on button "increase-product-quantity" at bounding box center [138, 241] width 21 height 21
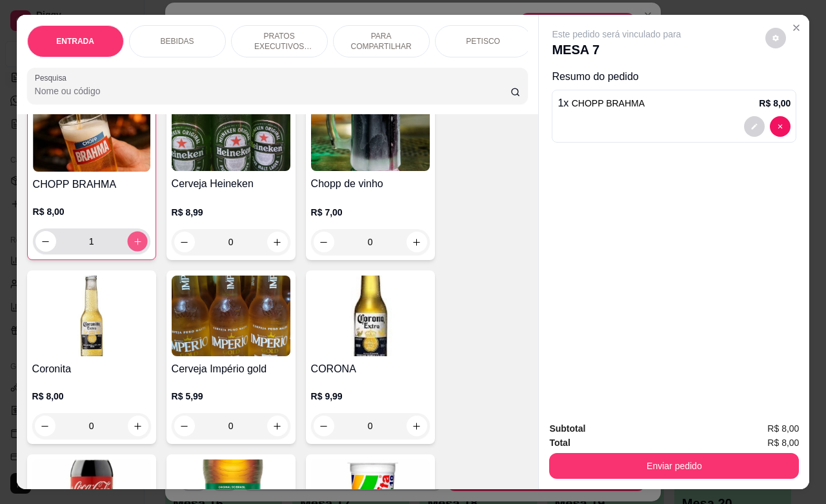
click at [132, 252] on button "increase-product-quantity" at bounding box center [137, 242] width 20 height 20
click at [132, 251] on button "increase-product-quantity" at bounding box center [137, 241] width 20 height 20
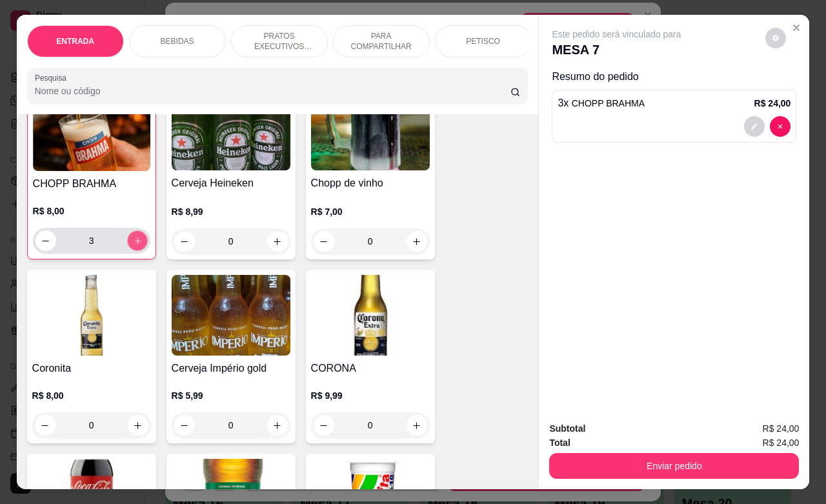
click at [132, 251] on button "increase-product-quantity" at bounding box center [137, 241] width 20 height 20
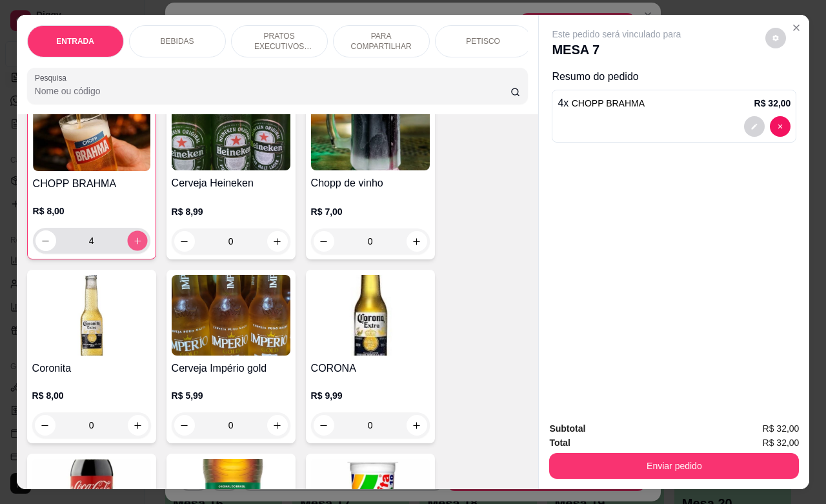
type input "8"
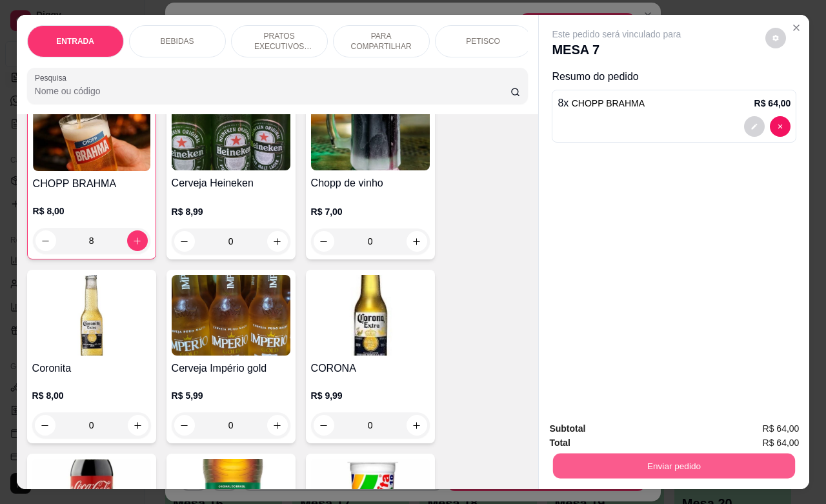
click at [611, 453] on button "Enviar pedido" at bounding box center [674, 465] width 242 height 25
click at [657, 433] on button "Não registrar e enviar pedido" at bounding box center [630, 427] width 134 height 25
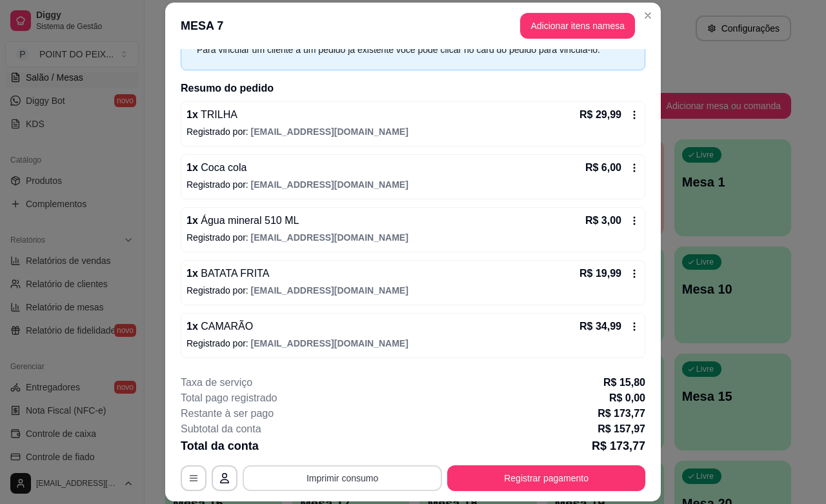
click at [371, 475] on button "Imprimir consumo" at bounding box center [343, 479] width 200 height 26
click at [360, 447] on button "IMPRESSORA" at bounding box center [340, 448] width 94 height 21
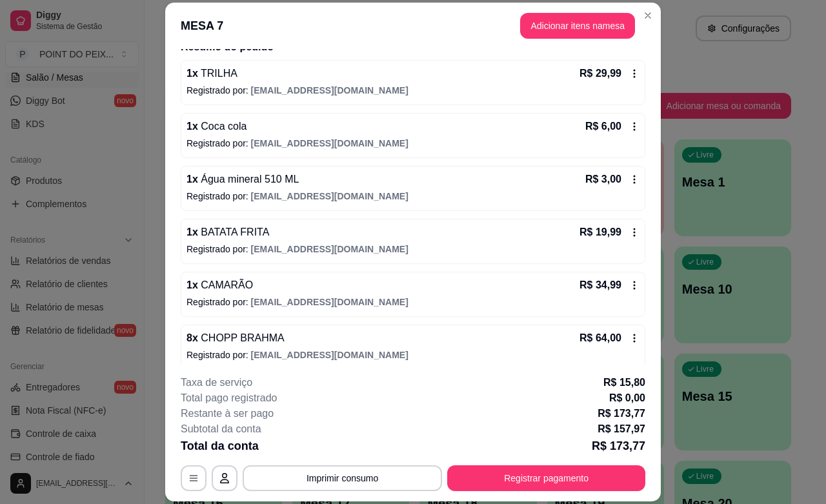
scroll to position [123, 0]
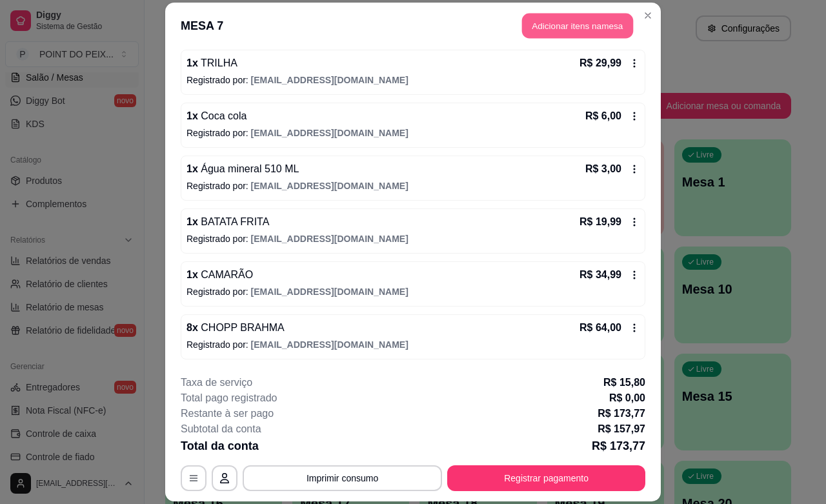
click at [567, 23] on button "Adicionar itens na mesa" at bounding box center [577, 26] width 111 height 25
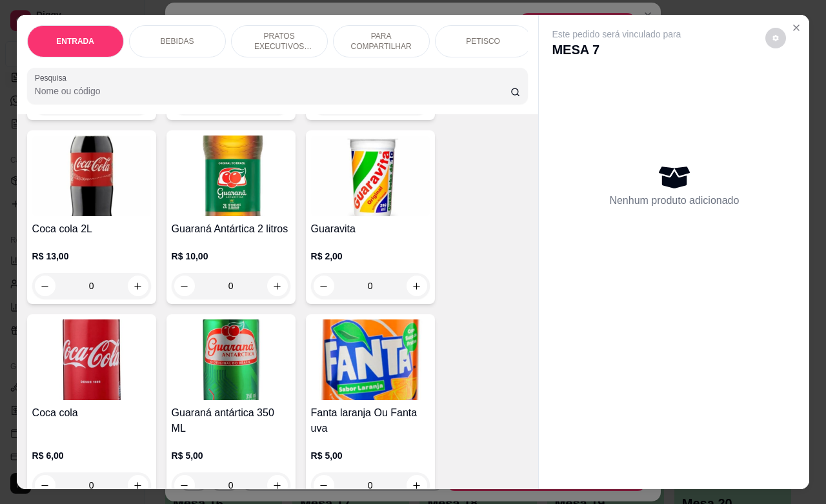
scroll to position [726, 0]
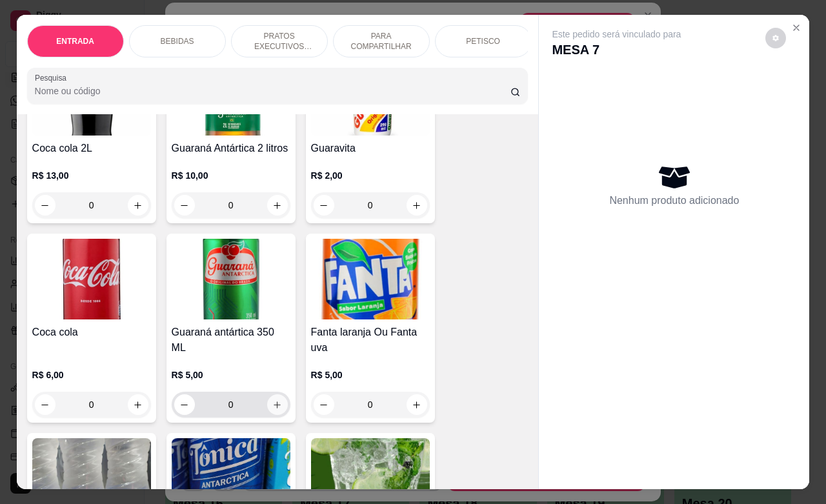
click at [269, 415] on button "increase-product-quantity" at bounding box center [277, 405] width 21 height 21
type input "1"
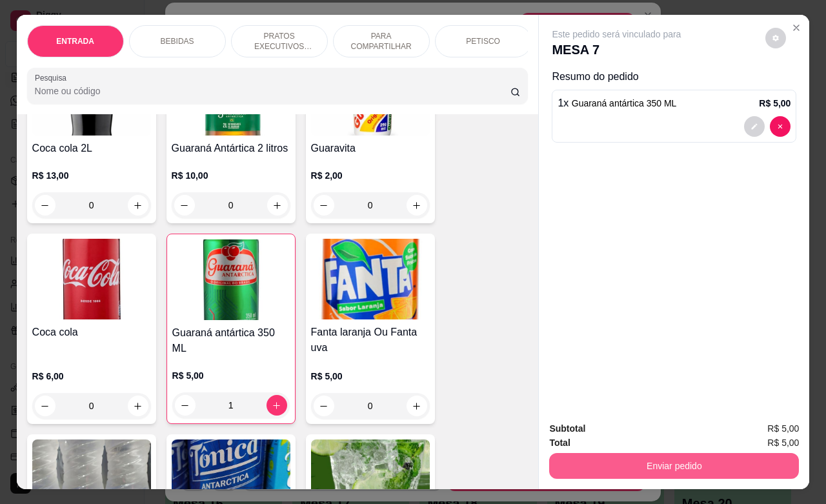
click at [679, 453] on button "Enviar pedido" at bounding box center [674, 466] width 250 height 26
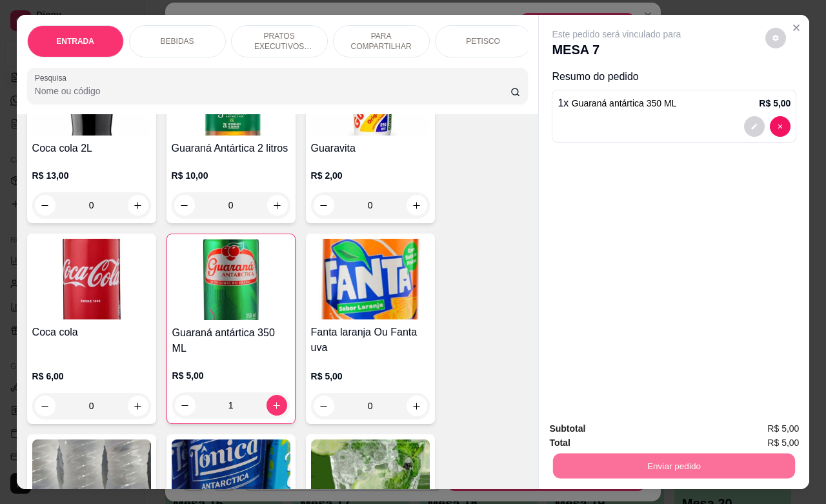
click at [621, 429] on button "Não registrar e enviar pedido" at bounding box center [630, 427] width 134 height 25
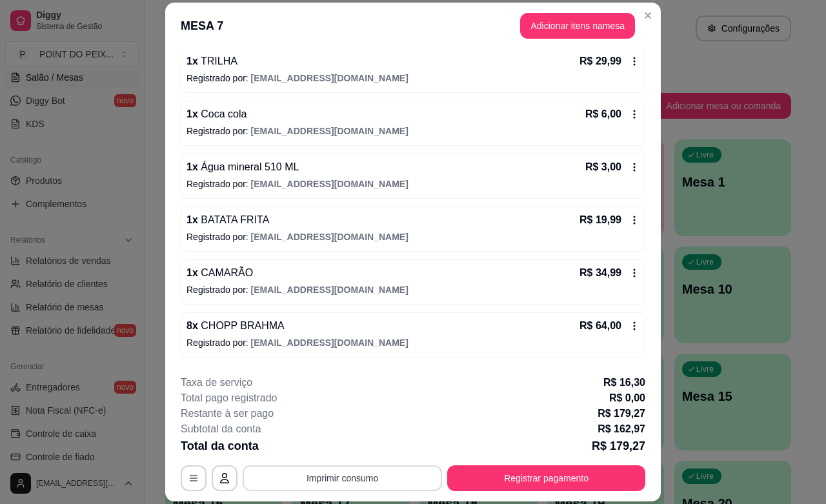
click at [360, 467] on button "Imprimir consumo" at bounding box center [343, 479] width 200 height 26
click at [327, 452] on button "IMPRESSORA" at bounding box center [340, 448] width 94 height 21
click at [347, 481] on button "Imprimir consumo" at bounding box center [343, 479] width 200 height 26
click at [357, 447] on button "IMPRESSORA" at bounding box center [340, 448] width 94 height 21
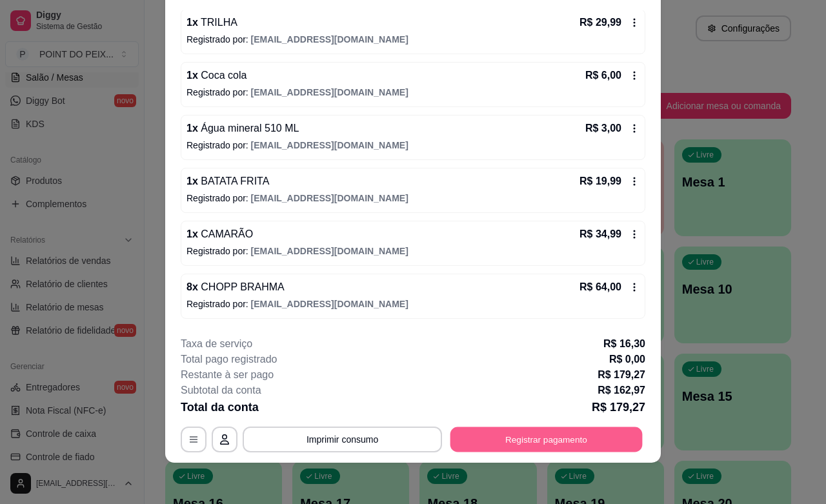
click at [507, 428] on button "Registrar pagamento" at bounding box center [547, 439] width 192 height 25
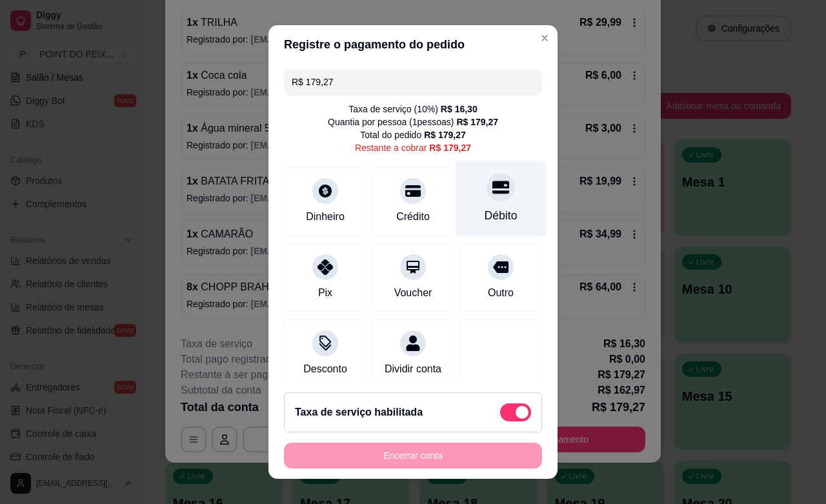
click at [485, 210] on div "Débito" at bounding box center [501, 215] width 33 height 17
type input "R$ 0,00"
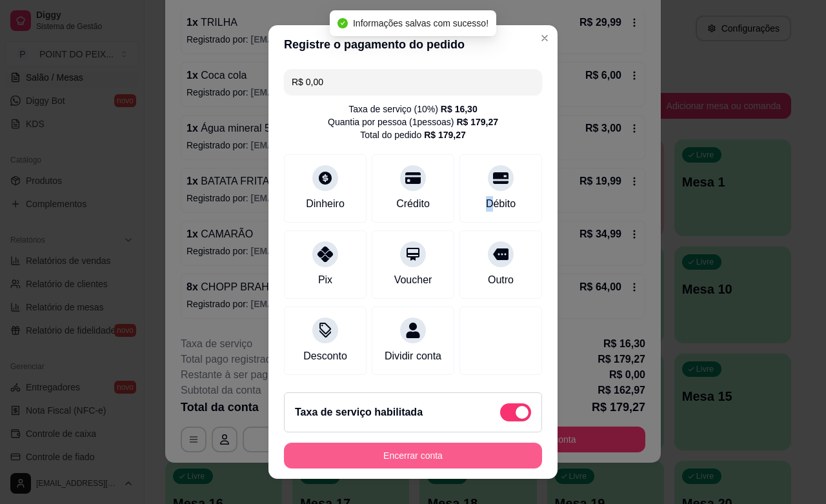
click at [433, 453] on button "Encerrar conta" at bounding box center [413, 456] width 258 height 26
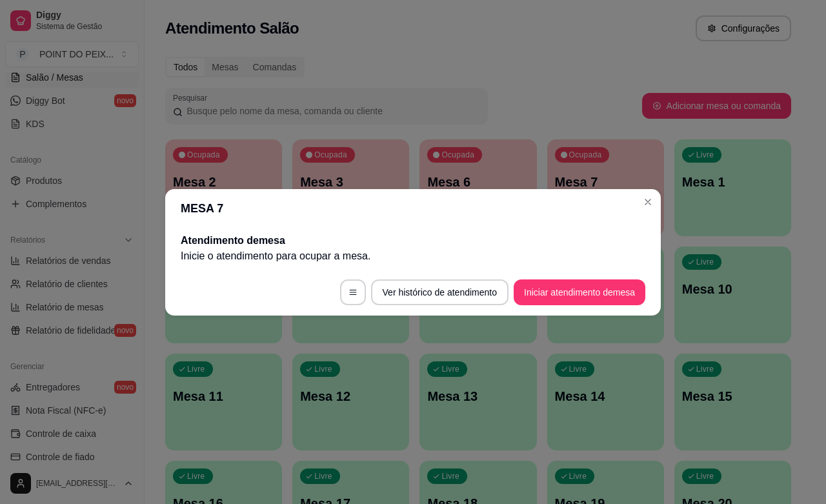
scroll to position [0, 0]
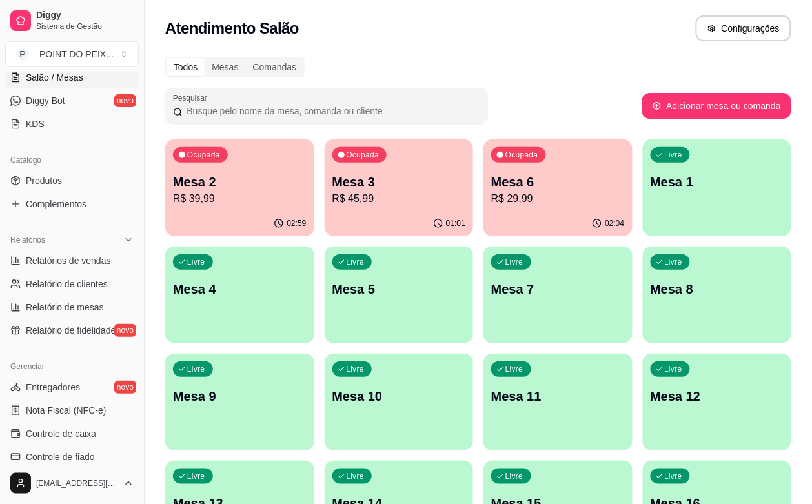
click at [643, 200] on div "Livre Mesa 1" at bounding box center [717, 179] width 149 height 81
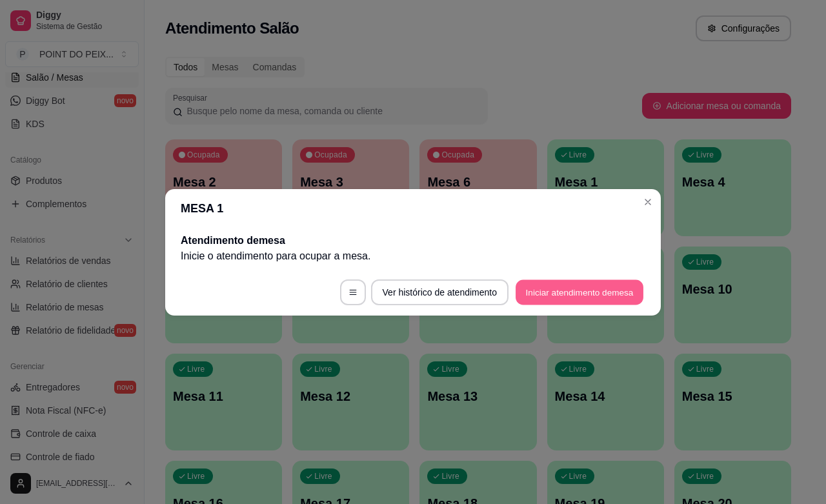
click at [595, 292] on button "Iniciar atendimento de mesa" at bounding box center [580, 292] width 128 height 25
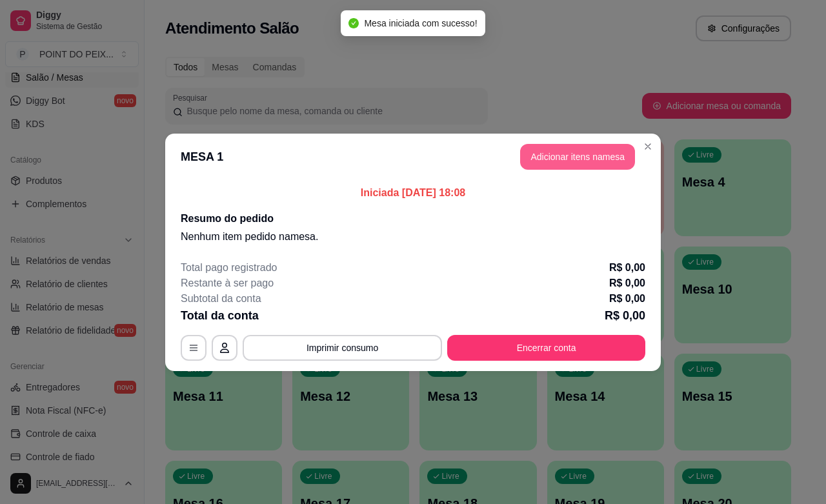
click at [588, 163] on button "Adicionar itens na mesa" at bounding box center [577, 157] width 115 height 26
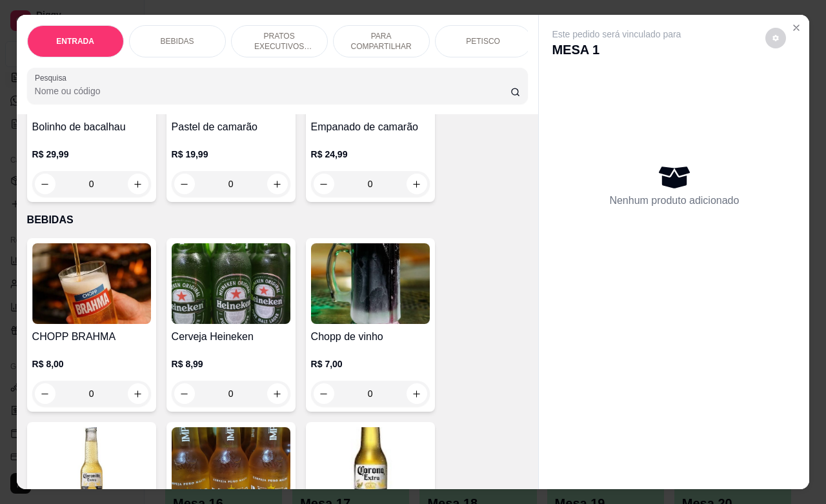
scroll to position [242, 0]
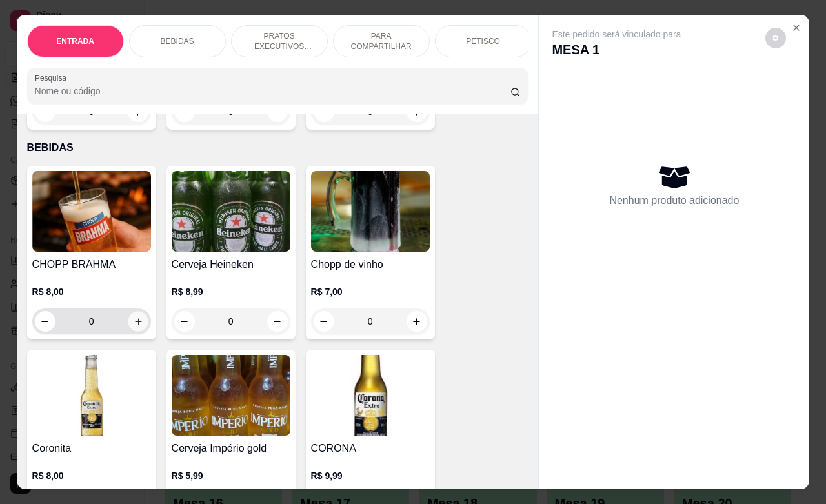
click at [137, 331] on button "increase-product-quantity" at bounding box center [138, 322] width 20 height 20
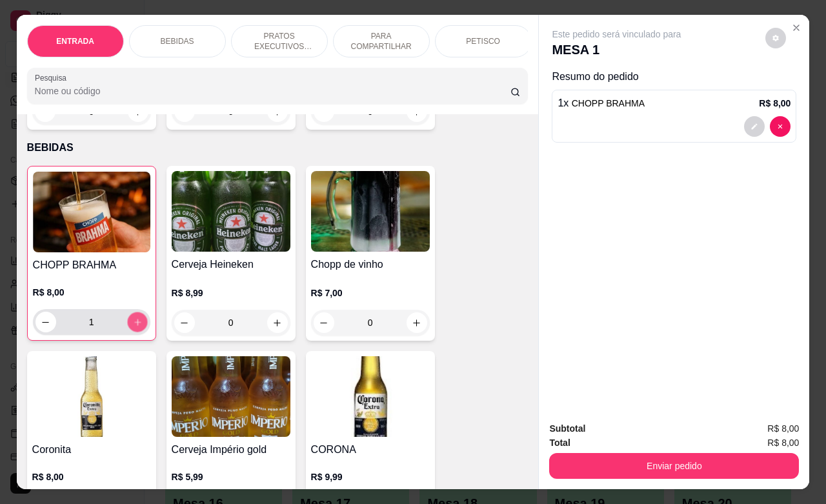
click at [137, 331] on button "increase-product-quantity" at bounding box center [137, 323] width 20 height 20
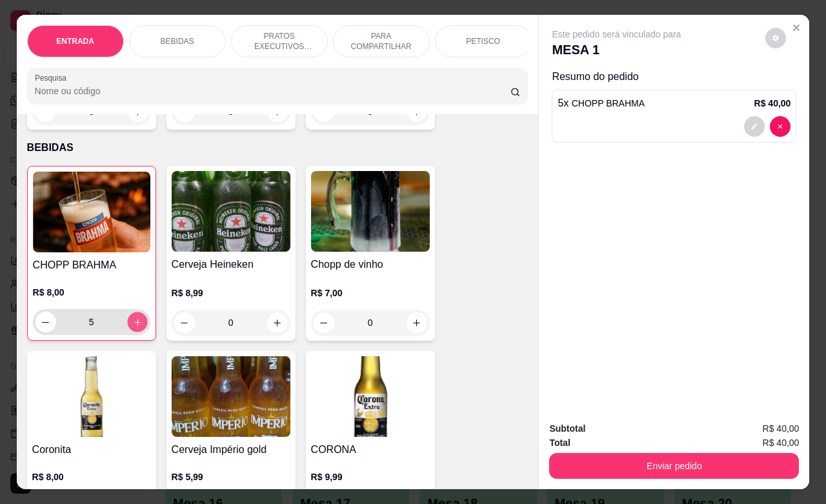
click at [137, 331] on button "increase-product-quantity" at bounding box center [137, 323] width 20 height 20
type input "8"
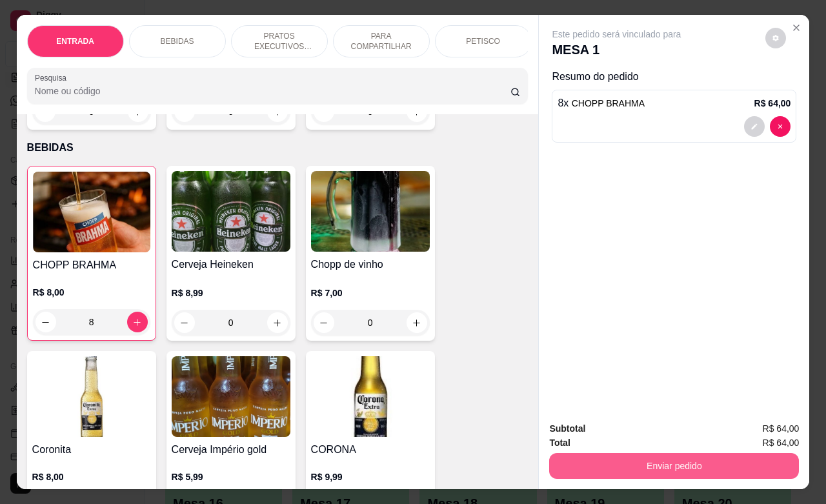
click at [661, 469] on button "Enviar pedido" at bounding box center [674, 466] width 250 height 26
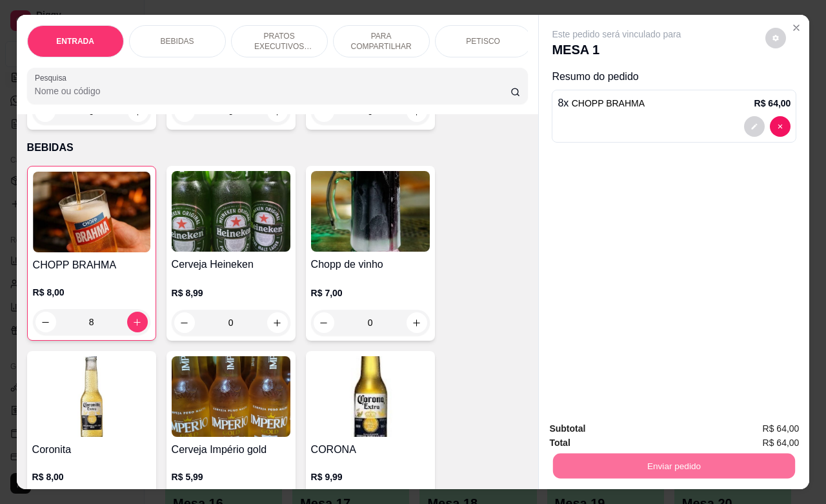
click at [638, 434] on button "Não registrar e enviar pedido" at bounding box center [630, 427] width 130 height 24
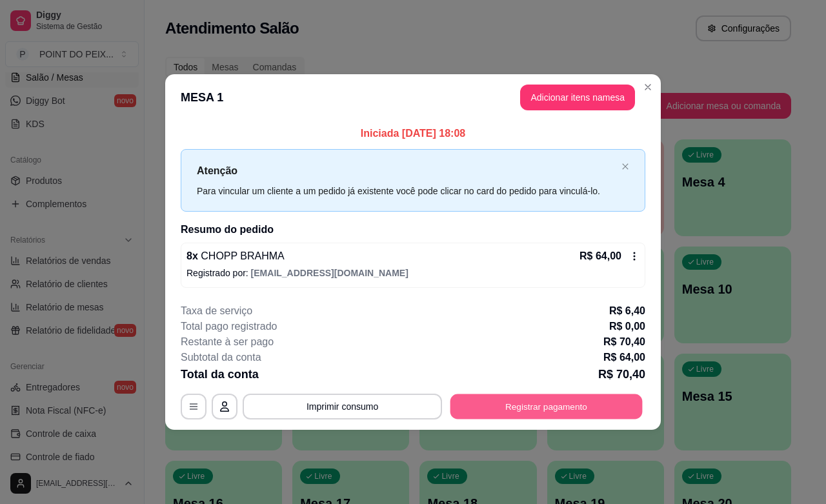
click at [613, 413] on button "Registrar pagamento" at bounding box center [547, 407] width 192 height 25
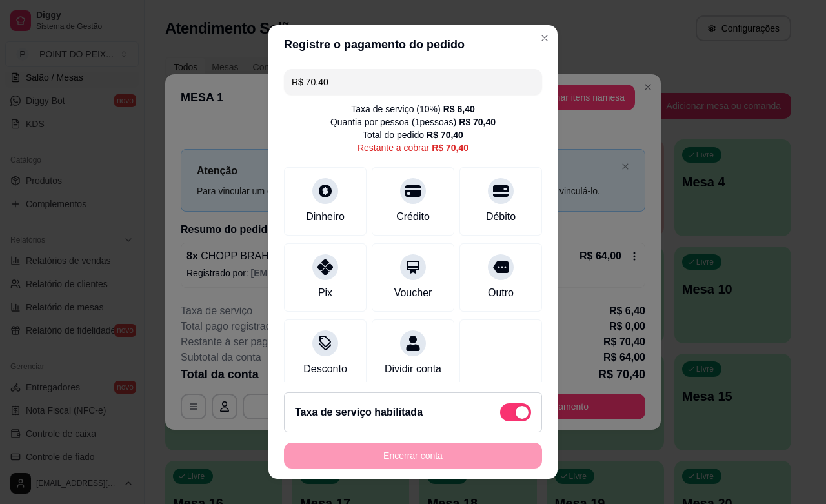
drag, startPoint x: 324, startPoint y: 77, endPoint x: 253, endPoint y: 78, distance: 71.0
click at [253, 78] on div "Registre o pagamento do pedido R$ 70,40 Taxa de serviço ( 10 %) R$ 6,40 Quantia…" at bounding box center [413, 252] width 826 height 504
type input "R$ 80,00"
click at [311, 204] on div "Dinheiro" at bounding box center [325, 199] width 91 height 76
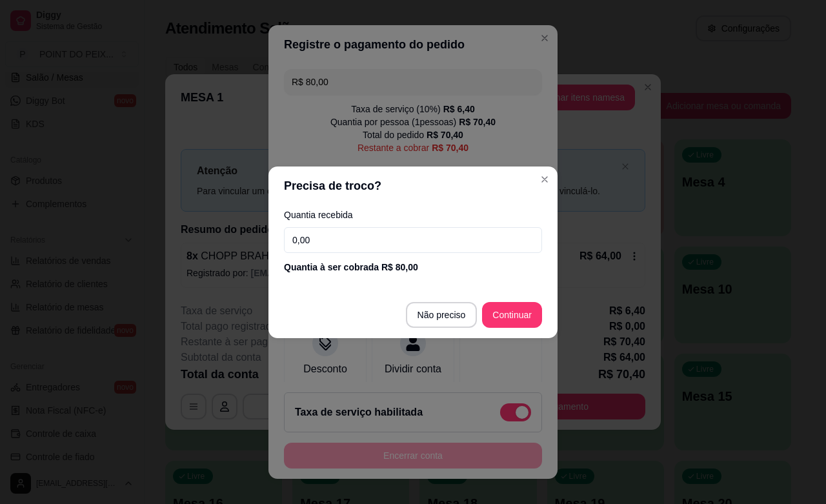
drag, startPoint x: 316, startPoint y: 240, endPoint x: 272, endPoint y: 249, distance: 44.8
click at [272, 249] on div "Quantia recebida 0,00 Quantia à ser cobrada R$ 80,00" at bounding box center [413, 242] width 289 height 74
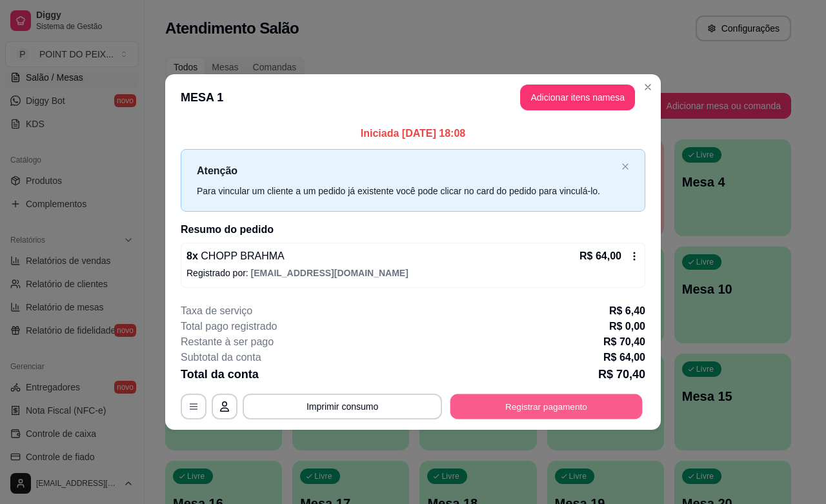
click at [550, 415] on button "Registrar pagamento" at bounding box center [547, 407] width 192 height 25
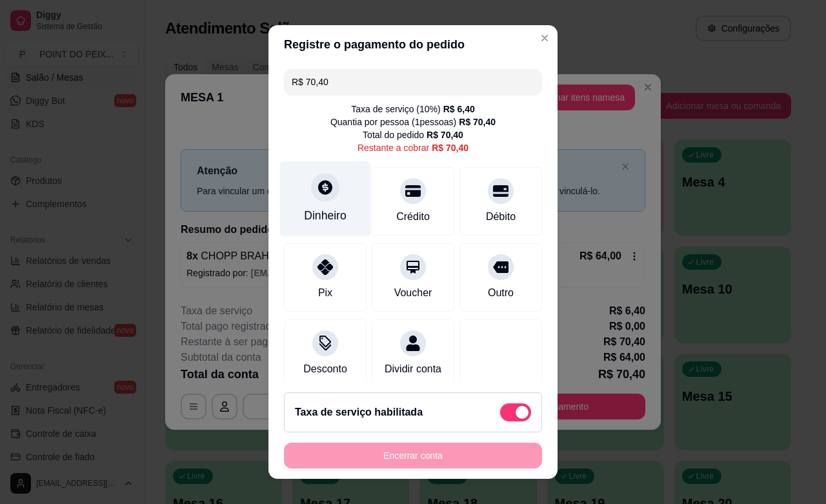
click at [323, 211] on div "Dinheiro" at bounding box center [325, 215] width 43 height 17
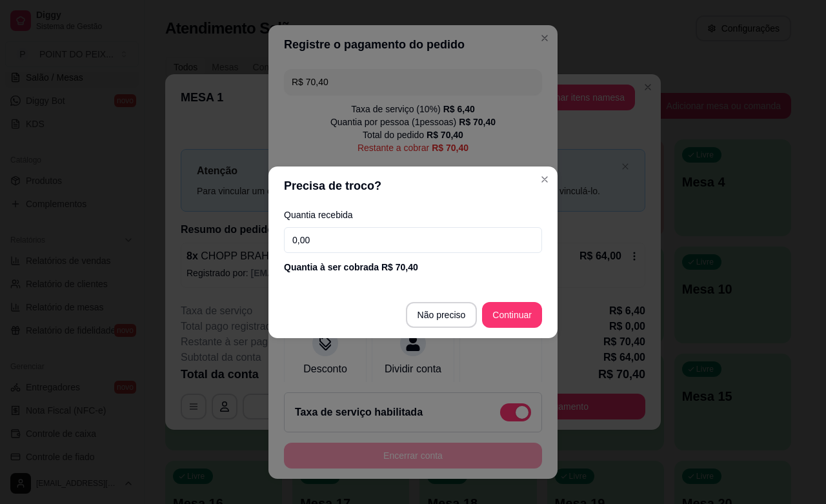
drag, startPoint x: 342, startPoint y: 238, endPoint x: 243, endPoint y: 240, distance: 98.8
click at [243, 240] on div "Precisa de troco? Quantia recebida 0,00 Quantia à ser cobrada R$ 70,40 Não prec…" at bounding box center [413, 252] width 826 height 504
type input "80,00"
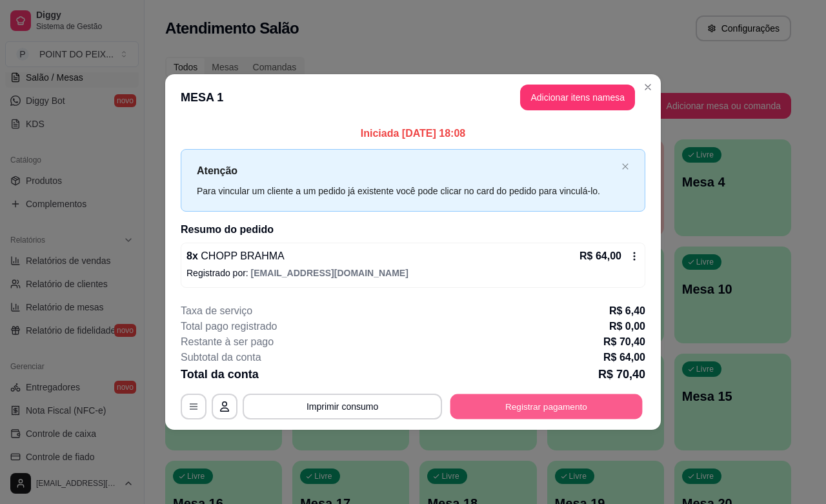
click at [576, 404] on button "Registrar pagamento" at bounding box center [547, 407] width 192 height 25
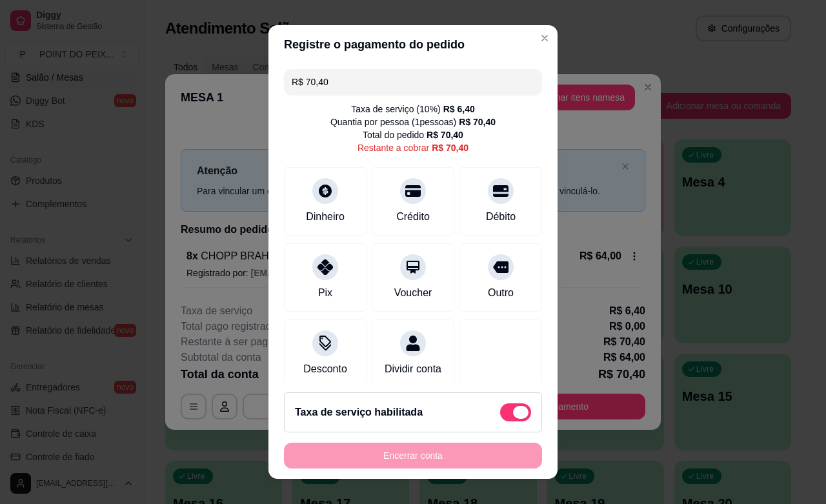
click at [513, 410] on span at bounding box center [520, 412] width 15 height 13
click at [506, 415] on input "checkbox" at bounding box center [504, 419] width 8 height 8
checkbox input "true"
type input "R$ 64,00"
checkbox input "false"
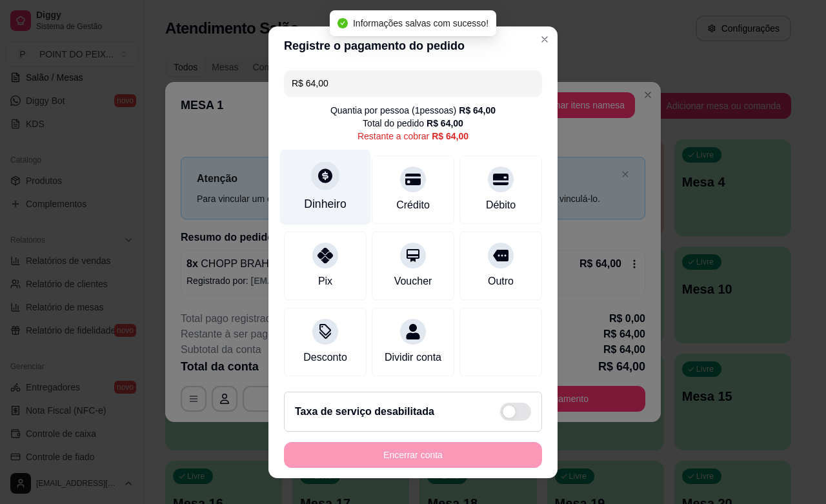
click at [317, 192] on div "Dinheiro" at bounding box center [325, 187] width 91 height 76
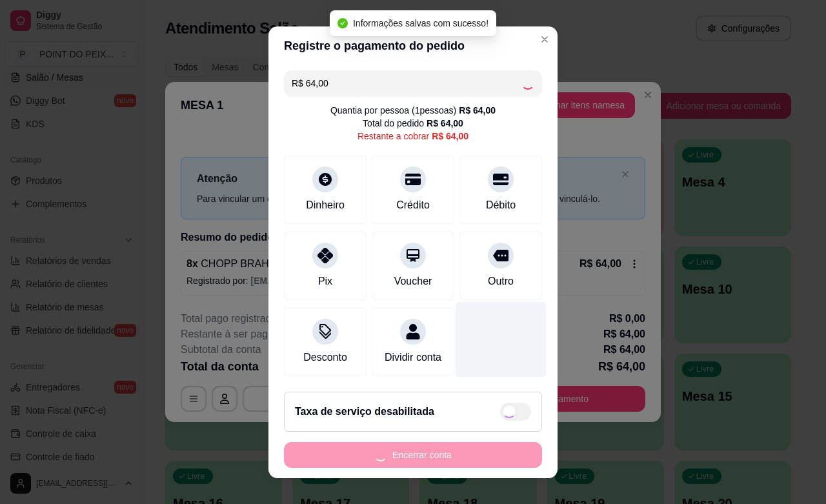
type input "R$ 0,00"
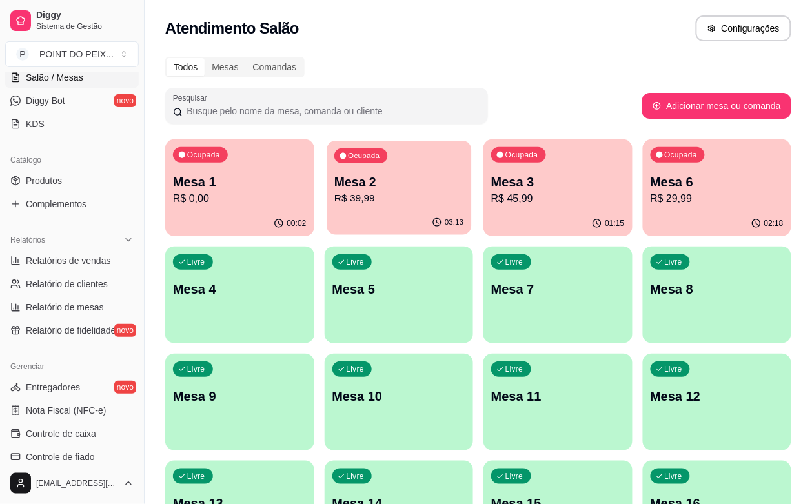
click at [401, 170] on div "Ocupada Mesa 2 R$ 39,99" at bounding box center [399, 176] width 145 height 70
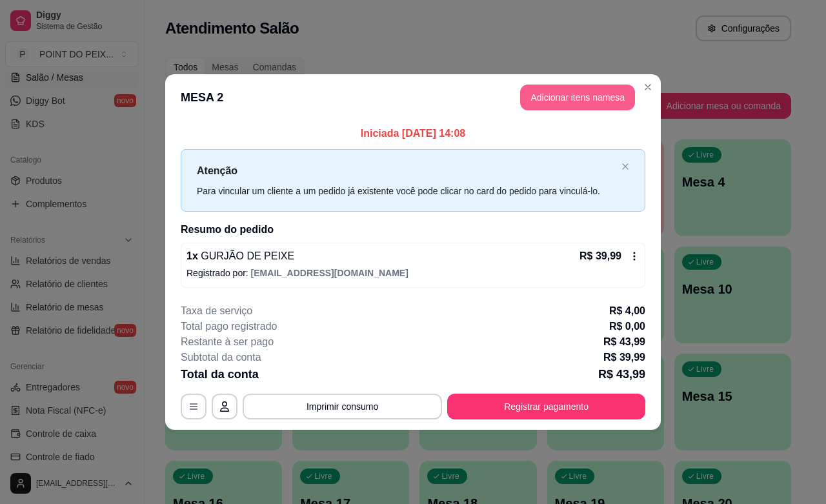
click at [592, 98] on button "Adicionar itens na mesa" at bounding box center [577, 98] width 115 height 26
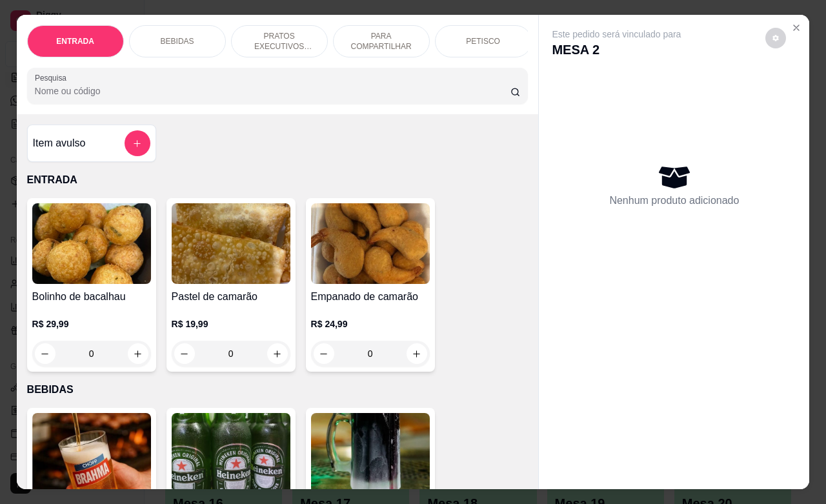
drag, startPoint x: 150, startPoint y: 28, endPoint x: 183, endPoint y: 50, distance: 39.4
click at [152, 28] on div "BEBIDAS" at bounding box center [177, 41] width 97 height 32
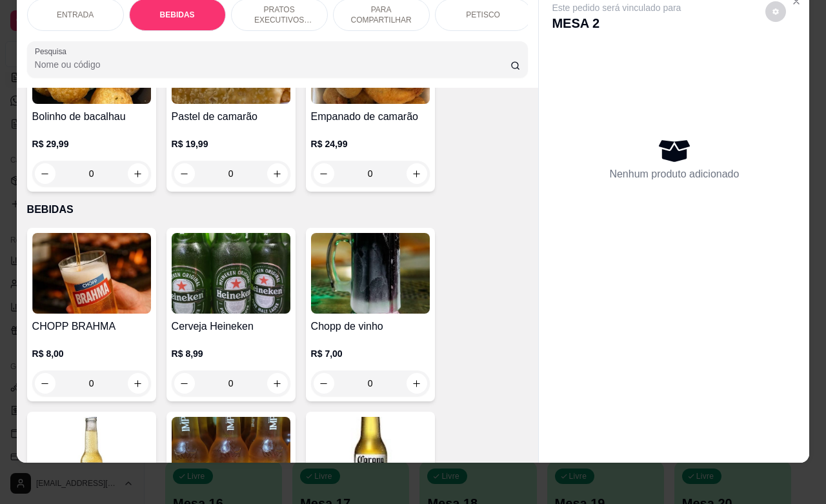
scroll to position [107, 0]
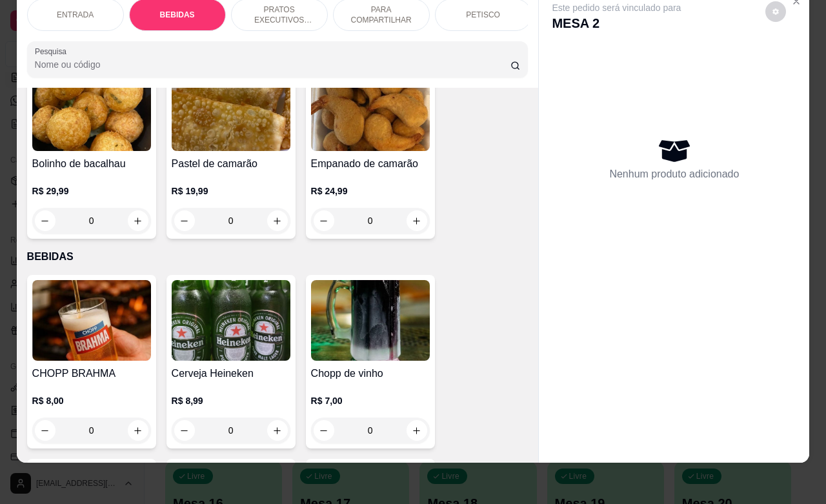
drag, startPoint x: 89, startPoint y: 423, endPoint x: 76, endPoint y: 430, distance: 14.7
click at [76, 430] on input "0" at bounding box center [92, 431] width 72 height 26
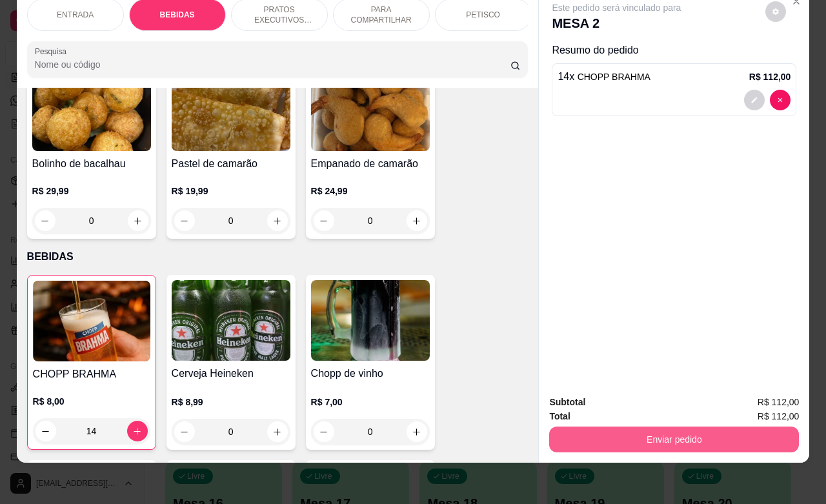
type input "14"
click at [646, 427] on button "Enviar pedido" at bounding box center [674, 440] width 250 height 26
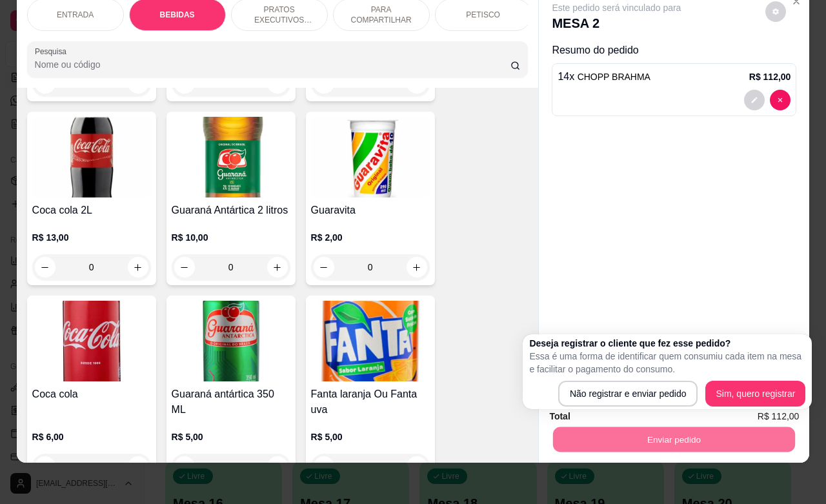
scroll to position [672, 0]
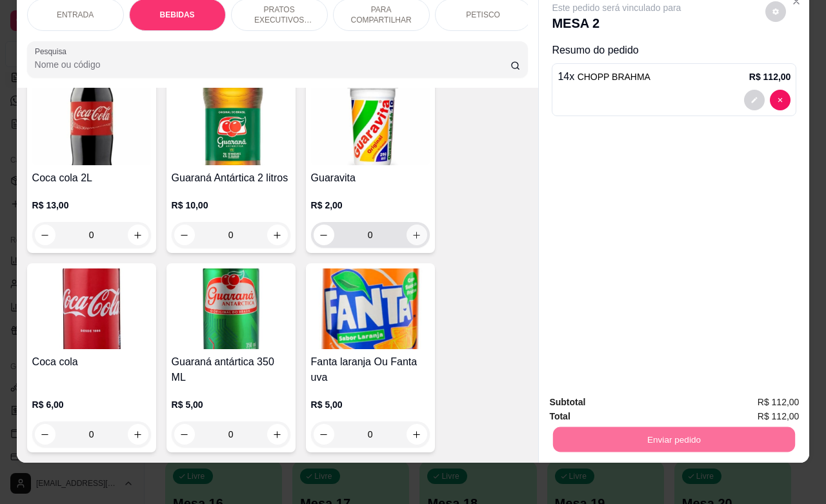
click at [413, 236] on icon "increase-product-quantity" at bounding box center [416, 235] width 7 height 7
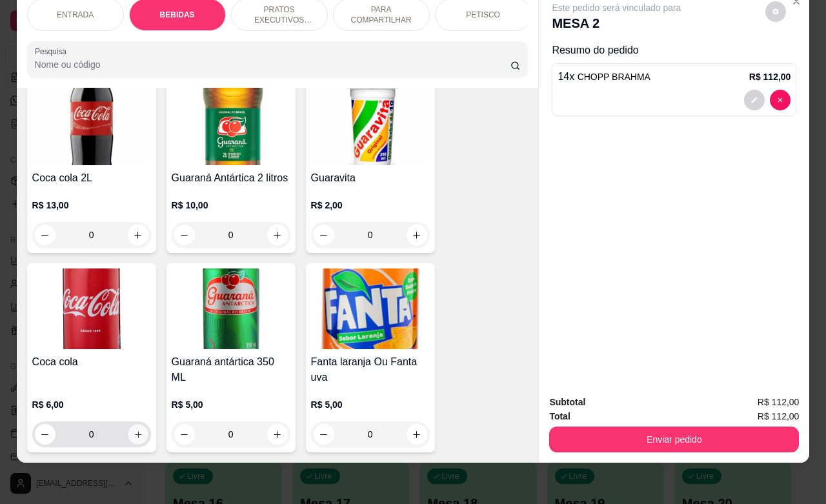
click at [128, 439] on button "increase-product-quantity" at bounding box center [138, 435] width 20 height 20
type input "1"
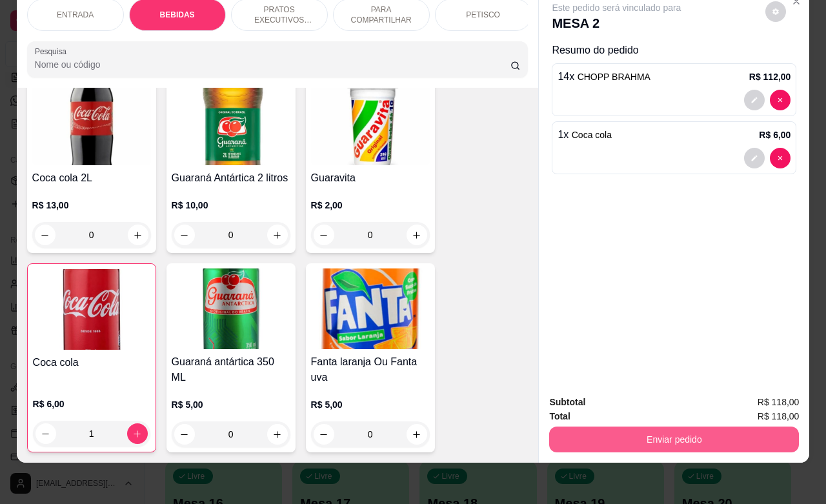
click at [673, 427] on button "Enviar pedido" at bounding box center [674, 440] width 250 height 26
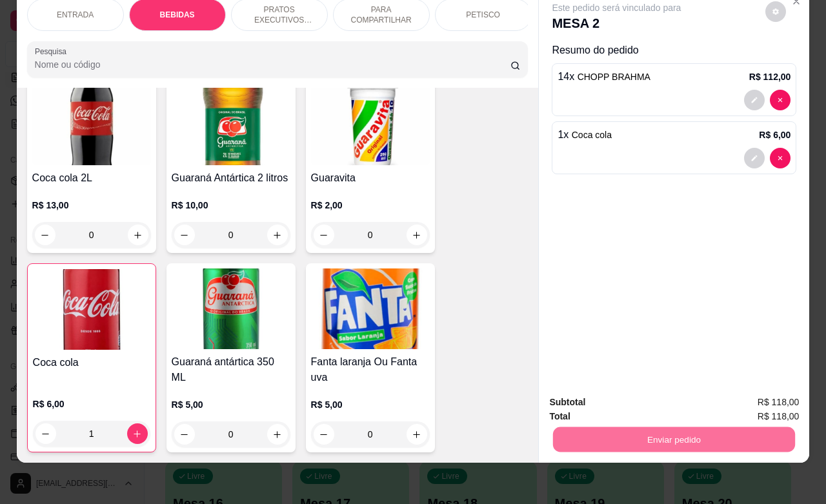
click at [662, 386] on button "Não registrar e enviar pedido" at bounding box center [630, 394] width 134 height 25
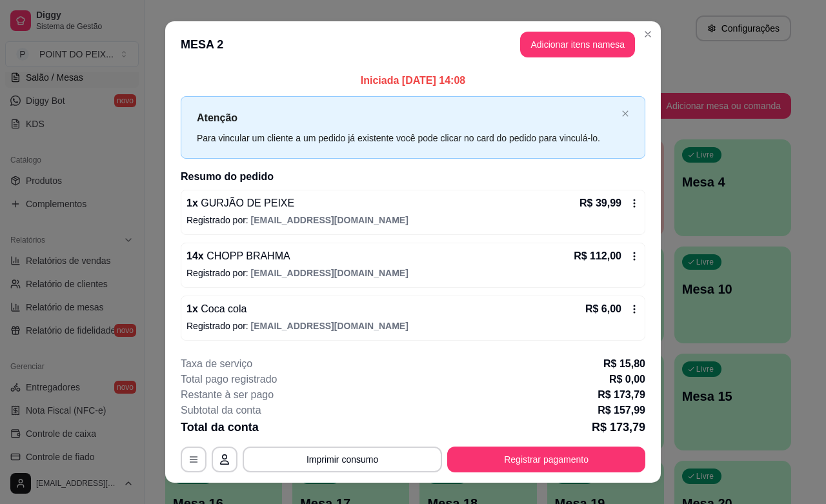
scroll to position [20, 0]
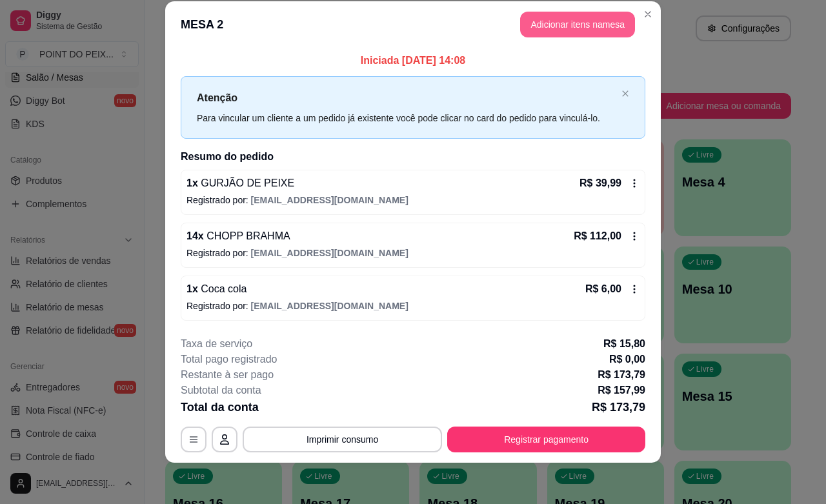
click at [542, 14] on button "Adicionar itens na mesa" at bounding box center [577, 25] width 115 height 26
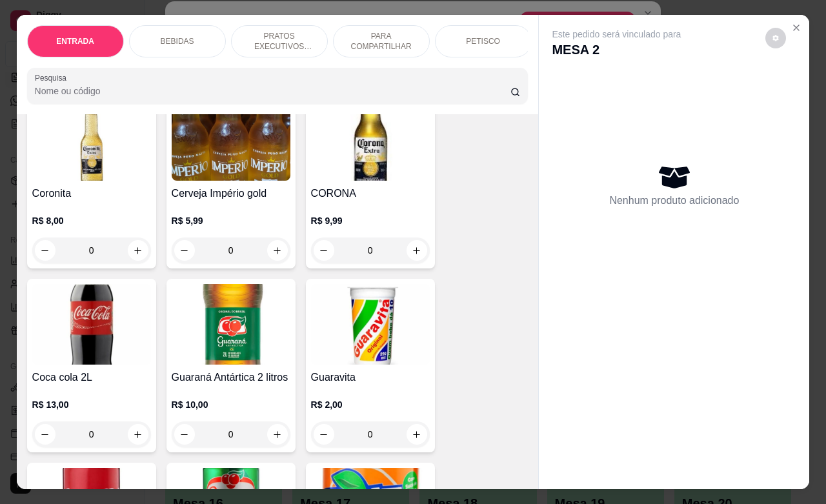
scroll to position [565, 0]
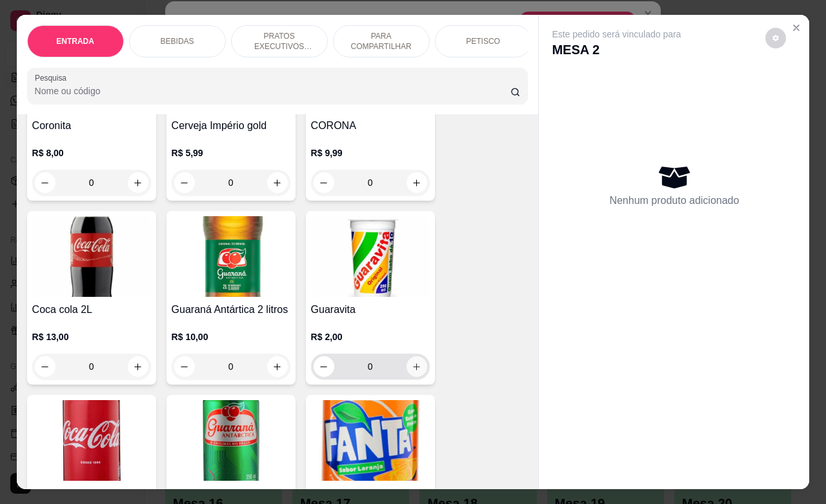
click at [418, 373] on button "increase-product-quantity" at bounding box center [417, 366] width 21 height 21
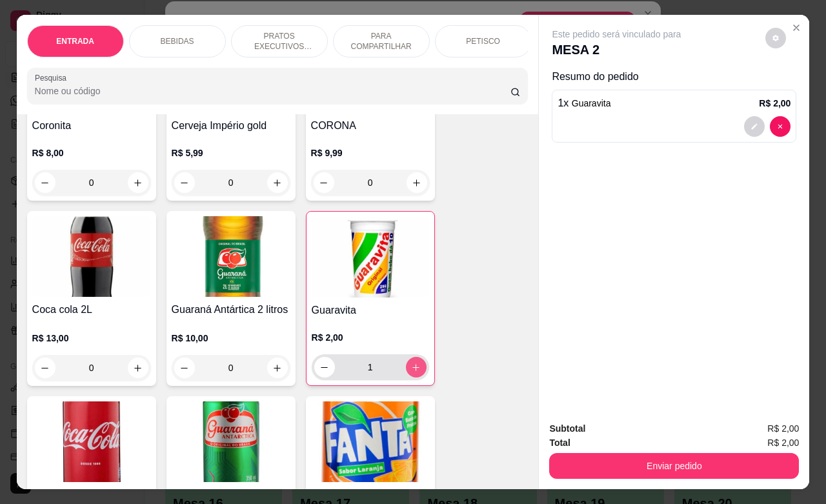
type input "1"
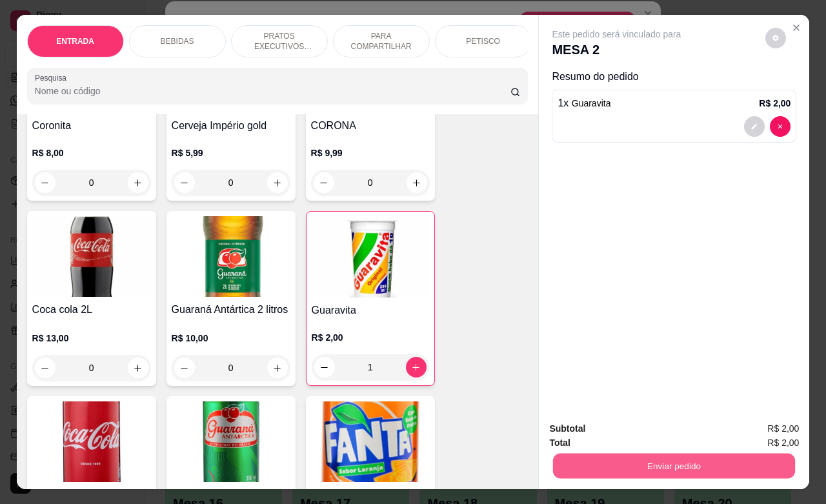
click at [644, 462] on button "Enviar pedido" at bounding box center [674, 465] width 242 height 25
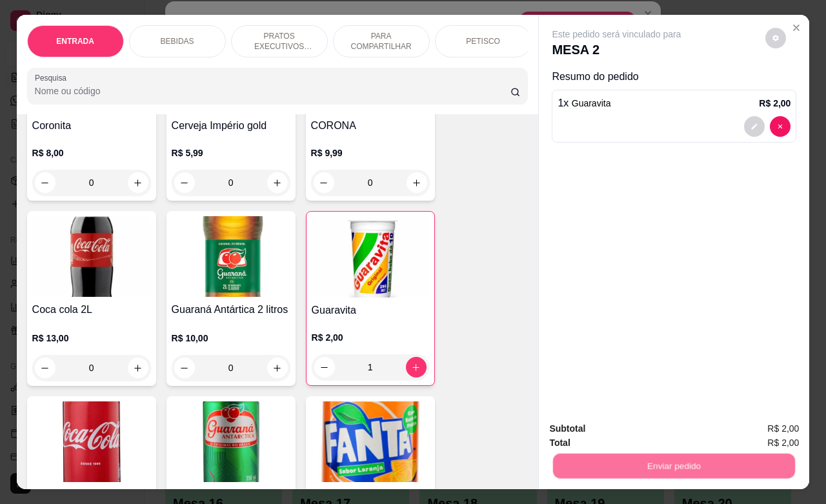
click at [643, 426] on button "Não registrar e enviar pedido" at bounding box center [630, 427] width 134 height 25
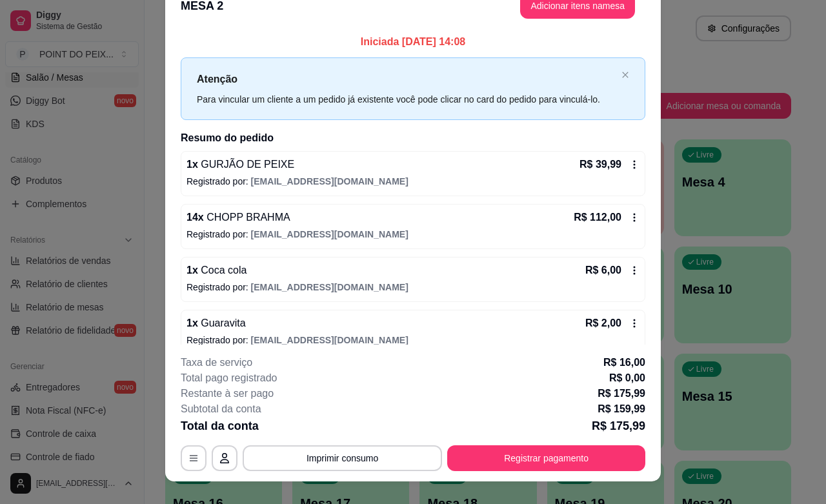
scroll to position [1, 0]
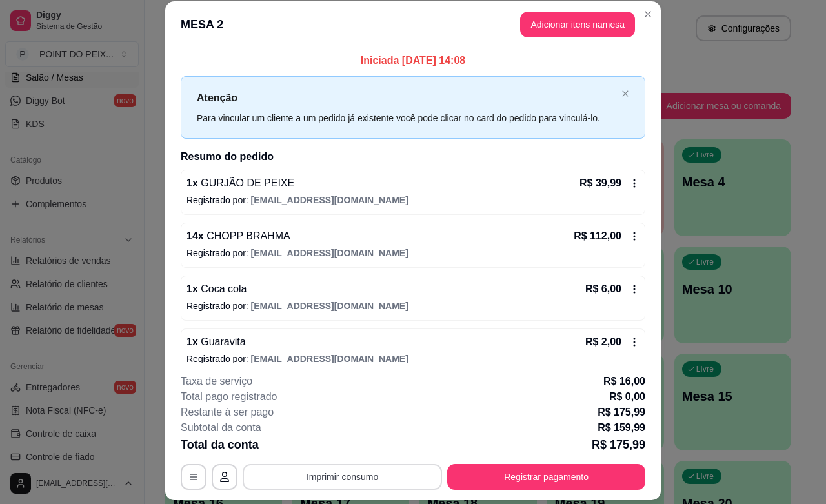
click at [378, 482] on button "Imprimir consumo" at bounding box center [343, 477] width 200 height 26
click at [352, 449] on button "IMPRESSORA" at bounding box center [340, 447] width 94 height 21
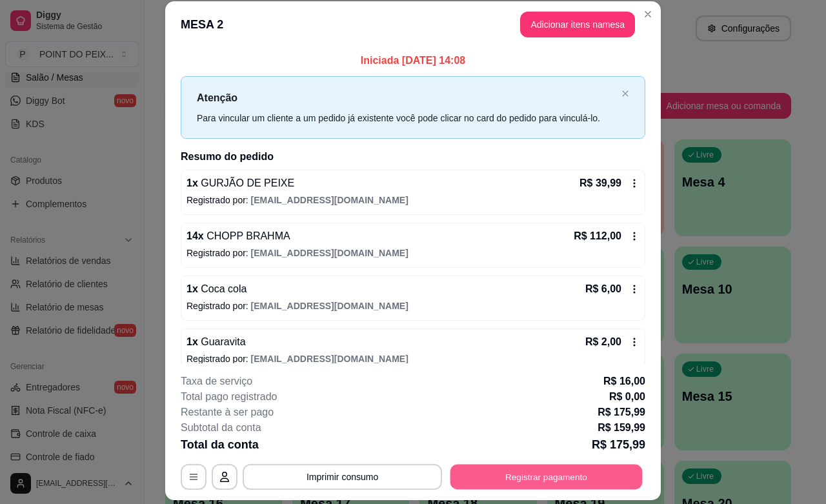
click at [549, 482] on button "Registrar pagamento" at bounding box center [547, 477] width 192 height 25
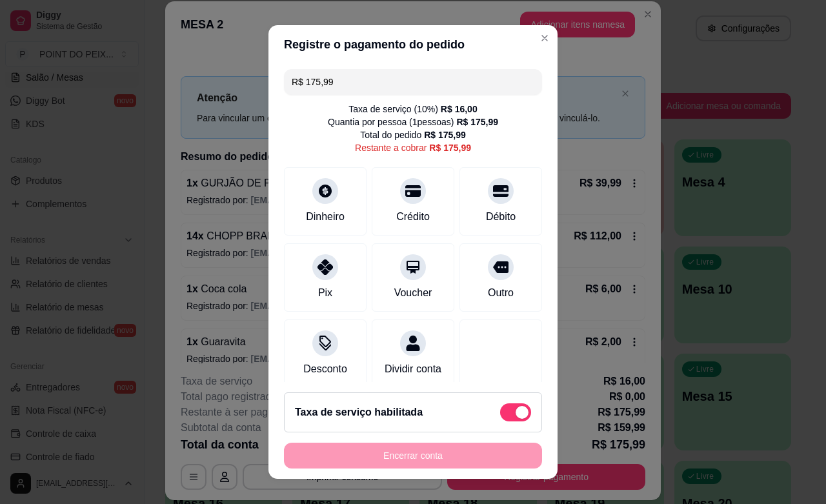
drag, startPoint x: 334, startPoint y: 79, endPoint x: 278, endPoint y: 83, distance: 56.3
click at [284, 83] on div "R$ 175,99" at bounding box center [413, 82] width 258 height 26
type input "R$ 150,00"
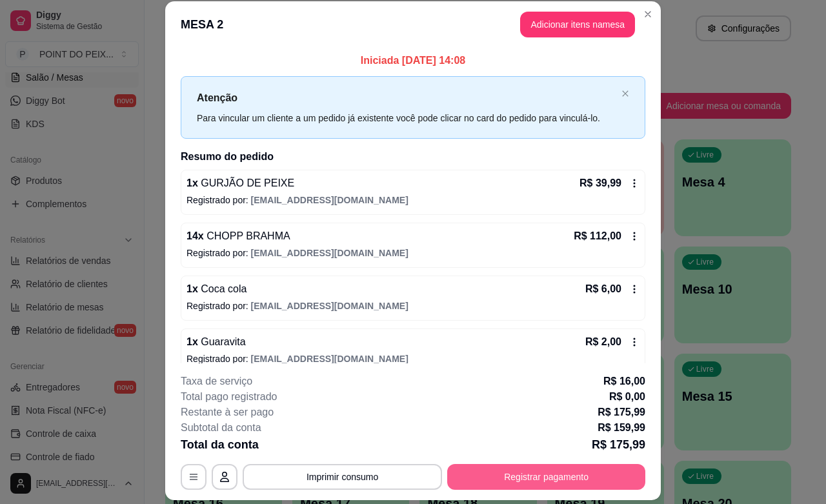
click at [562, 465] on button "Registrar pagamento" at bounding box center [546, 477] width 198 height 26
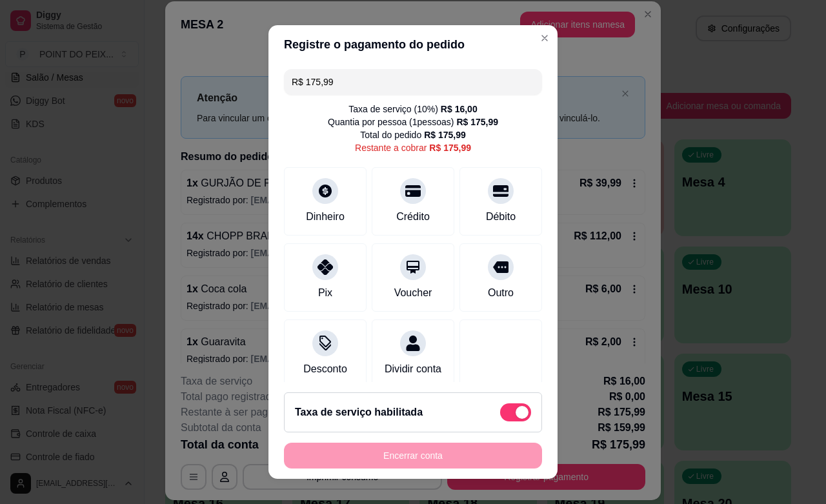
drag, startPoint x: 333, startPoint y: 85, endPoint x: 273, endPoint y: 86, distance: 60.1
click at [273, 86] on div "R$ 175,99 Taxa de serviço ( 10 %) R$ 16,00 Quantia por pessoa ( 1 pessoas) R$ 1…" at bounding box center [413, 223] width 289 height 318
click at [483, 205] on div "Débito" at bounding box center [501, 199] width 91 height 76
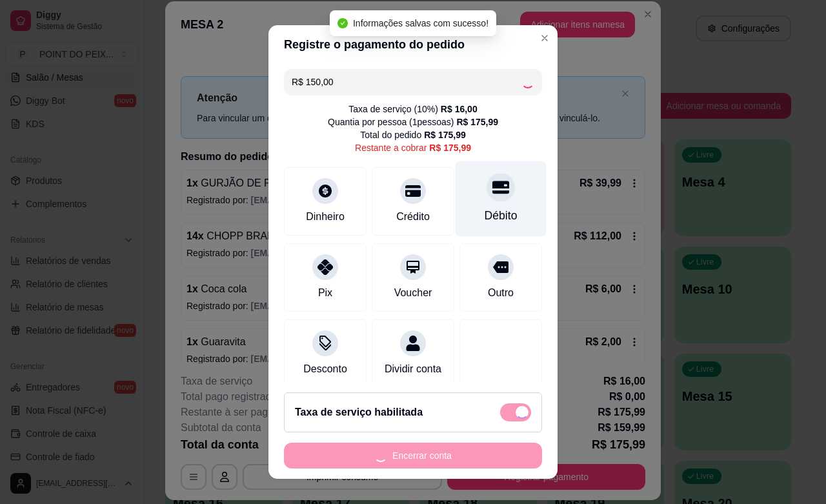
type input "R$ 25,99"
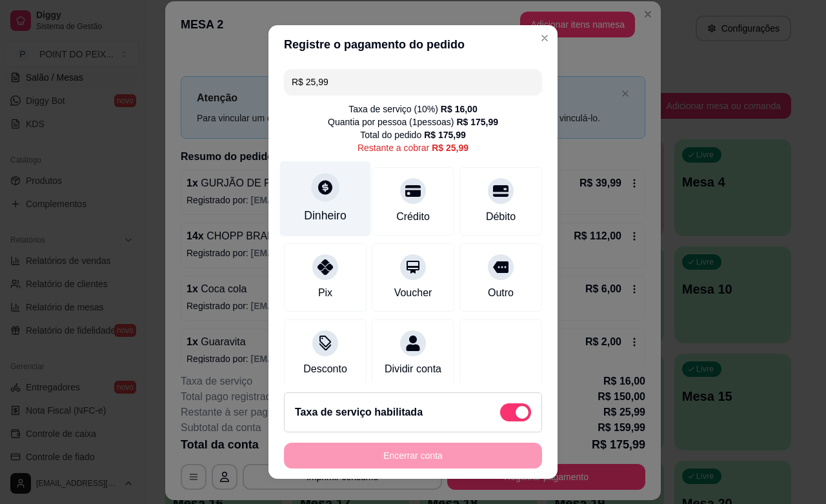
click at [314, 210] on div "Dinheiro" at bounding box center [325, 215] width 43 height 17
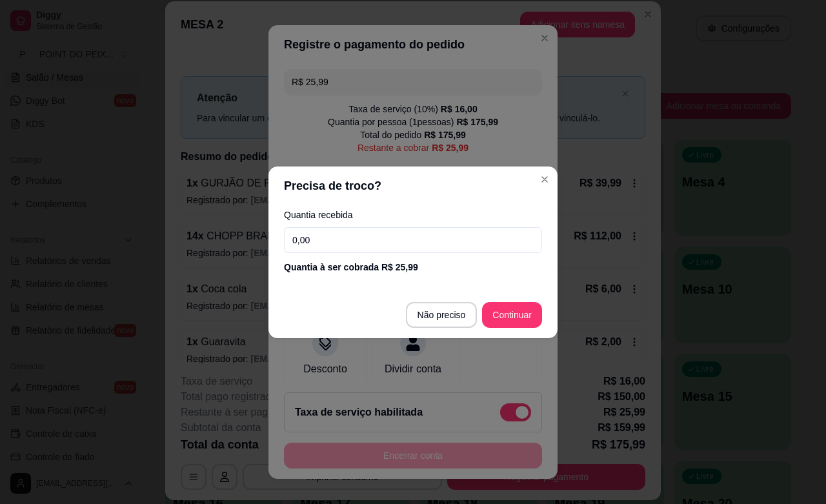
drag, startPoint x: 337, startPoint y: 241, endPoint x: 284, endPoint y: 243, distance: 53.0
click at [284, 243] on input "0,00" at bounding box center [413, 240] width 258 height 26
type input "50,00"
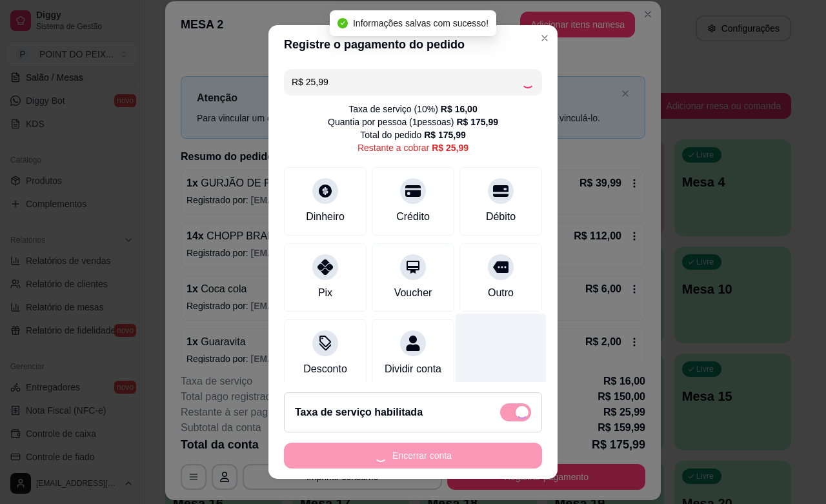
type input "R$ 0,00"
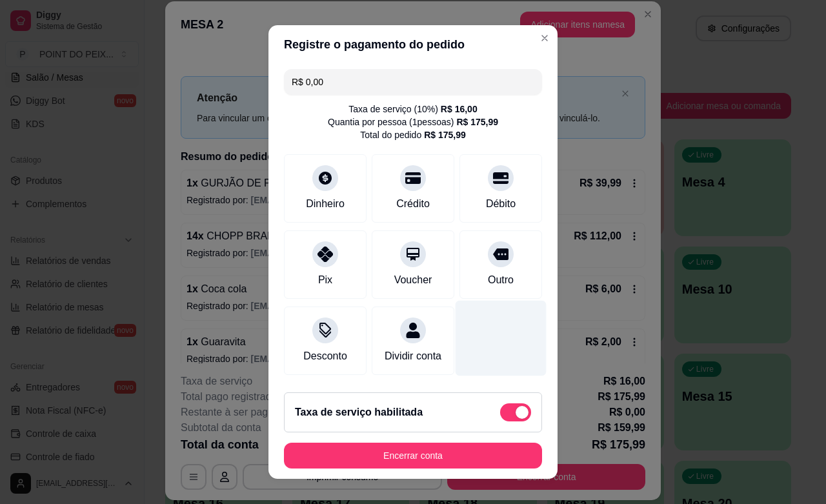
click at [487, 331] on div at bounding box center [501, 339] width 91 height 76
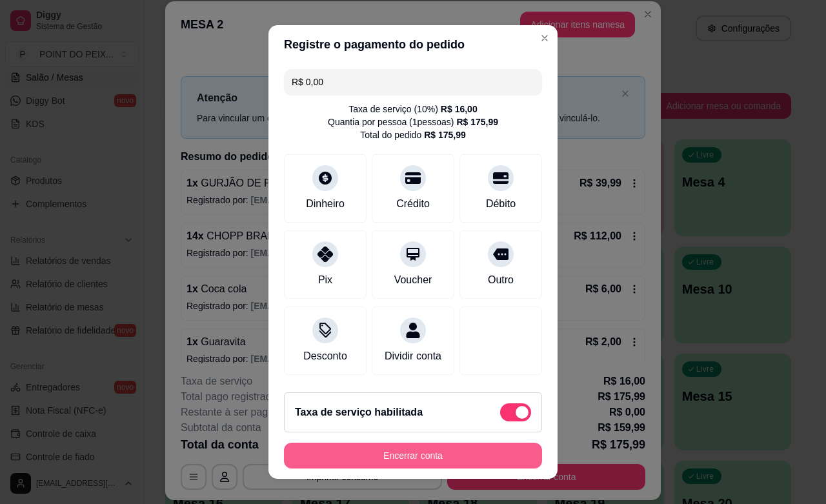
click at [457, 447] on button "Encerrar conta" at bounding box center [413, 456] width 258 height 26
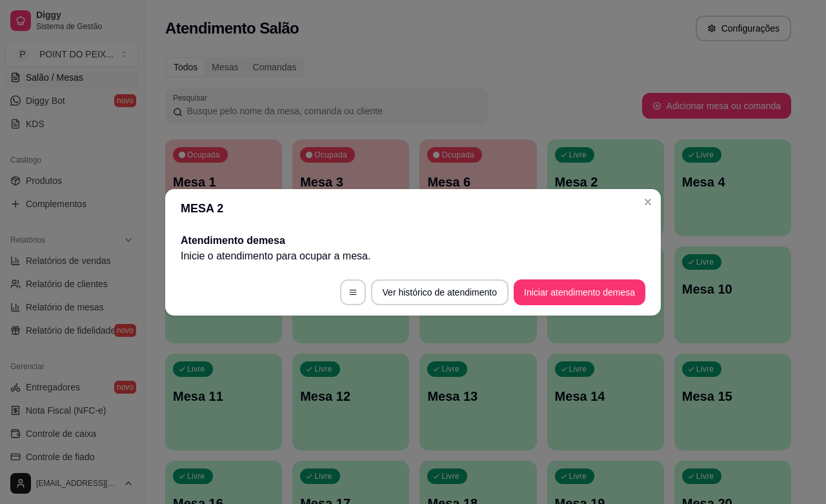
scroll to position [0, 0]
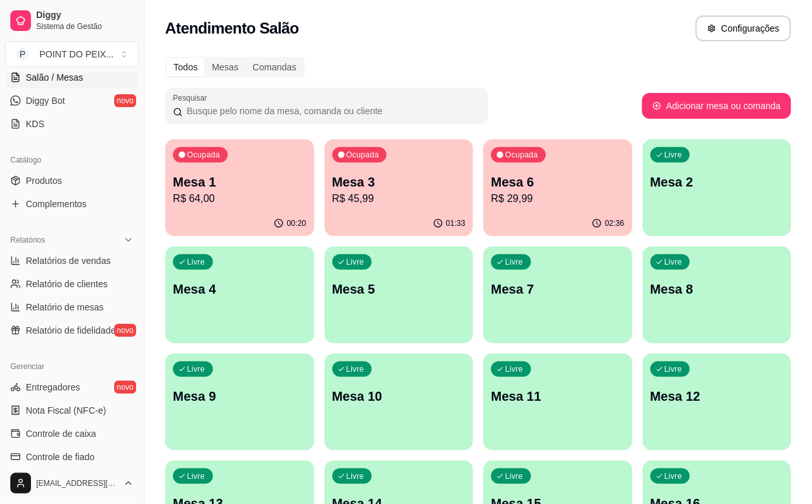
click at [314, 247] on div "Livre Mesa 4" at bounding box center [239, 287] width 149 height 81
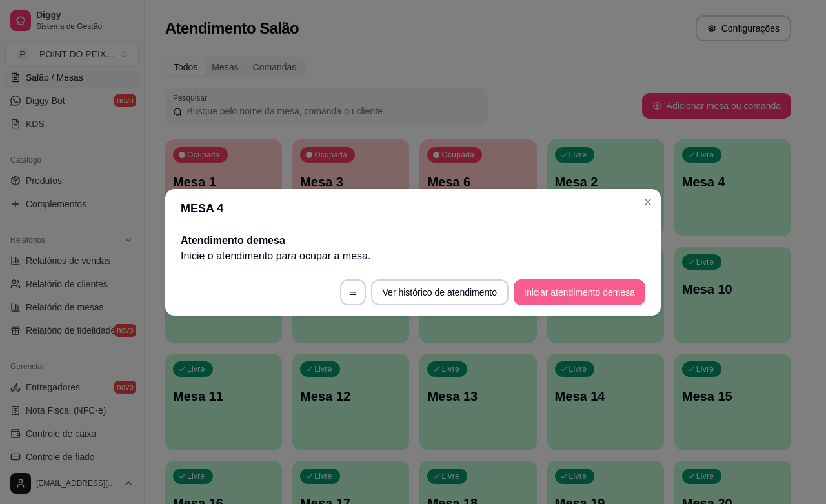
click at [595, 289] on button "Iniciar atendimento de mesa" at bounding box center [580, 293] width 132 height 26
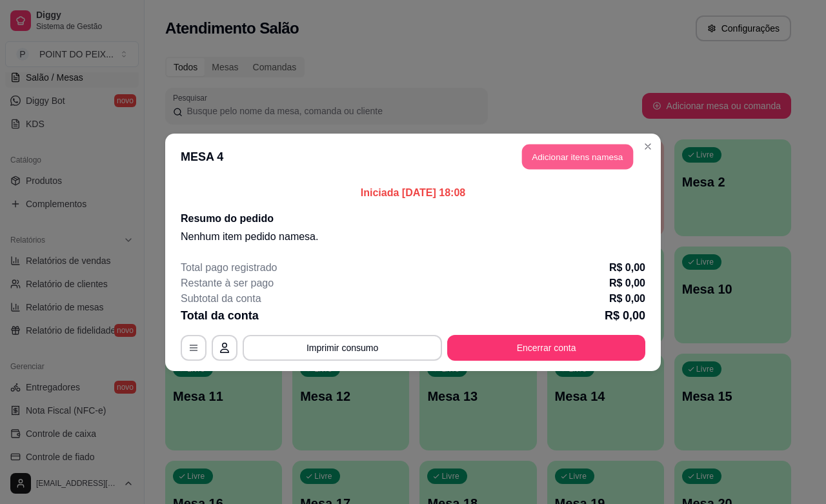
click at [575, 156] on button "Adicionar itens na mesa" at bounding box center [577, 156] width 111 height 25
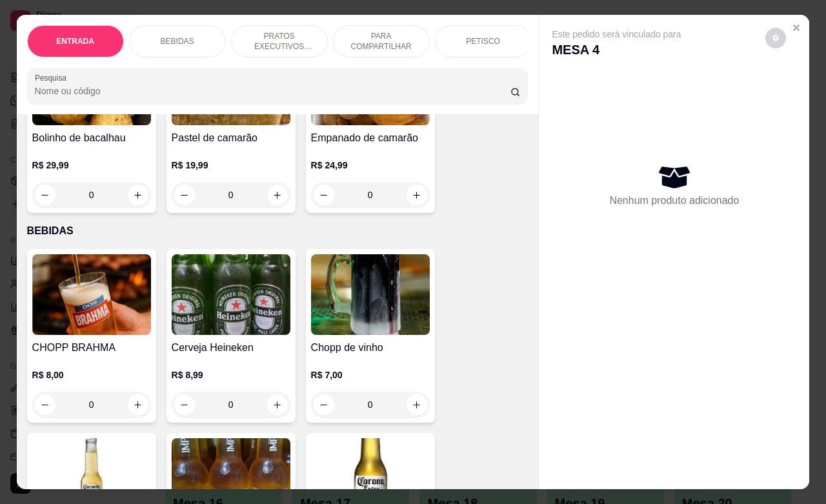
scroll to position [242, 0]
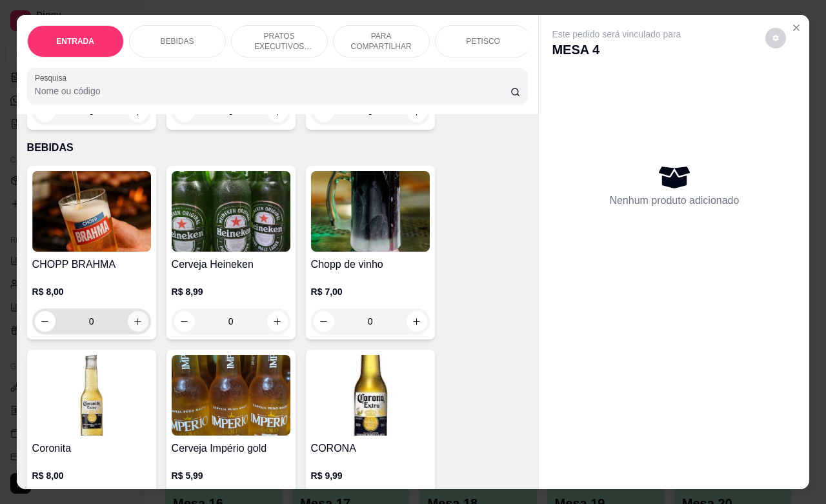
click at [136, 332] on button "increase-product-quantity" at bounding box center [138, 321] width 21 height 21
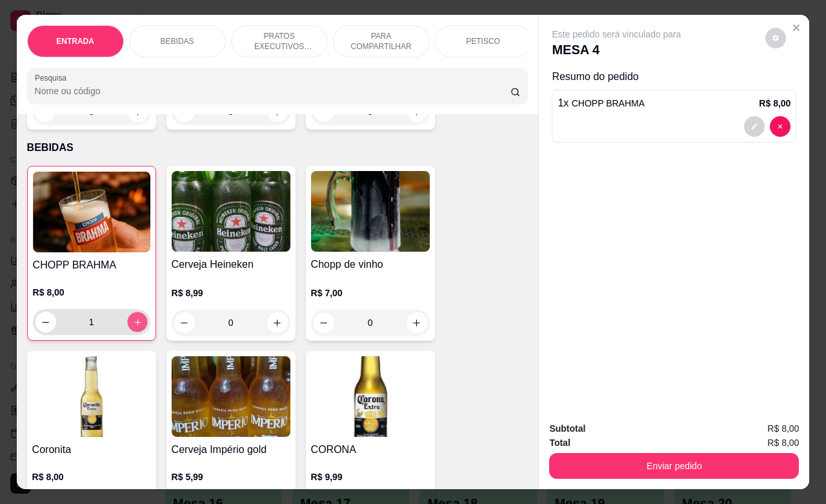
click at [136, 333] on button "increase-product-quantity" at bounding box center [137, 323] width 20 height 20
click at [136, 333] on button "increase-product-quantity" at bounding box center [137, 322] width 21 height 21
click at [136, 333] on button "increase-product-quantity" at bounding box center [137, 323] width 20 height 20
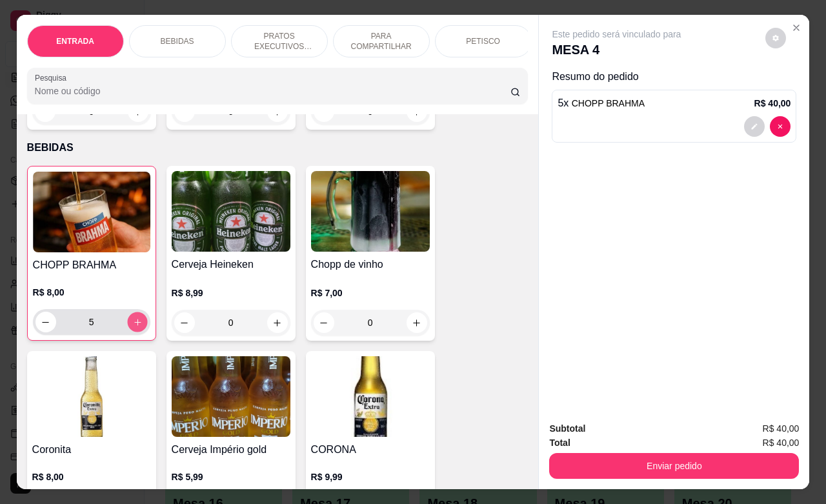
click at [136, 333] on button "increase-product-quantity" at bounding box center [137, 323] width 20 height 20
click at [136, 333] on button "increase-product-quantity" at bounding box center [137, 322] width 21 height 21
click at [136, 333] on button "increase-product-quantity" at bounding box center [137, 323] width 20 height 20
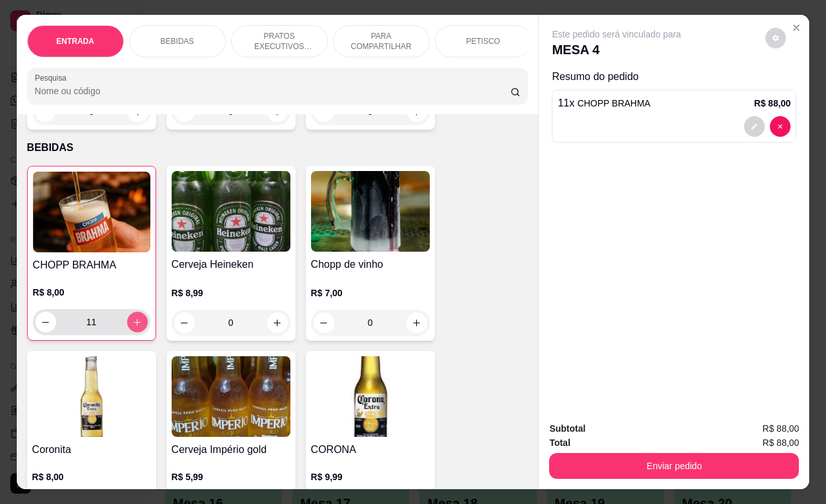
click at [136, 333] on button "increase-product-quantity" at bounding box center [137, 322] width 21 height 21
click at [136, 333] on button "increase-product-quantity" at bounding box center [137, 323] width 20 height 20
click at [41, 327] on icon "decrease-product-quantity" at bounding box center [46, 323] width 10 height 10
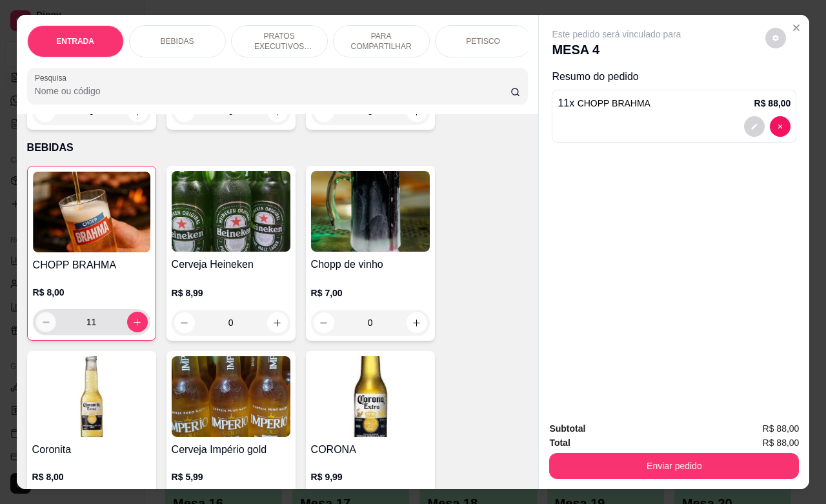
click at [41, 327] on icon "decrease-product-quantity" at bounding box center [46, 323] width 10 height 10
type input "8"
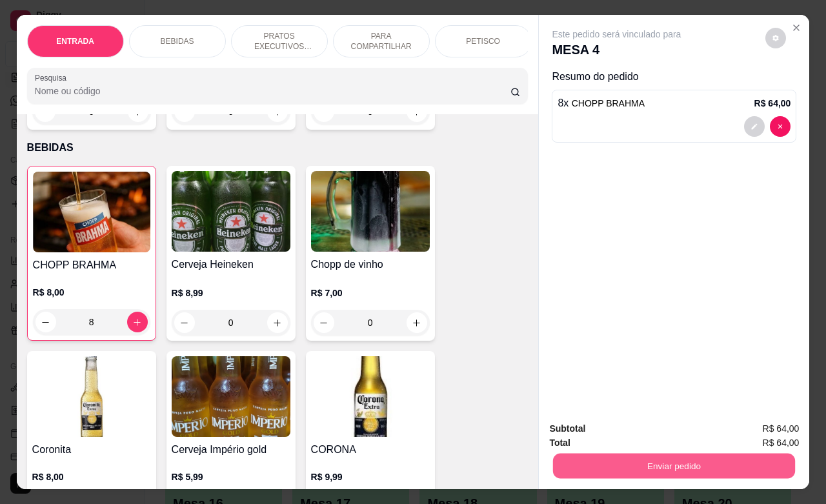
click at [643, 460] on button "Enviar pedido" at bounding box center [674, 465] width 242 height 25
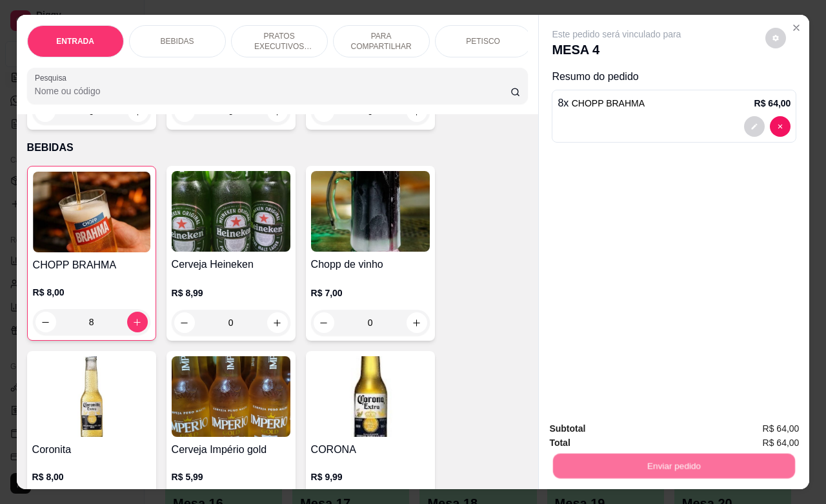
click at [633, 425] on button "Não registrar e enviar pedido" at bounding box center [630, 427] width 130 height 24
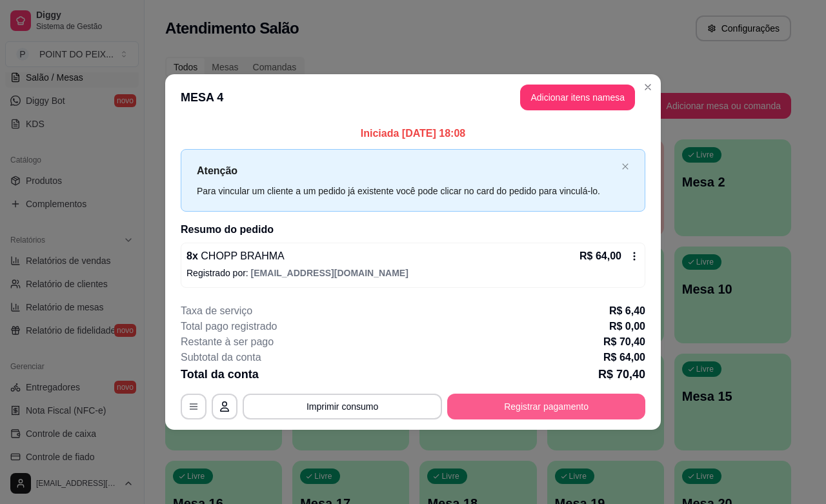
click at [547, 401] on button "Registrar pagamento" at bounding box center [546, 407] width 198 height 26
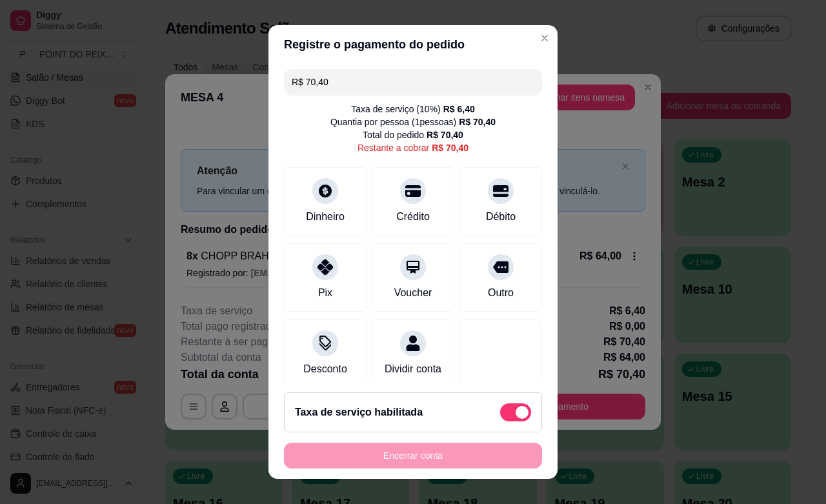
click at [516, 411] on span at bounding box center [522, 412] width 13 height 13
click at [500, 415] on input "checkbox" at bounding box center [504, 419] width 8 height 8
checkbox input "true"
type input "R$ 64,00"
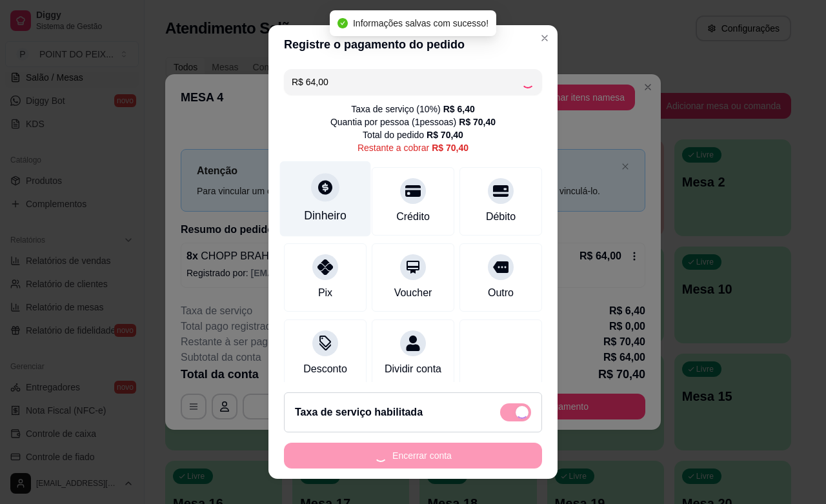
checkbox input "false"
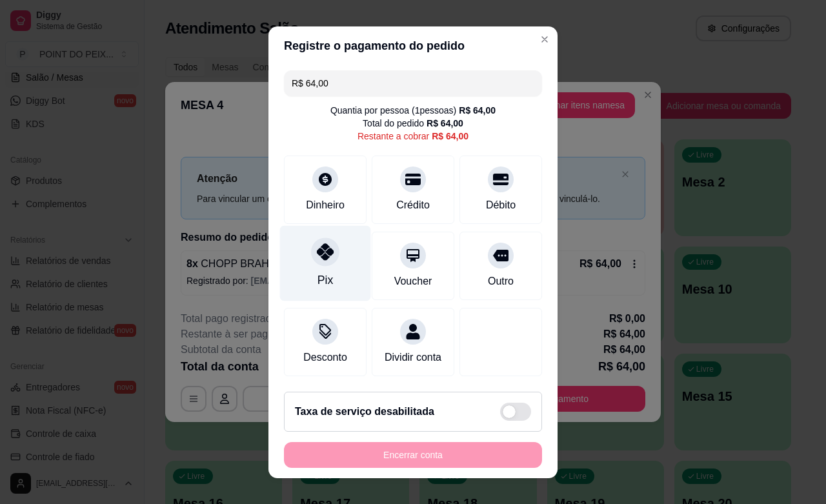
click at [318, 276] on div "Pix" at bounding box center [325, 280] width 15 height 17
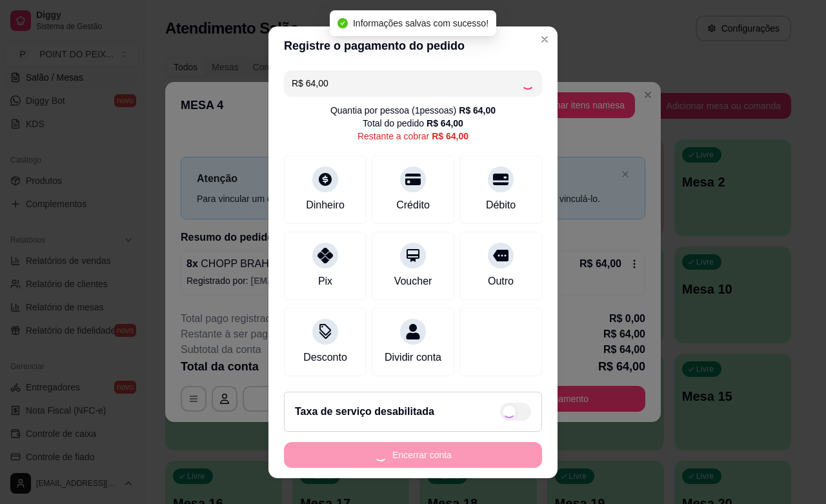
type input "R$ 0,00"
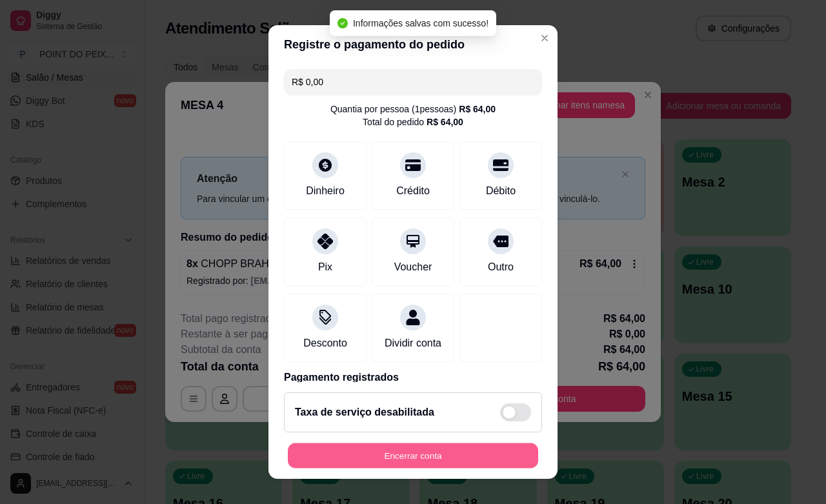
click at [404, 453] on button "Encerrar conta" at bounding box center [413, 456] width 251 height 25
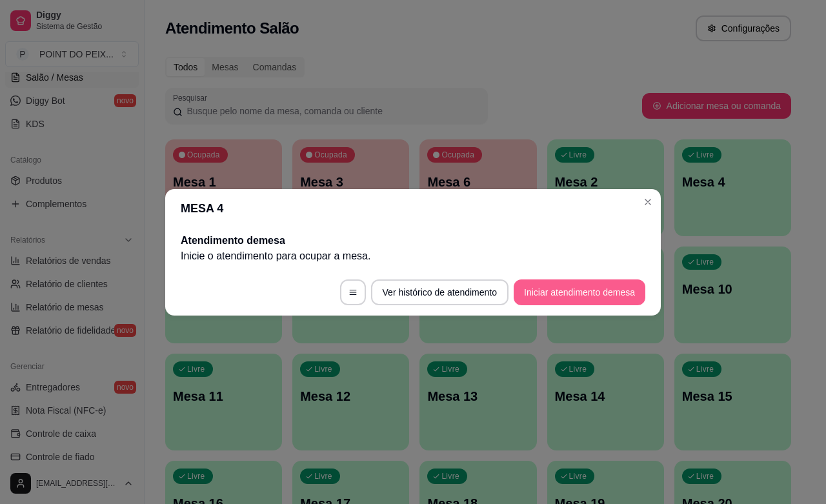
click at [553, 288] on button "Iniciar atendimento de mesa" at bounding box center [580, 293] width 132 height 26
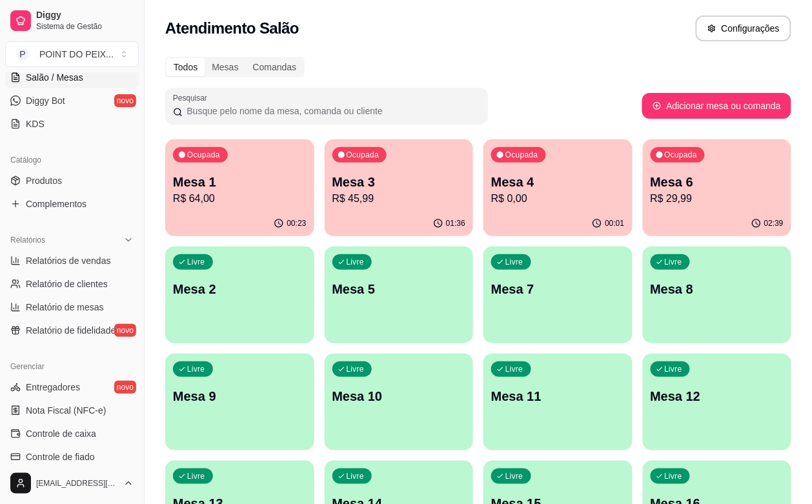
click at [508, 204] on p "R$ 0,00" at bounding box center [558, 198] width 134 height 15
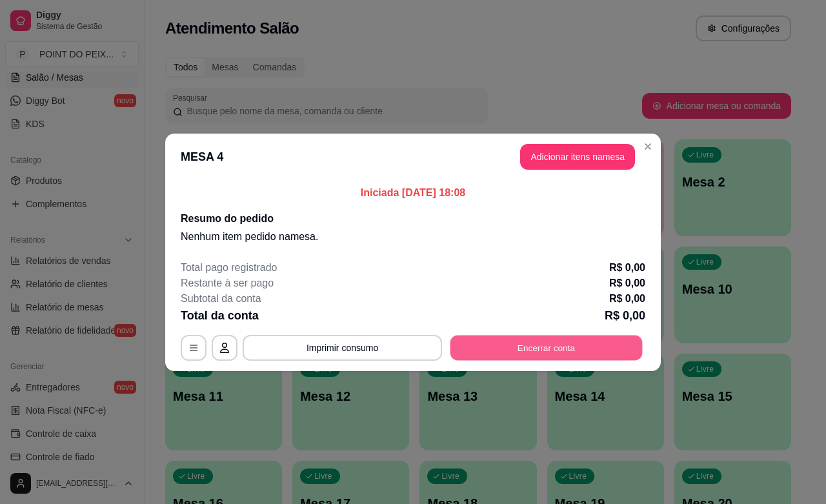
click at [573, 355] on button "Encerrar conta" at bounding box center [547, 347] width 192 height 25
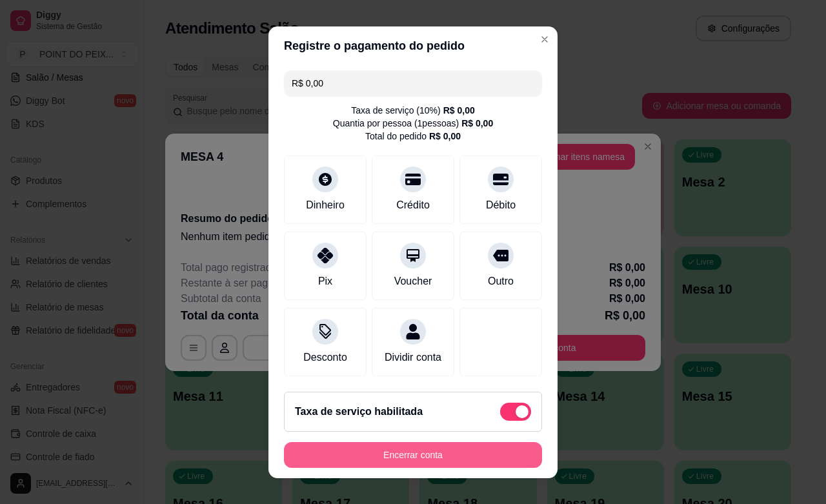
click at [427, 463] on button "Encerrar conta" at bounding box center [413, 455] width 258 height 26
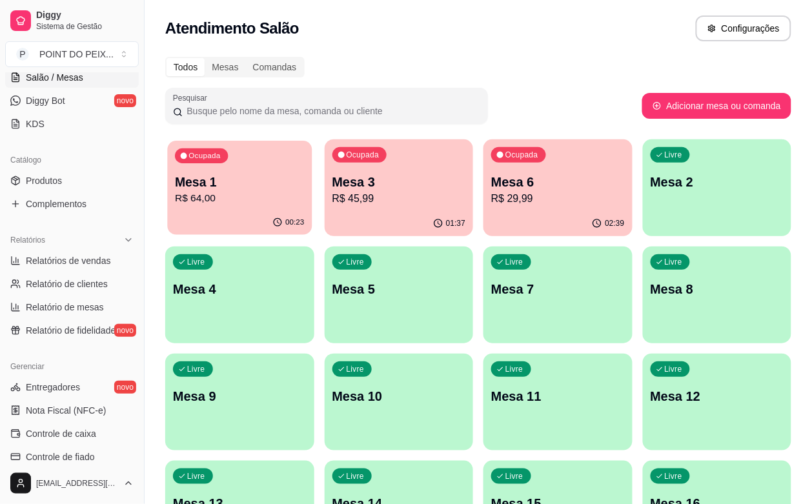
click at [241, 214] on div "00:23" at bounding box center [239, 222] width 145 height 25
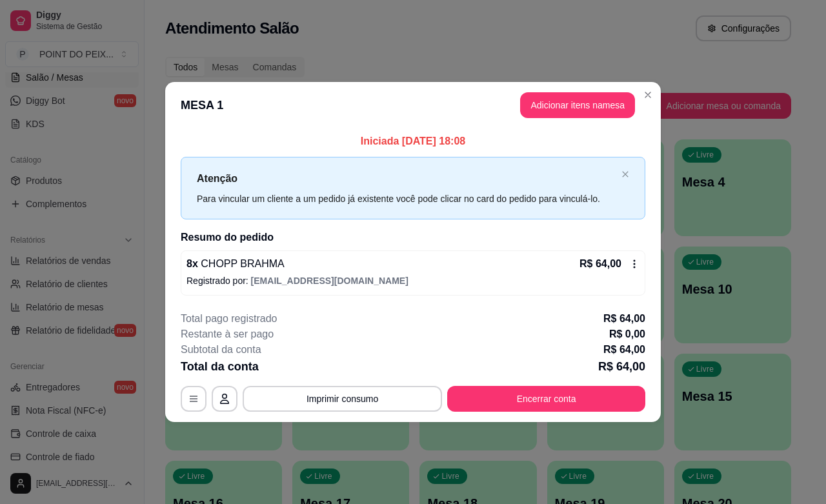
click at [569, 411] on button "Encerrar conta" at bounding box center [546, 399] width 198 height 26
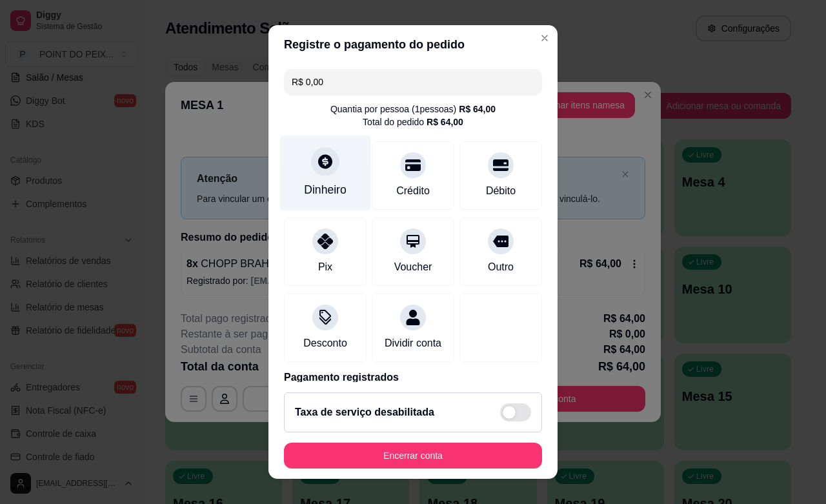
click at [315, 172] on div at bounding box center [325, 161] width 28 height 28
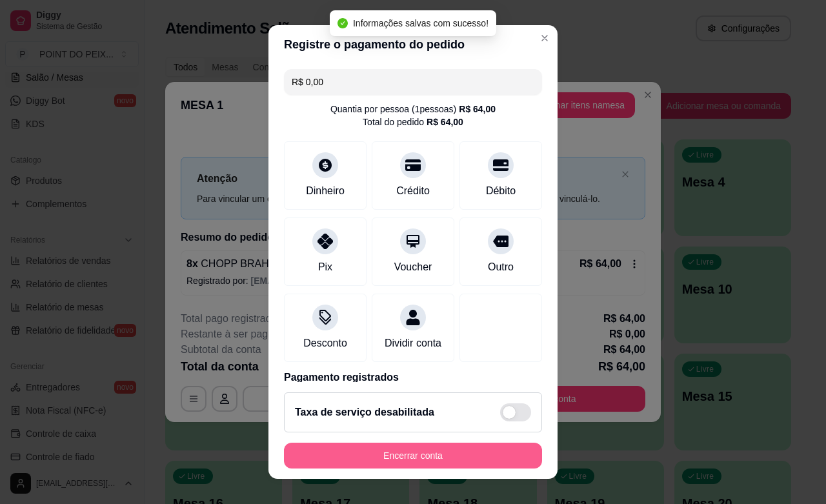
click at [457, 451] on button "Encerrar conta" at bounding box center [413, 456] width 258 height 26
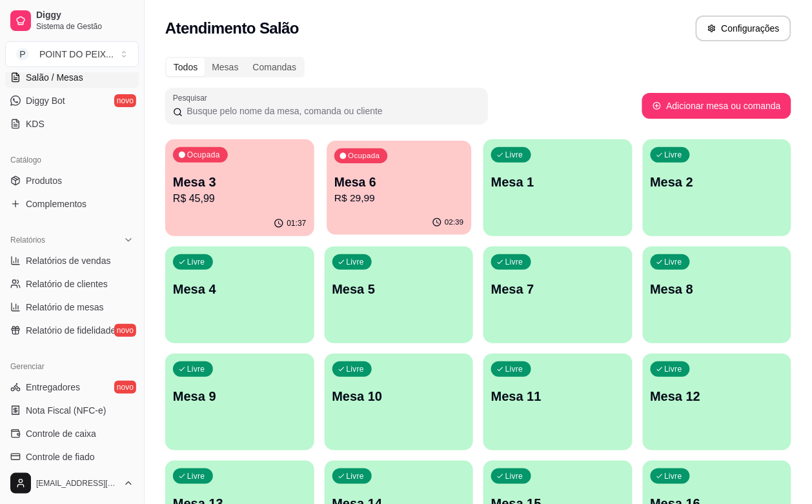
click at [369, 183] on p "Mesa 6" at bounding box center [398, 182] width 129 height 17
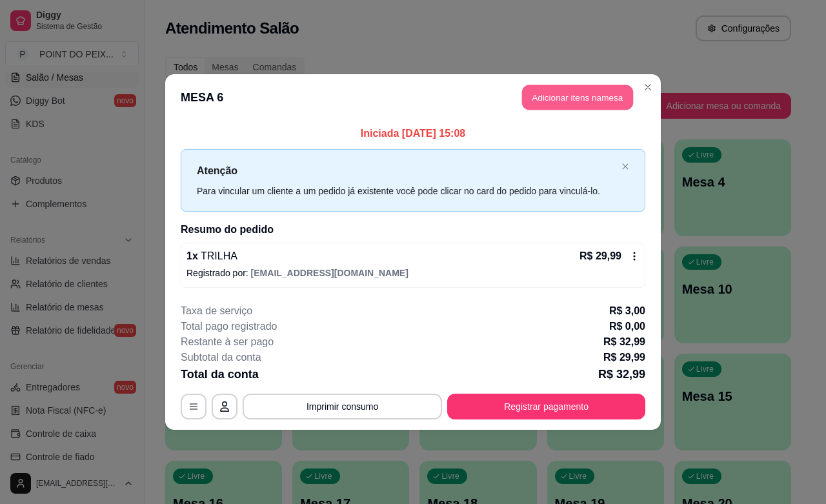
click at [595, 92] on button "Adicionar itens na mesa" at bounding box center [577, 97] width 111 height 25
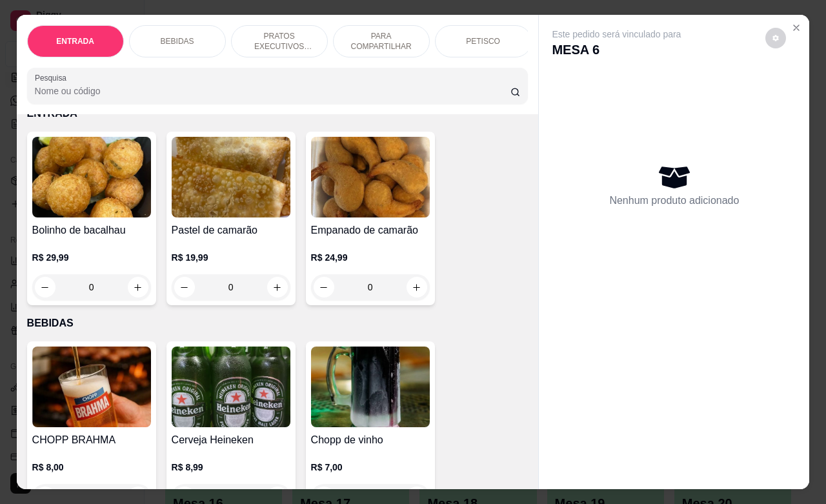
scroll to position [161, 0]
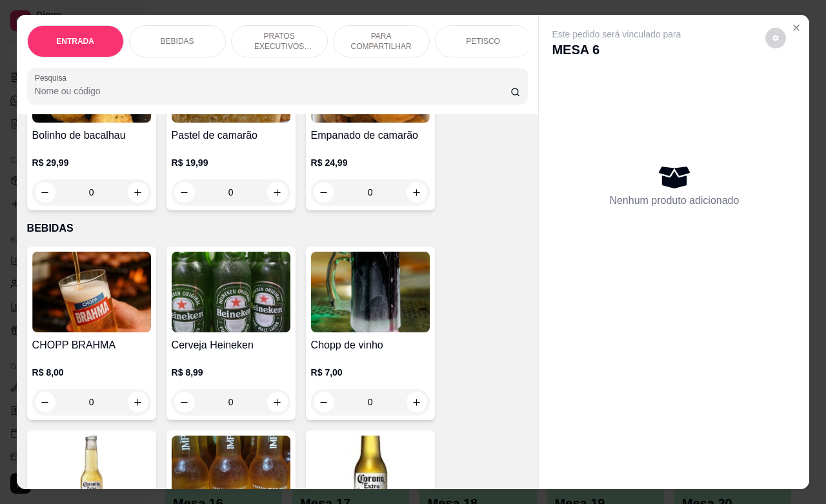
drag, startPoint x: 96, startPoint y: 411, endPoint x: 72, endPoint y: 416, distance: 24.0
click at [72, 415] on input "0" at bounding box center [92, 402] width 72 height 26
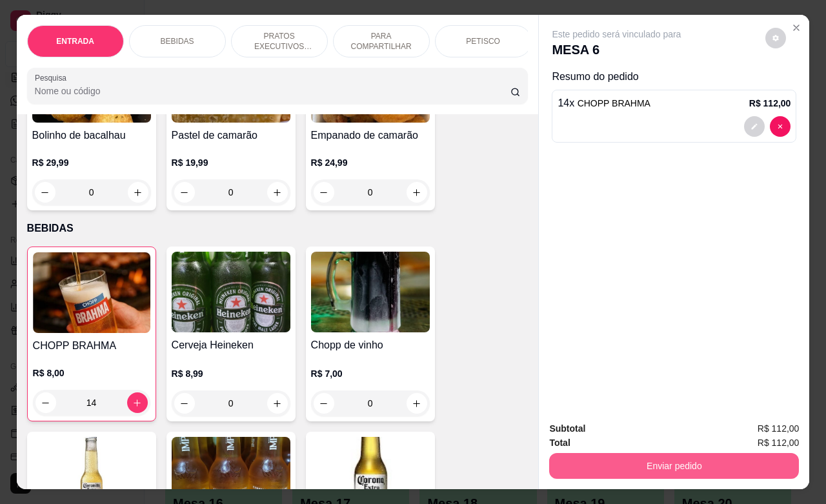
type input "14"
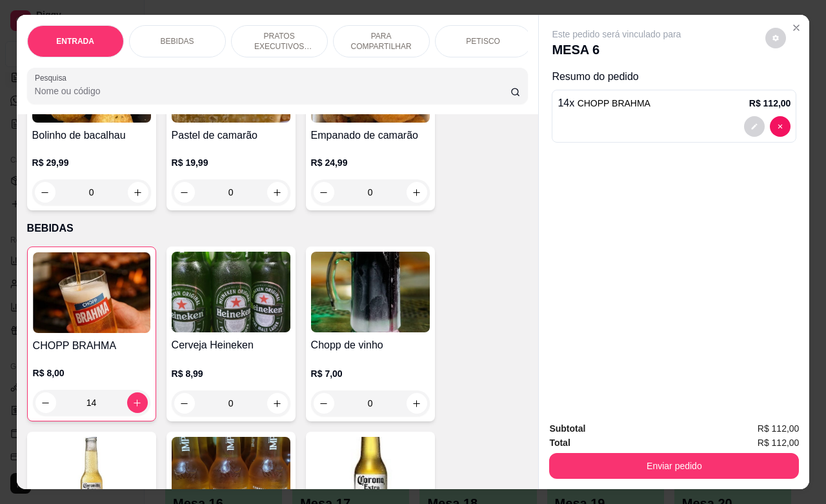
click at [620, 450] on div "Enviar pedido" at bounding box center [674, 464] width 250 height 29
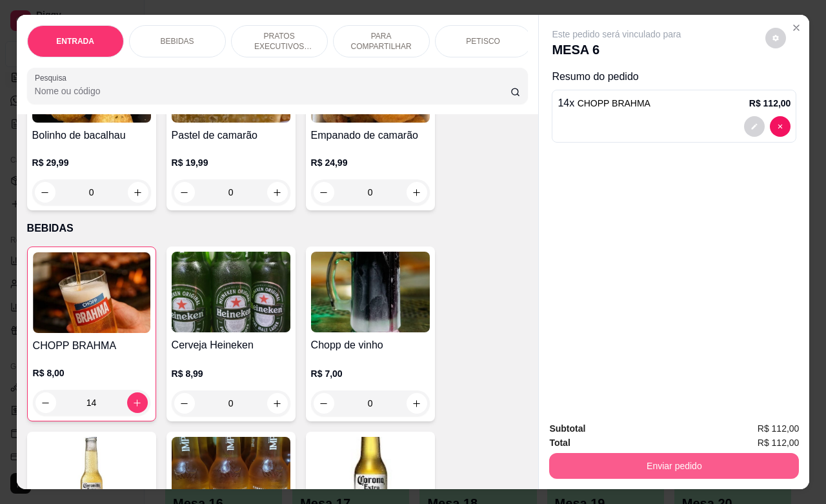
click at [628, 459] on button "Enviar pedido" at bounding box center [674, 466] width 250 height 26
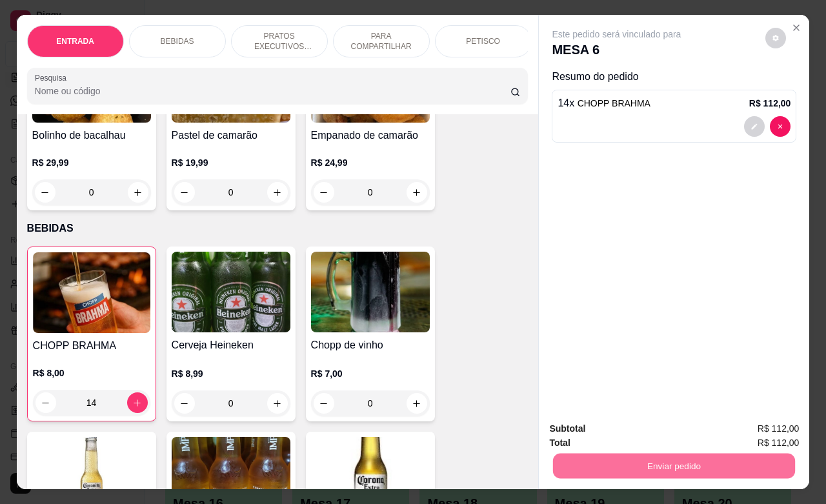
click at [625, 431] on button "Não registrar e enviar pedido" at bounding box center [630, 427] width 134 height 25
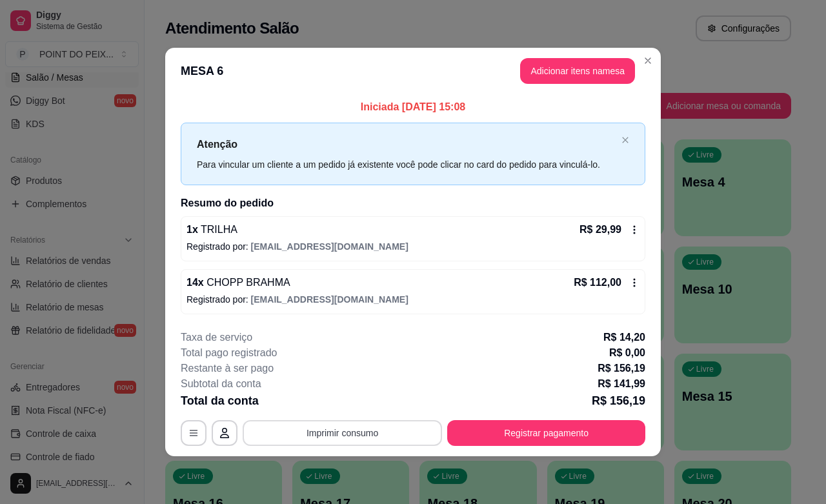
click at [351, 433] on button "Imprimir consumo" at bounding box center [343, 433] width 200 height 26
click at [349, 399] on button "IMPRESSORA" at bounding box center [347, 404] width 94 height 21
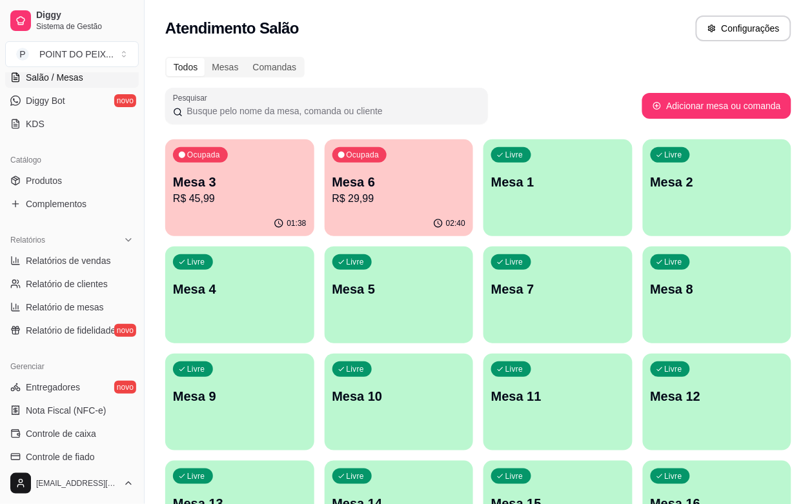
click at [250, 194] on p "R$ 45,99" at bounding box center [240, 198] width 134 height 15
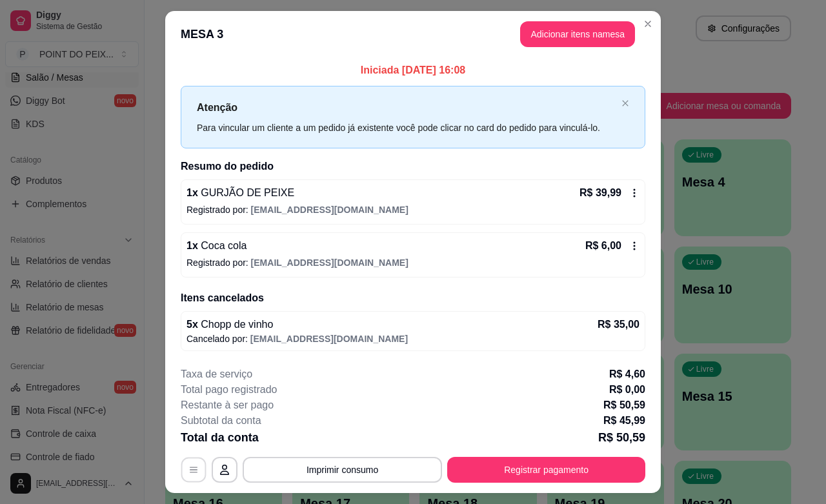
click at [190, 472] on icon "button" at bounding box center [194, 470] width 10 height 10
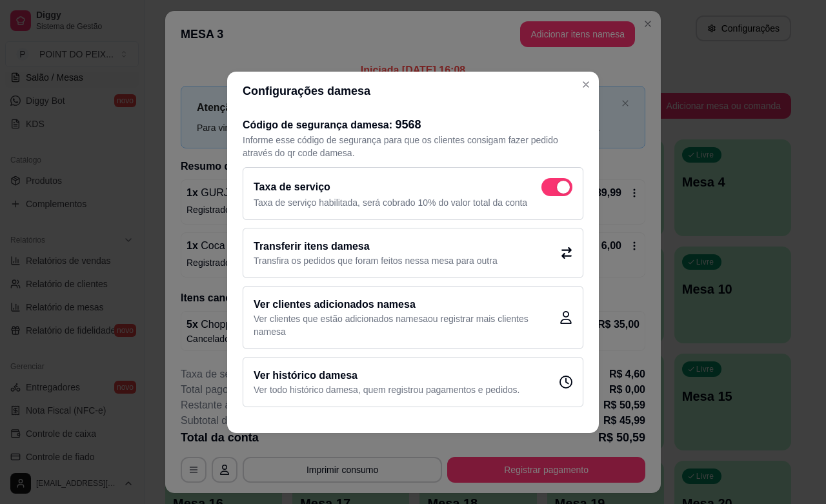
click at [572, 252] on icon at bounding box center [567, 253] width 12 height 12
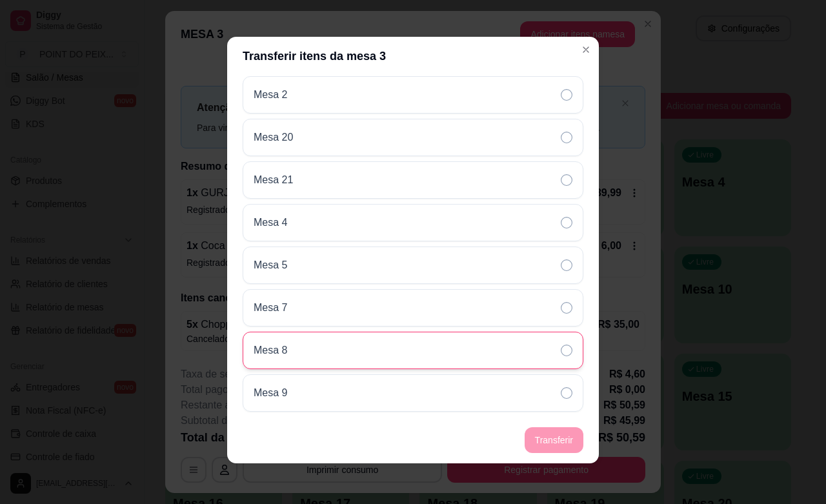
scroll to position [570, 0]
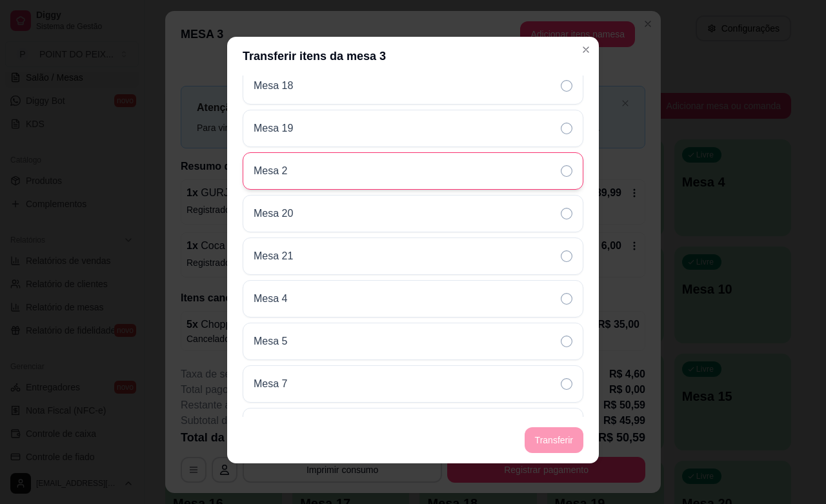
click at [376, 165] on div "Mesa 2" at bounding box center [413, 170] width 341 height 37
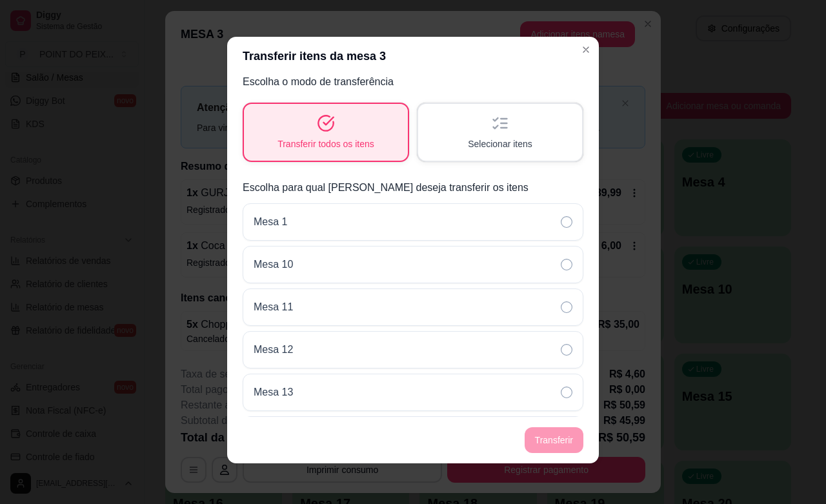
scroll to position [0, 0]
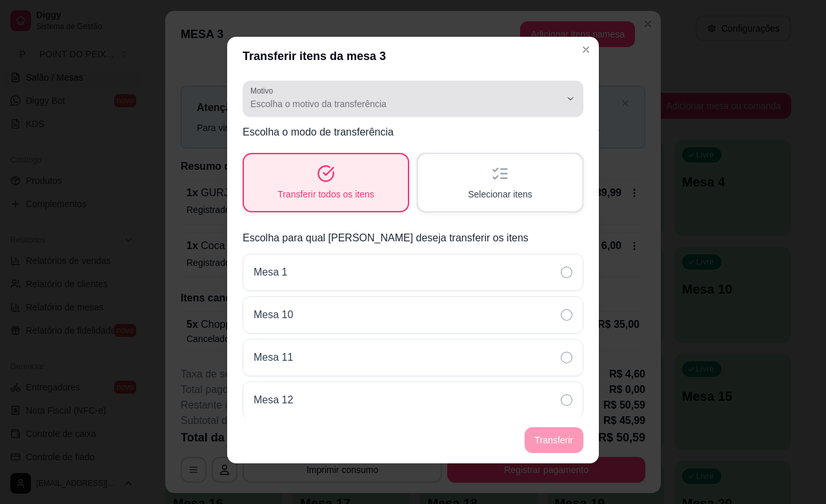
click at [566, 101] on icon "button" at bounding box center [571, 99] width 10 height 10
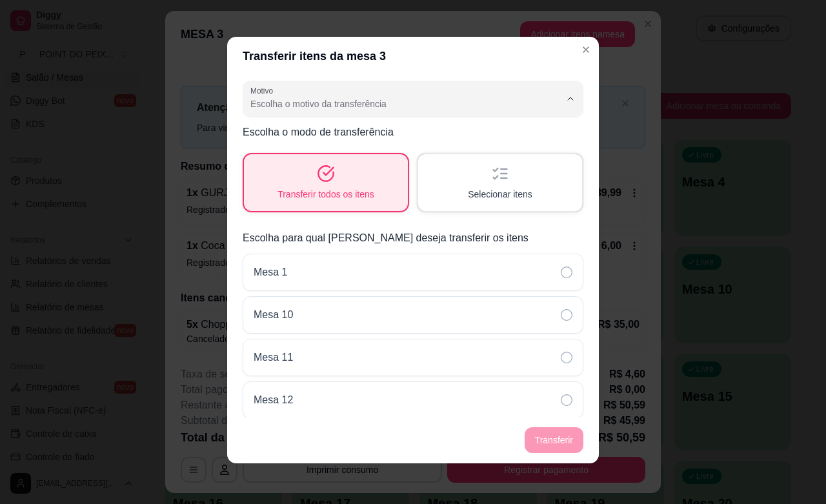
click at [355, 160] on span "Mudança de mesa" at bounding box center [393, 155] width 282 height 12
type input "TABLE_TRANSFER"
select select "TABLE_TRANSFER"
click at [549, 438] on button "Transferir" at bounding box center [554, 440] width 57 height 25
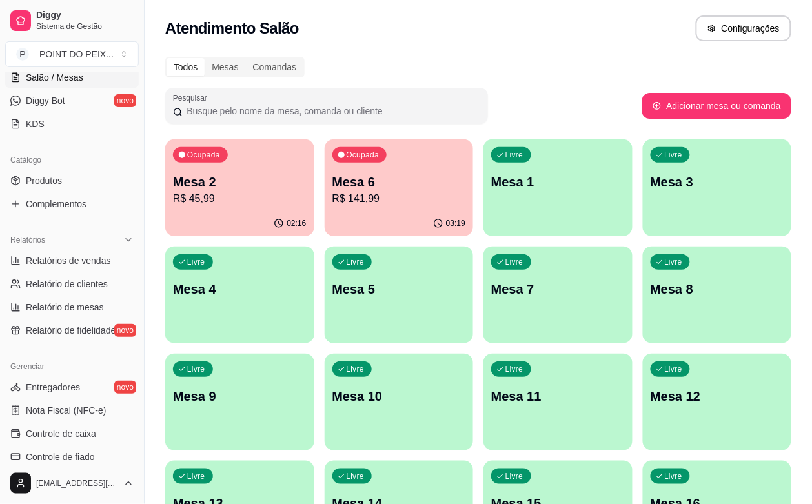
click at [243, 181] on p "Mesa 2" at bounding box center [240, 182] width 134 height 18
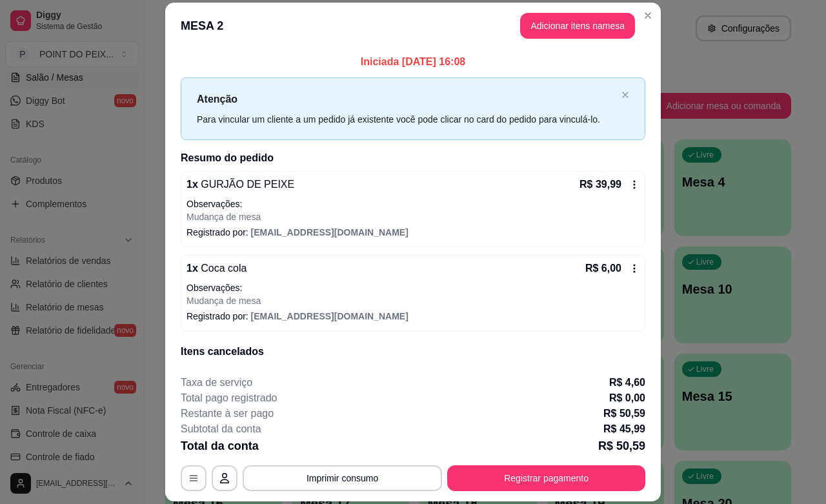
click at [630, 265] on icon at bounding box center [635, 268] width 10 height 10
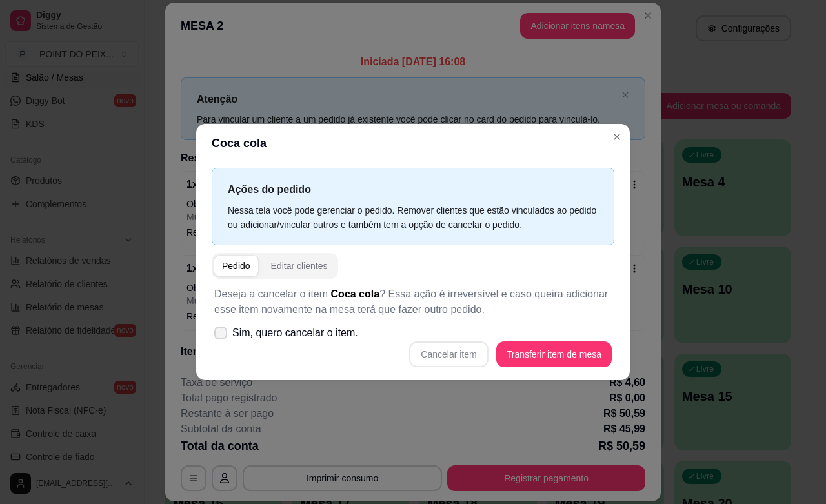
click at [221, 334] on icon at bounding box center [221, 333] width 10 height 8
click at [221, 335] on input "Sim, quero cancelar o item." at bounding box center [218, 339] width 8 height 8
checkbox input "true"
click at [453, 355] on button "Cancelar item" at bounding box center [448, 355] width 79 height 26
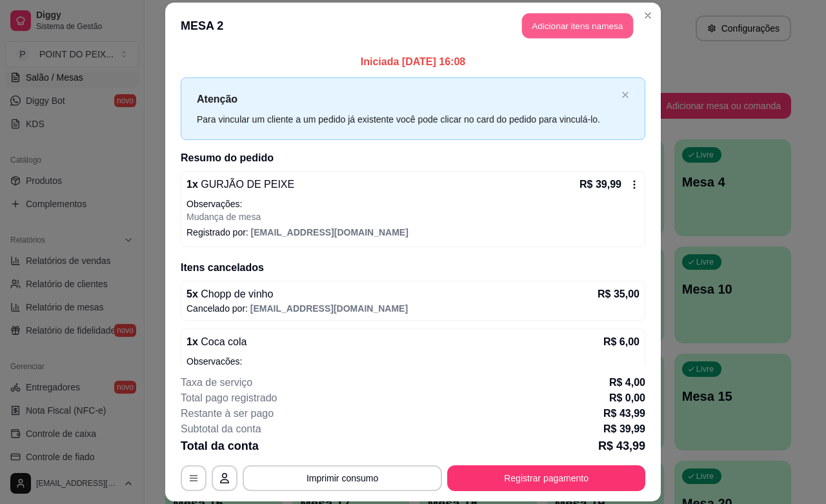
click at [589, 34] on button "Adicionar itens na mesa" at bounding box center [577, 26] width 111 height 25
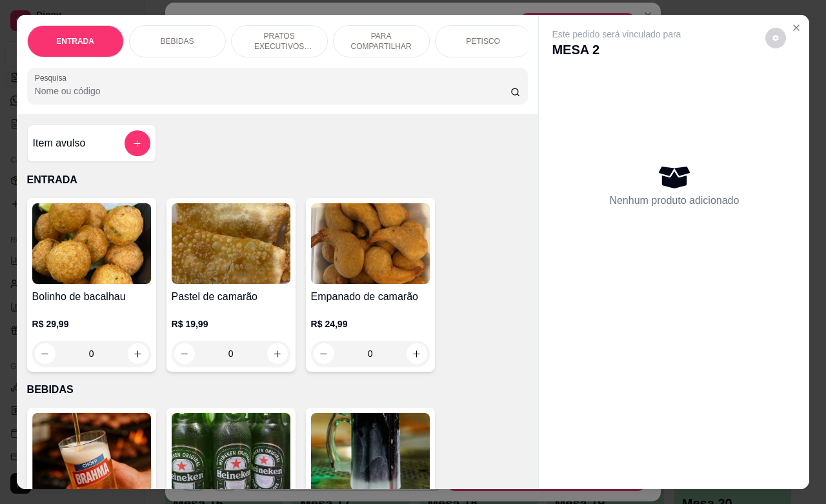
drag, startPoint x: 79, startPoint y: 364, endPoint x: 66, endPoint y: 353, distance: 16.5
click at [67, 365] on input "0" at bounding box center [92, 354] width 72 height 26
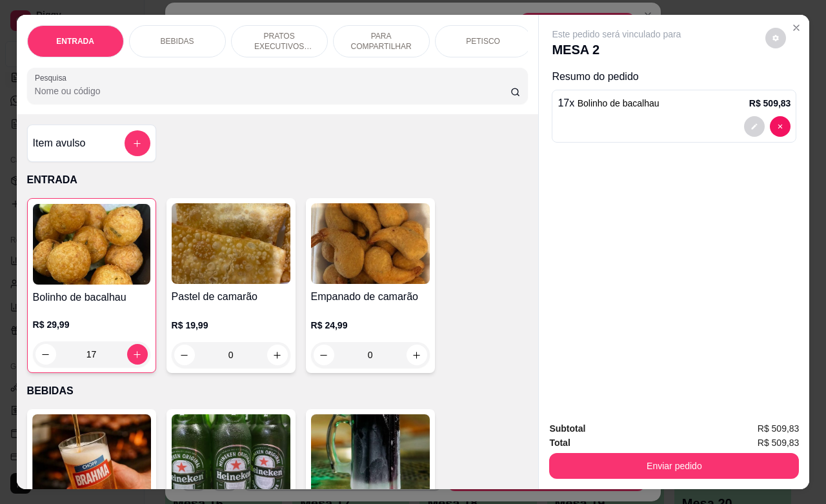
scroll to position [161, 0]
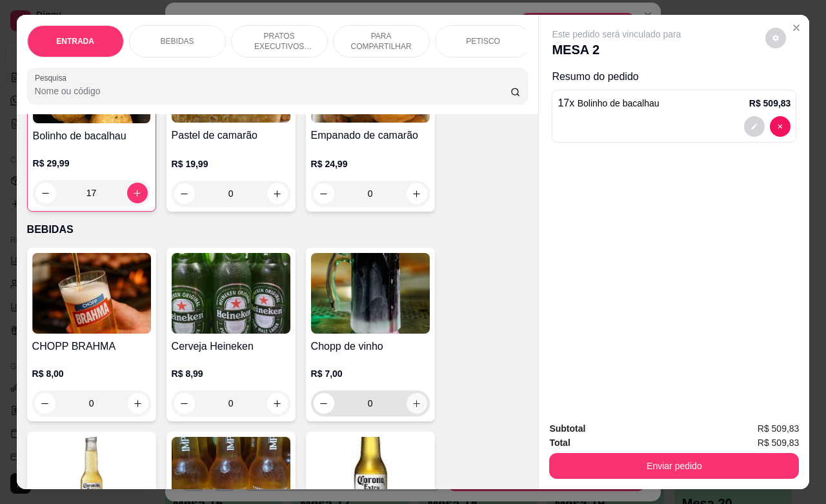
type input "17"
click at [416, 414] on button "increase-product-quantity" at bounding box center [417, 403] width 21 height 21
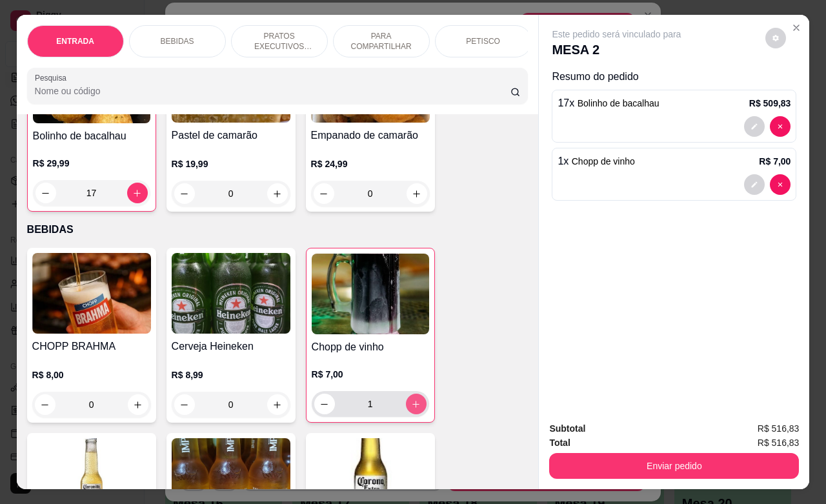
click at [416, 415] on button "increase-product-quantity" at bounding box center [416, 404] width 21 height 21
type input "2"
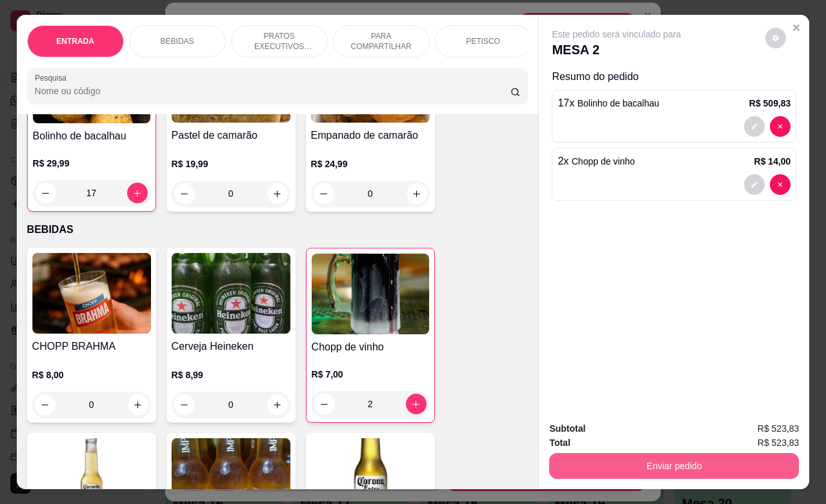
click at [652, 462] on button "Enviar pedido" at bounding box center [674, 466] width 250 height 26
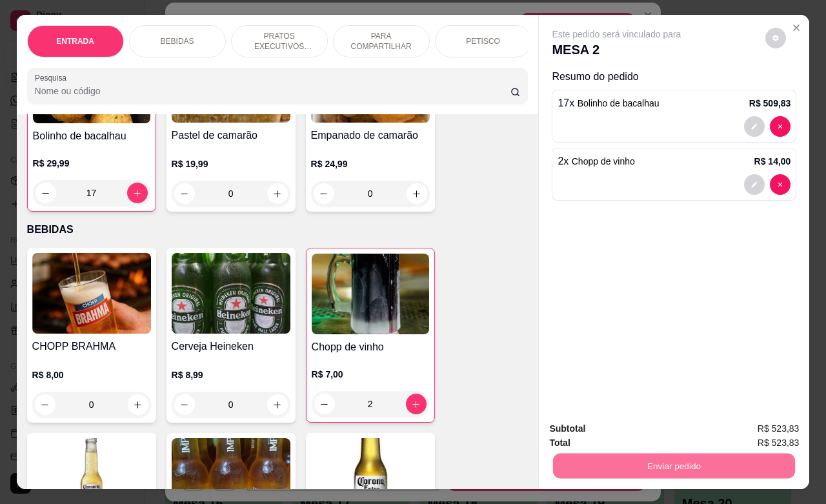
click at [630, 424] on button "Não registrar e enviar pedido" at bounding box center [630, 427] width 134 height 25
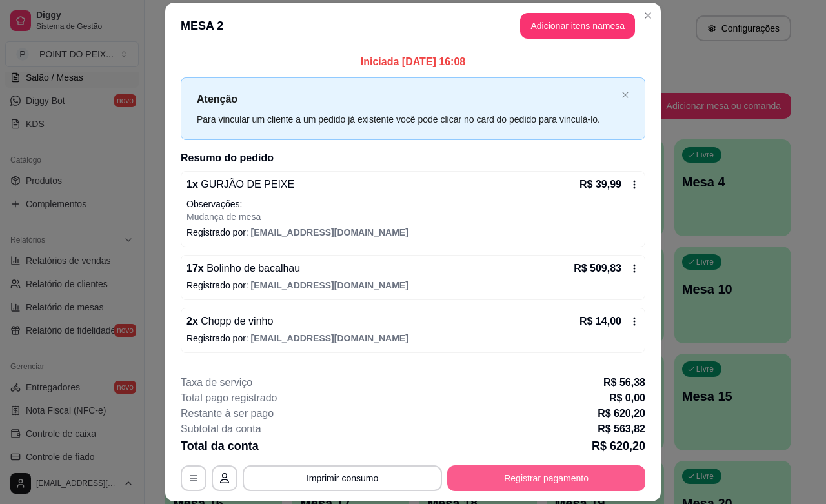
click at [575, 480] on button "Registrar pagamento" at bounding box center [546, 479] width 198 height 26
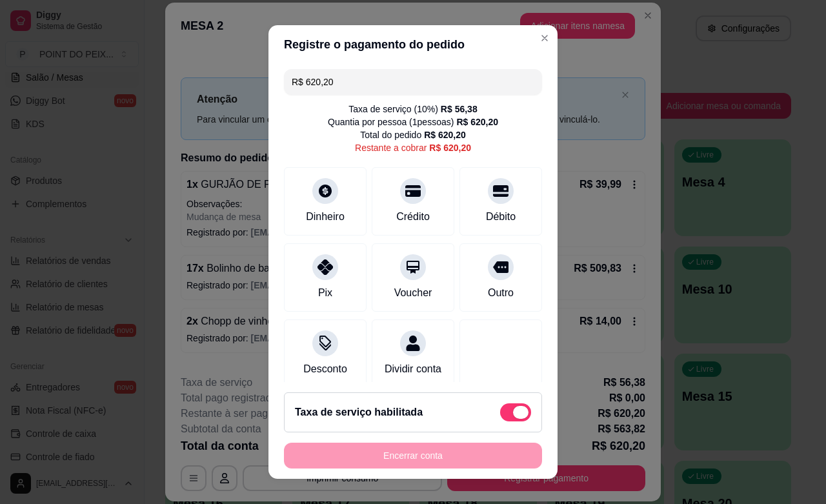
click at [513, 409] on span at bounding box center [520, 412] width 15 height 13
click at [500, 415] on input "checkbox" at bounding box center [504, 419] width 8 height 8
checkbox input "true"
type input "R$ 563,82"
checkbox input "false"
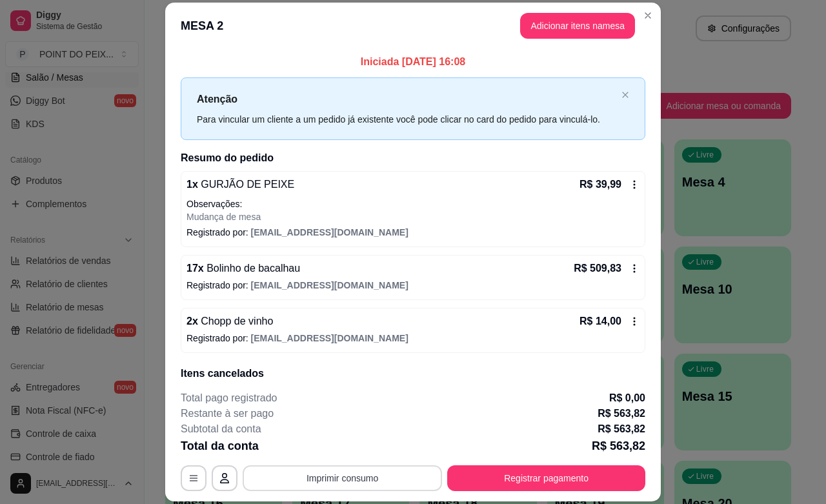
click at [373, 475] on button "Imprimir consumo" at bounding box center [343, 479] width 200 height 26
click at [630, 272] on icon at bounding box center [635, 268] width 10 height 10
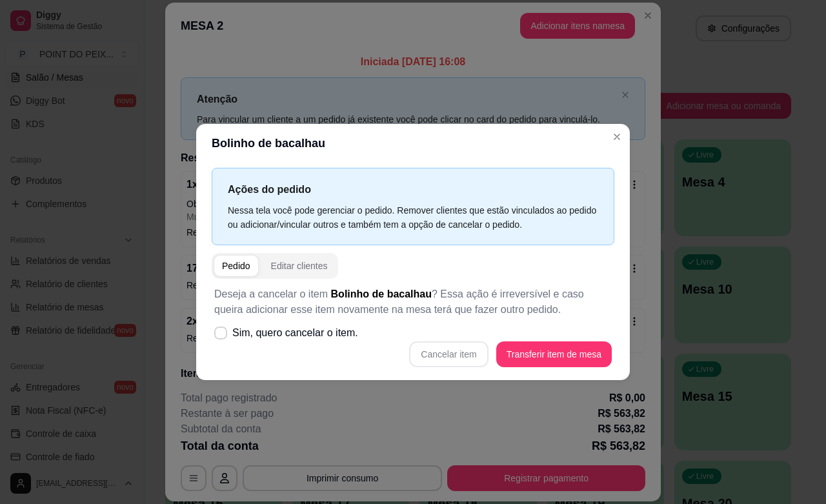
click at [468, 353] on div "Cancelar item Transferir item de mesa" at bounding box center [413, 355] width 398 height 26
click at [220, 336] on icon at bounding box center [221, 333] width 10 height 8
click at [220, 336] on input "Sim, quero cancelar o item." at bounding box center [218, 339] width 8 height 8
checkbox input "true"
click at [441, 363] on button "Cancelar item" at bounding box center [448, 355] width 79 height 26
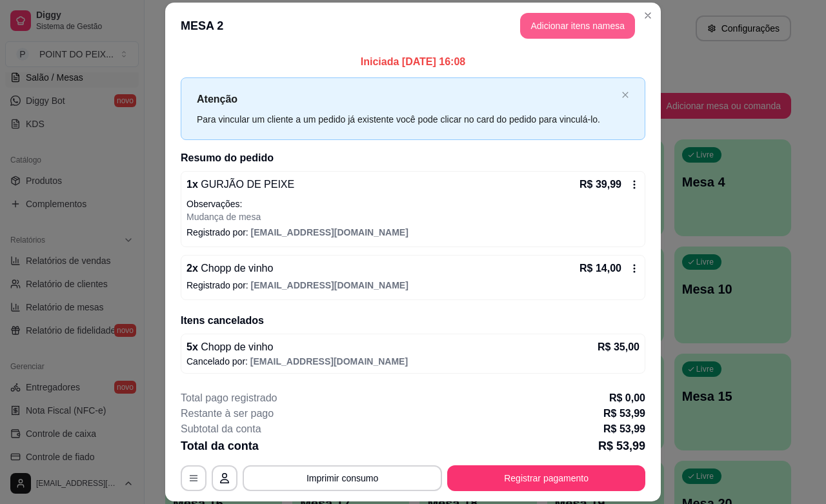
click at [605, 29] on button "Adicionar itens na mesa" at bounding box center [577, 26] width 115 height 26
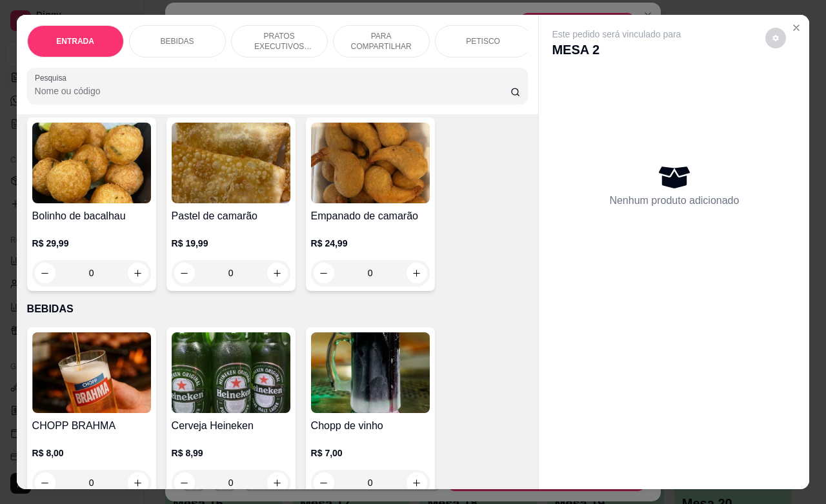
scroll to position [242, 0]
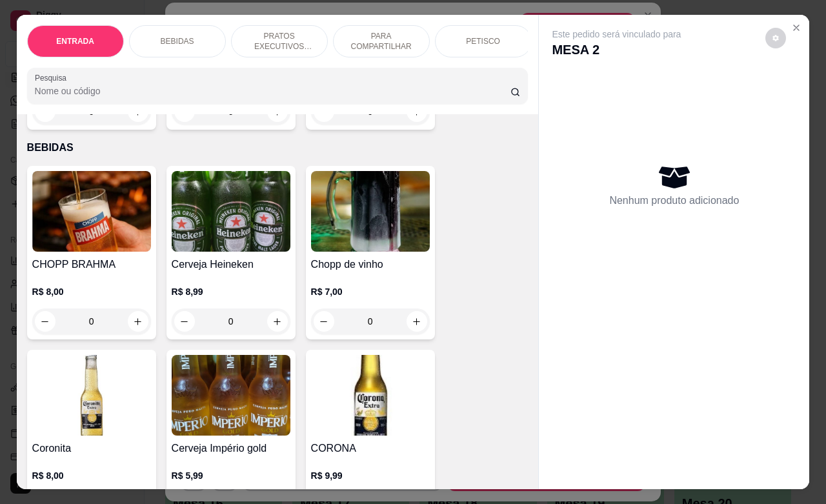
drag, startPoint x: 92, startPoint y: 330, endPoint x: 76, endPoint y: 336, distance: 17.4
click at [76, 334] on input "0" at bounding box center [92, 322] width 72 height 26
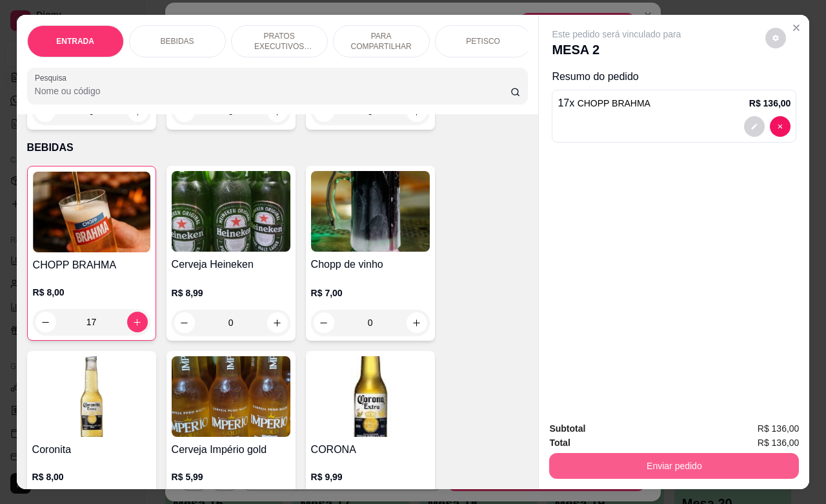
type input "17"
click at [593, 457] on button "Enviar pedido" at bounding box center [674, 465] width 242 height 25
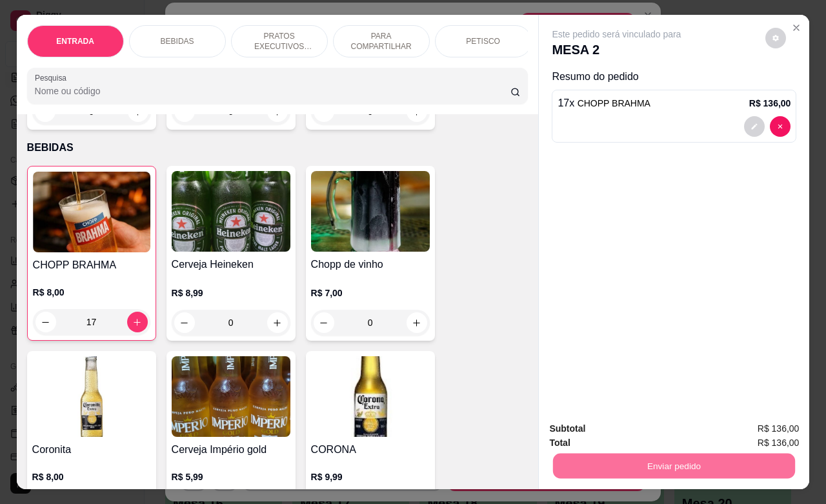
click at [638, 431] on button "Não registrar e enviar pedido" at bounding box center [630, 427] width 134 height 25
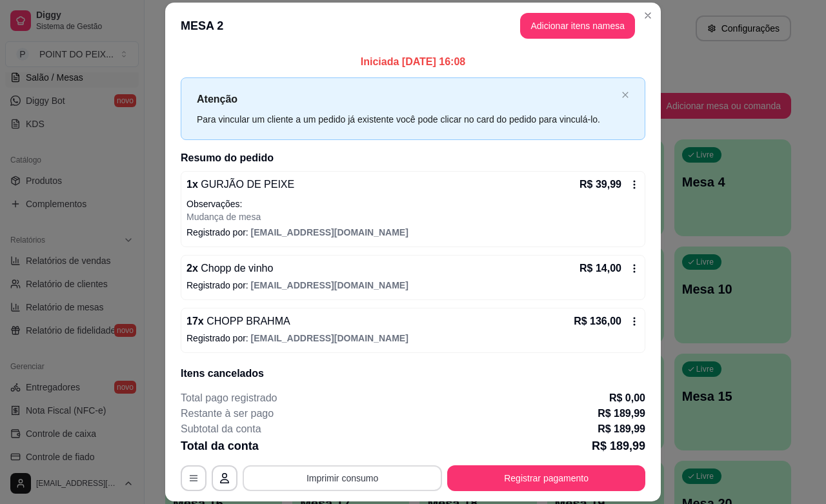
click at [344, 486] on button "Imprimir consumo" at bounding box center [343, 479] width 200 height 26
click at [359, 452] on button "IMPRESSORA" at bounding box center [340, 448] width 94 height 21
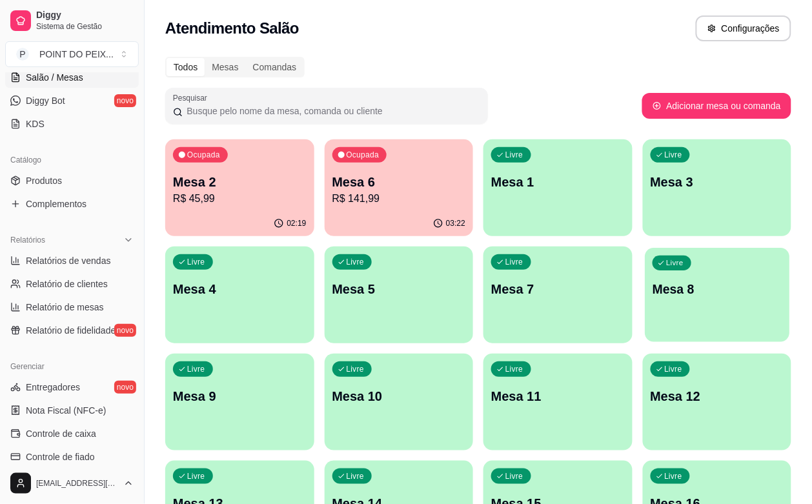
click at [653, 289] on p "Mesa 8" at bounding box center [717, 289] width 129 height 17
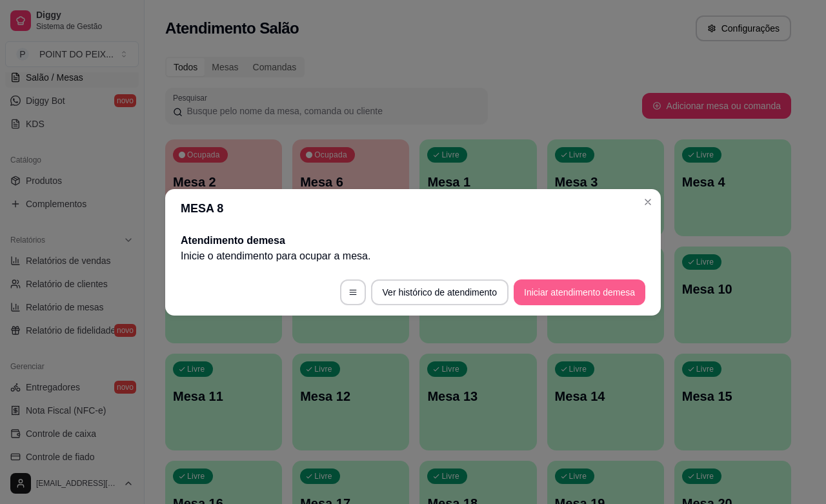
click at [621, 288] on button "Iniciar atendimento de mesa" at bounding box center [580, 293] width 132 height 26
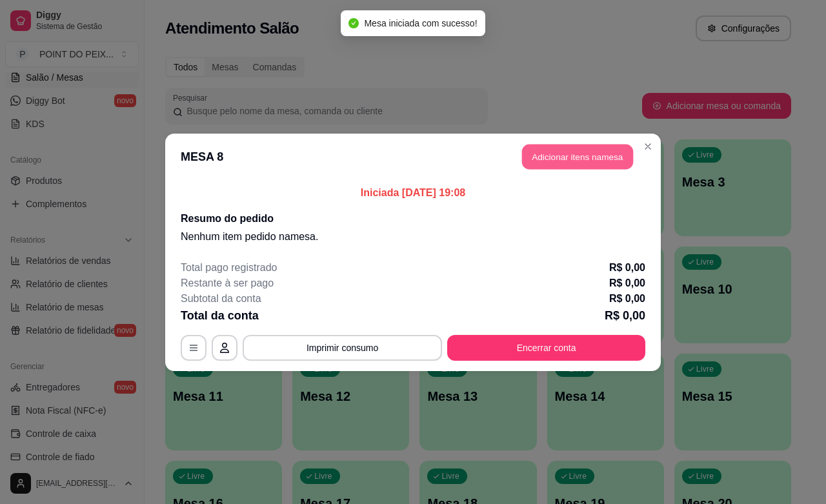
click at [595, 150] on button "Adicionar itens na mesa" at bounding box center [577, 156] width 111 height 25
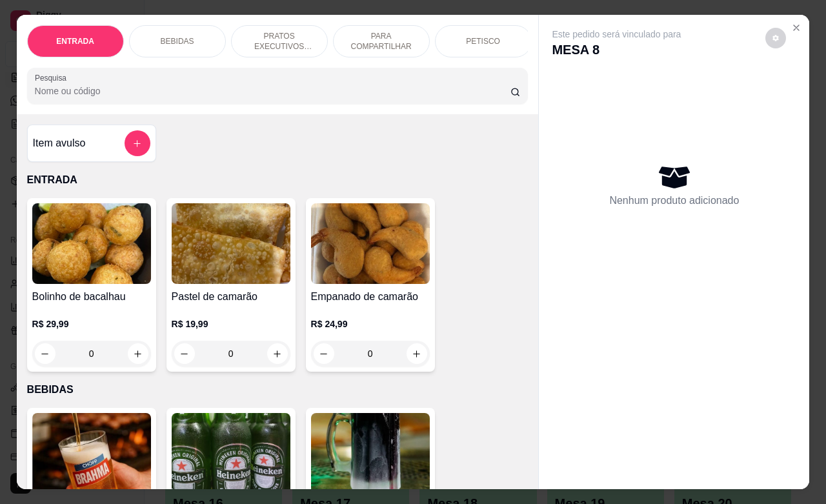
click at [486, 36] on p "PETISCO" at bounding box center [483, 41] width 34 height 10
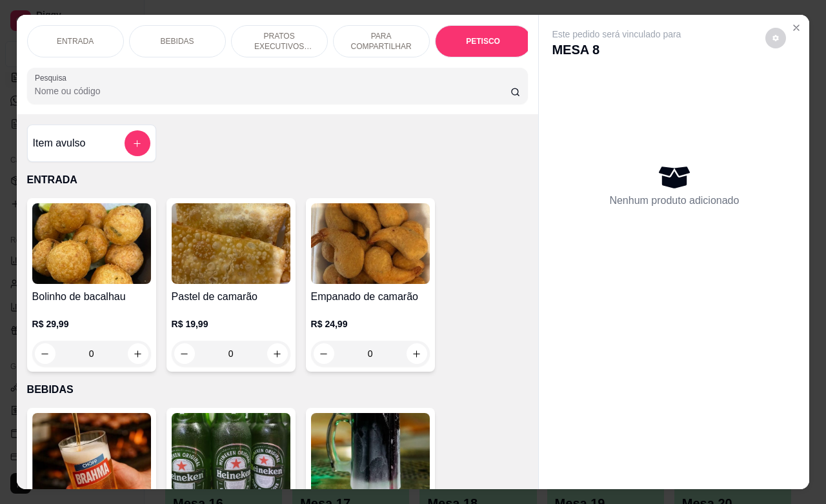
scroll to position [2830, 0]
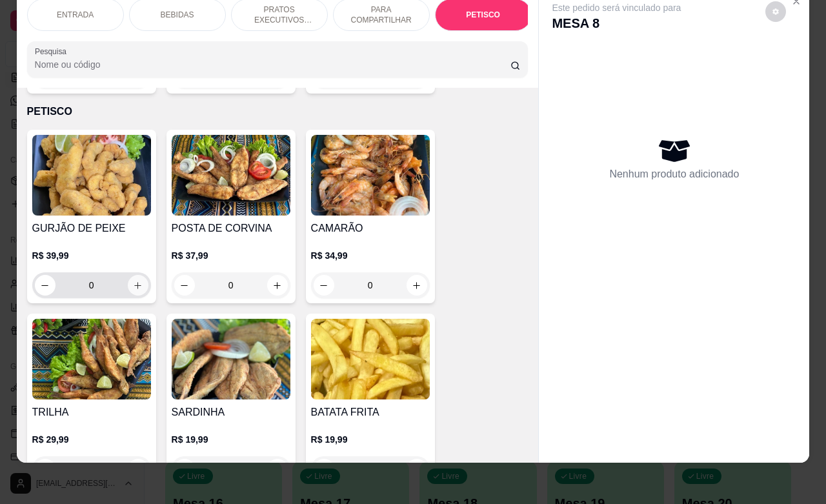
click at [133, 281] on icon "increase-product-quantity" at bounding box center [138, 286] width 10 height 10
type input "1"
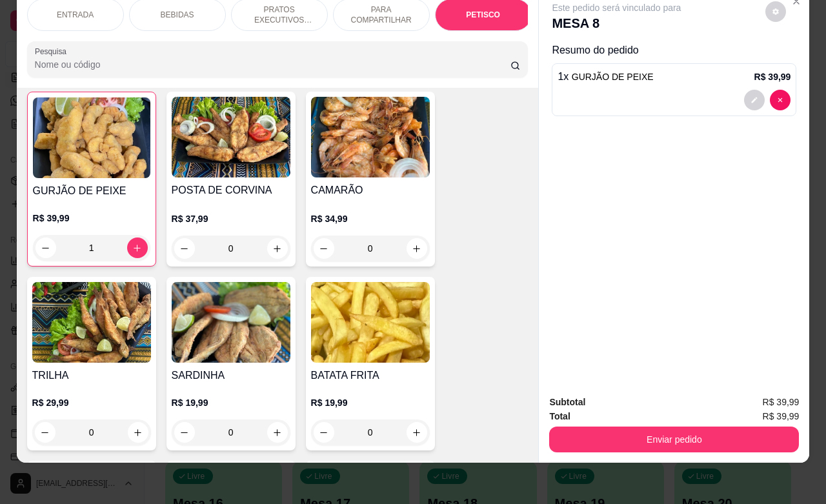
scroll to position [2992, 0]
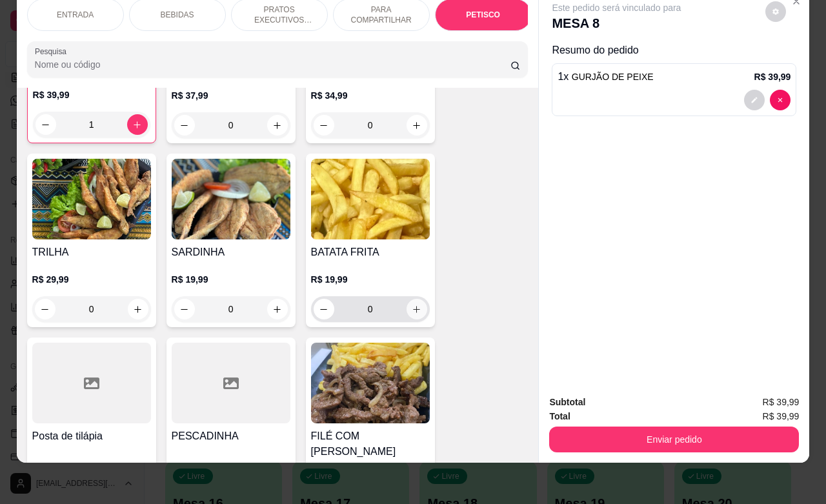
click at [411, 299] on button "increase-product-quantity" at bounding box center [417, 309] width 21 height 21
type input "1"
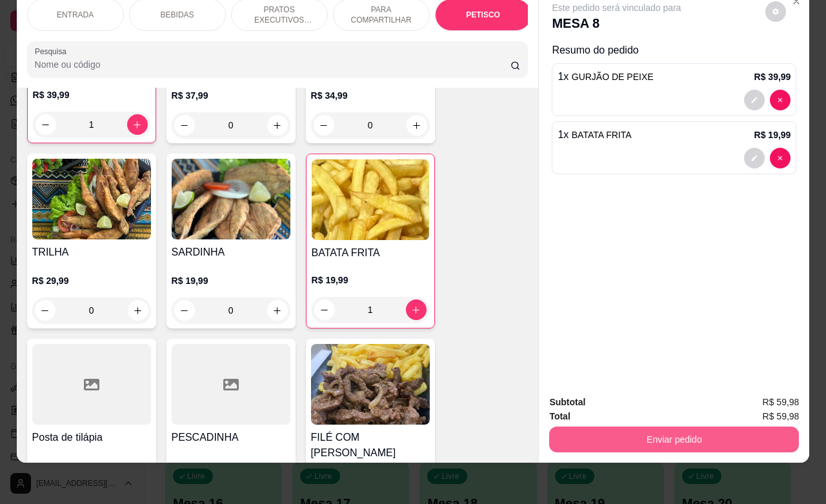
click at [650, 427] on button "Enviar pedido" at bounding box center [674, 440] width 250 height 26
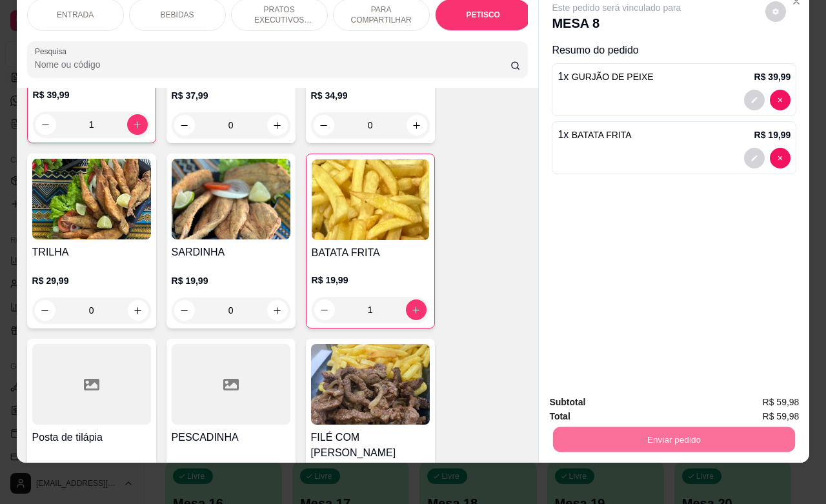
click at [634, 396] on button "Não registrar e enviar pedido" at bounding box center [630, 394] width 134 height 25
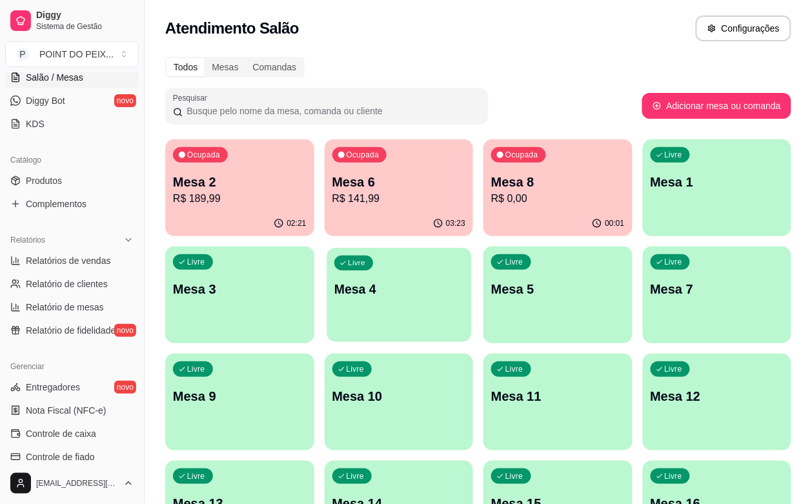
click at [334, 294] on p "Mesa 4" at bounding box center [398, 289] width 129 height 17
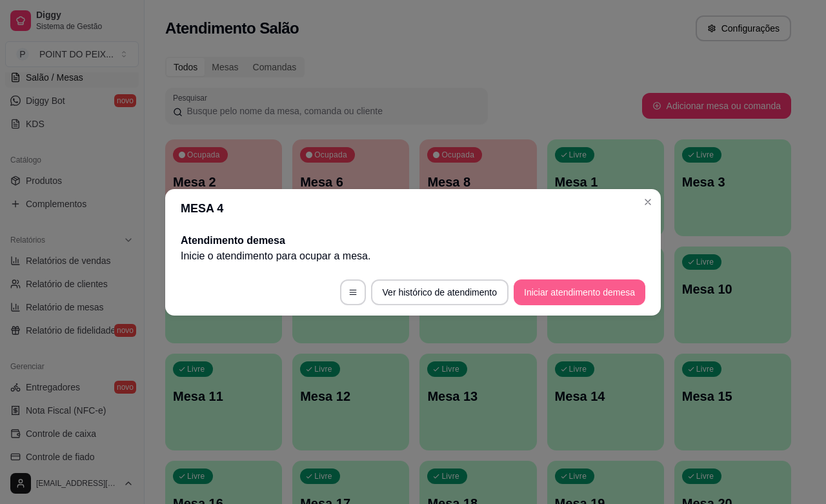
click at [584, 298] on button "Iniciar atendimento de mesa" at bounding box center [580, 293] width 132 height 26
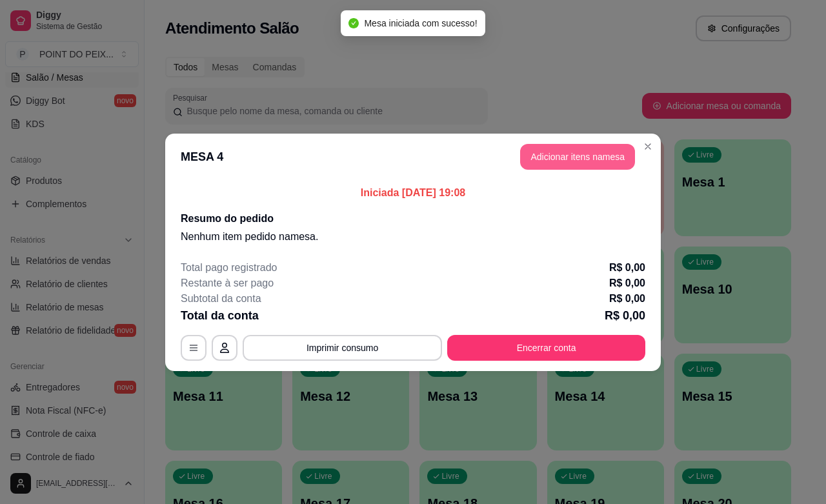
click at [619, 154] on button "Adicionar itens na mesa" at bounding box center [577, 157] width 115 height 26
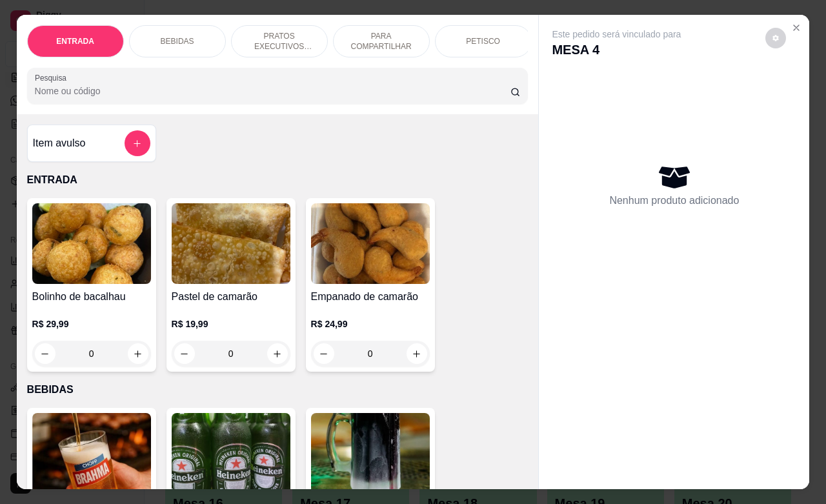
click at [486, 43] on div "PETISCO" at bounding box center [483, 41] width 97 height 32
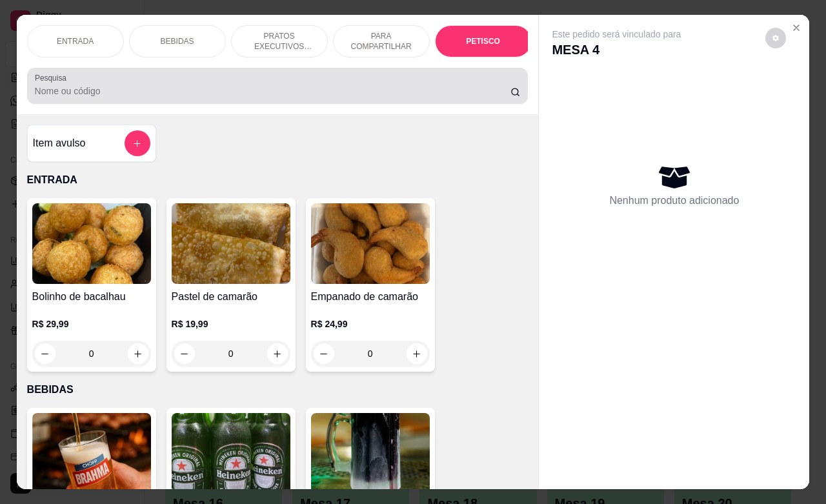
scroll to position [2830, 0]
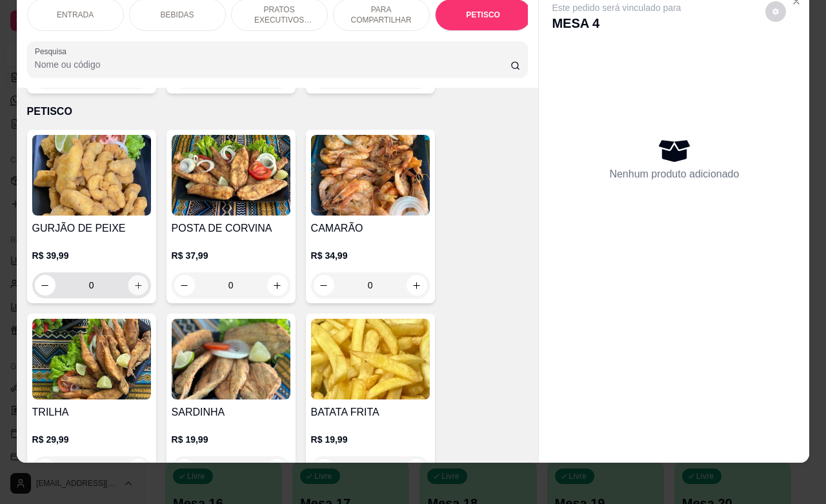
click at [133, 281] on icon "increase-product-quantity" at bounding box center [138, 286] width 10 height 10
type input "1"
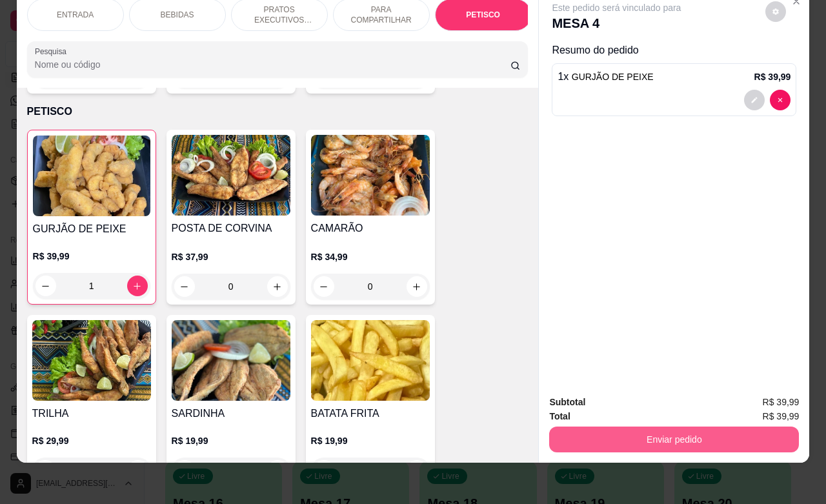
click at [634, 427] on button "Enviar pedido" at bounding box center [674, 440] width 250 height 26
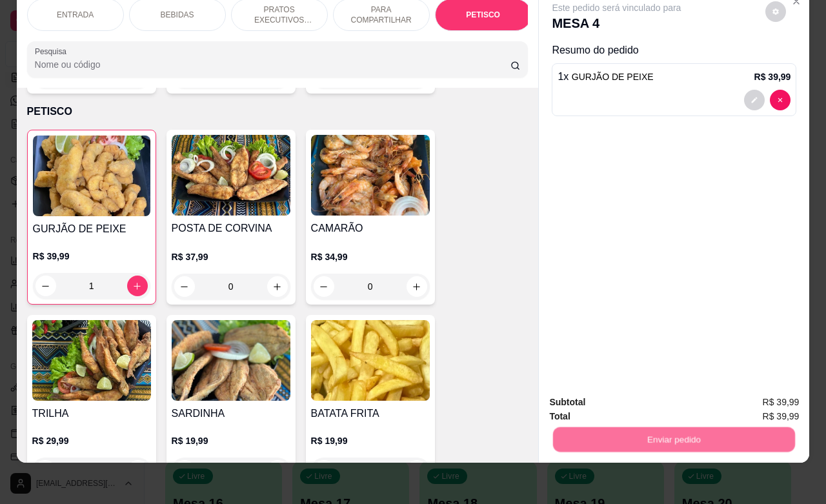
click at [621, 389] on button "Não registrar e enviar pedido" at bounding box center [630, 394] width 134 height 25
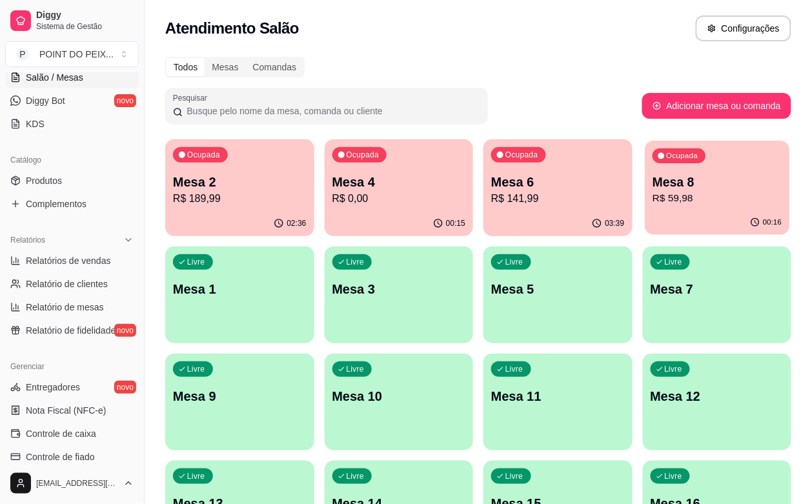
click at [653, 201] on p "R$ 59,98" at bounding box center [717, 198] width 129 height 15
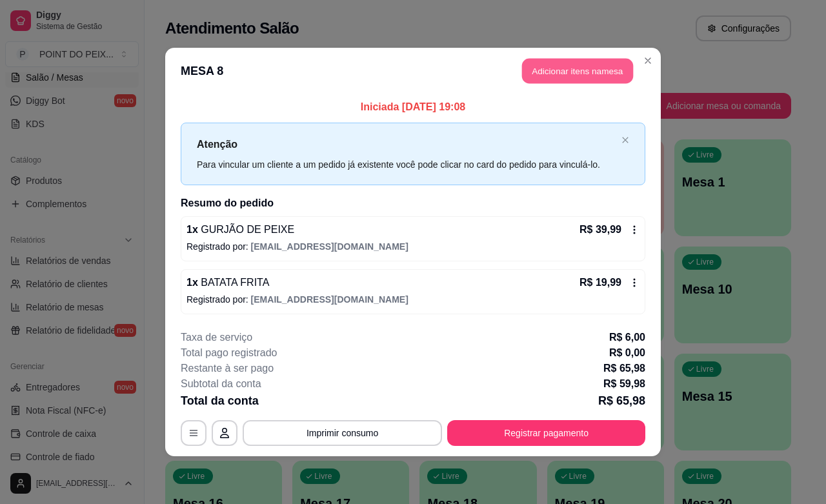
click at [599, 73] on button "Adicionar itens na mesa" at bounding box center [577, 71] width 111 height 25
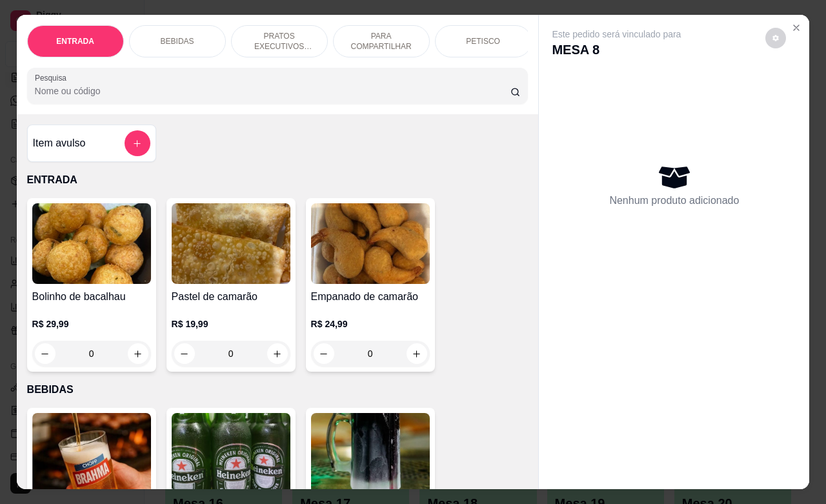
click at [171, 36] on p "BEBIDAS" at bounding box center [178, 41] width 34 height 10
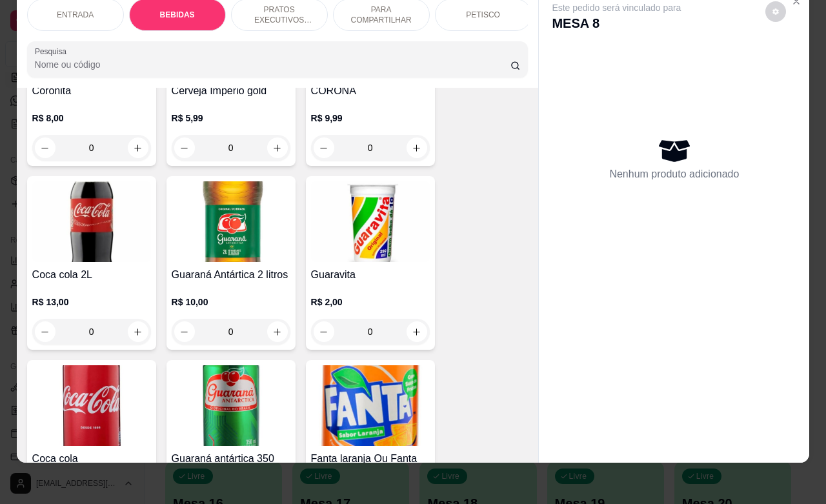
scroll to position [672, 0]
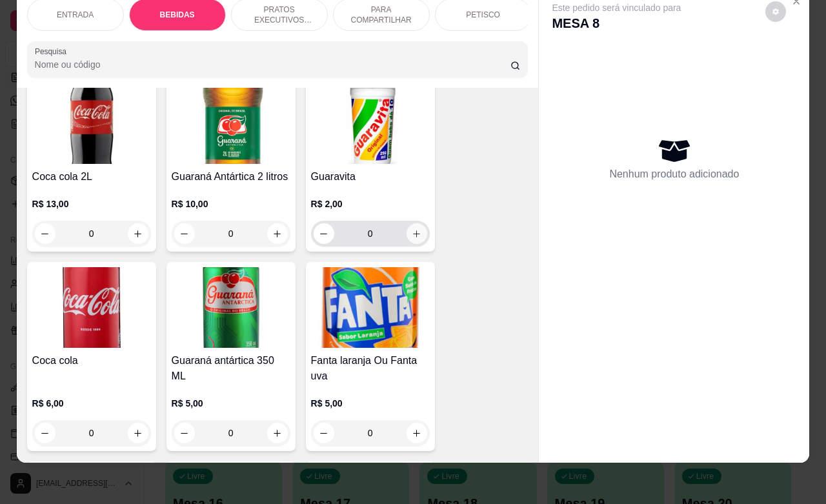
click at [414, 240] on button "increase-product-quantity" at bounding box center [417, 233] width 21 height 21
type input "1"
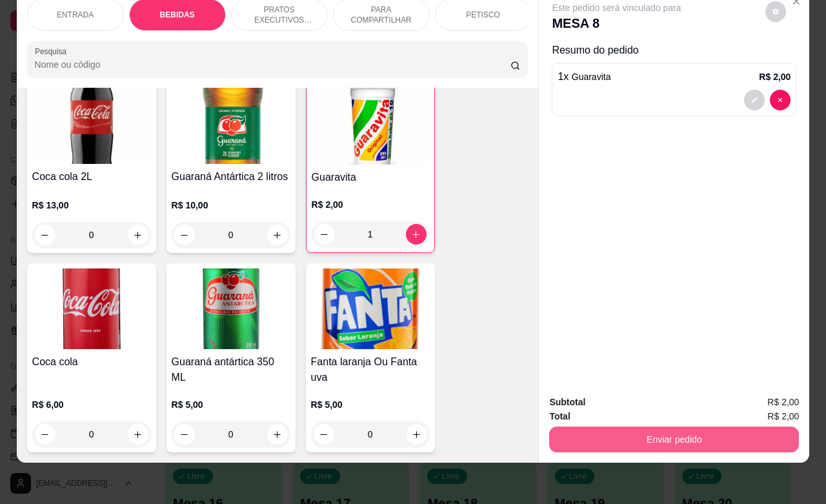
click at [682, 427] on button "Enviar pedido" at bounding box center [674, 440] width 250 height 26
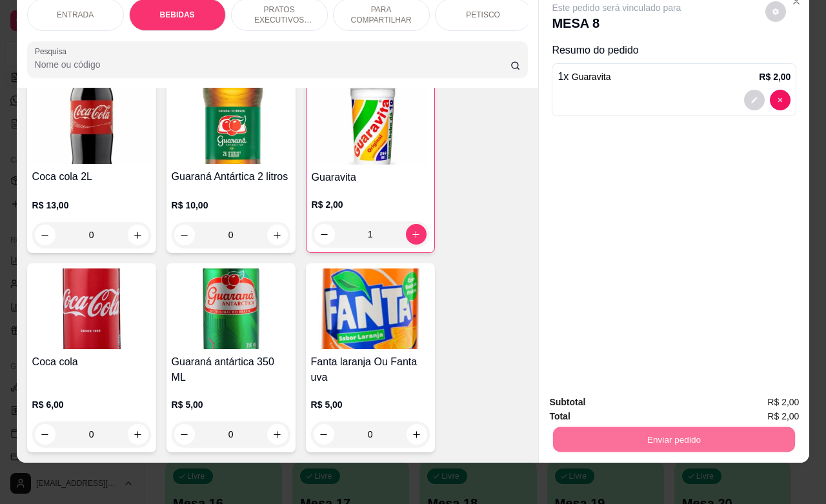
click at [663, 391] on button "Não registrar e enviar pedido" at bounding box center [630, 394] width 130 height 24
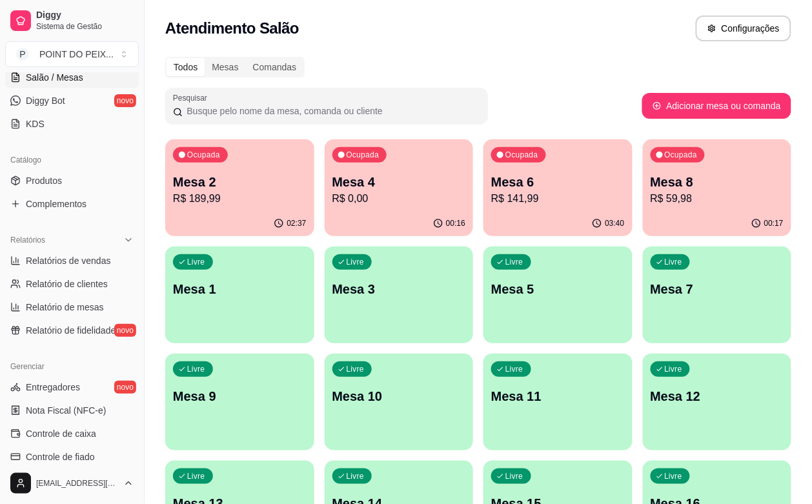
click at [314, 247] on div "Livre Mesa 1" at bounding box center [239, 287] width 149 height 81
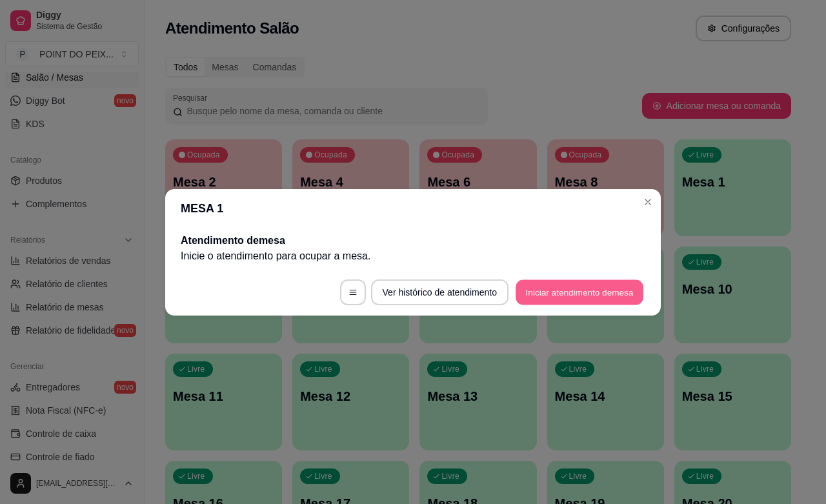
click at [564, 287] on button "Iniciar atendimento de mesa" at bounding box center [580, 292] width 128 height 25
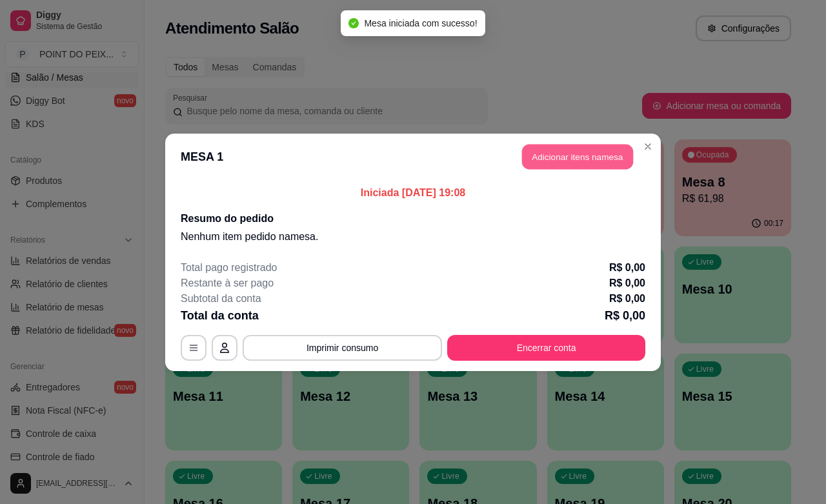
click at [588, 160] on button "Adicionar itens na mesa" at bounding box center [577, 156] width 111 height 25
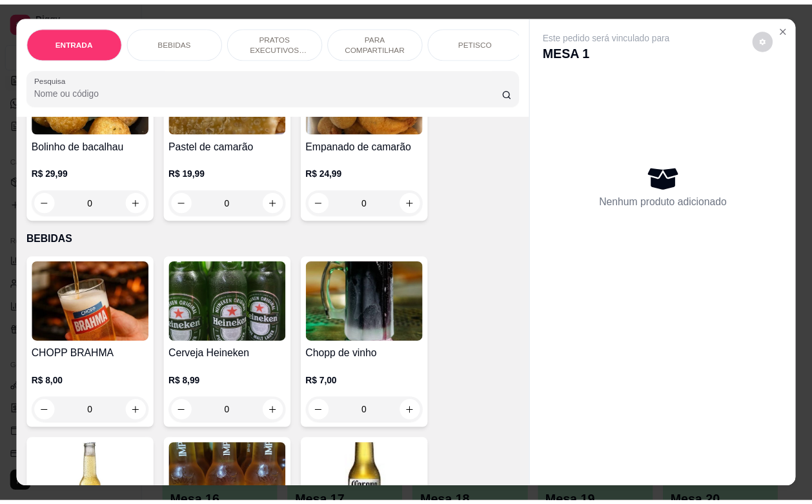
scroll to position [161, 0]
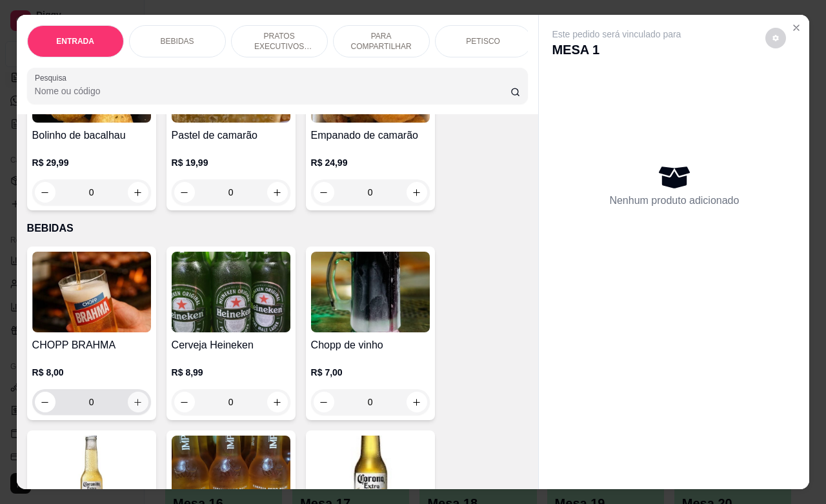
click at [138, 413] on button "increase-product-quantity" at bounding box center [138, 402] width 21 height 21
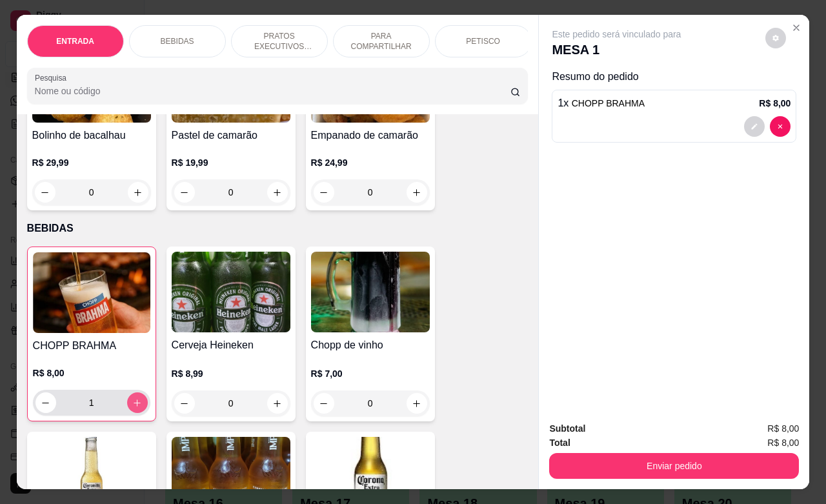
click at [136, 413] on button "increase-product-quantity" at bounding box center [137, 403] width 21 height 21
click at [136, 413] on button "increase-product-quantity" at bounding box center [137, 403] width 20 height 20
type input "4"
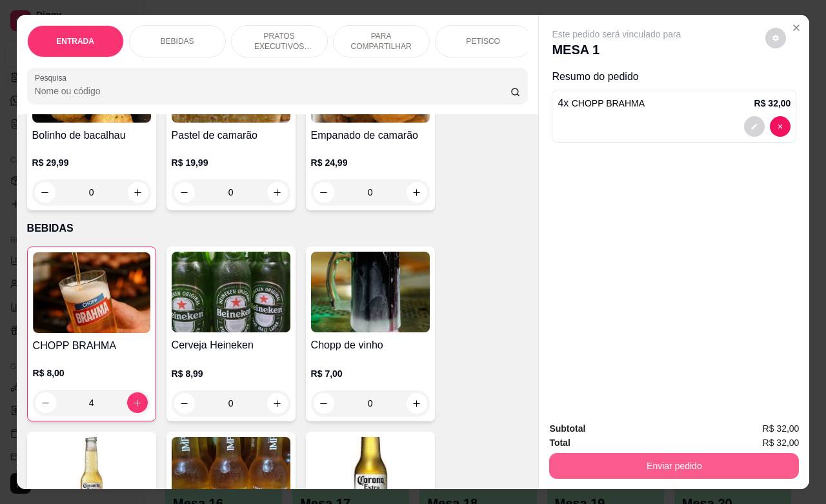
click at [641, 459] on button "Enviar pedido" at bounding box center [674, 466] width 250 height 26
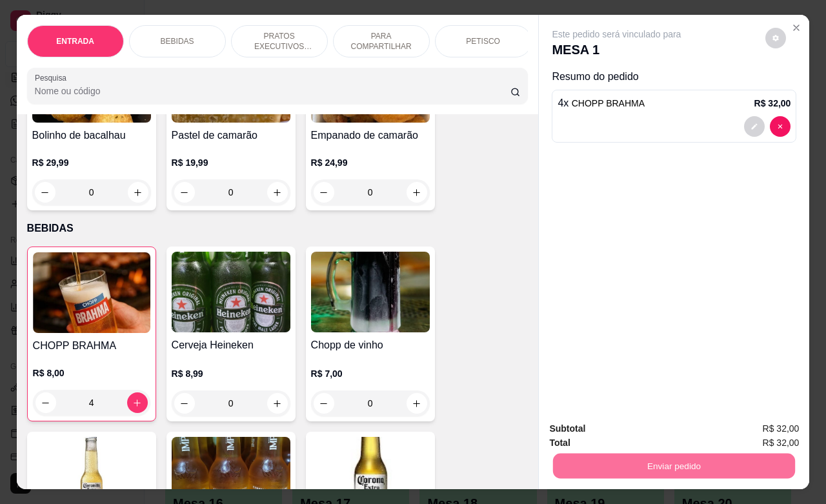
click at [579, 427] on button "Não registrar e enviar pedido" at bounding box center [630, 427] width 134 height 25
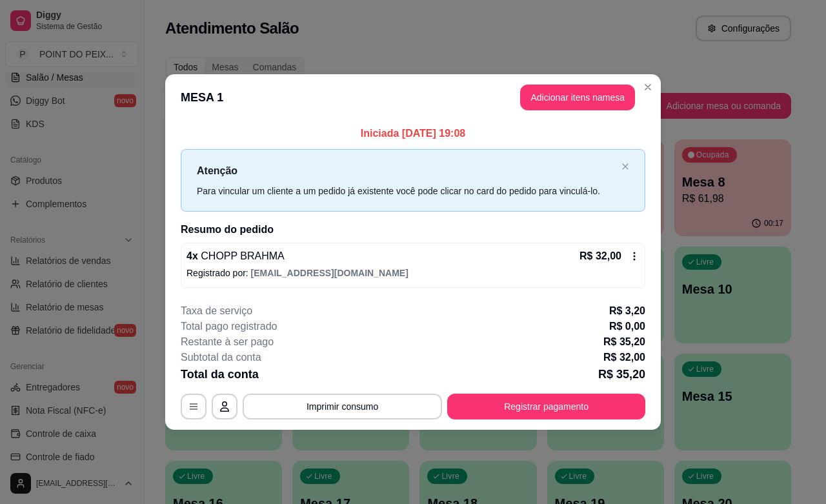
click at [520, 378] on div "Total da conta R$ 35,20" at bounding box center [413, 374] width 465 height 18
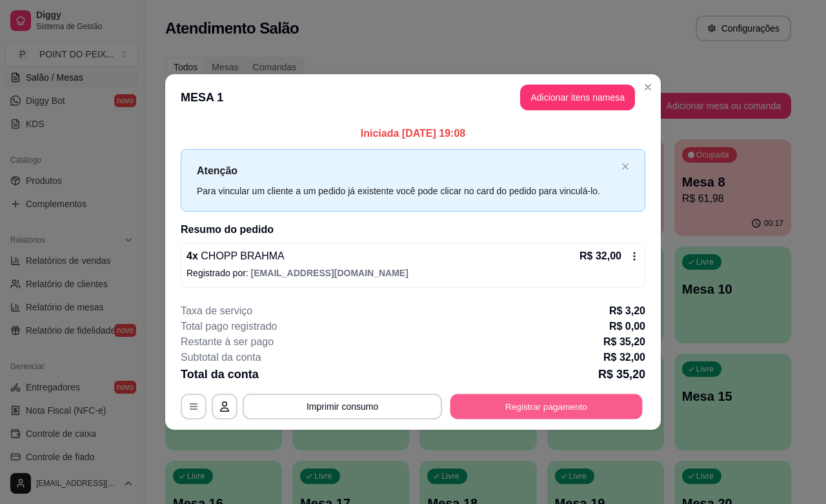
click at [531, 409] on button "Registrar pagamento" at bounding box center [547, 407] width 192 height 25
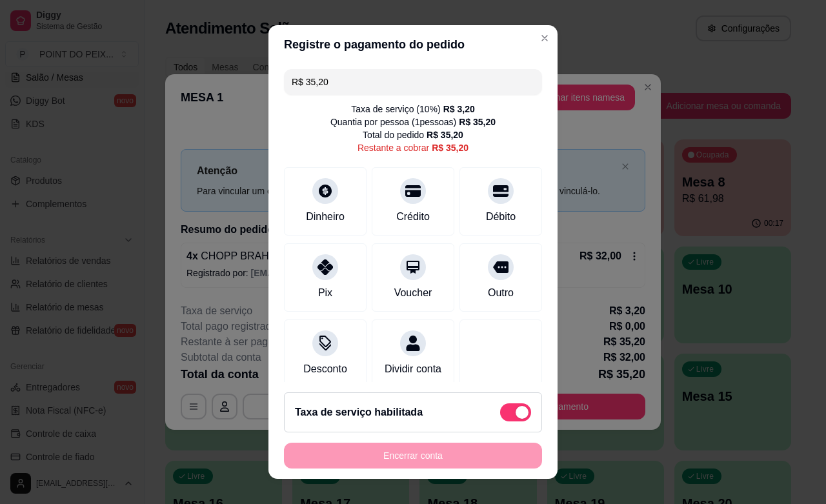
click at [516, 411] on span at bounding box center [522, 412] width 13 height 13
click at [500, 415] on input "checkbox" at bounding box center [504, 419] width 8 height 8
checkbox input "true"
type input "R$ 32,00"
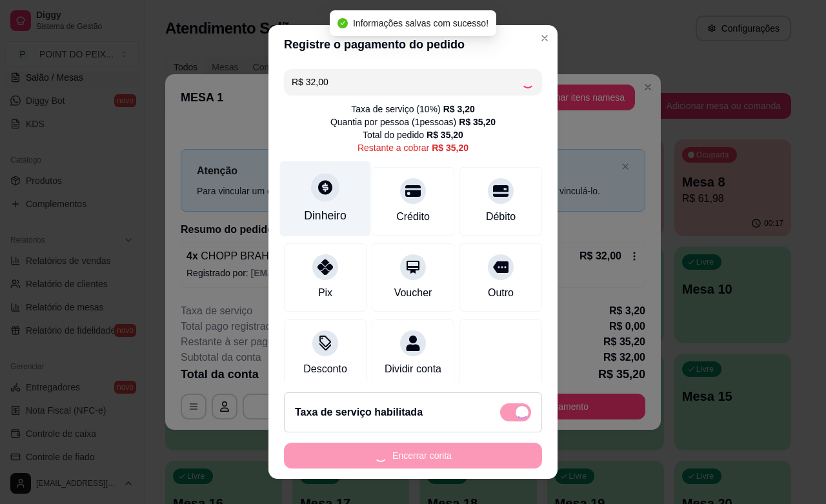
checkbox input "false"
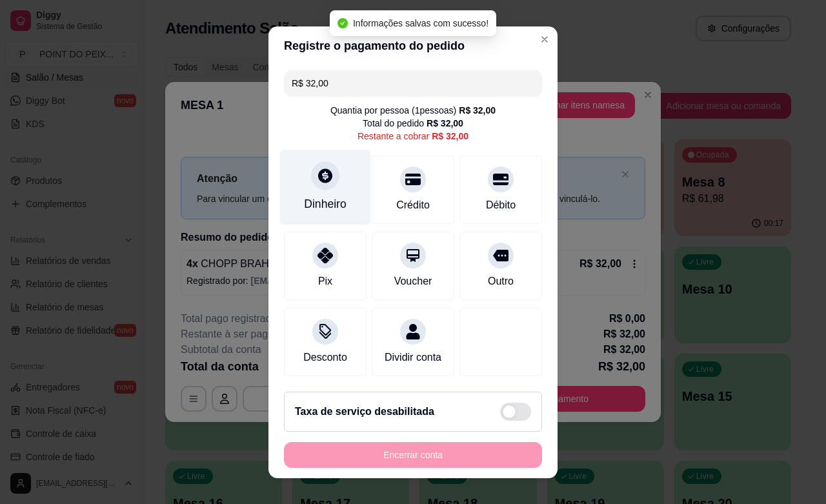
click at [317, 207] on div "Dinheiro" at bounding box center [325, 204] width 43 height 17
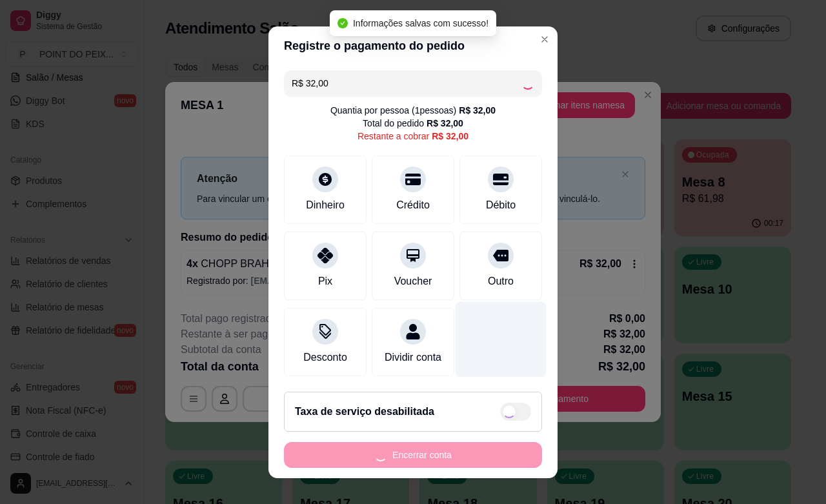
type input "R$ 0,00"
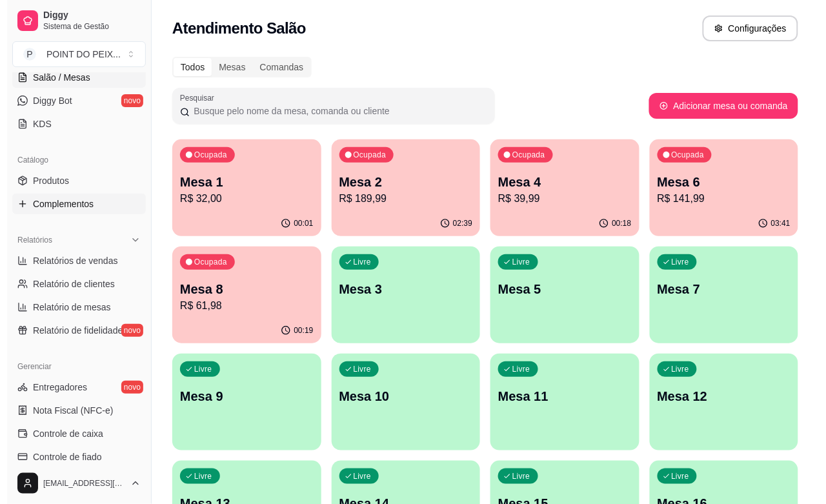
scroll to position [0, 0]
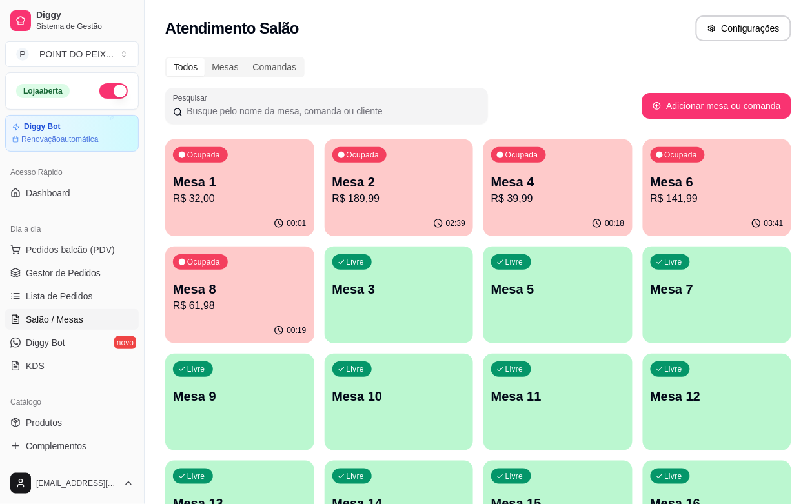
click at [99, 90] on button "button" at bounding box center [113, 90] width 28 height 15
click at [242, 184] on p "Mesa 1" at bounding box center [240, 182] width 134 height 18
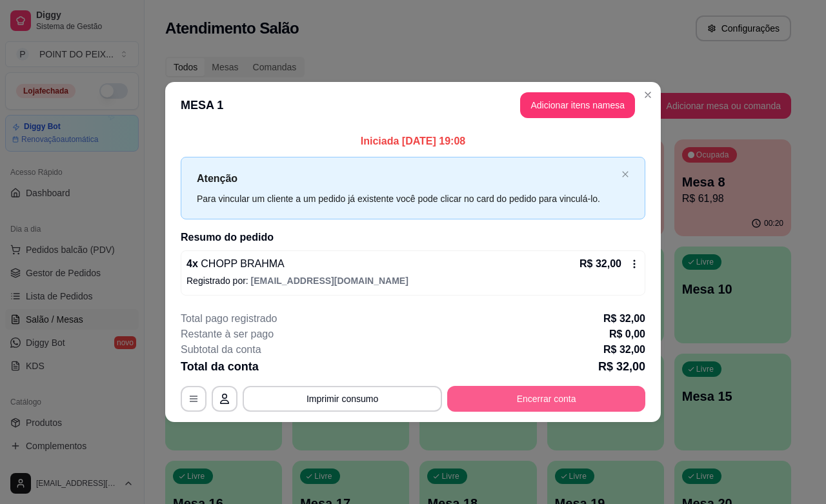
click at [536, 409] on button "Encerrar conta" at bounding box center [546, 399] width 198 height 26
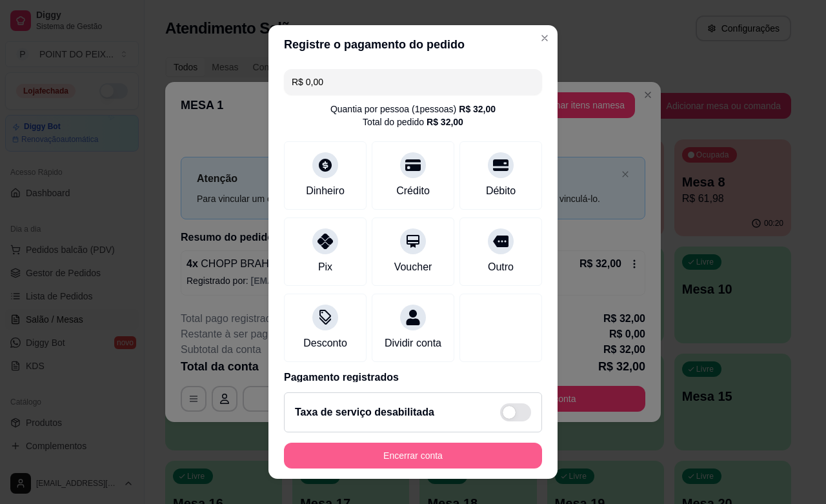
click at [431, 460] on button "Encerrar conta" at bounding box center [413, 456] width 258 height 26
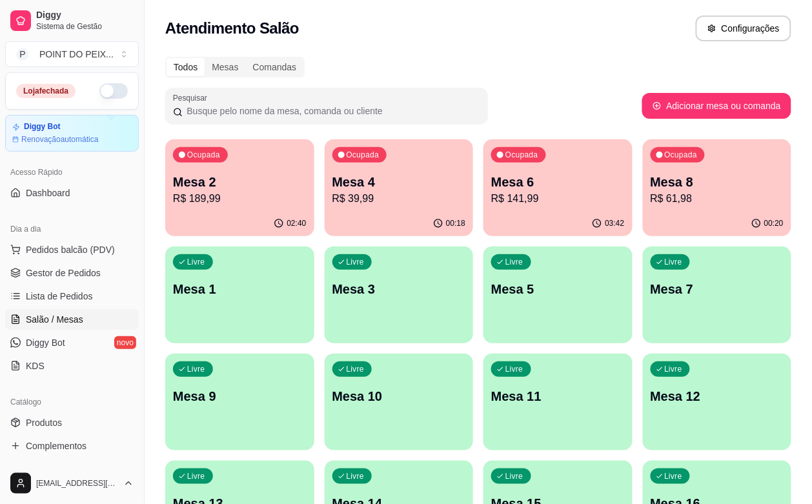
click at [484, 327] on div "Livre Mesa 5" at bounding box center [558, 287] width 149 height 81
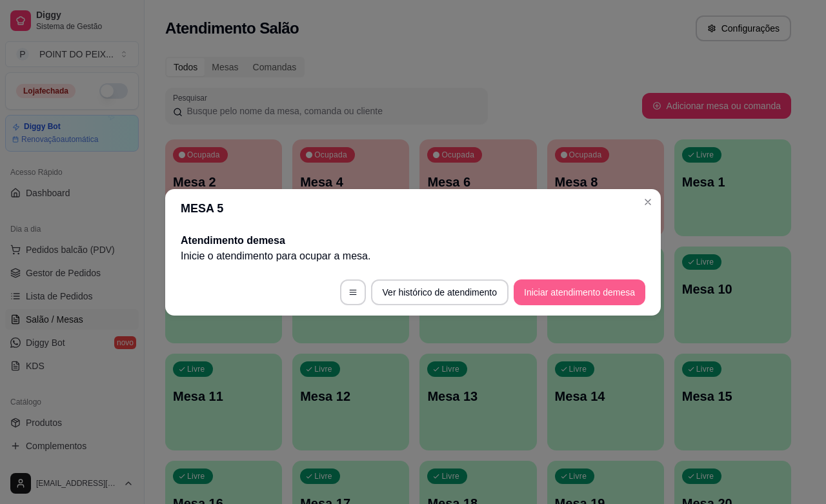
click at [588, 285] on button "Iniciar atendimento de mesa" at bounding box center [580, 293] width 132 height 26
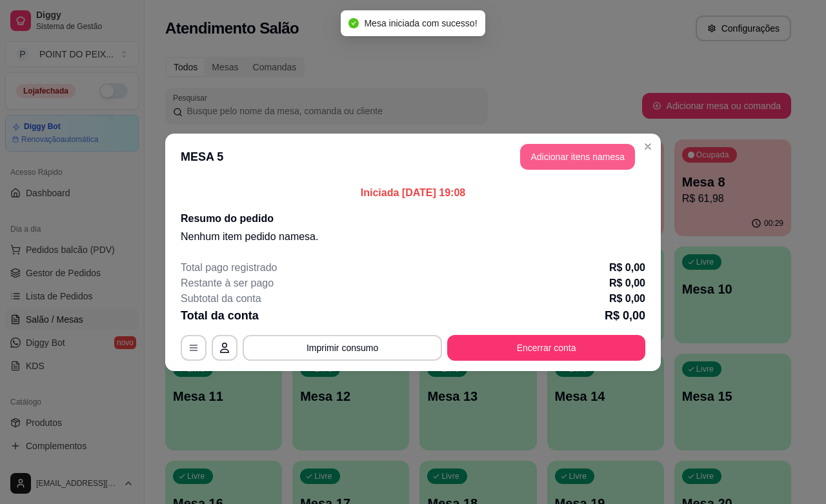
click at [564, 156] on button "Adicionar itens na mesa" at bounding box center [577, 157] width 115 height 26
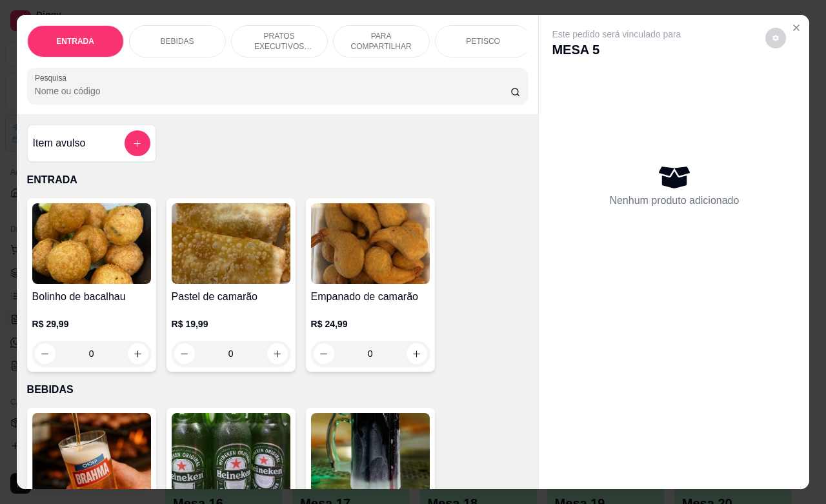
click at [478, 40] on div "PETISCO" at bounding box center [483, 41] width 97 height 32
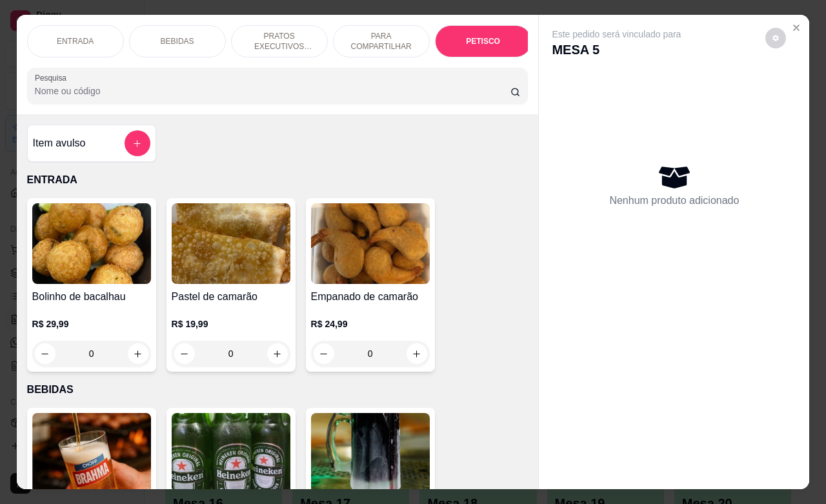
scroll to position [2830, 0]
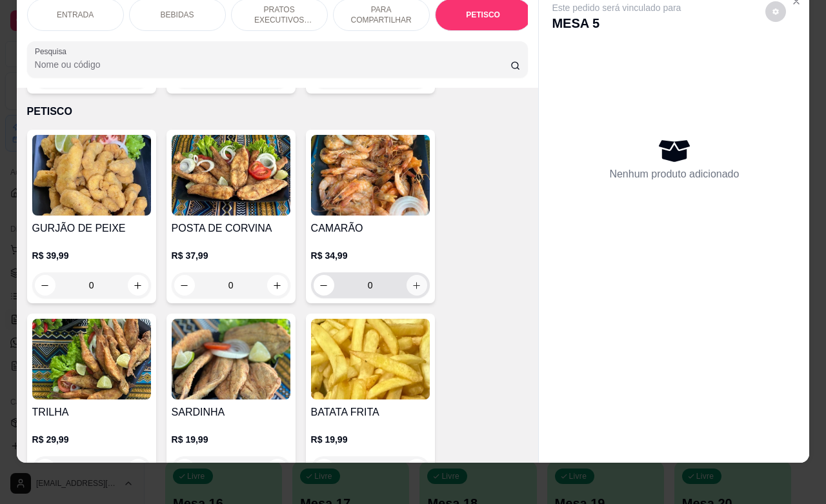
click at [412, 281] on icon "increase-product-quantity" at bounding box center [417, 286] width 10 height 10
type input "1"
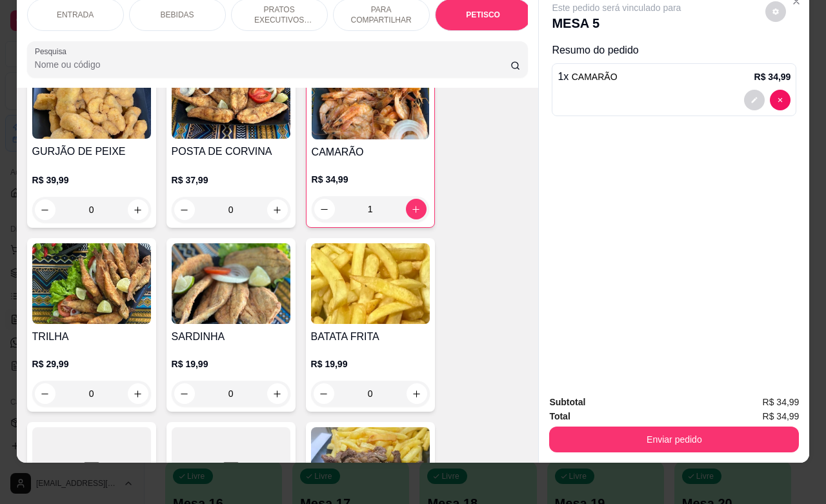
scroll to position [2911, 0]
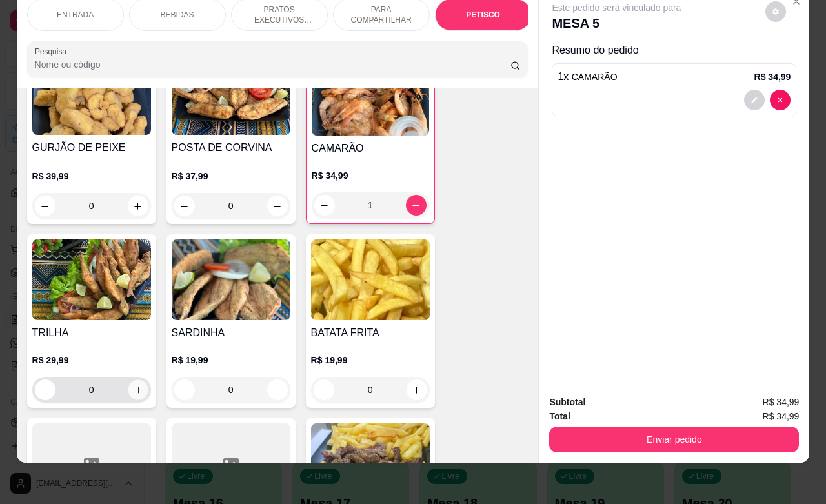
click at [133, 385] on icon "increase-product-quantity" at bounding box center [138, 390] width 10 height 10
type input "1"
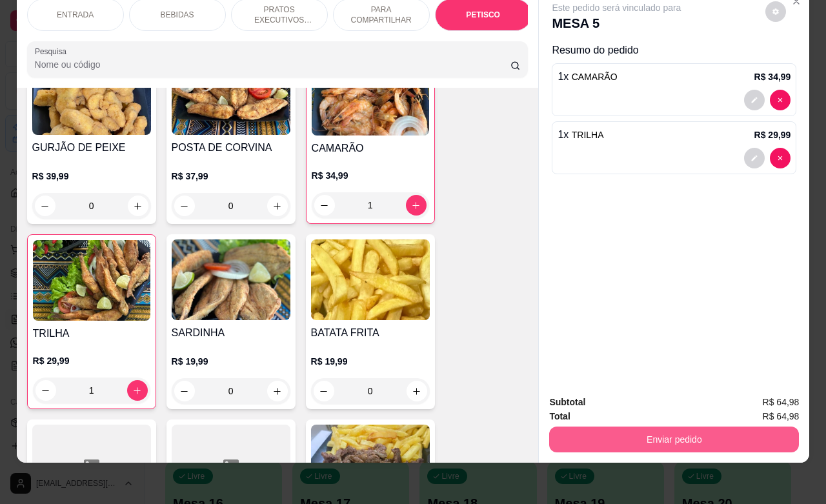
click at [670, 427] on button "Enviar pedido" at bounding box center [674, 440] width 250 height 26
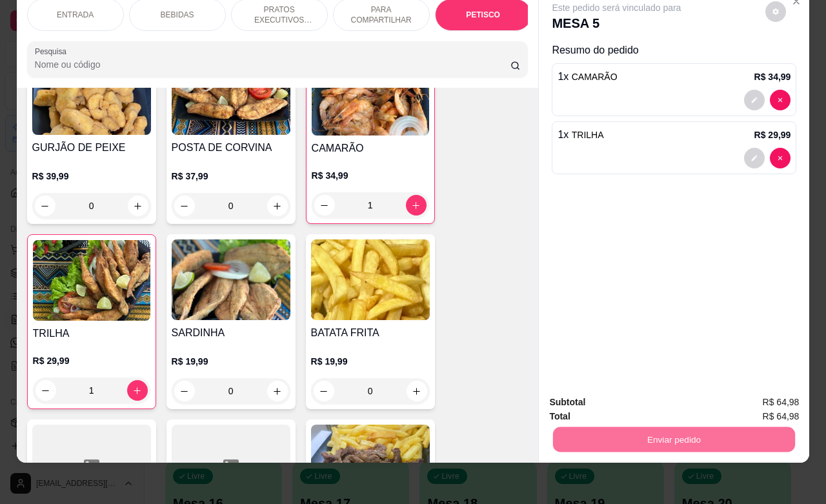
click at [649, 399] on button "Não registrar e enviar pedido" at bounding box center [630, 394] width 134 height 25
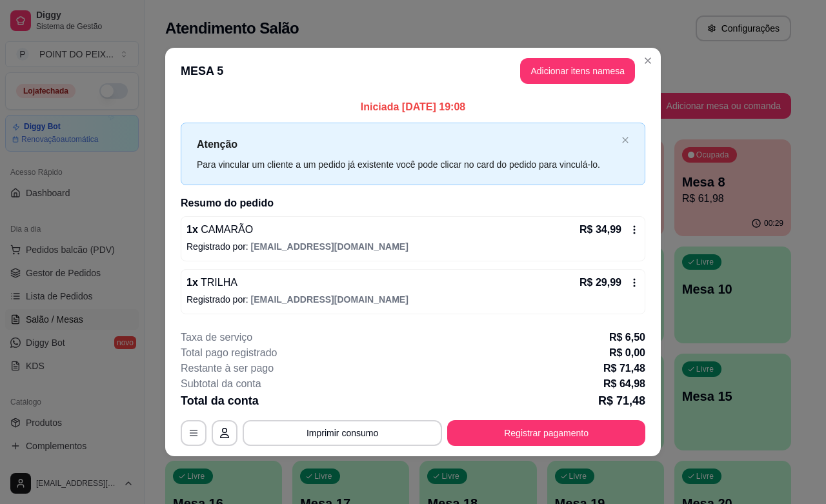
click at [637, 286] on icon at bounding box center [635, 283] width 10 height 10
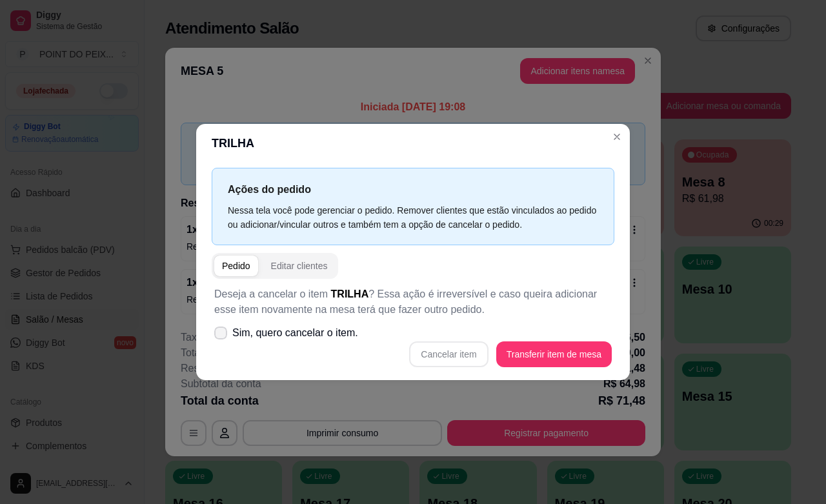
click at [223, 327] on span at bounding box center [220, 333] width 13 height 13
click at [222, 335] on input "Sim, quero cancelar o item." at bounding box center [218, 339] width 8 height 8
checkbox input "true"
click at [475, 356] on button "Cancelar item" at bounding box center [449, 354] width 77 height 25
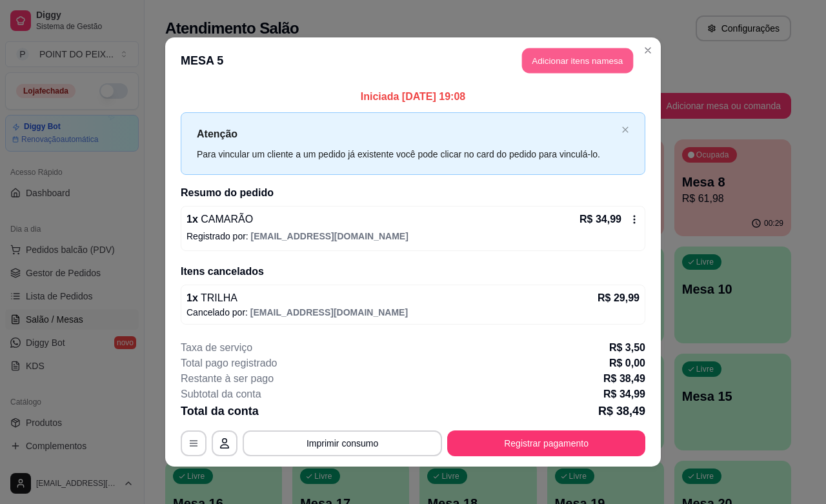
click at [592, 60] on button "Adicionar itens na mesa" at bounding box center [577, 60] width 111 height 25
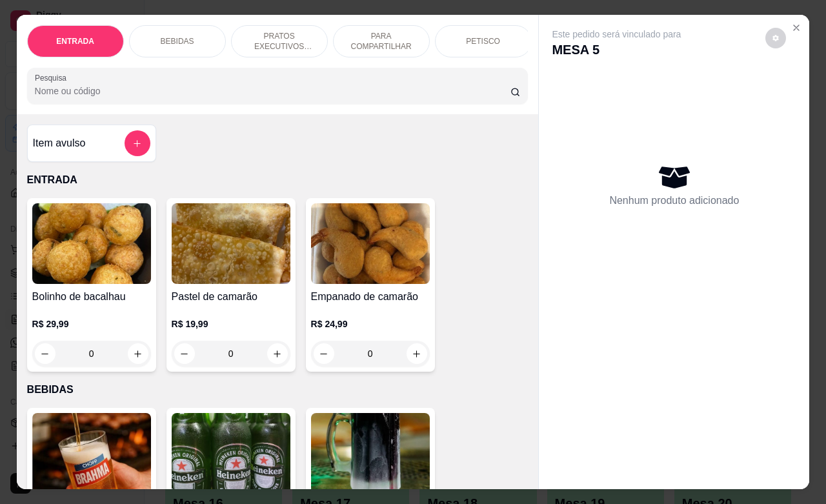
click at [471, 39] on p "PETISCO" at bounding box center [483, 41] width 34 height 10
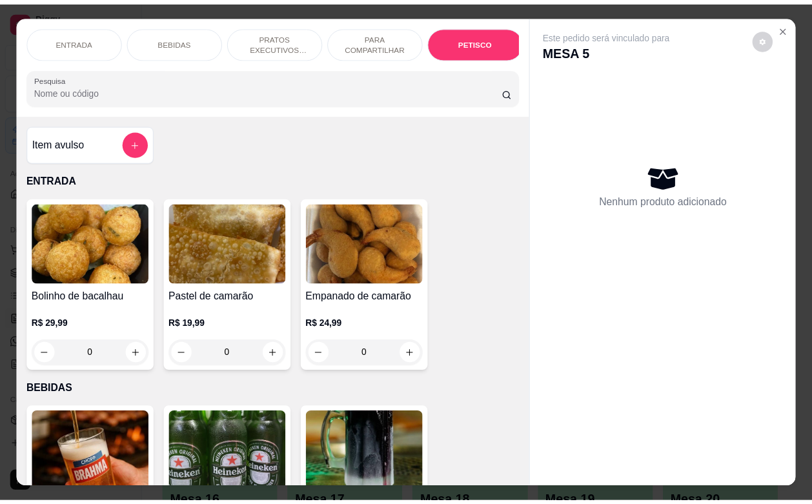
scroll to position [2830, 0]
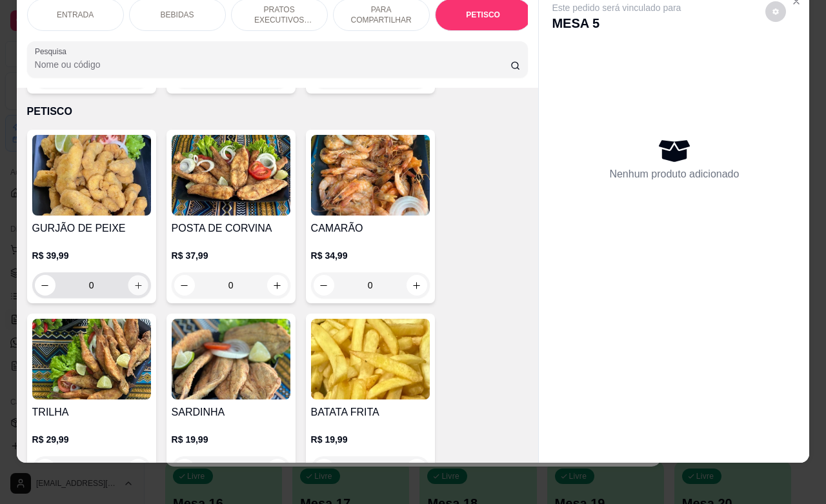
click at [133, 281] on icon "increase-product-quantity" at bounding box center [138, 286] width 10 height 10
type input "1"
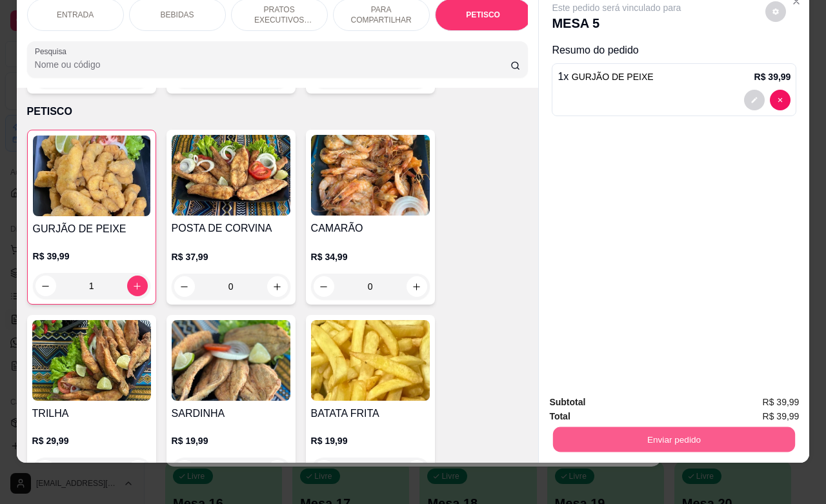
click at [612, 427] on button "Enviar pedido" at bounding box center [674, 439] width 242 height 25
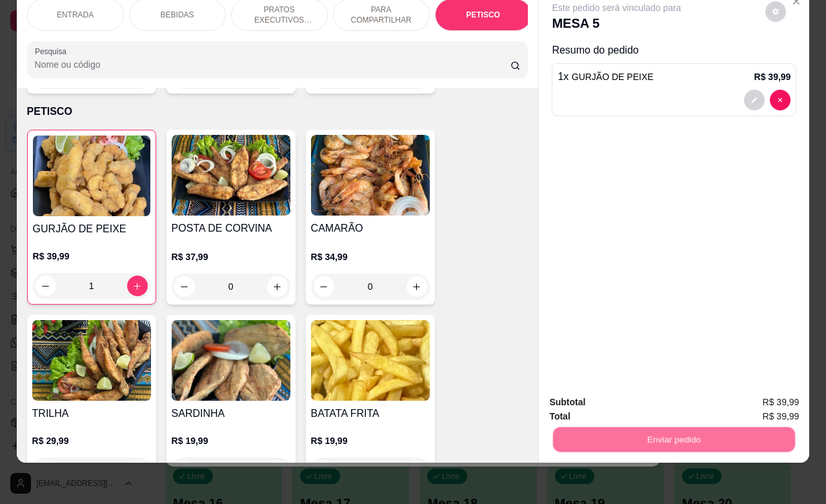
click at [617, 395] on button "Não registrar e enviar pedido" at bounding box center [630, 394] width 130 height 24
